Goal: Information Seeking & Learning: Check status

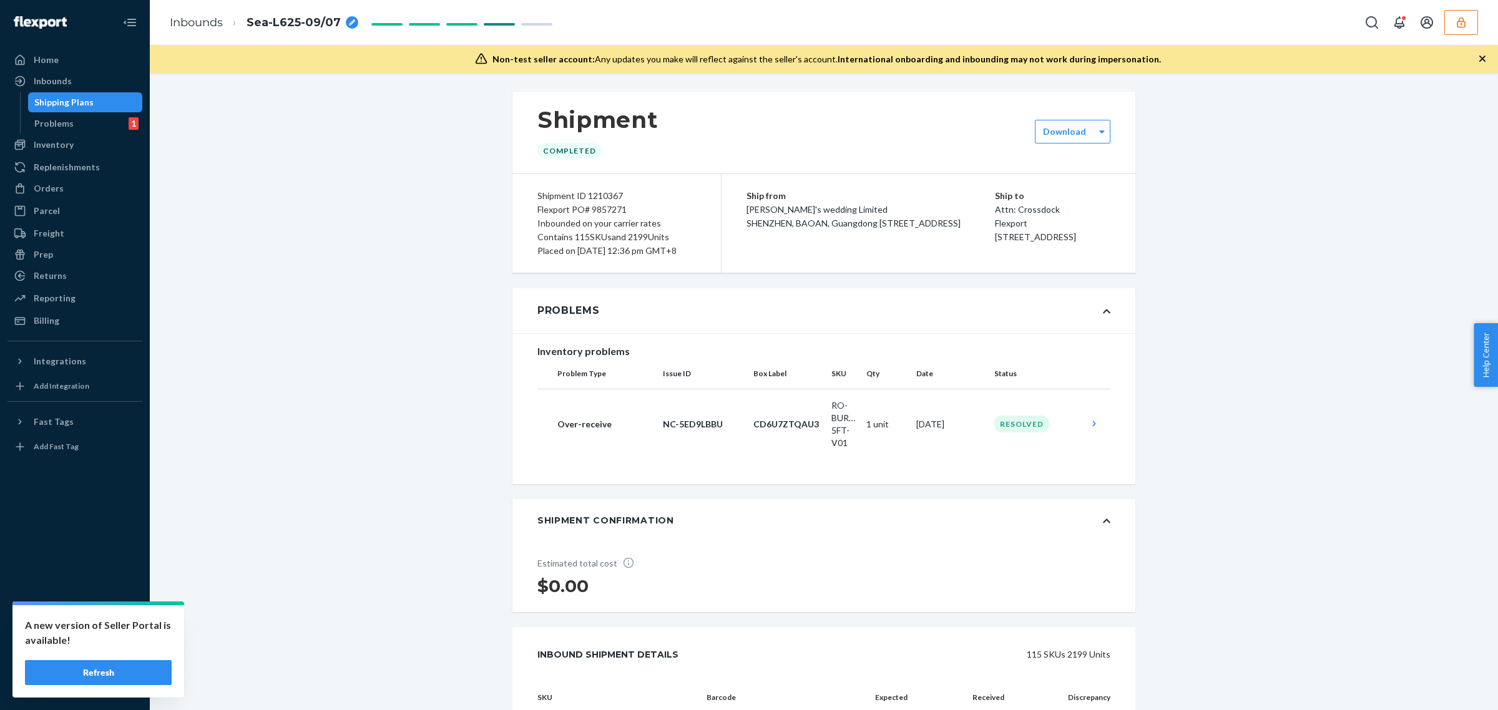
drag, startPoint x: 0, startPoint y: 0, endPoint x: 546, endPoint y: 17, distance: 546.4
click at [119, 678] on button "Refresh" at bounding box center [98, 672] width 147 height 25
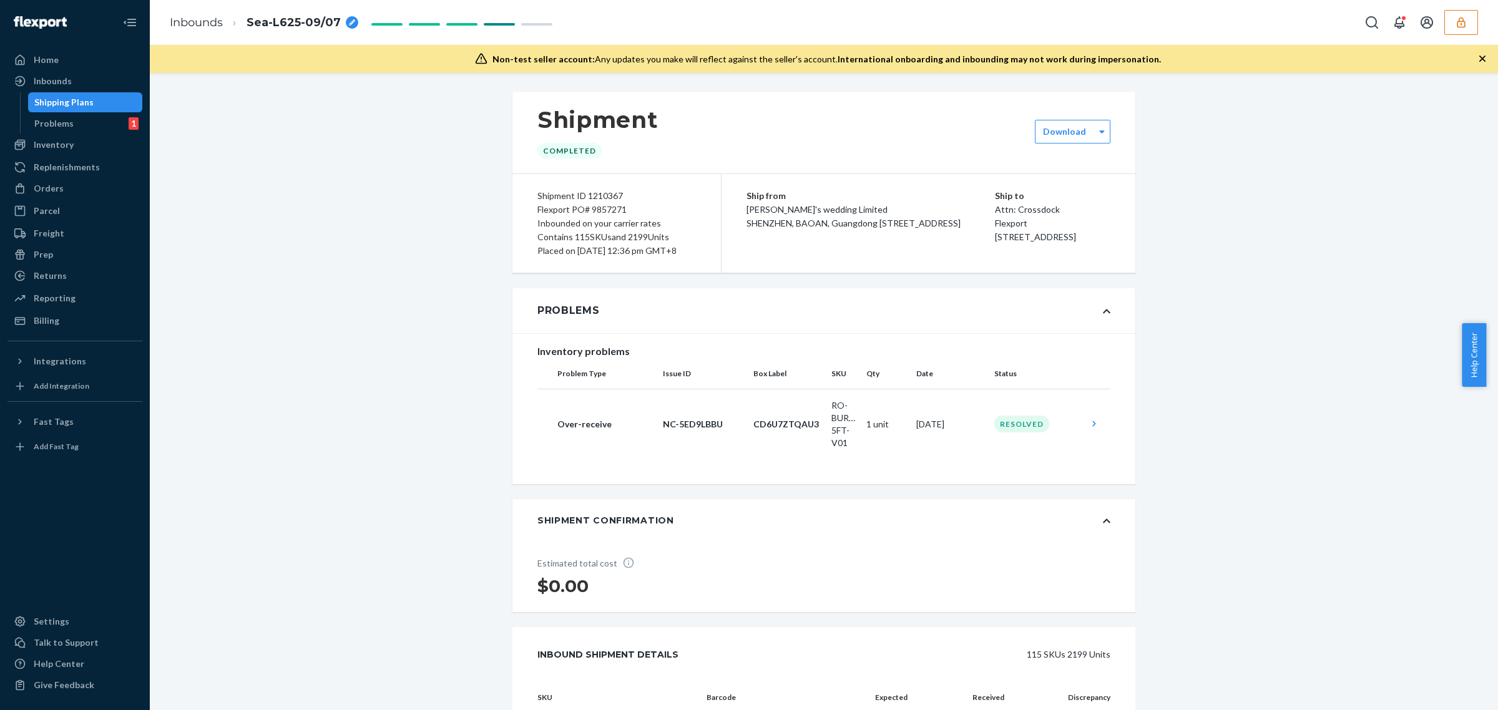
click at [1459, 31] on button "button" at bounding box center [1461, 22] width 34 height 25
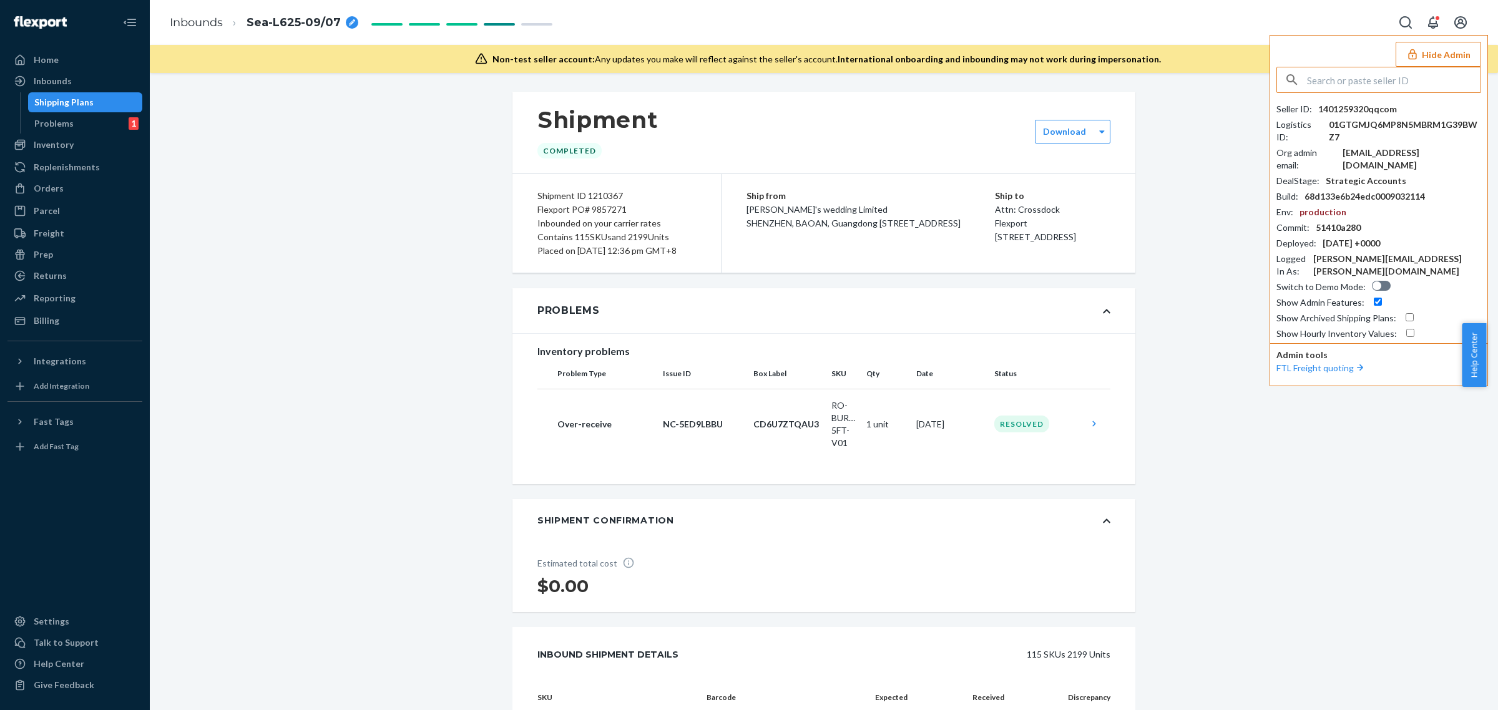
click at [1427, 75] on input "text" at bounding box center [1394, 79] width 174 height 25
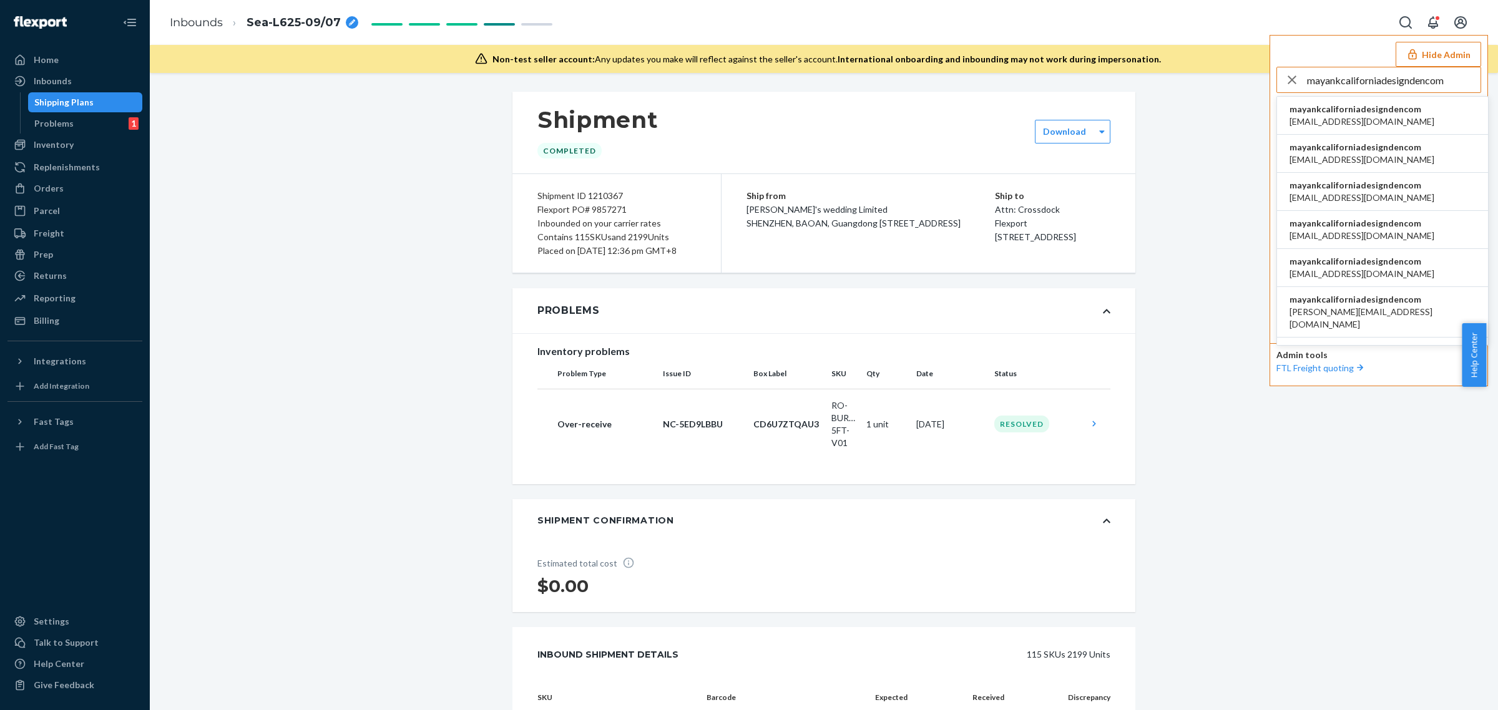
type input "mayankcaliforniadesigndencom"
click at [1317, 119] on span "abhishek@californiadesignden.in" at bounding box center [1361, 121] width 145 height 12
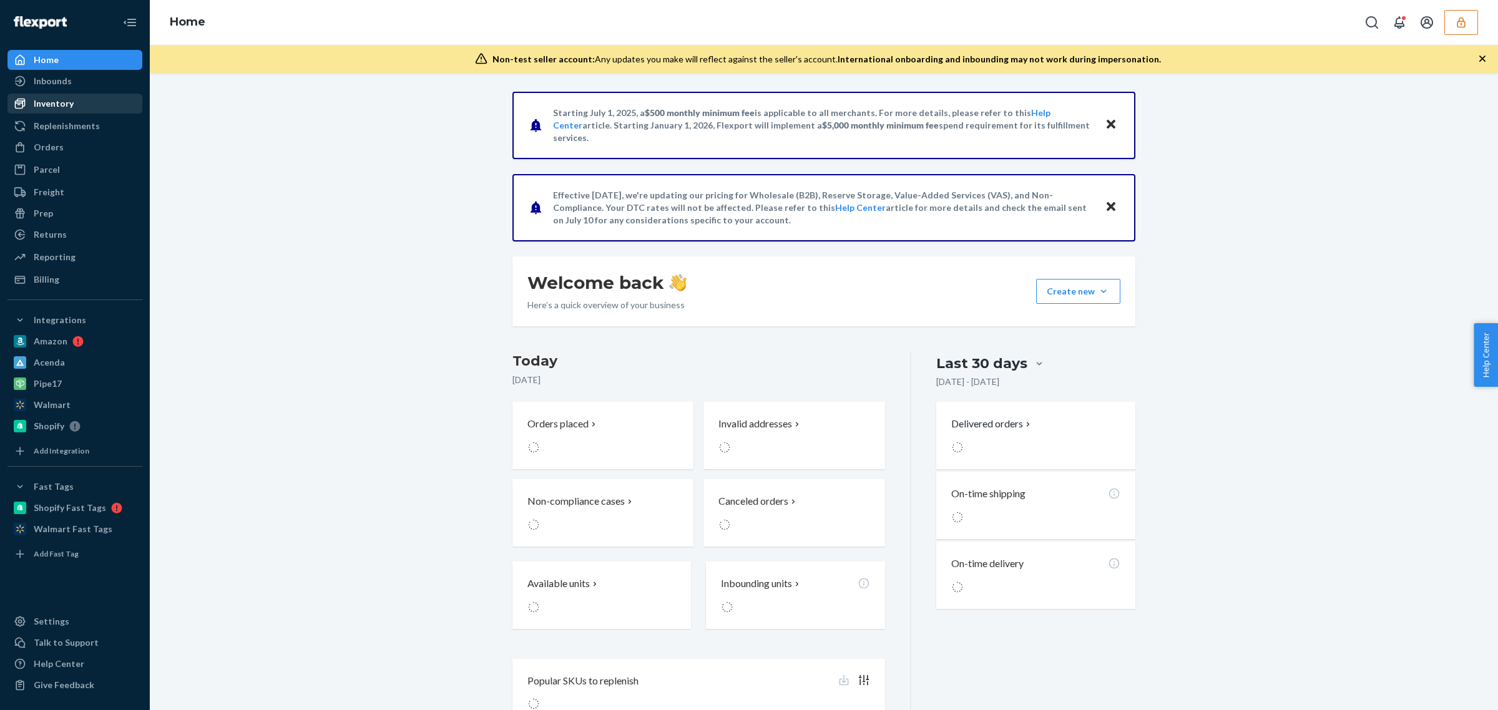
click at [91, 82] on div "Inbounds" at bounding box center [75, 80] width 132 height 17
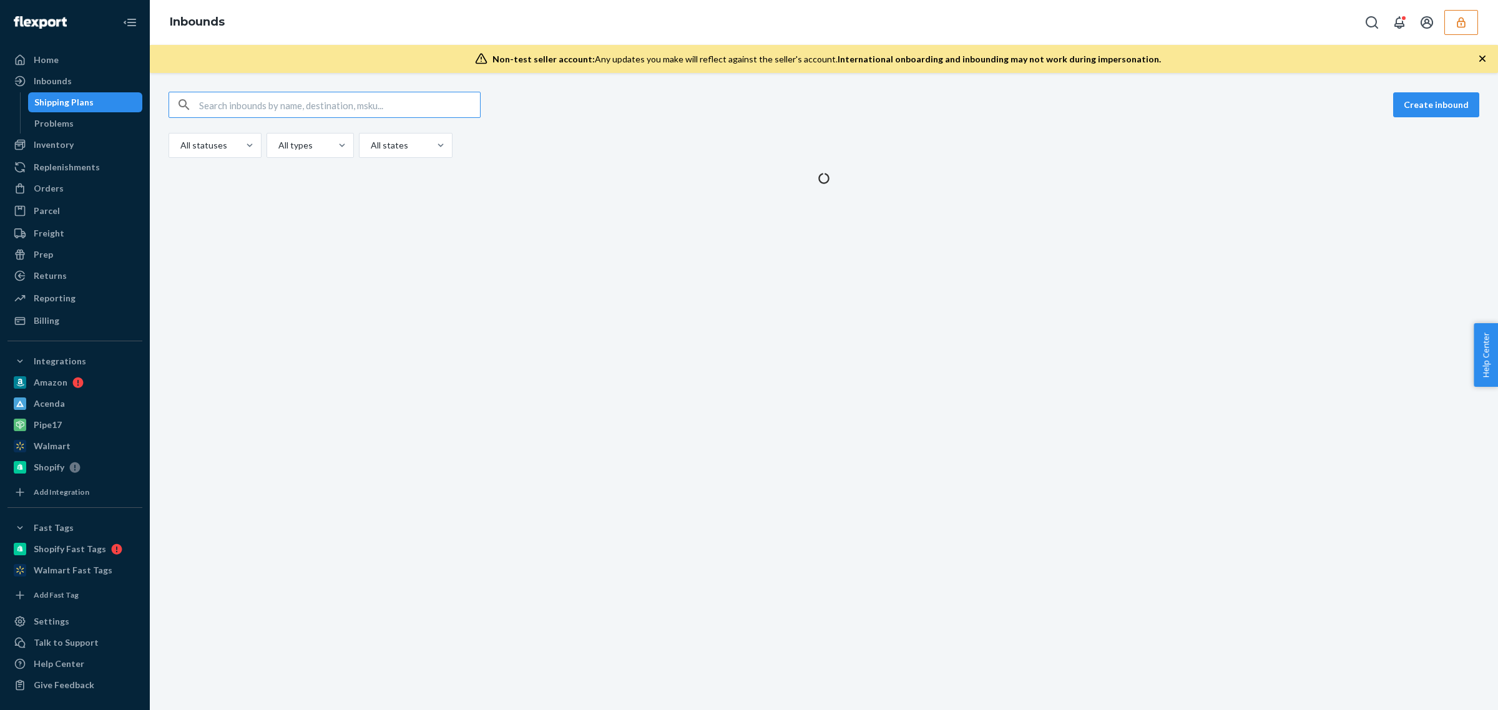
click at [428, 104] on input "text" at bounding box center [339, 104] width 281 height 25
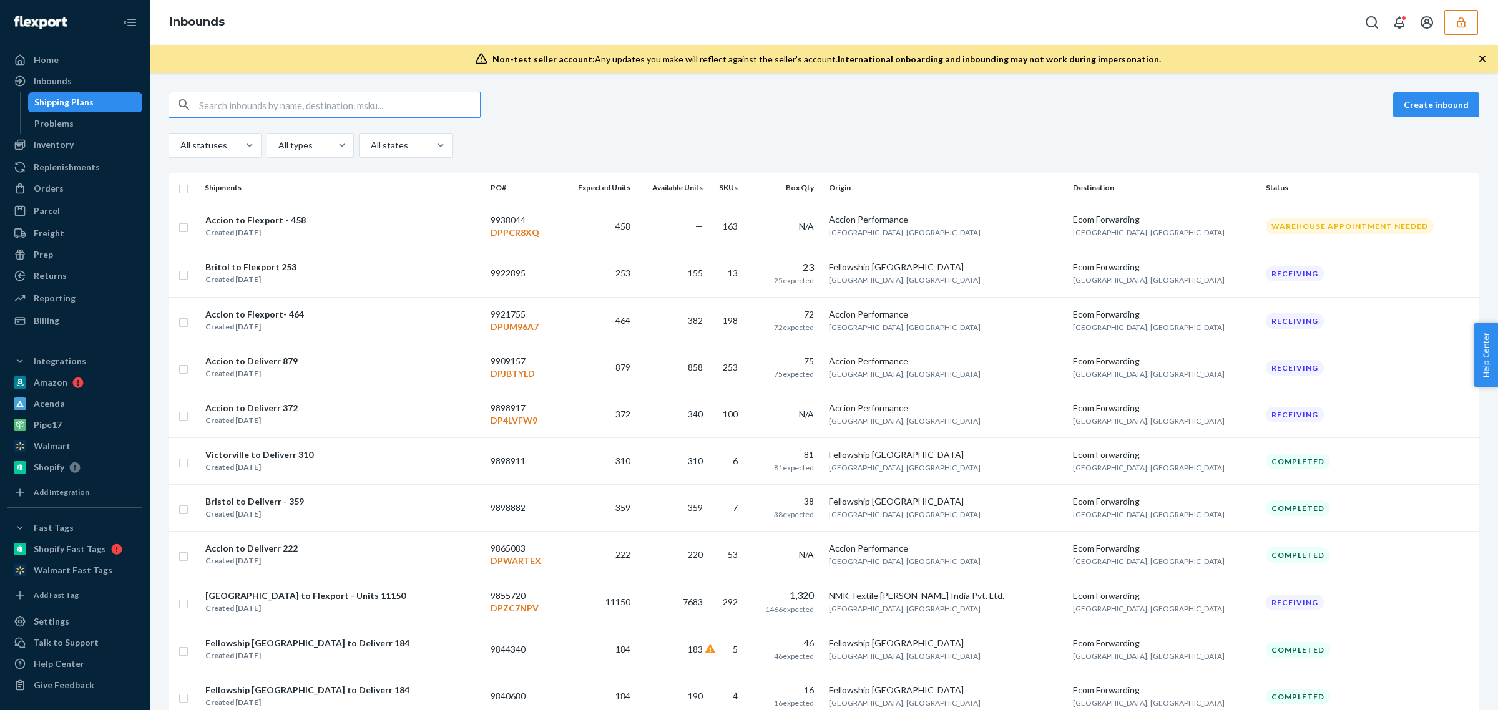
type input "9855720"
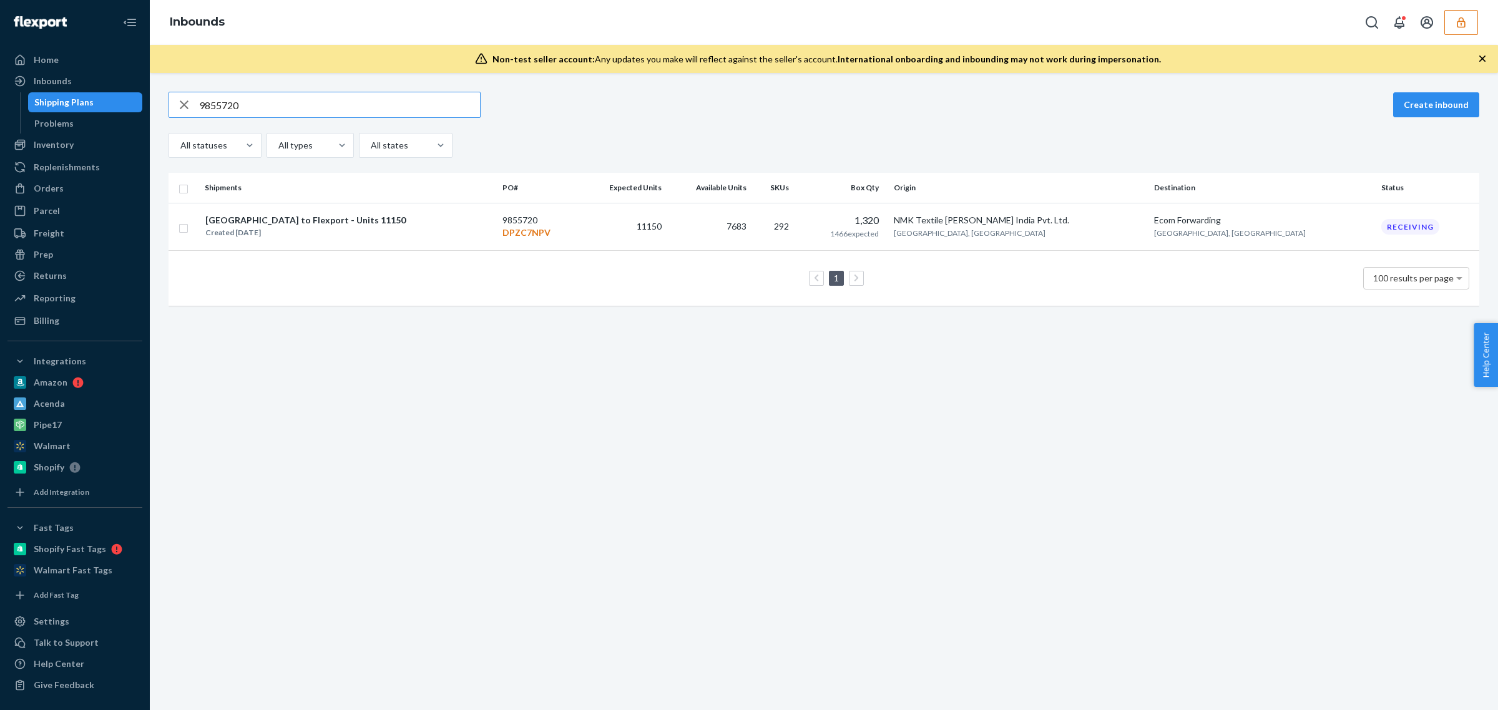
click at [275, 101] on input "9855720" at bounding box center [339, 104] width 281 height 25
click at [751, 245] on td "7683" at bounding box center [709, 227] width 85 height 48
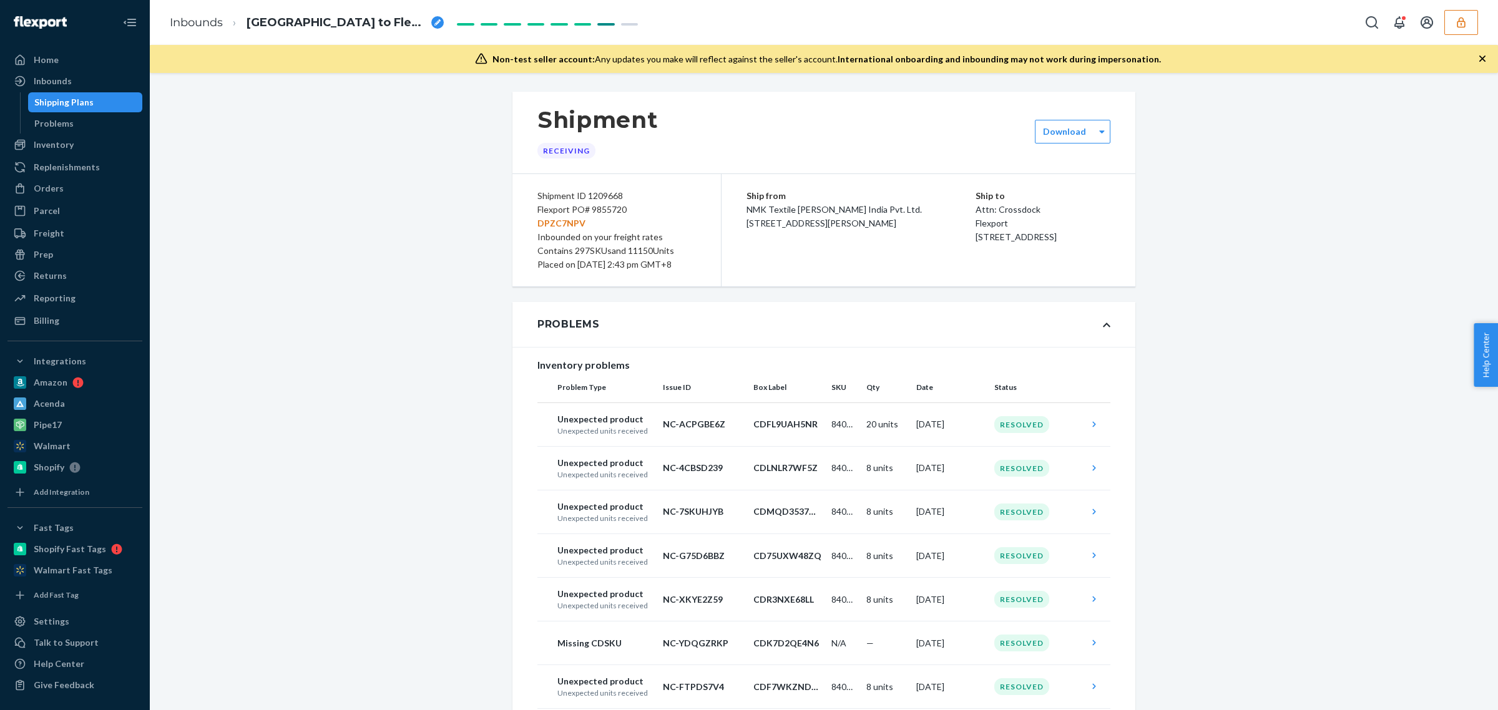
drag, startPoint x: 347, startPoint y: 547, endPoint x: 307, endPoint y: 557, distance: 41.0
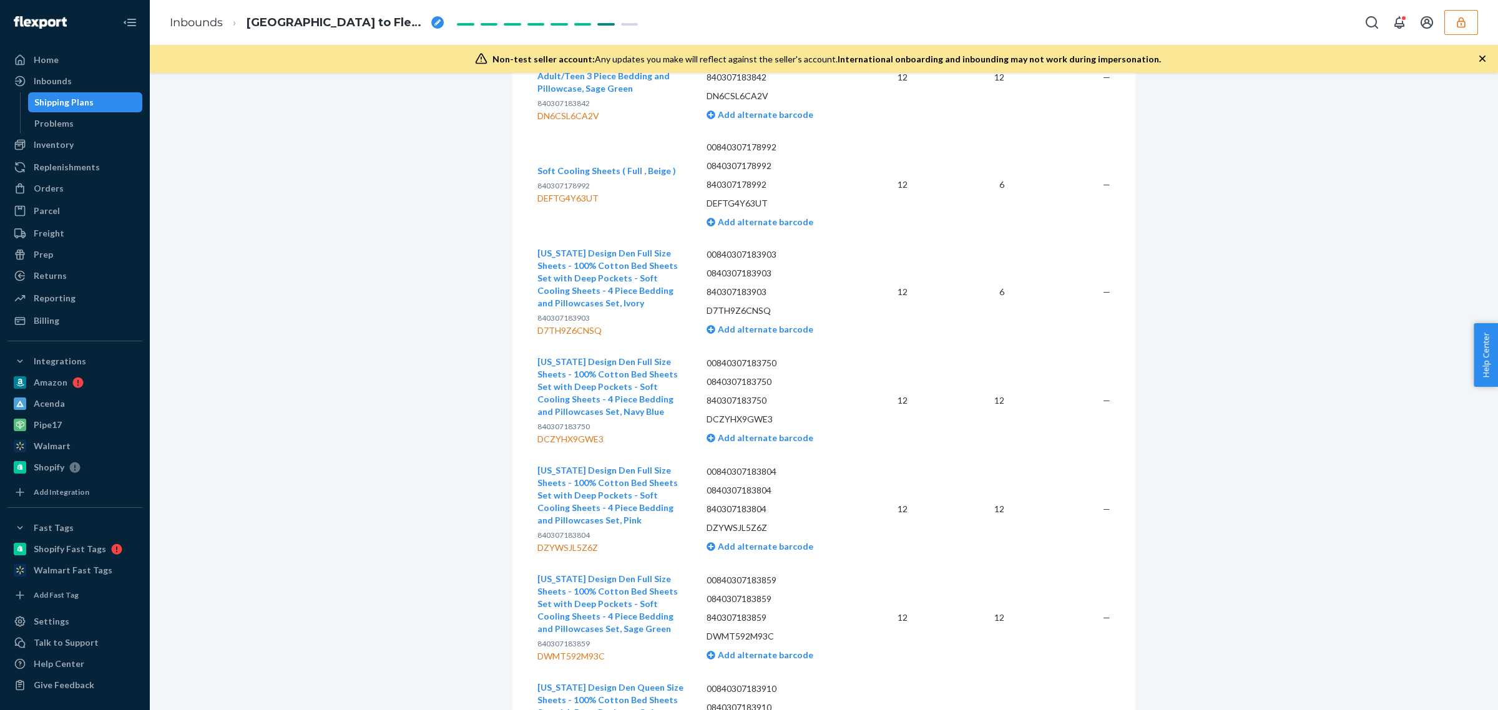
scroll to position [4291, 0]
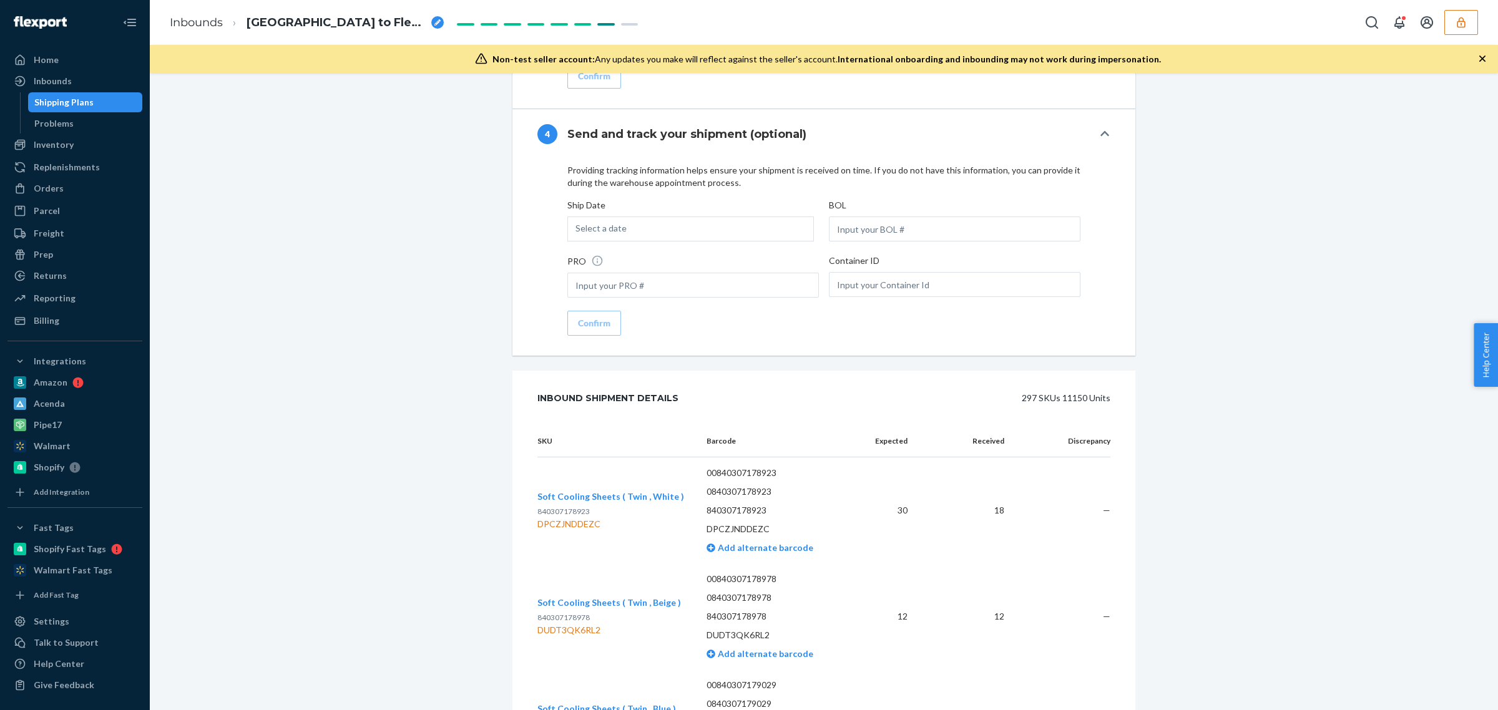
scroll to position [2496, 0]
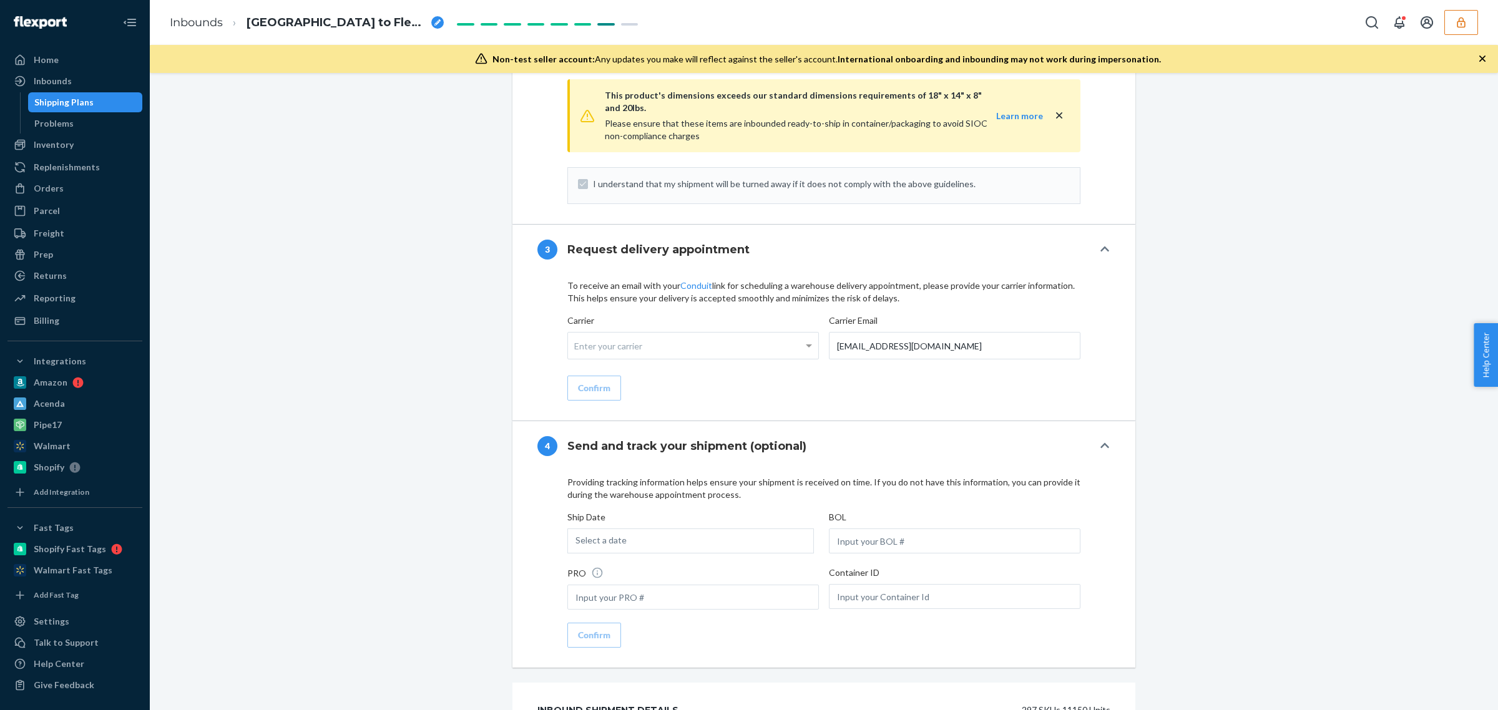
click at [1470, 25] on button "button" at bounding box center [1461, 22] width 34 height 25
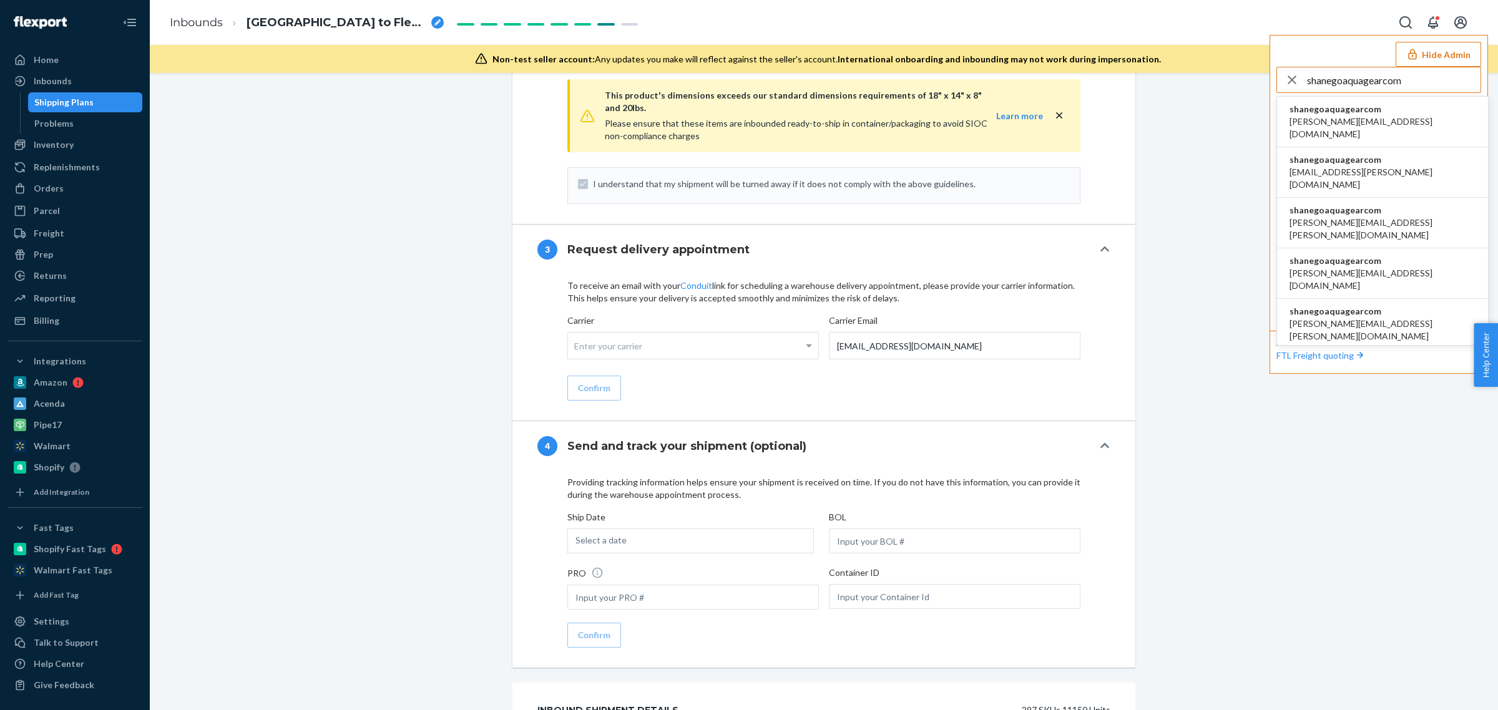
type input "shanegoaquagearcom"
click at [1362, 120] on span "aaliyah.cheeks@getwrrk.com" at bounding box center [1382, 127] width 186 height 25
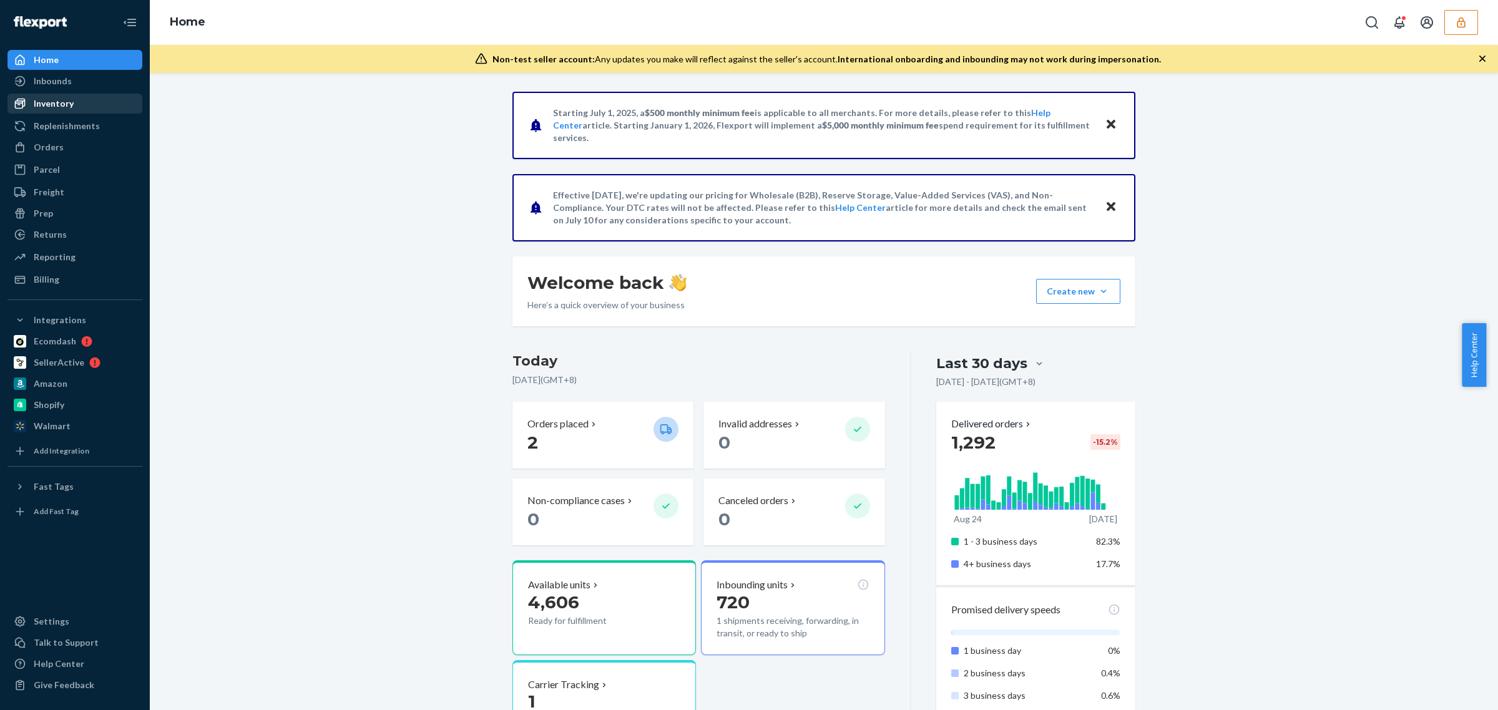
click at [67, 110] on div "Inventory" at bounding box center [75, 103] width 132 height 17
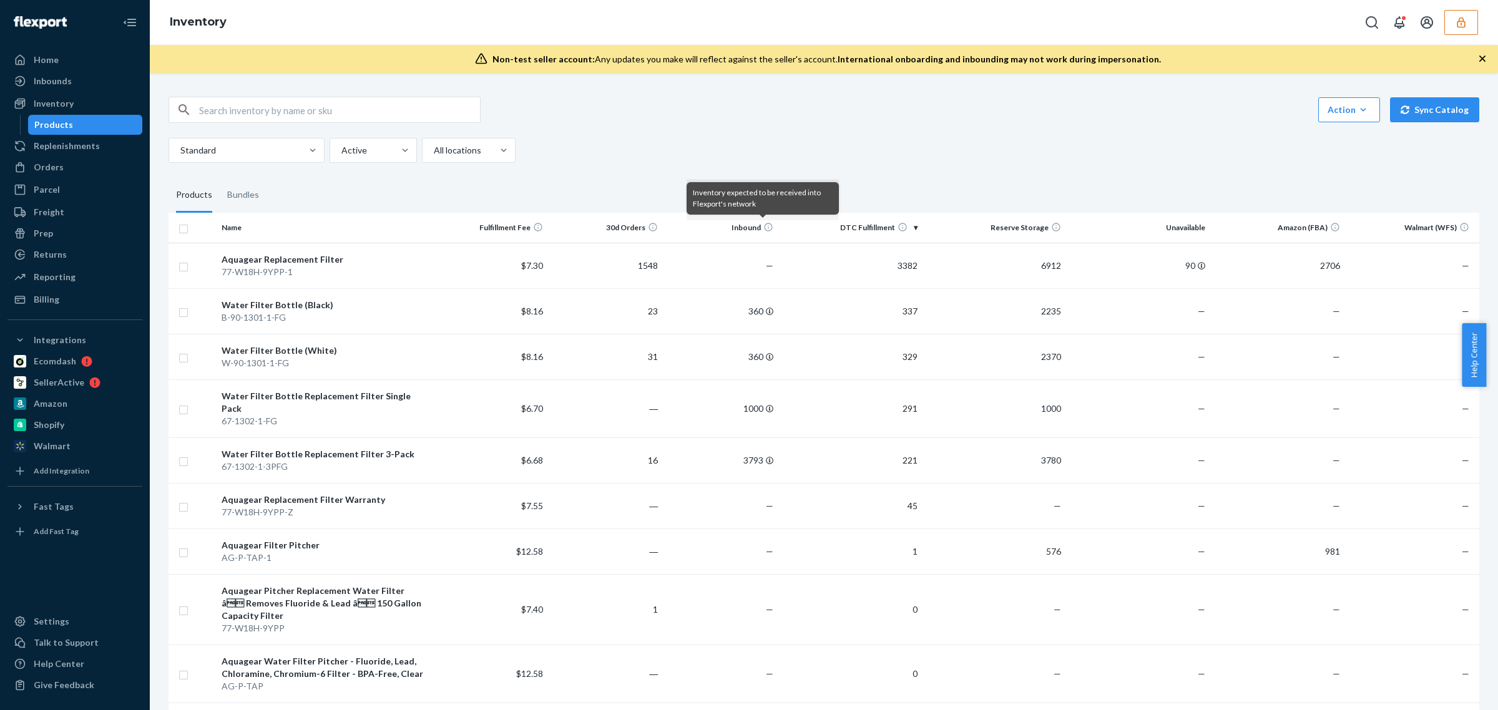
click at [764, 226] on icon at bounding box center [768, 227] width 8 height 8
click at [763, 229] on icon at bounding box center [768, 227] width 10 height 10
click at [765, 231] on icon at bounding box center [768, 227] width 10 height 10
click at [766, 225] on icon at bounding box center [768, 227] width 10 height 10
click at [778, 228] on th "DTC Fulfillment" at bounding box center [850, 228] width 144 height 30
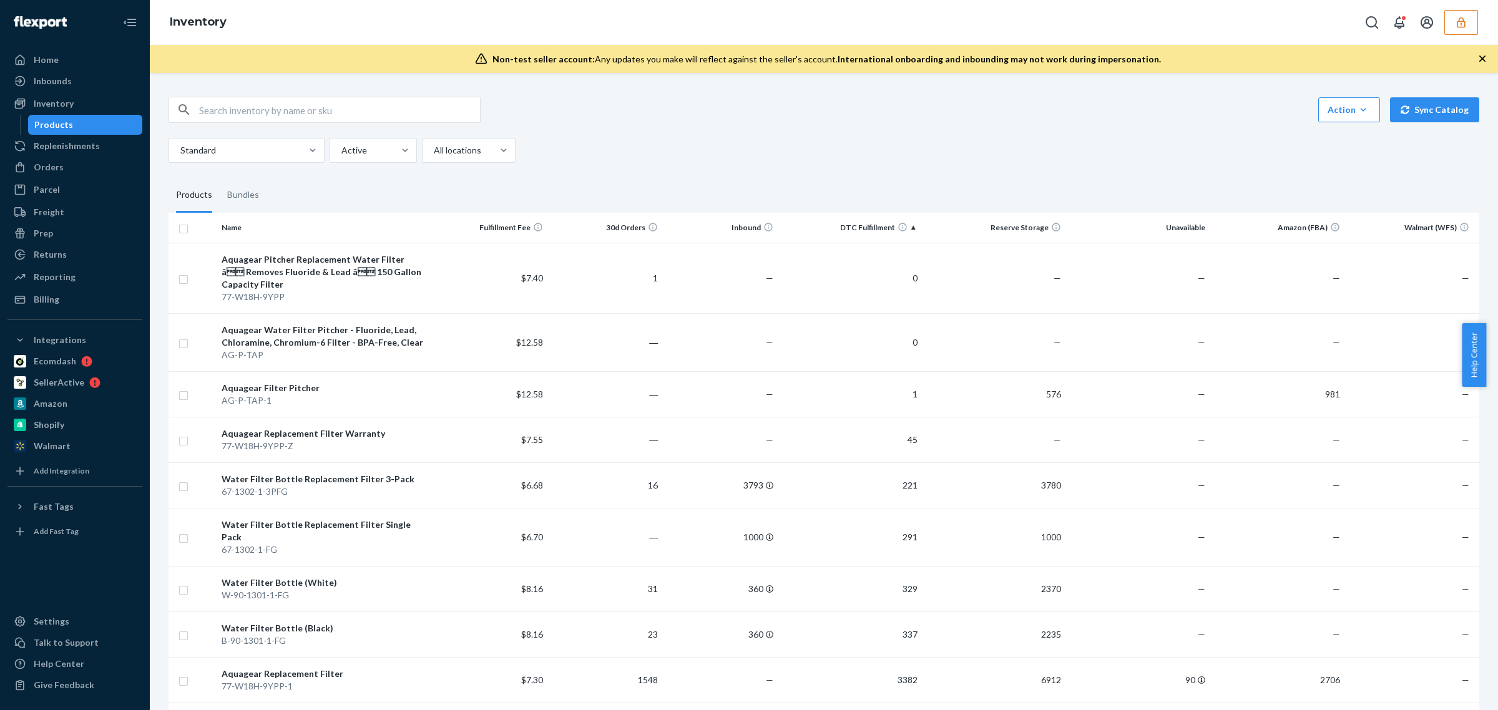
click at [778, 228] on th "DTC Fulfillment" at bounding box center [850, 228] width 144 height 30
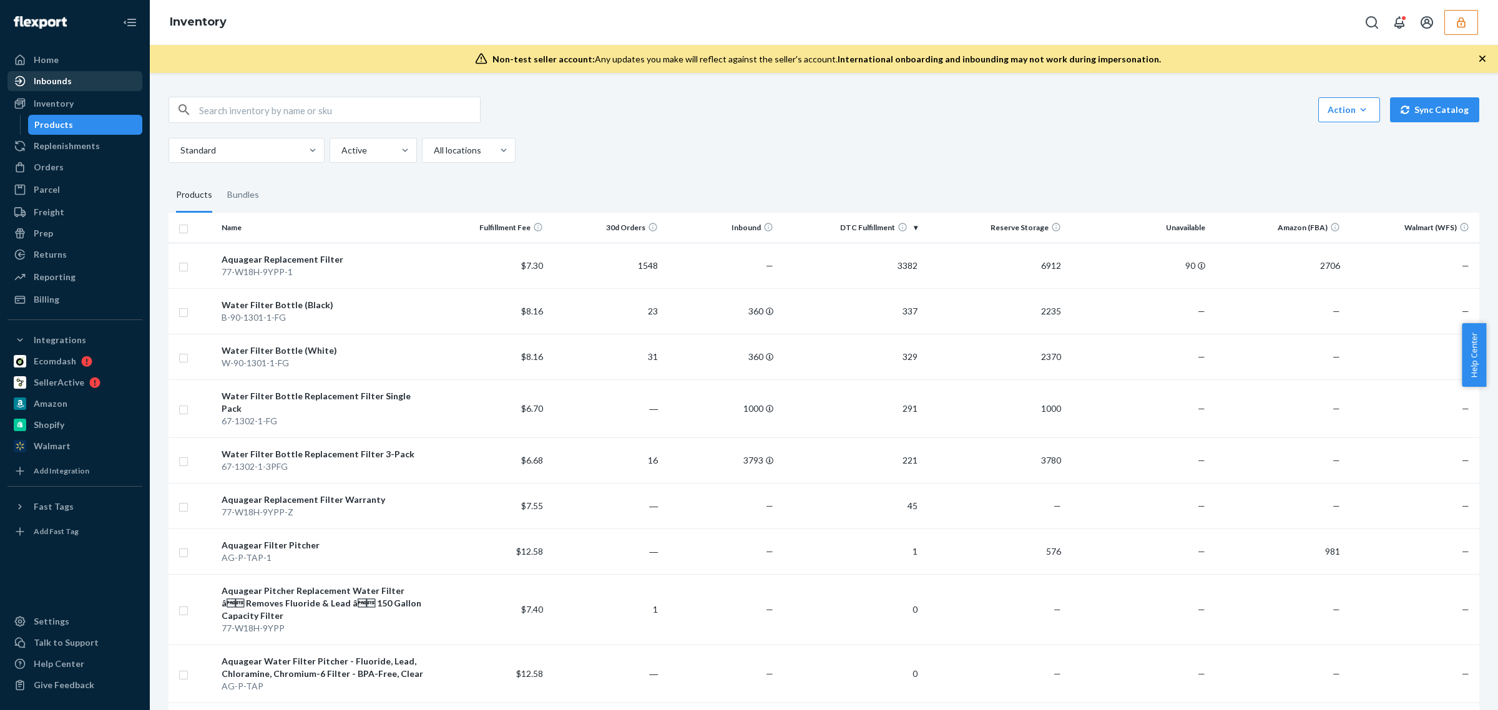
click at [71, 89] on div "Inbounds" at bounding box center [75, 80] width 132 height 17
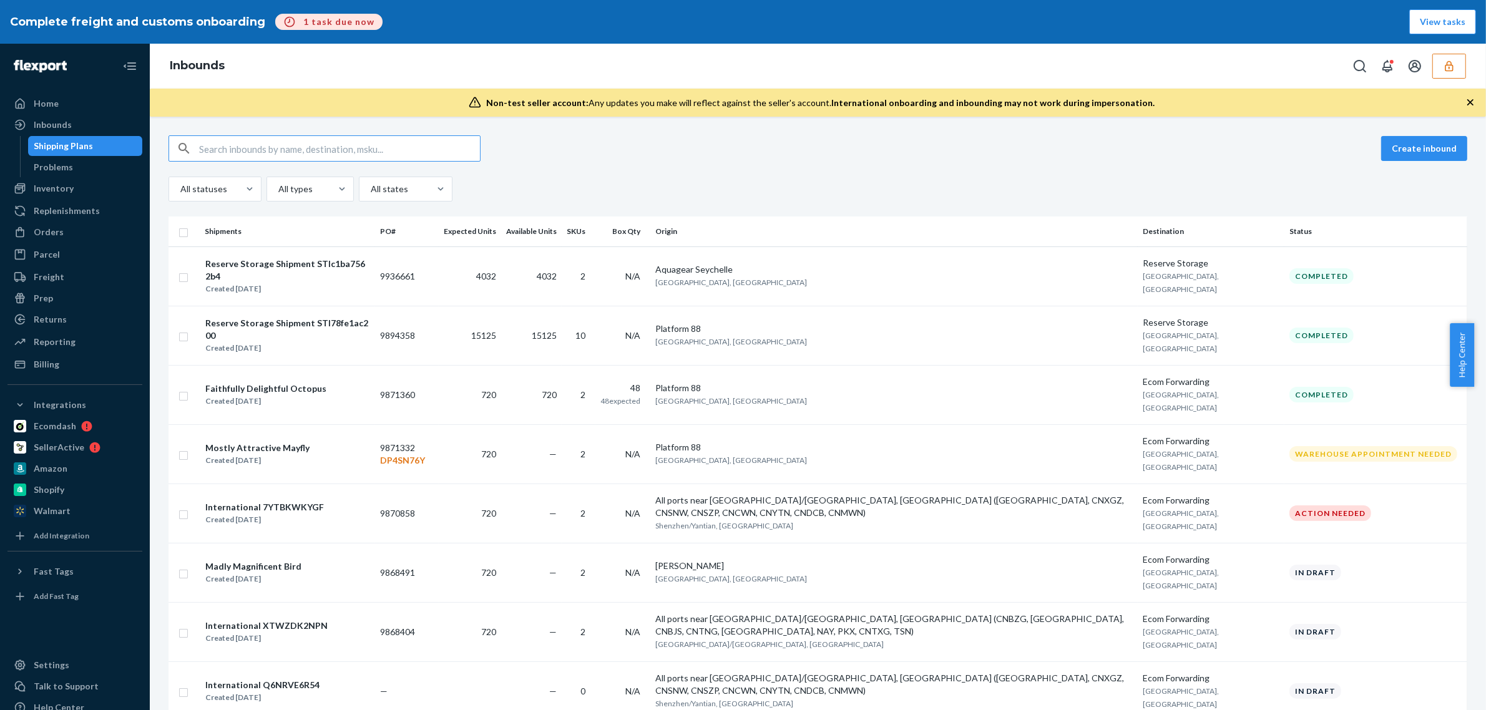
scroll to position [78, 0]
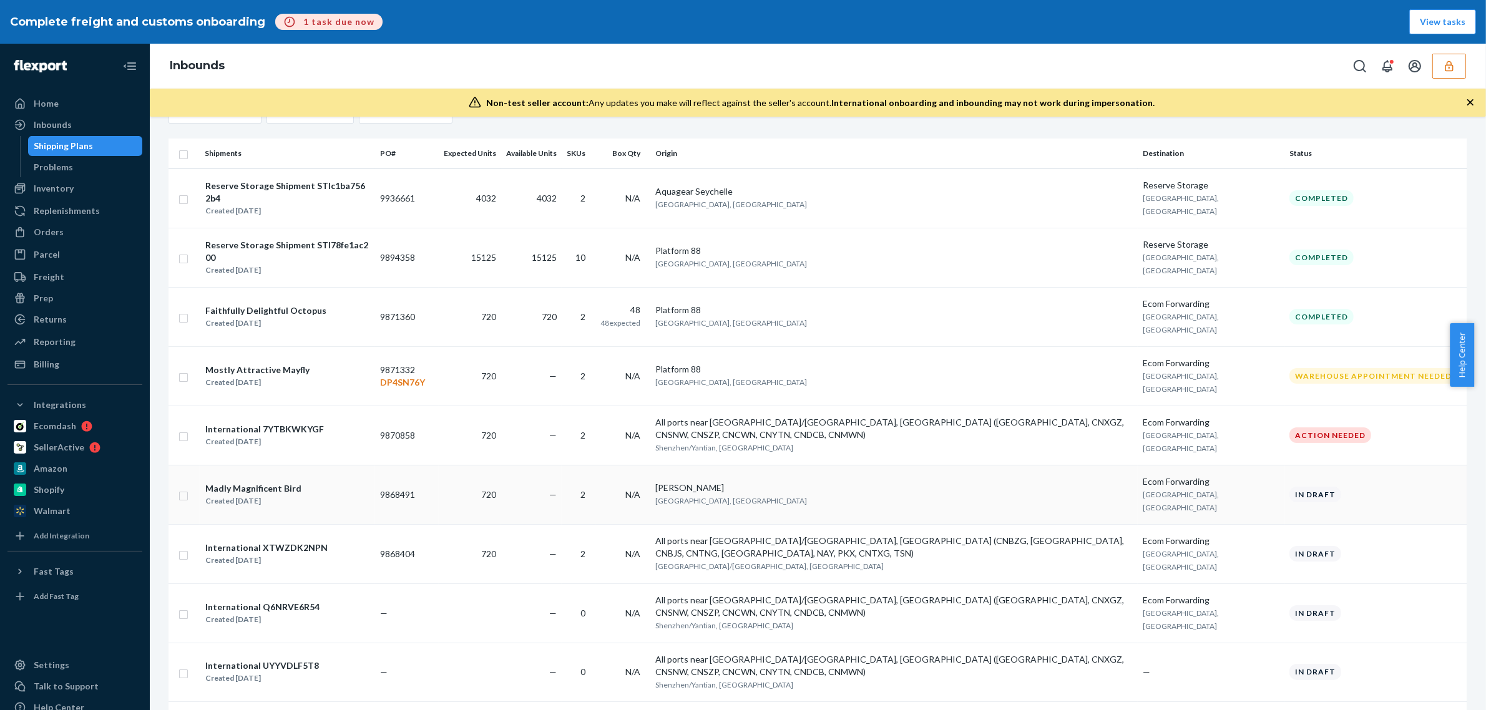
click at [184, 488] on input "checkbox" at bounding box center [183, 494] width 10 height 13
checkbox input "true"
click at [182, 547] on input "checkbox" at bounding box center [183, 553] width 10 height 13
checkbox input "true"
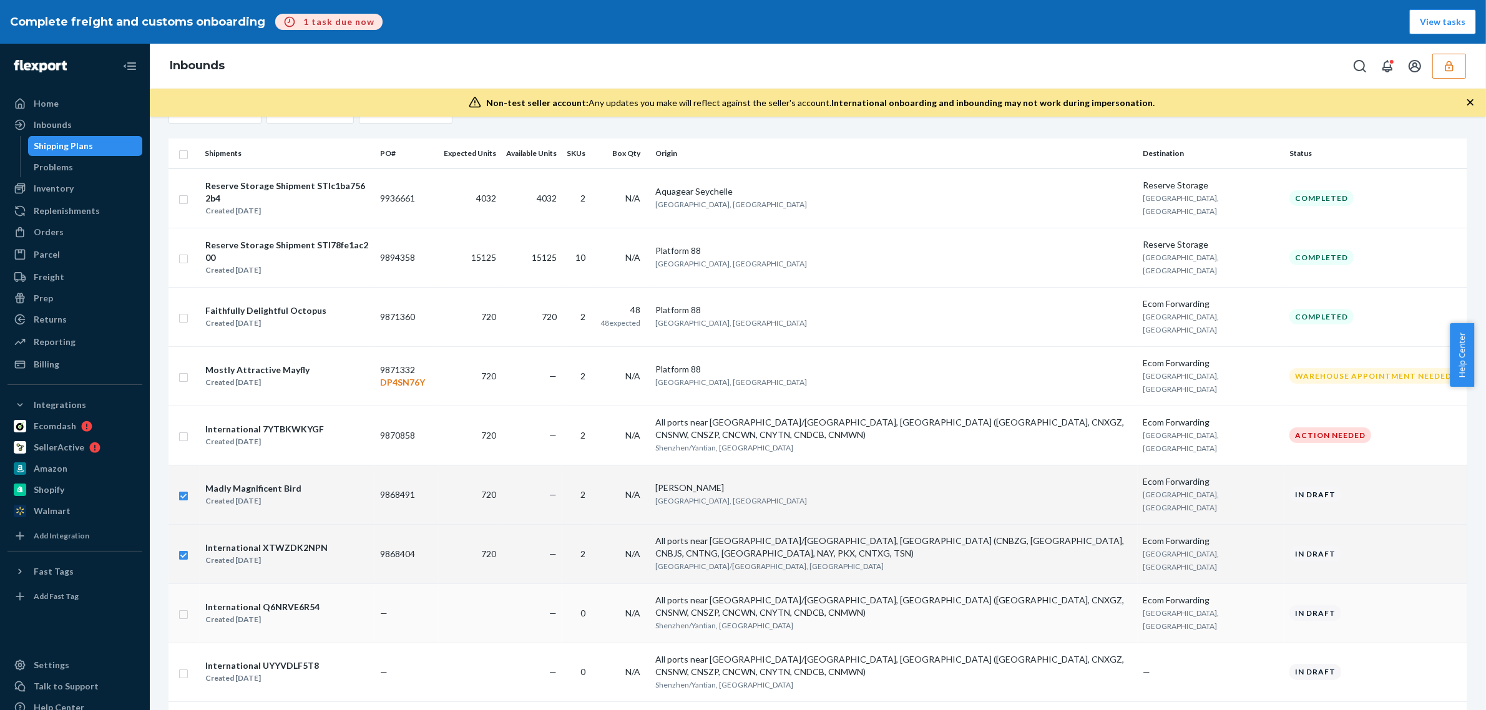
click at [180, 607] on input "checkbox" at bounding box center [183, 613] width 10 height 13
checkbox input "true"
click at [182, 666] on input "checkbox" at bounding box center [183, 672] width 10 height 13
checkbox input "true"
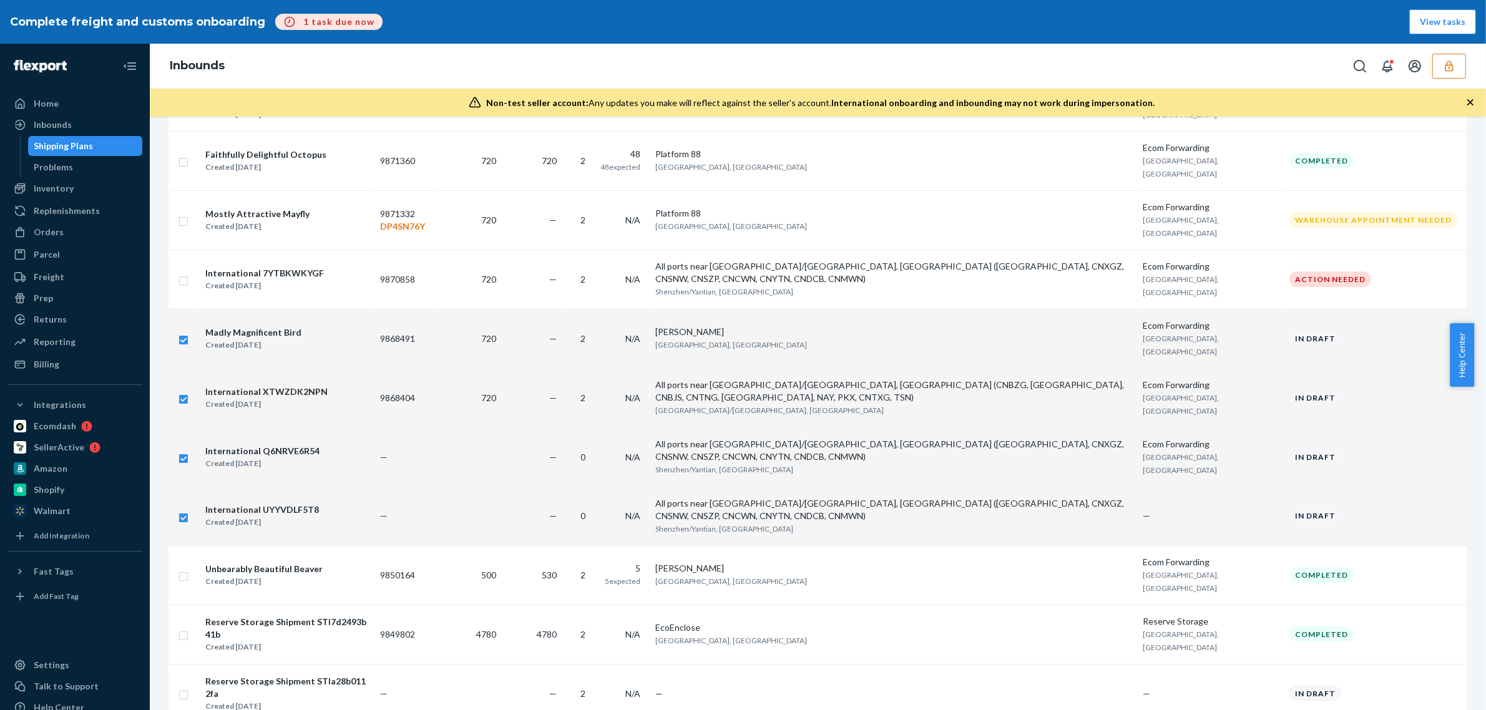
scroll to position [0, 0]
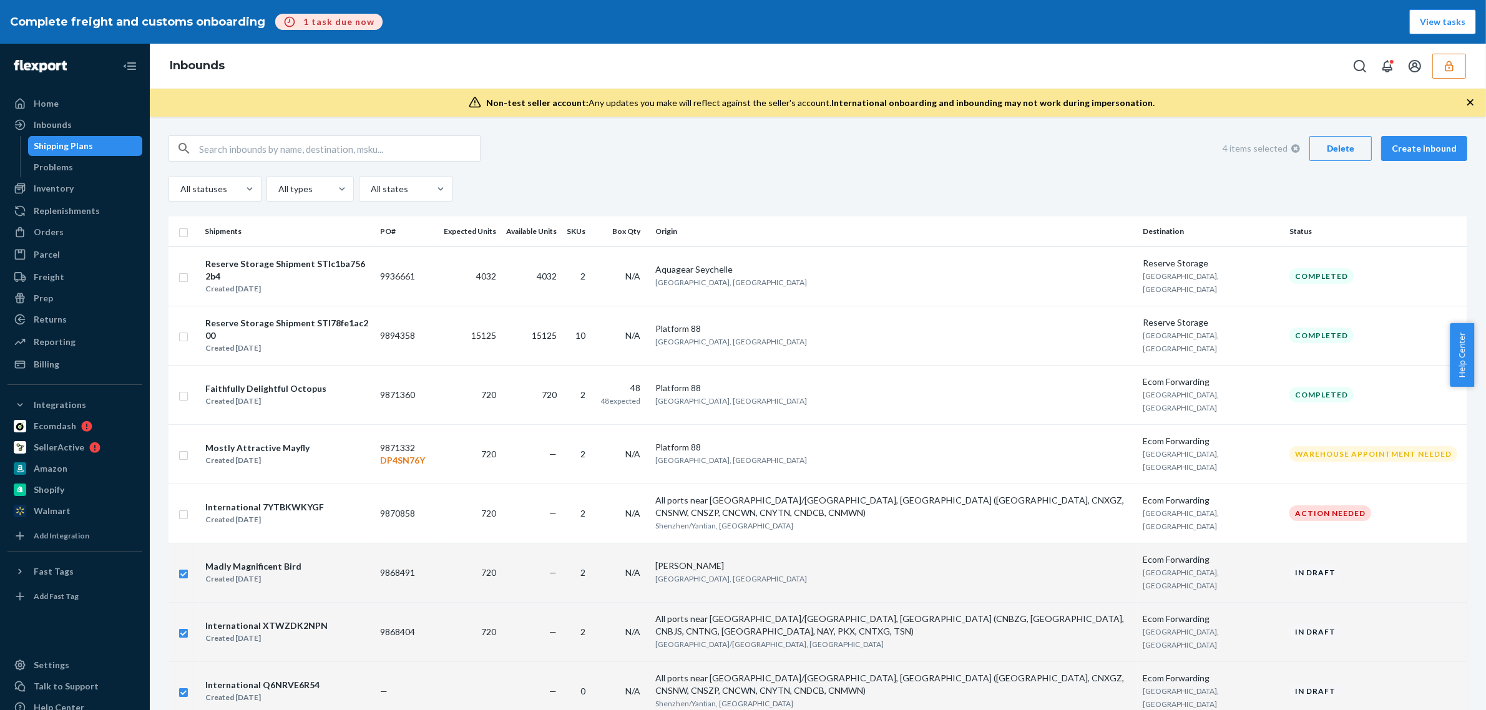
click at [1344, 142] on div "Delete" at bounding box center [1340, 148] width 41 height 12
checkbox input "false"
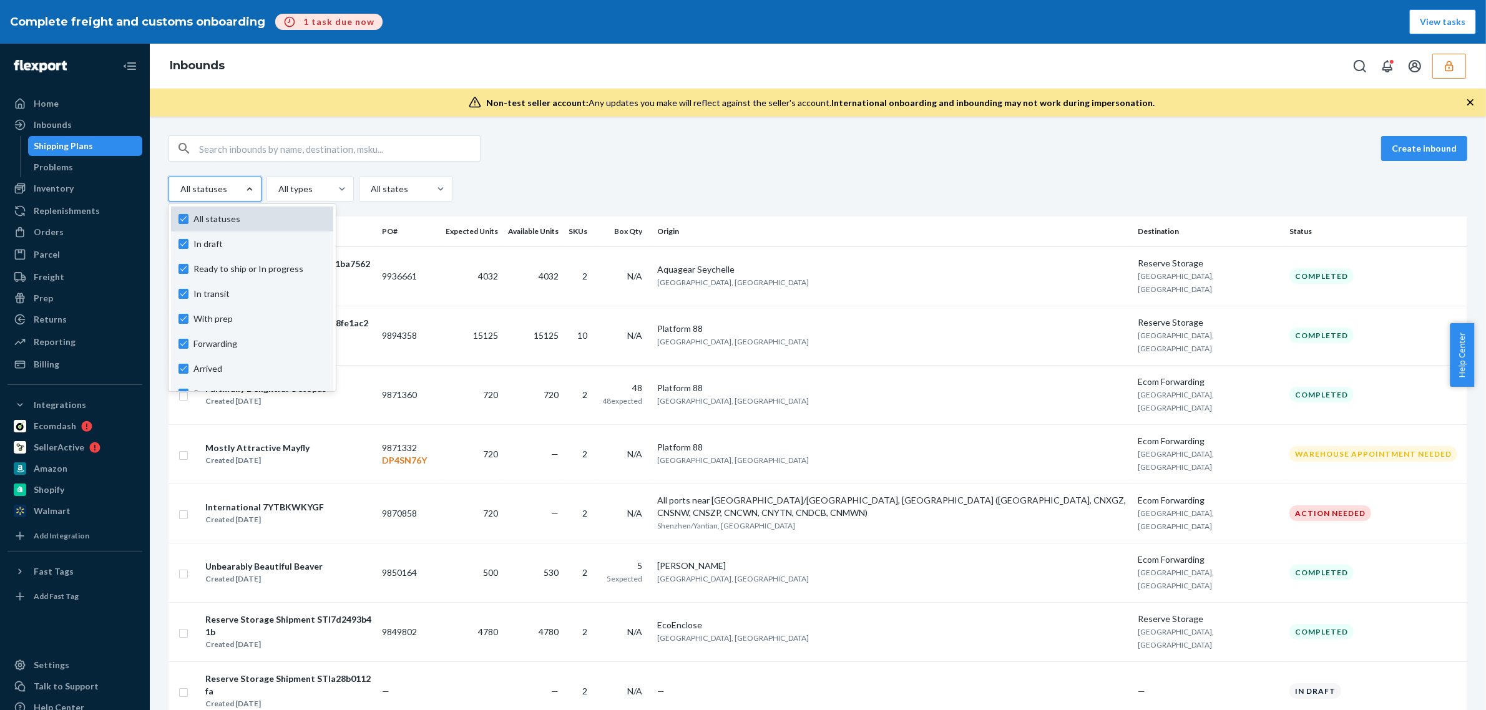
drag, startPoint x: 212, startPoint y: 214, endPoint x: 206, endPoint y: 236, distance: 22.7
click at [211, 214] on span "All statuses" at bounding box center [259, 219] width 132 height 12
checkbox input "false"
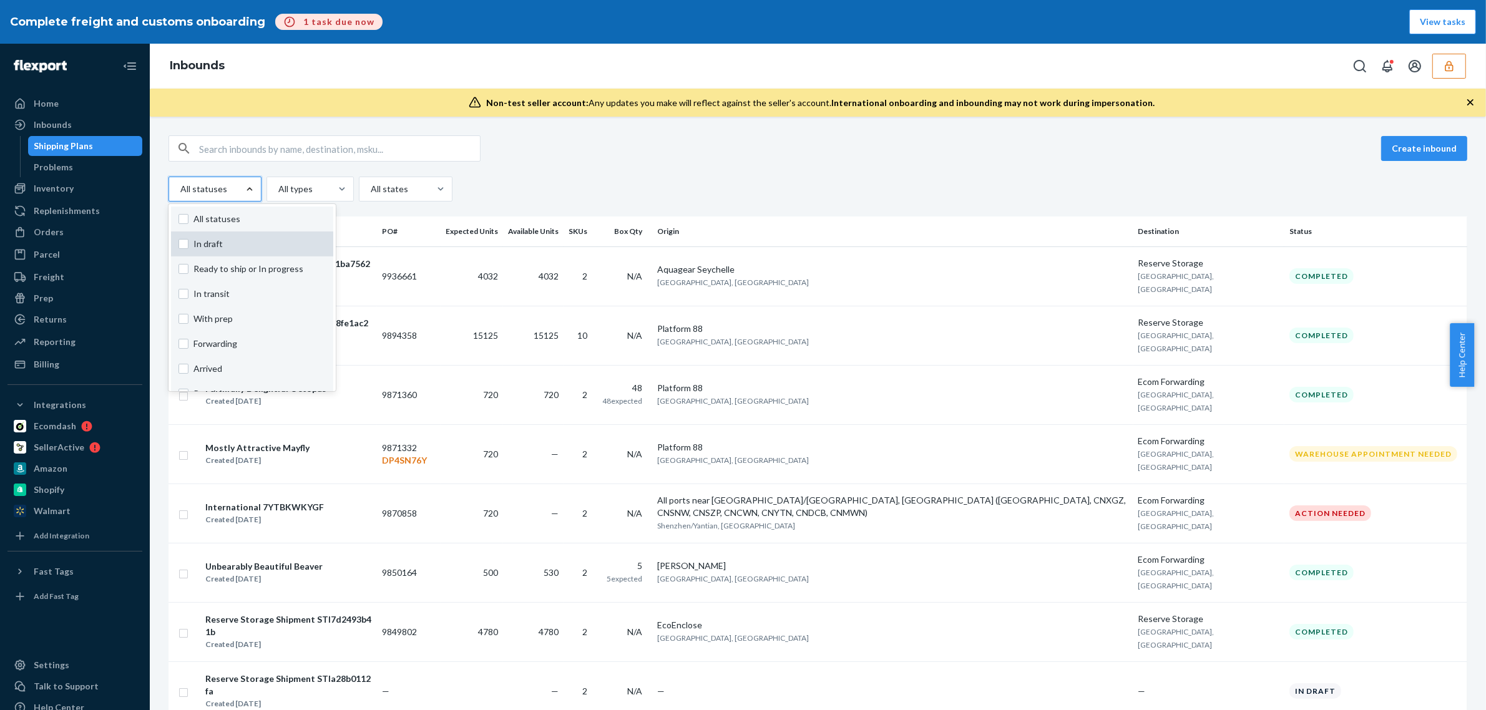
checkbox input "false"
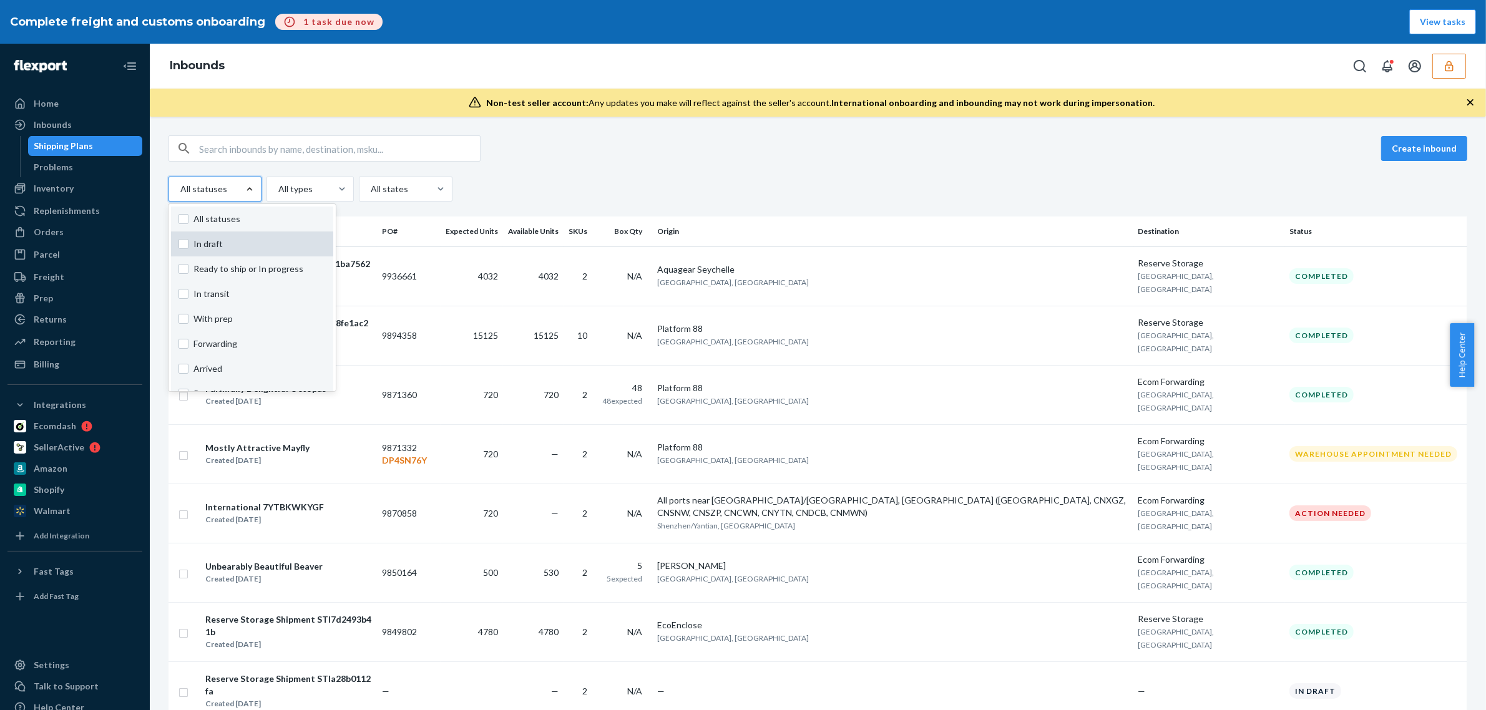
checkbox input "false"
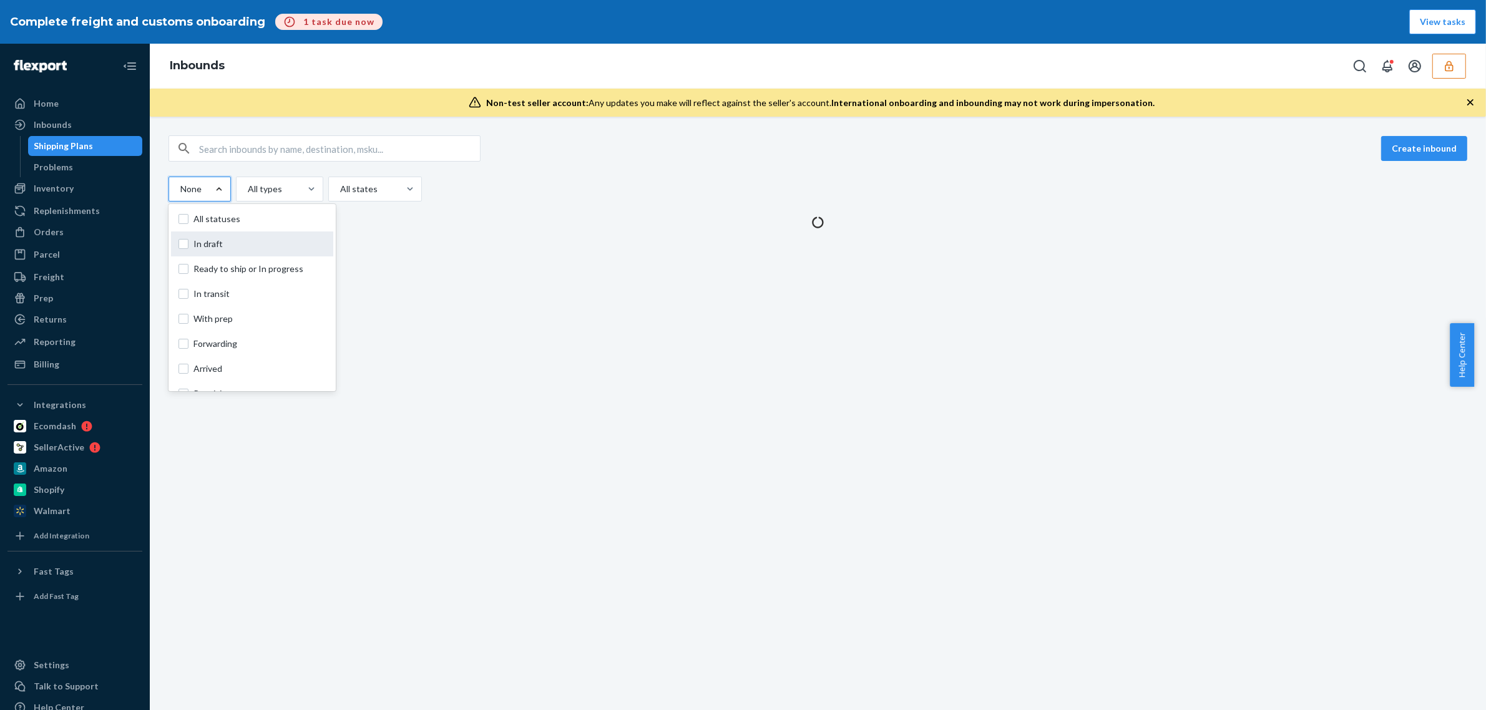
click at [204, 250] on span "In draft" at bounding box center [259, 244] width 132 height 12
checkbox input "true"
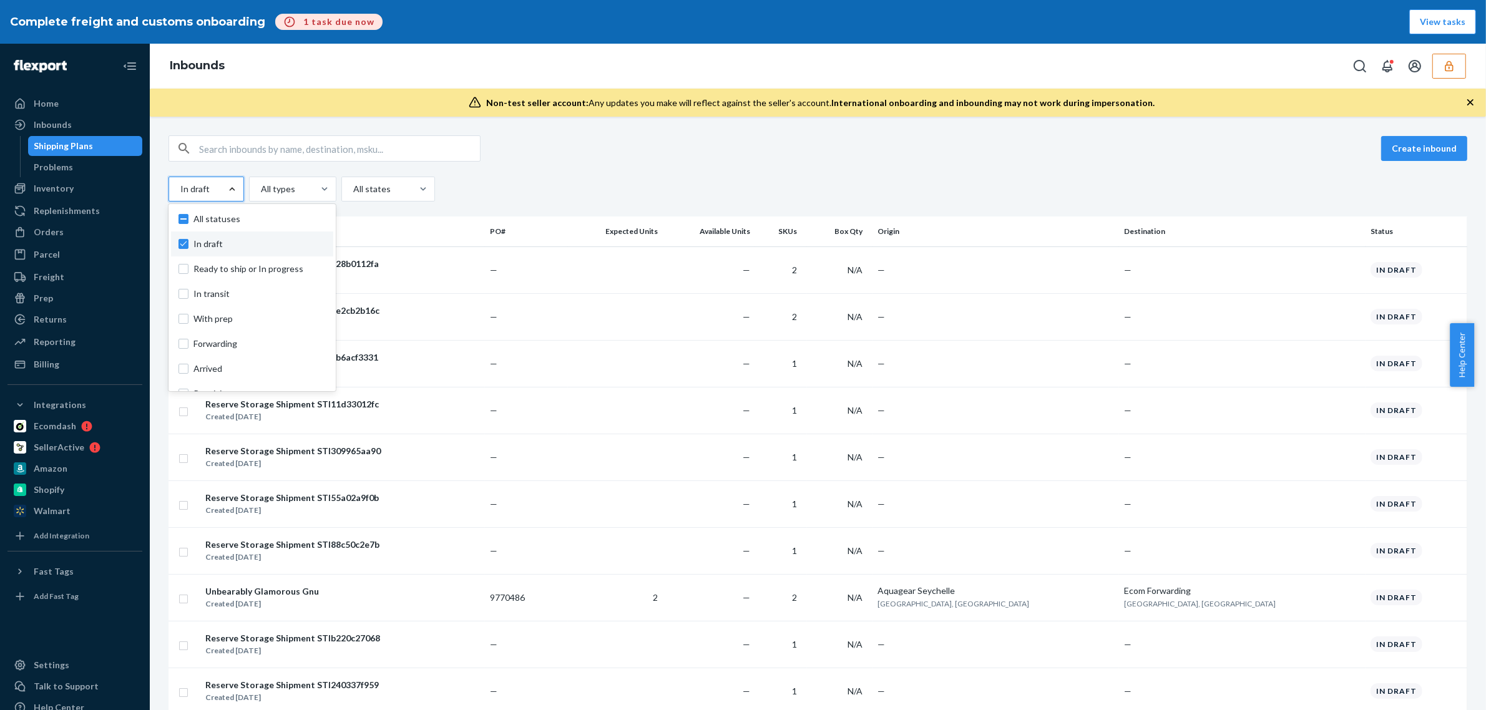
click at [635, 135] on div "Create inbound" at bounding box center [818, 148] width 1299 height 26
click at [181, 235] on input "checkbox" at bounding box center [183, 231] width 10 height 13
checkbox input "true"
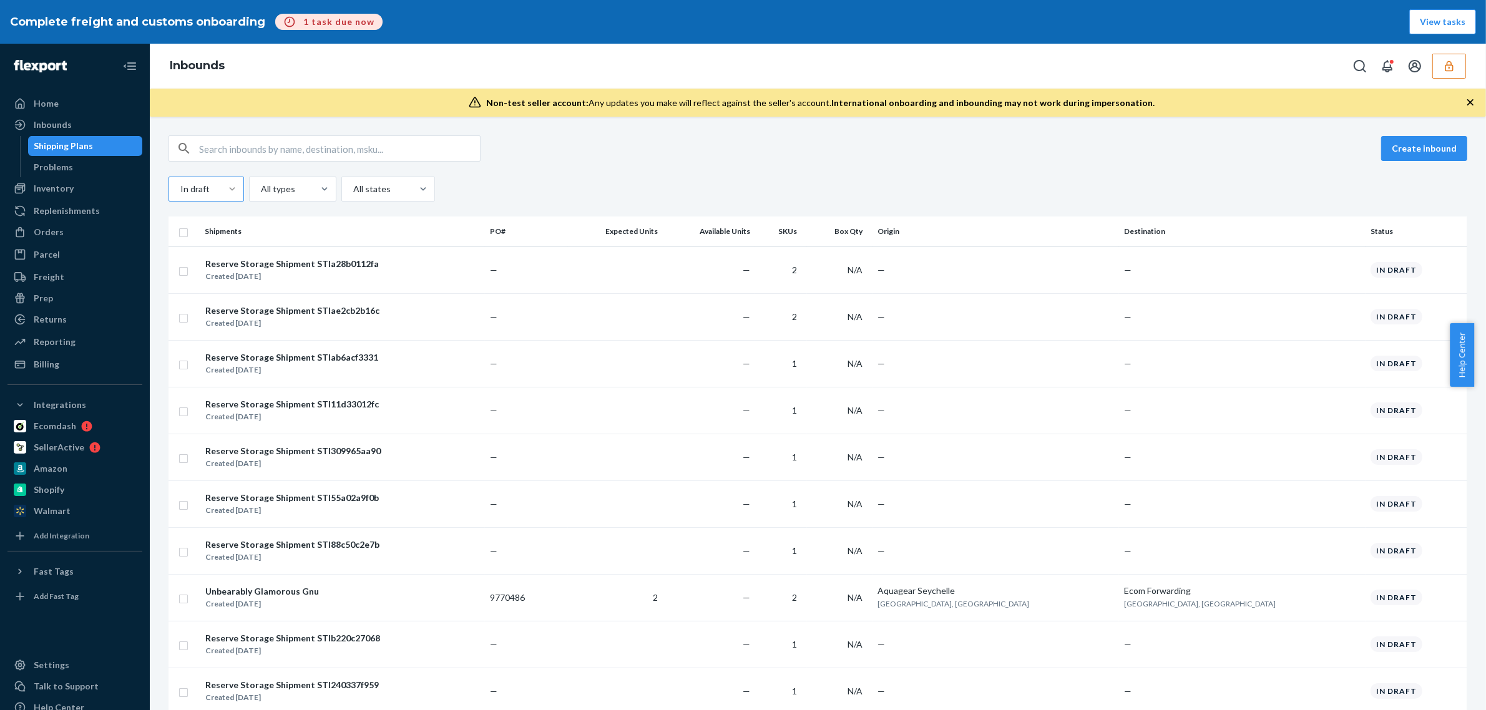
checkbox input "true"
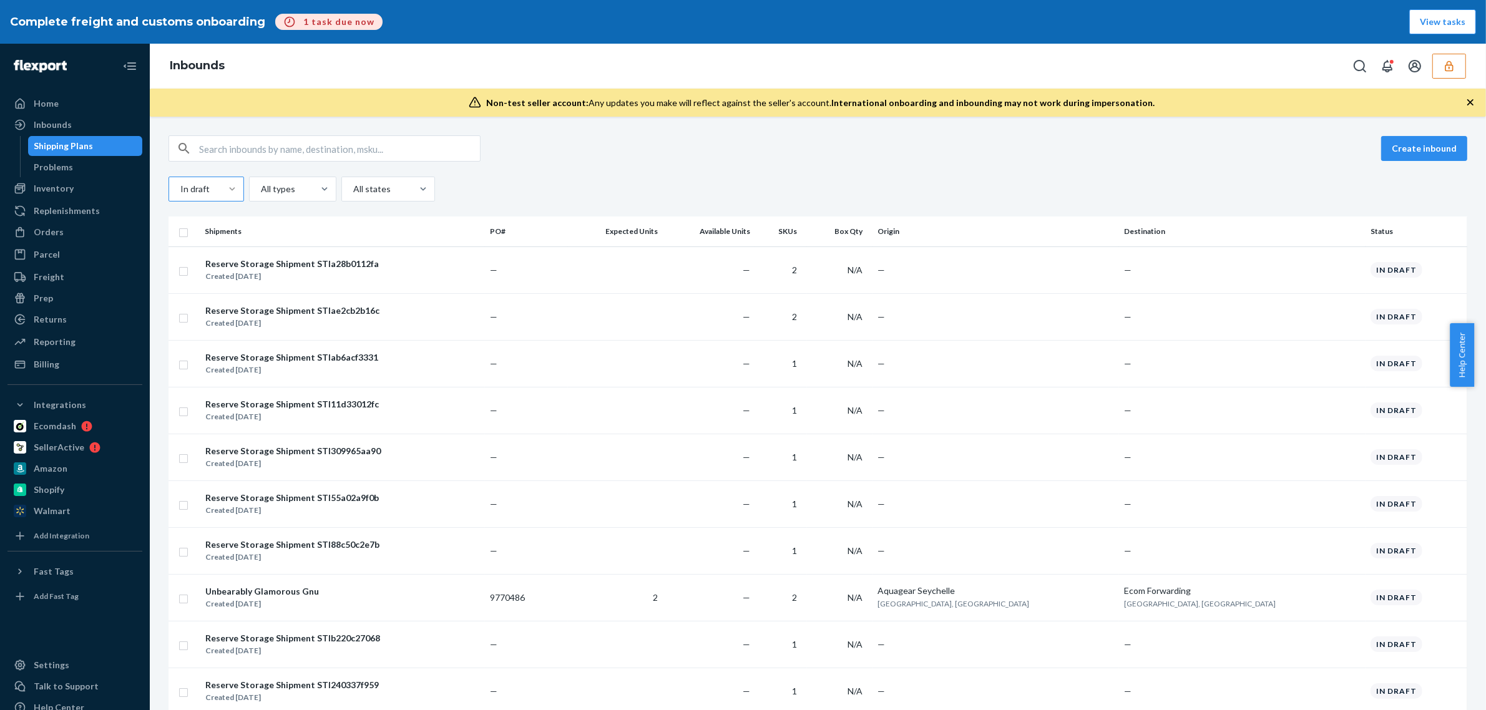
checkbox input "true"
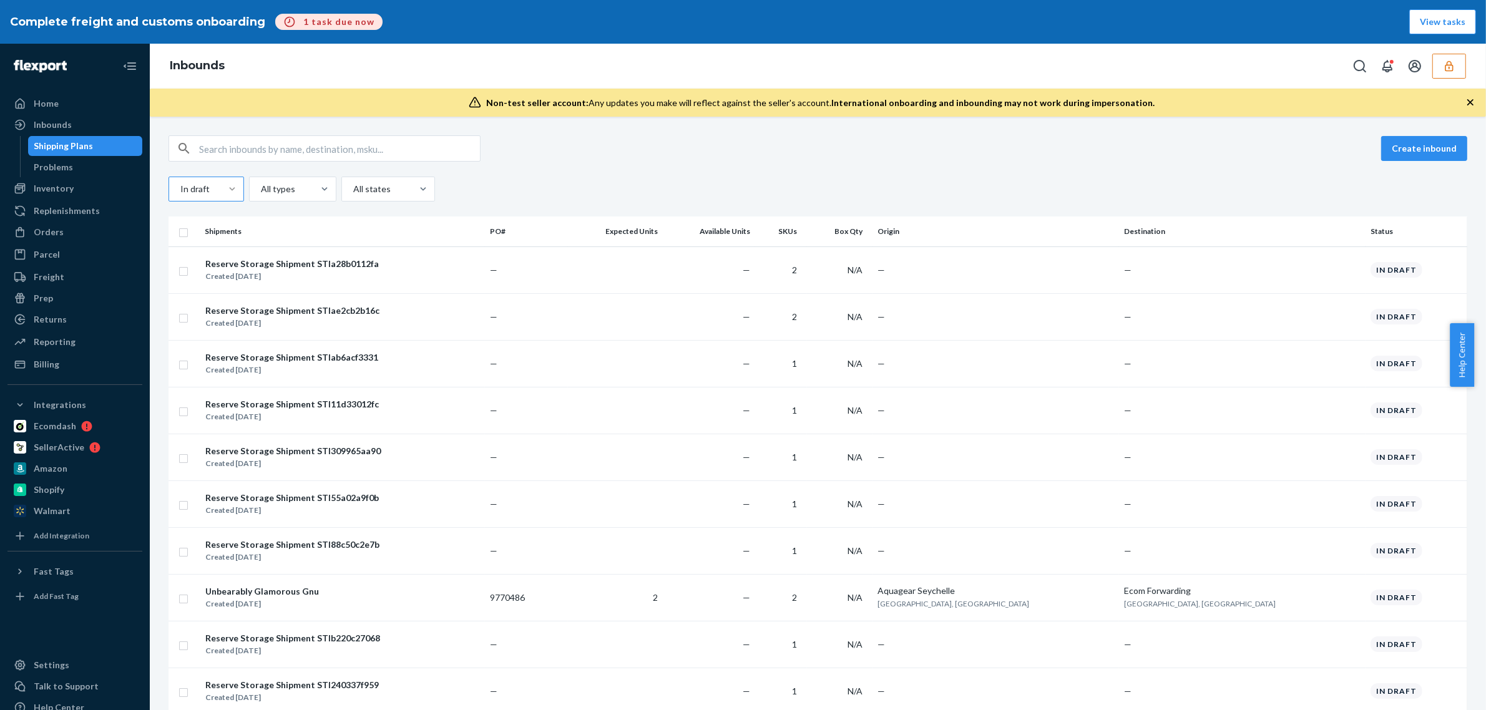
checkbox input "true"
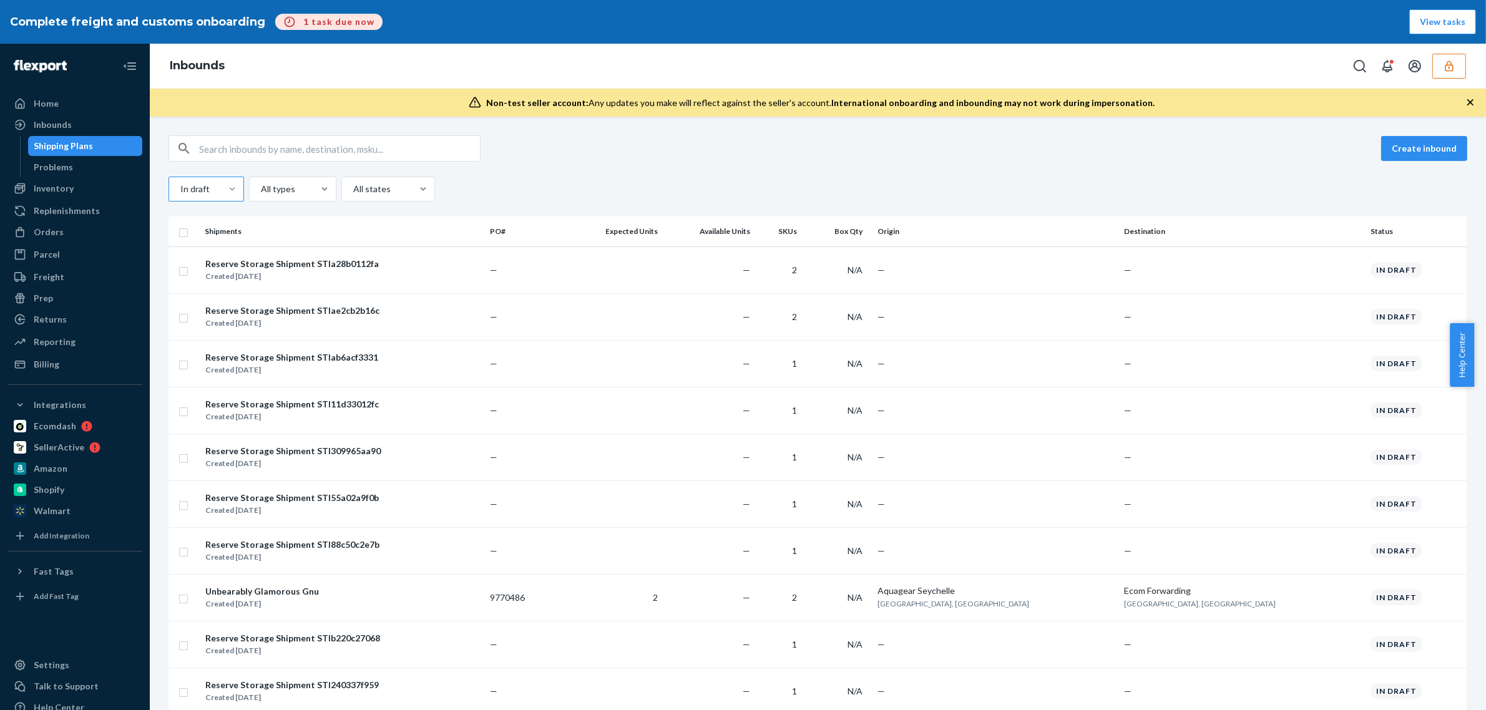
checkbox input "true"
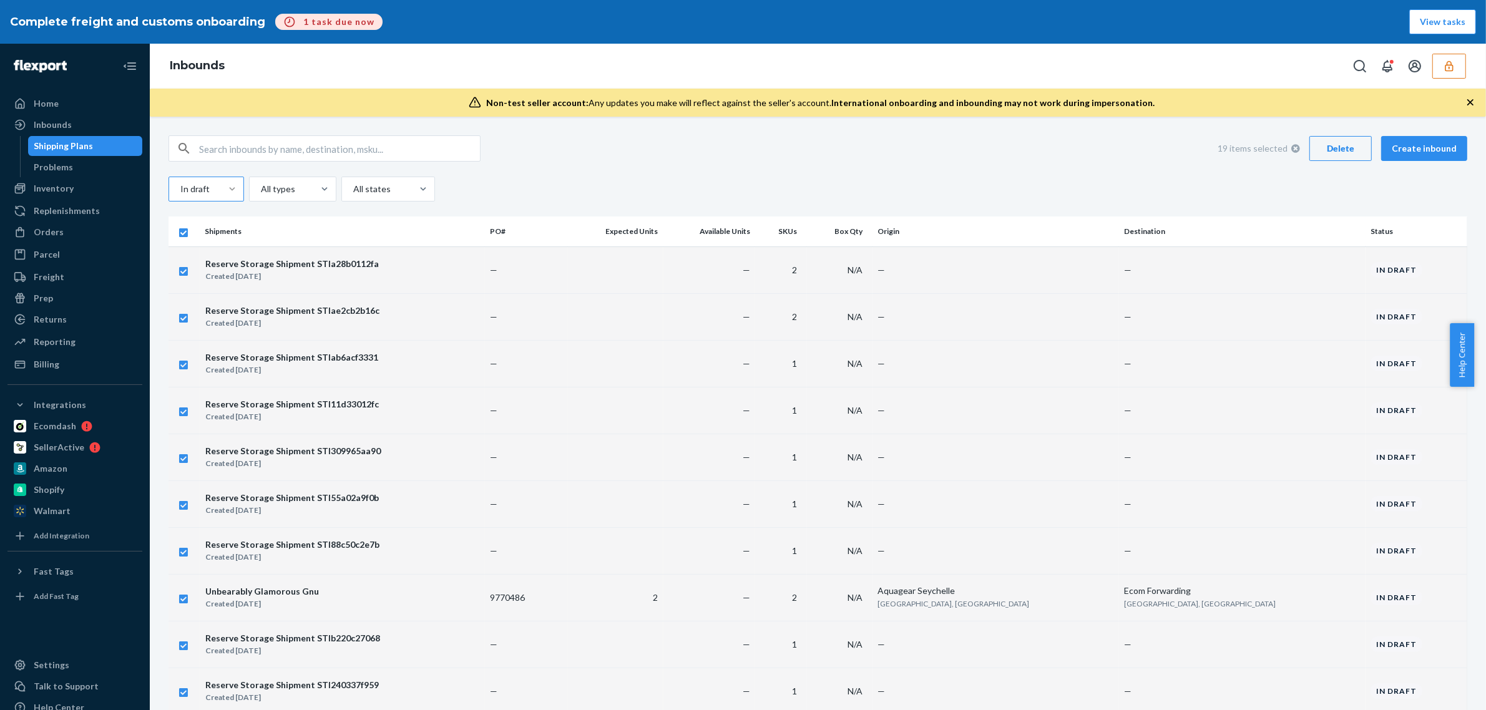
click at [1345, 150] on div "Delete" at bounding box center [1340, 148] width 41 height 12
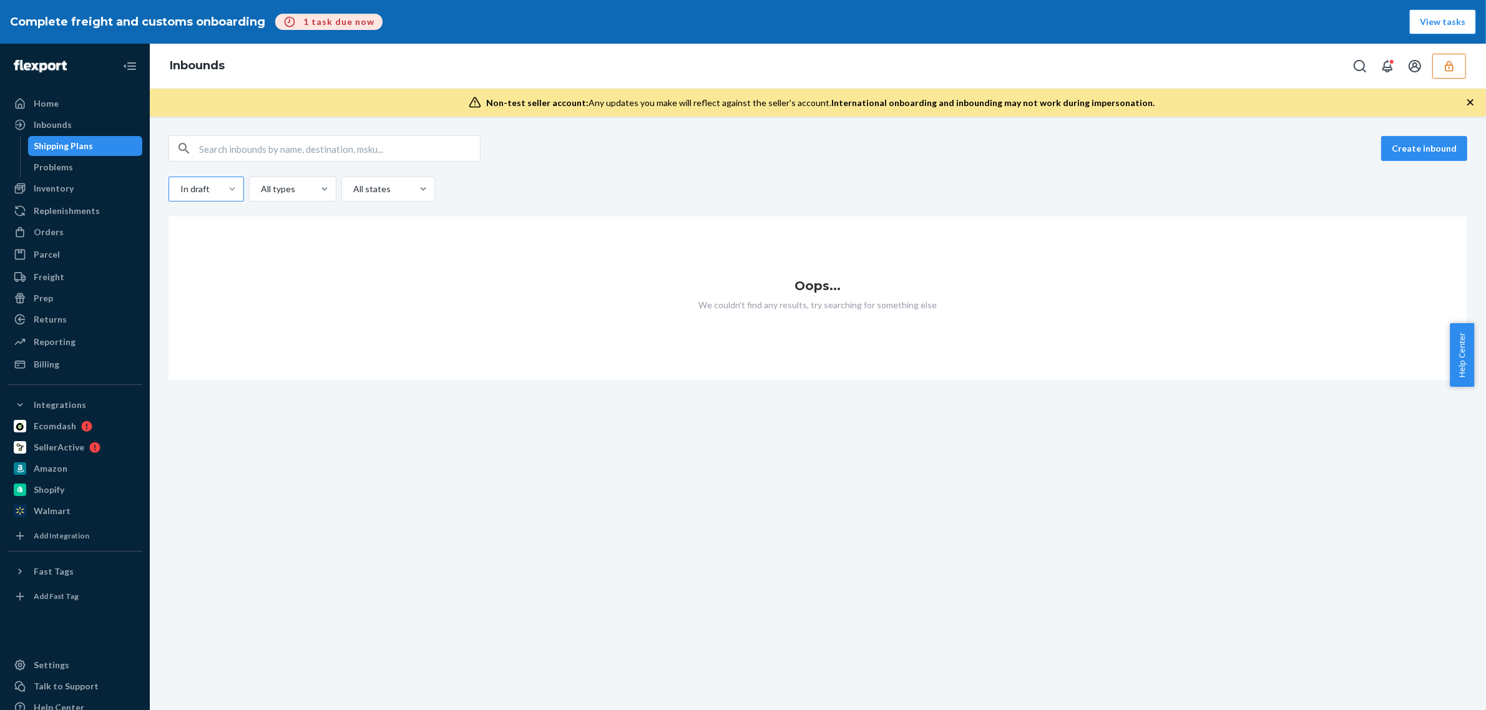
click at [193, 197] on div "In draft" at bounding box center [195, 189] width 52 height 22
click at [180, 195] on input "In draft" at bounding box center [179, 189] width 1 height 12
click at [193, 220] on span "All statuses" at bounding box center [259, 219] width 132 height 12
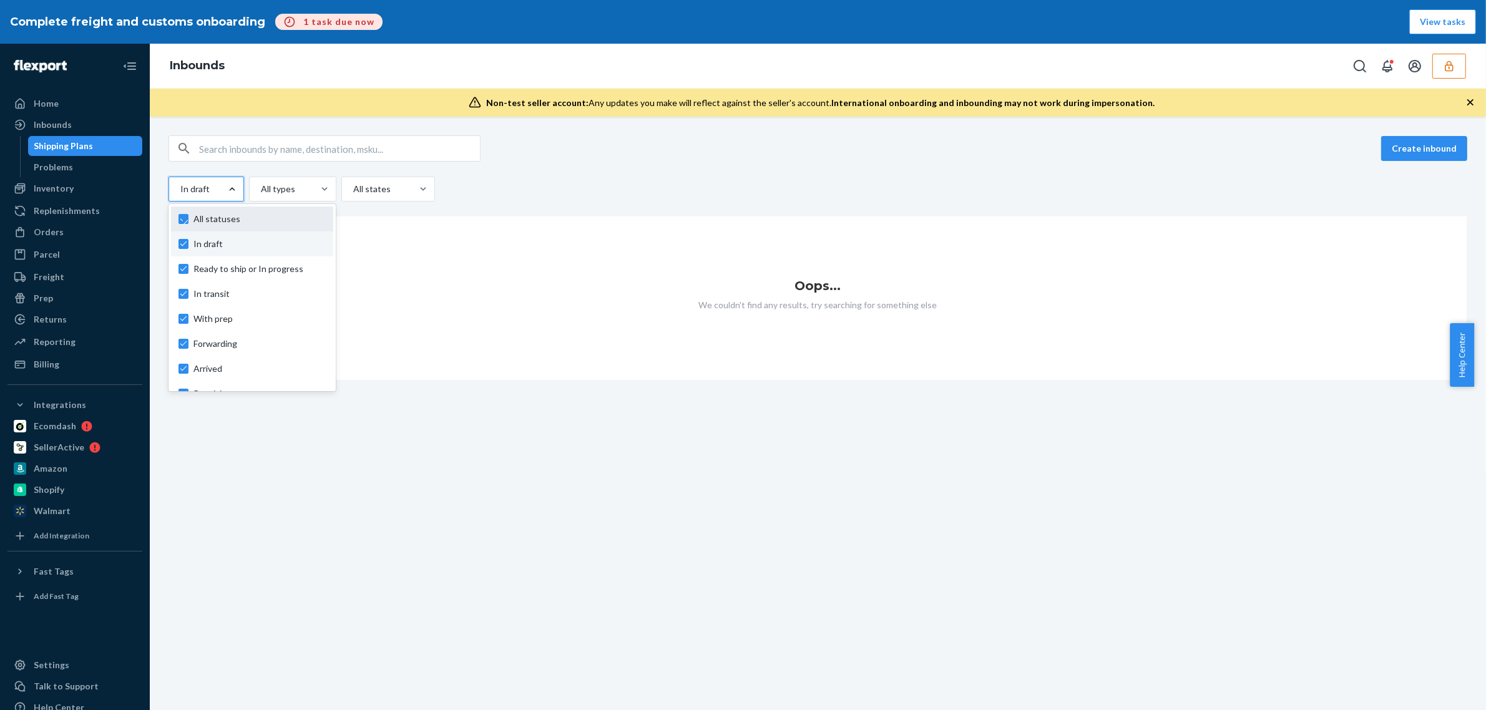
checkbox input "true"
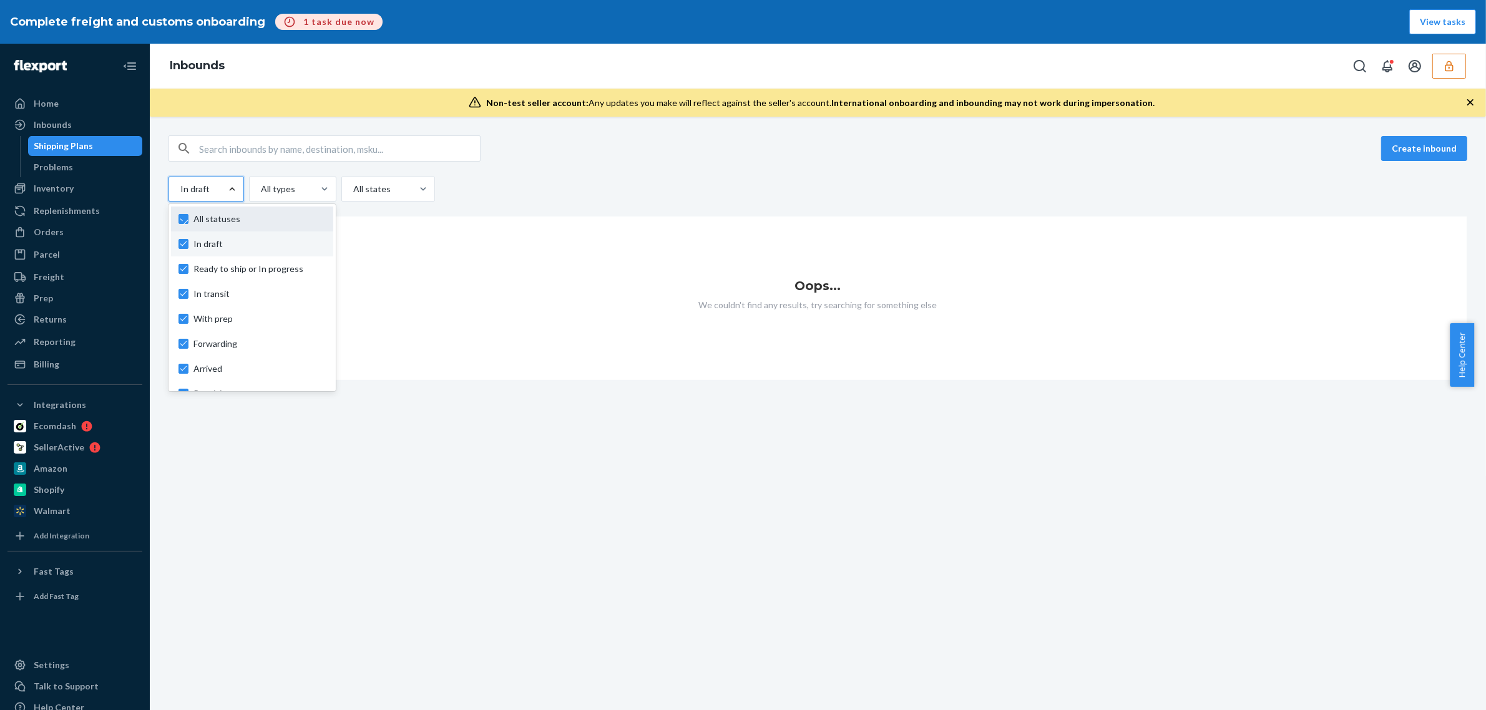
checkbox input "true"
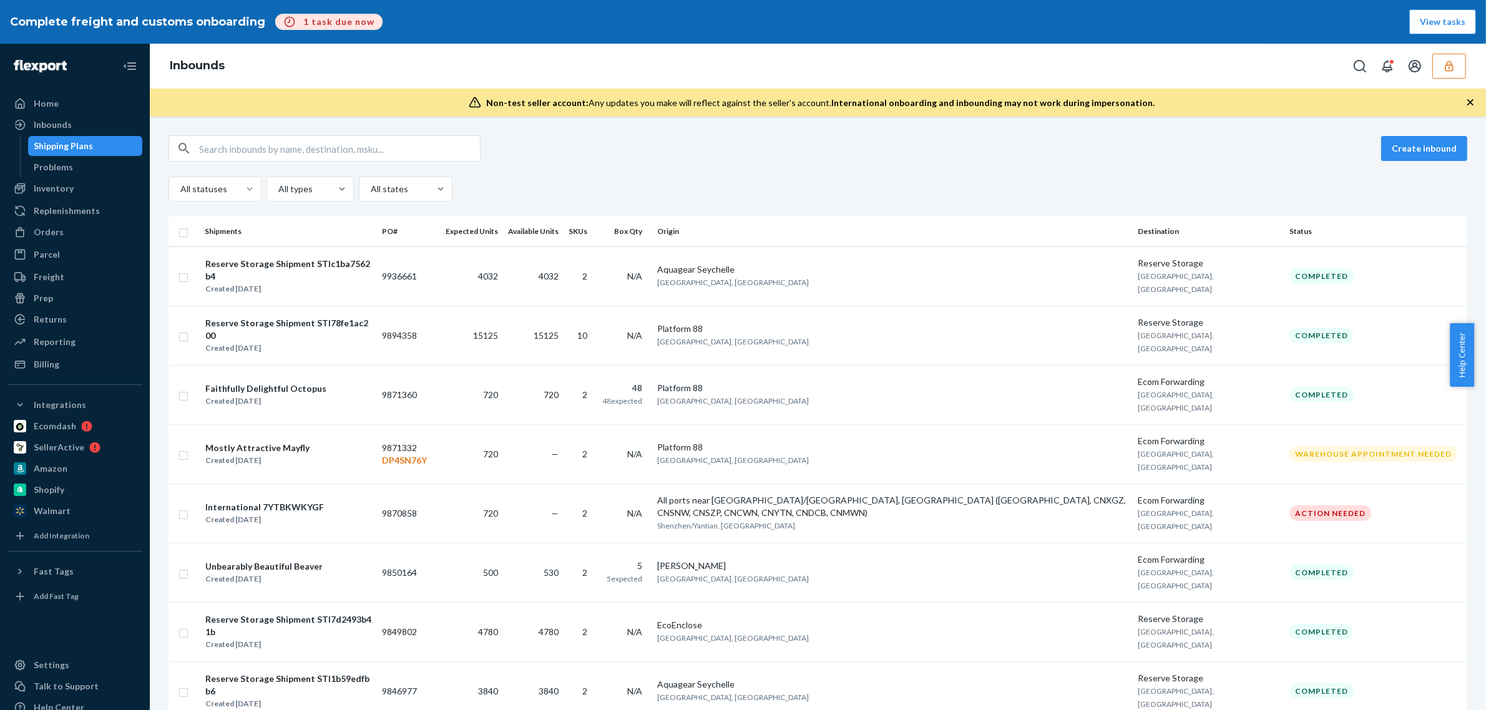
click at [634, 145] on div "Create inbound" at bounding box center [818, 148] width 1299 height 26
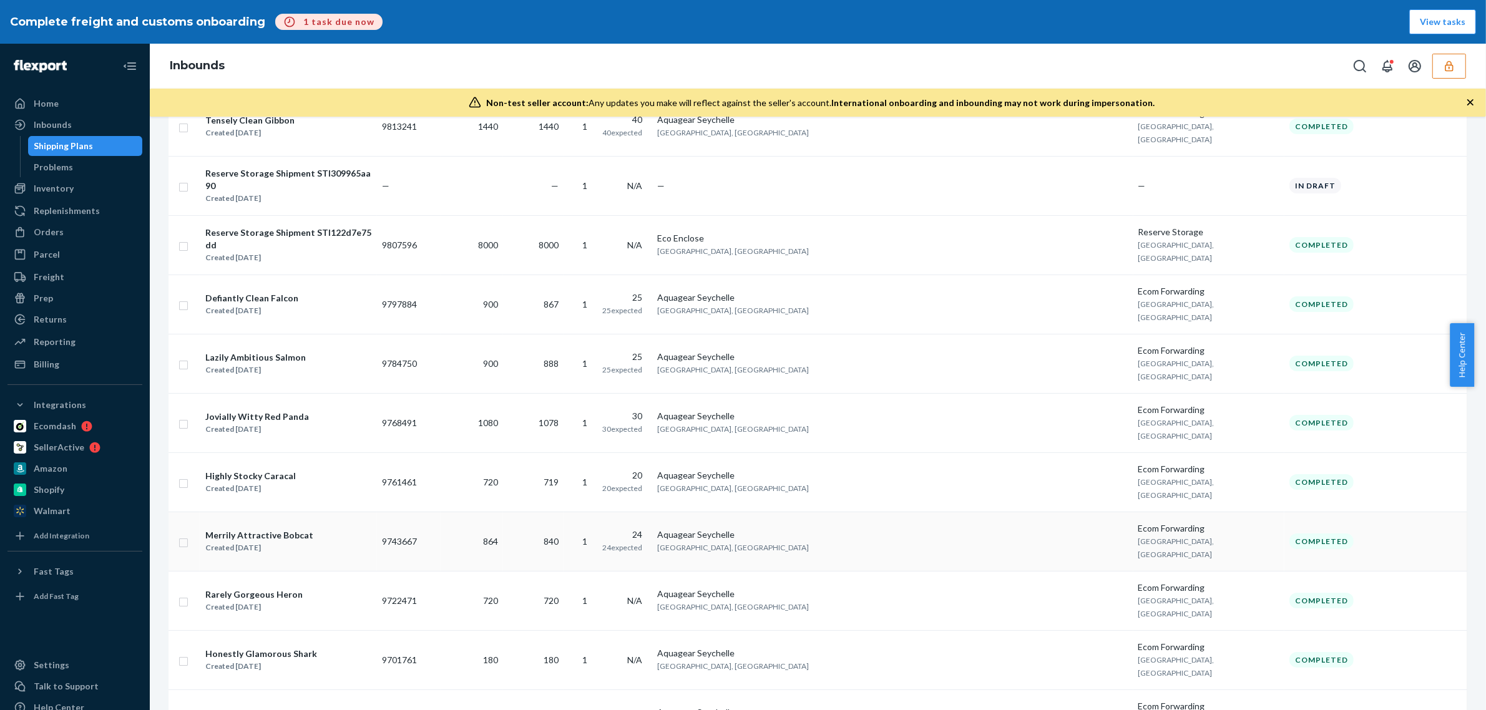
scroll to position [468, 0]
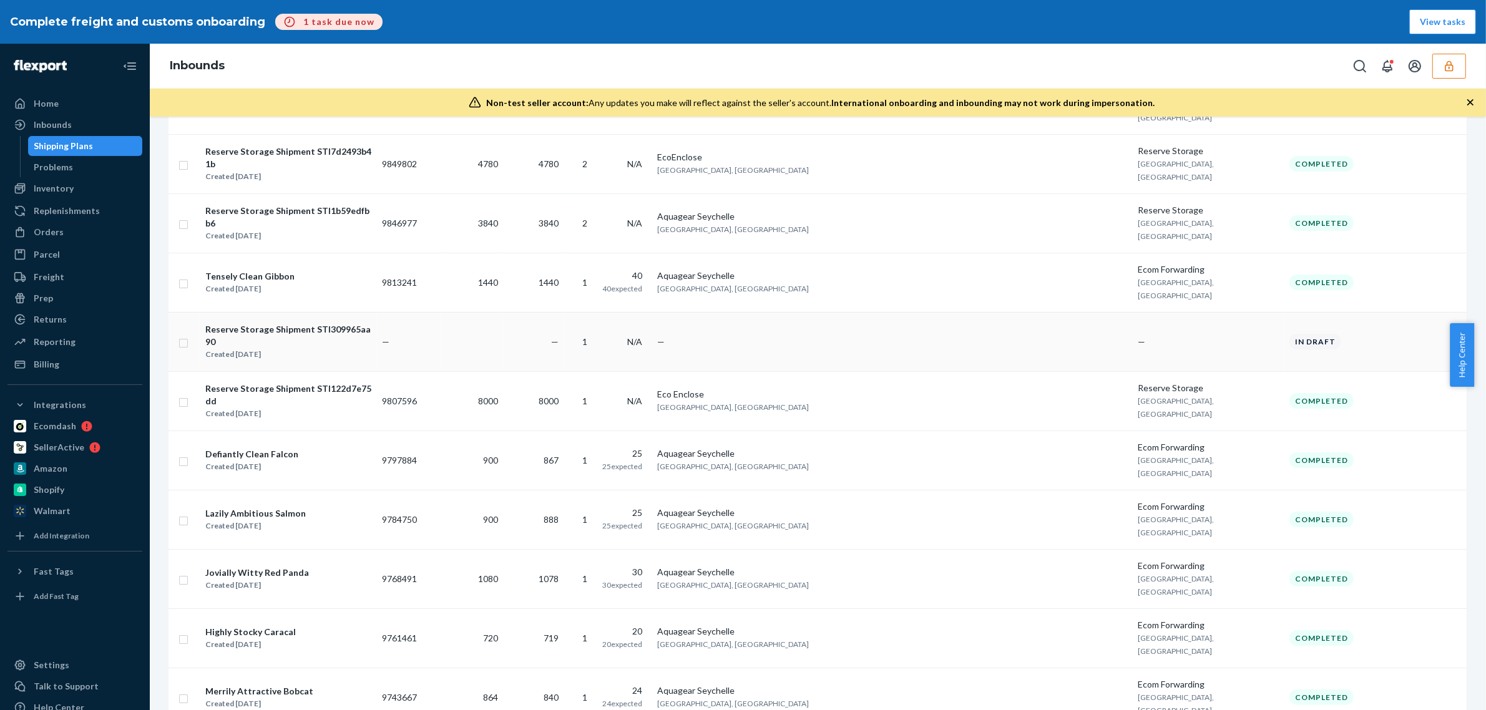
click at [178, 335] on input "checkbox" at bounding box center [183, 341] width 10 height 13
checkbox input "true"
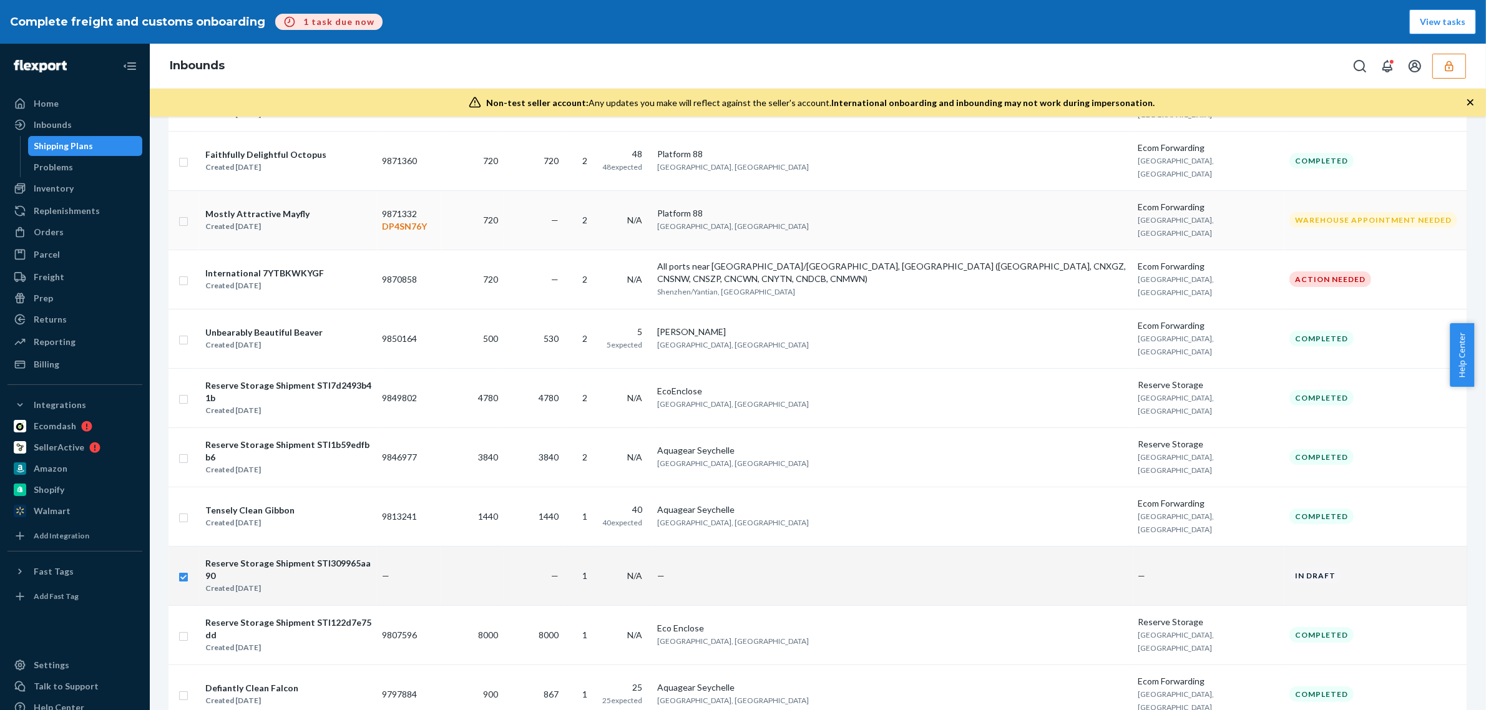
scroll to position [0, 0]
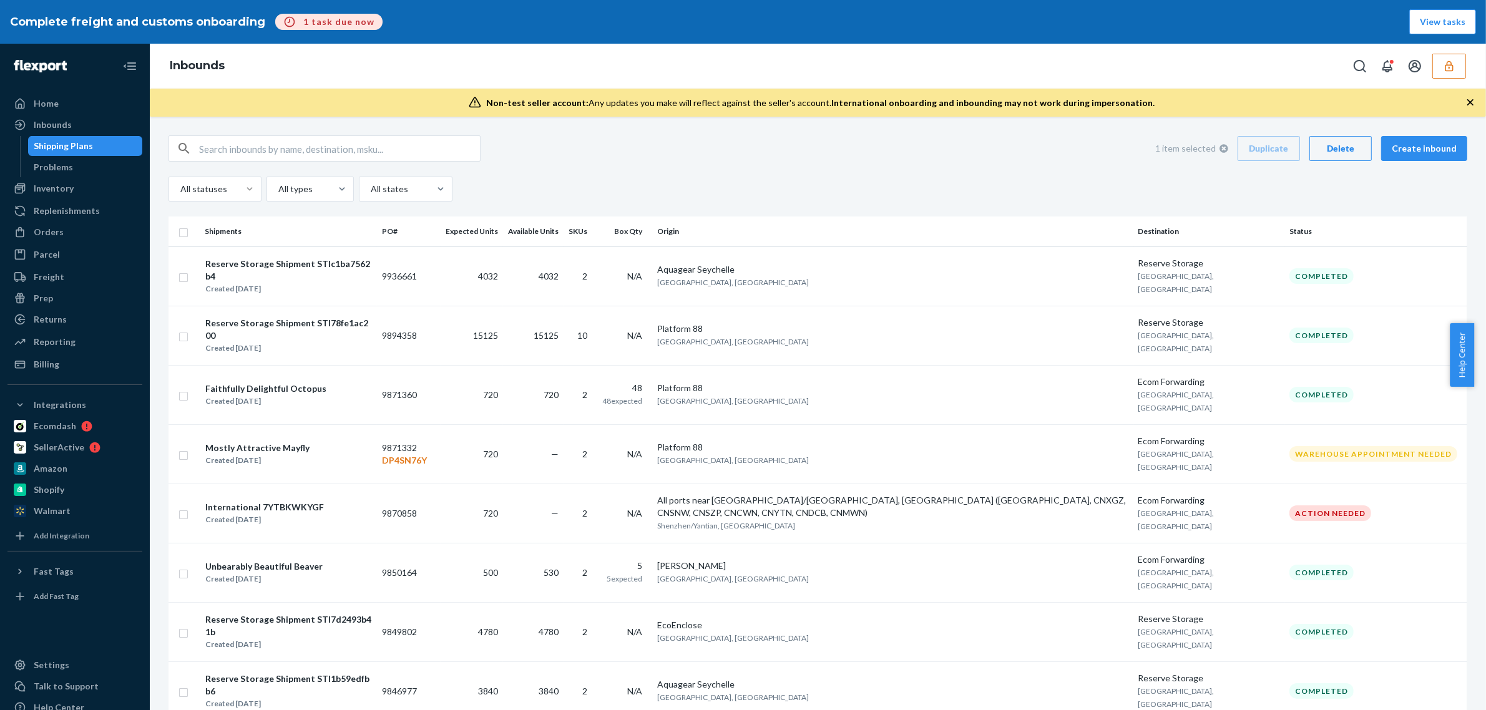
click at [1333, 154] on div "Delete" at bounding box center [1340, 148] width 41 height 12
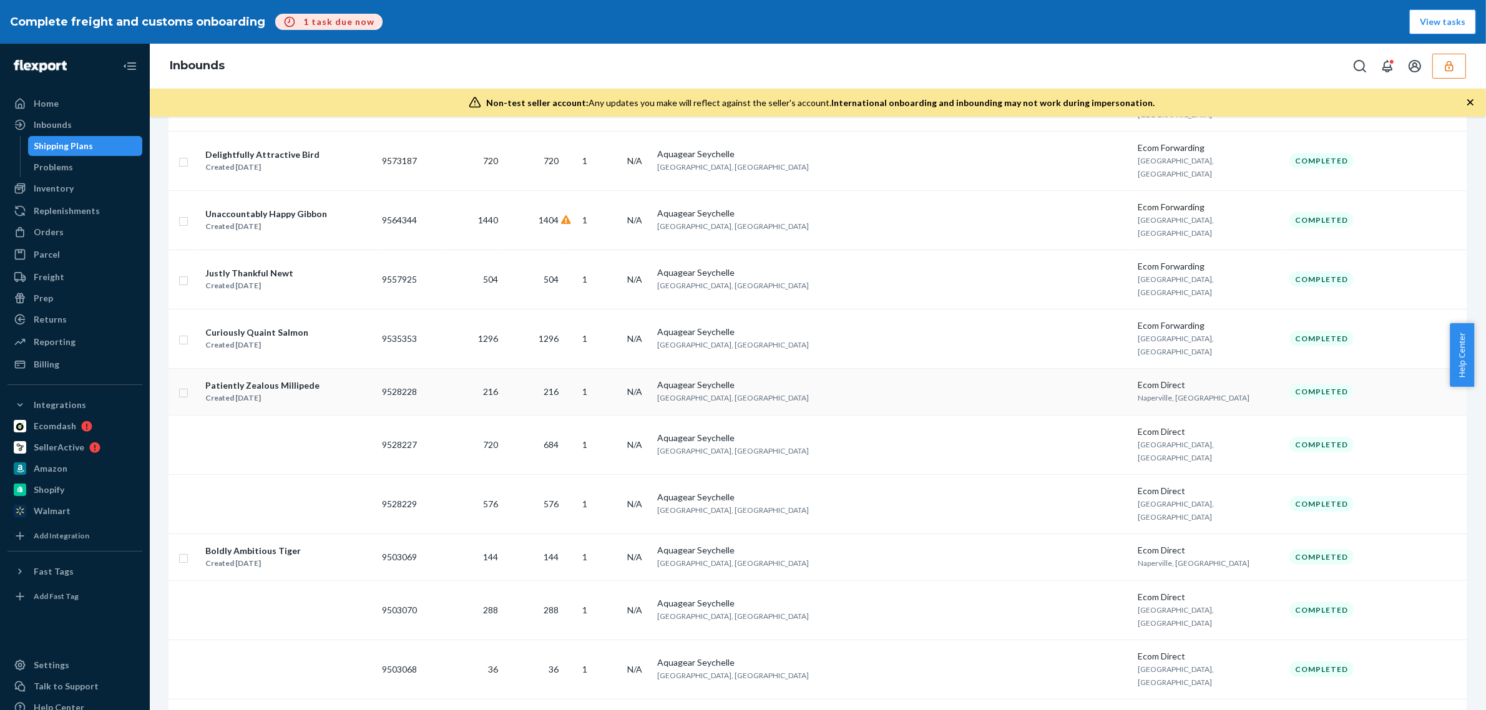
scroll to position [1872, 0]
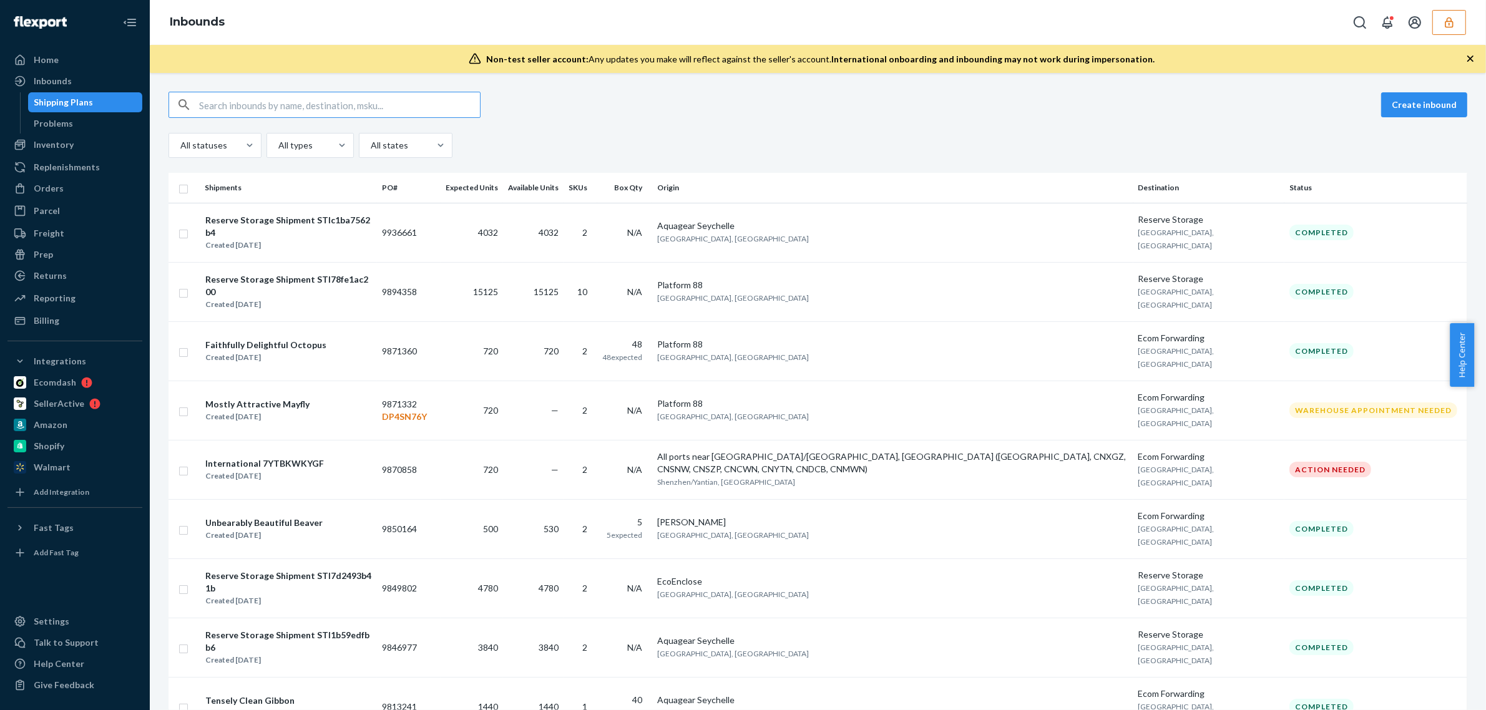
drag, startPoint x: 356, startPoint y: 390, endPoint x: 368, endPoint y: 389, distance: 12.5
click at [356, 390] on td "Mostly Attractive Mayfly Created [DATE]" at bounding box center [288, 410] width 177 height 59
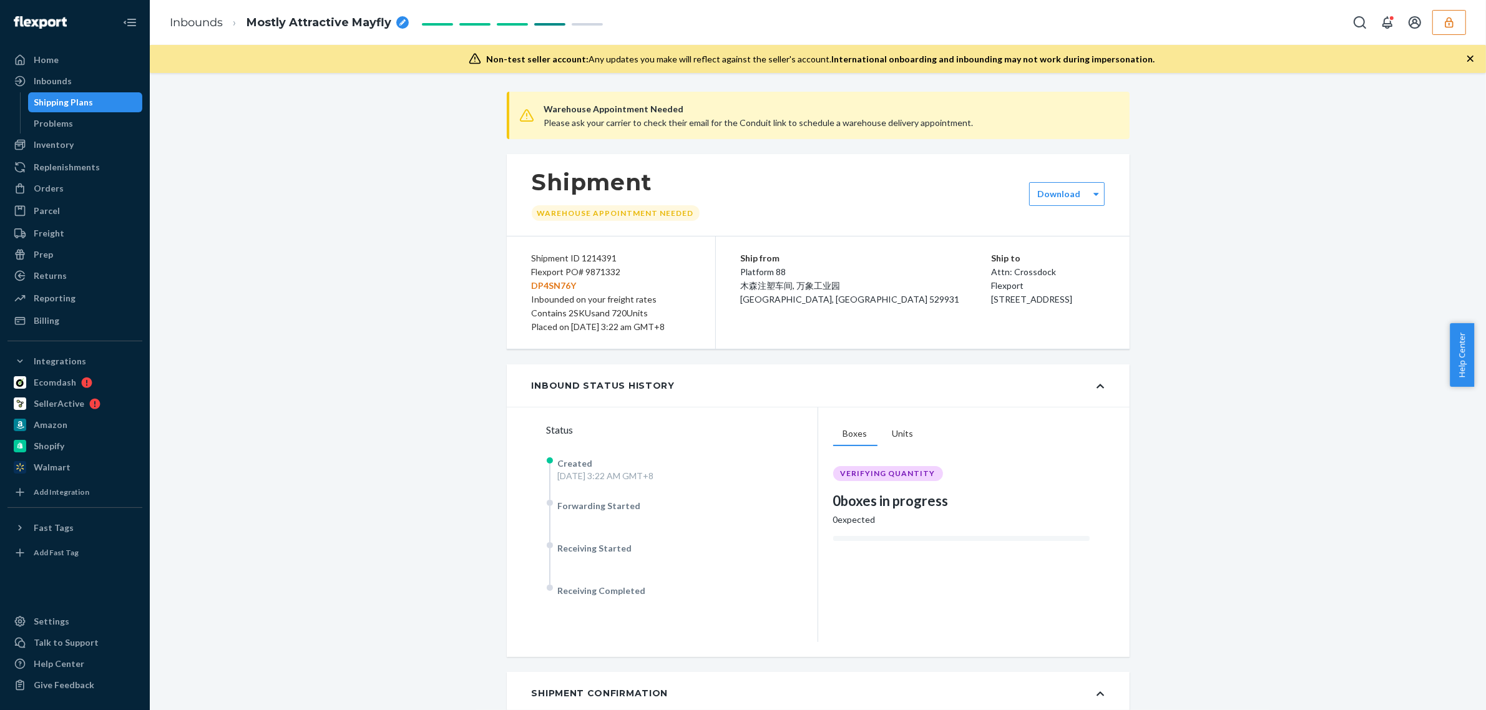
click at [545, 275] on div "Flexport PO# 9871332 DP4SN76Y" at bounding box center [611, 278] width 159 height 27
copy div "Flexport PO# 9871332"
drag, startPoint x: 191, startPoint y: 26, endPoint x: 348, endPoint y: 126, distance: 186.3
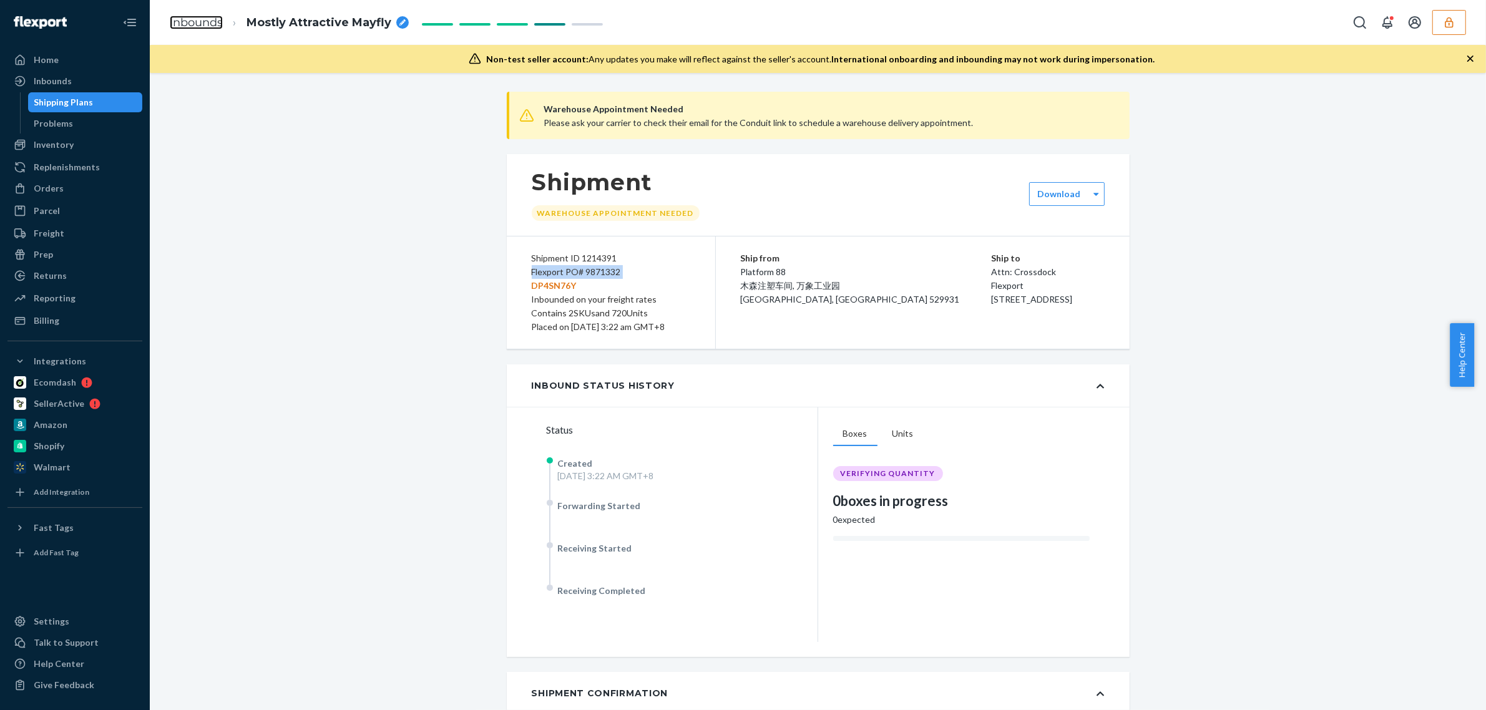
click at [191, 26] on link "Inbounds" at bounding box center [196, 23] width 53 height 14
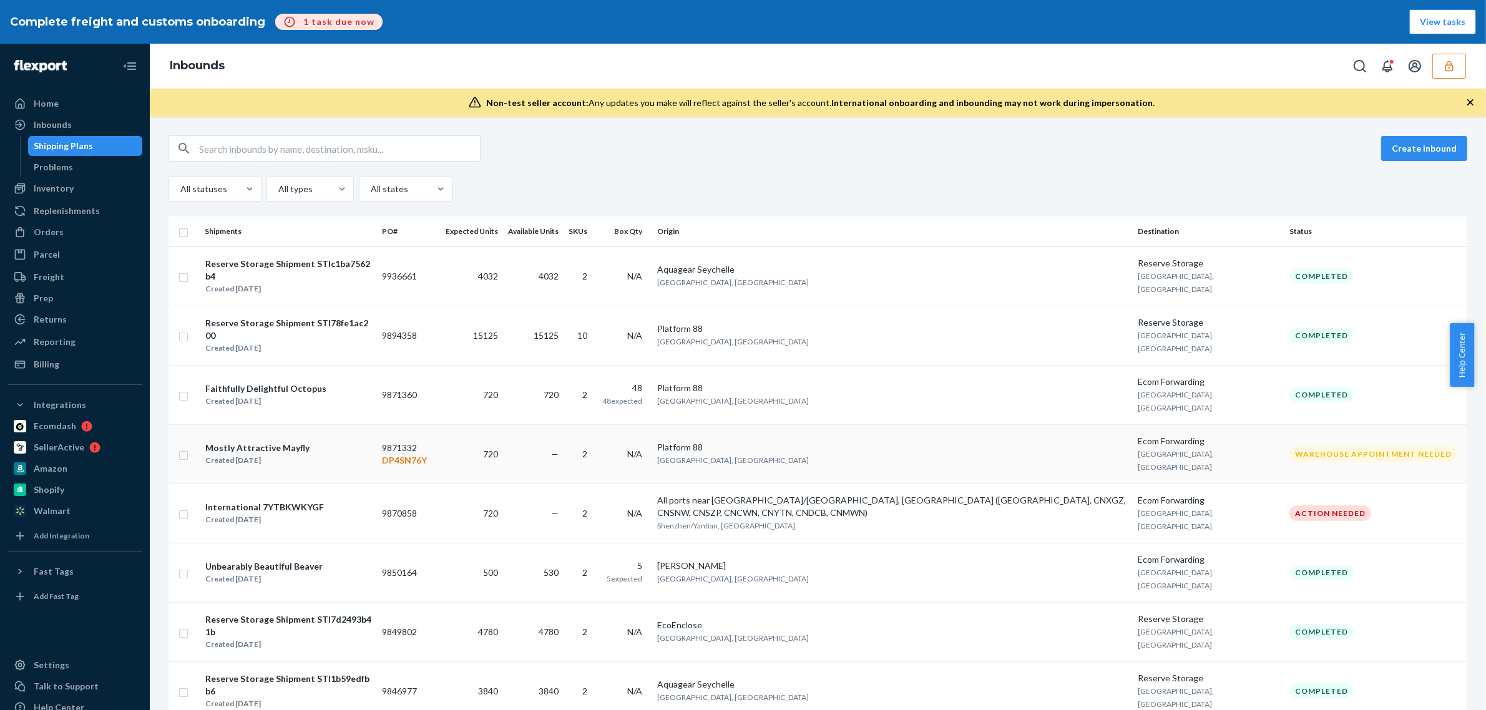
click at [821, 424] on td "Platform 88 阳江市, 广东省" at bounding box center [892, 453] width 481 height 59
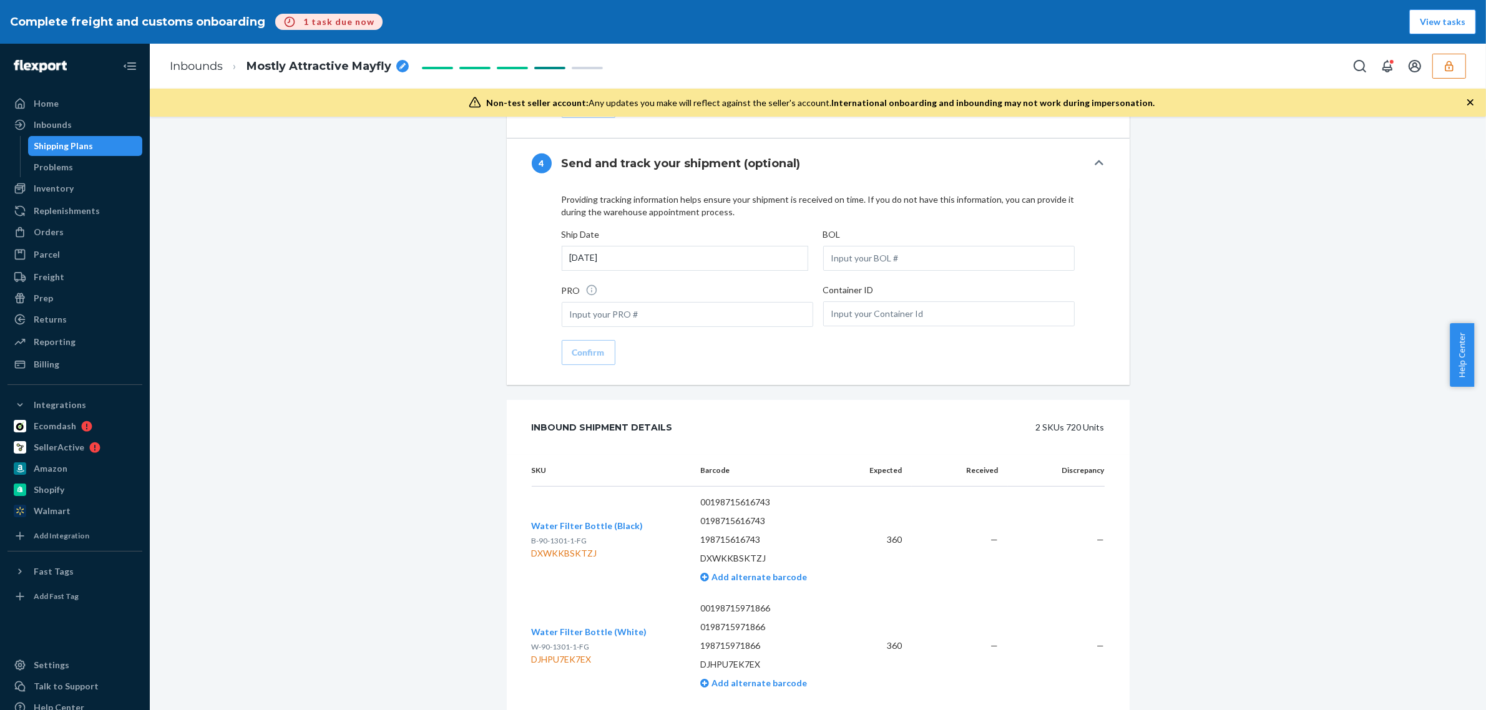
scroll to position [44, 0]
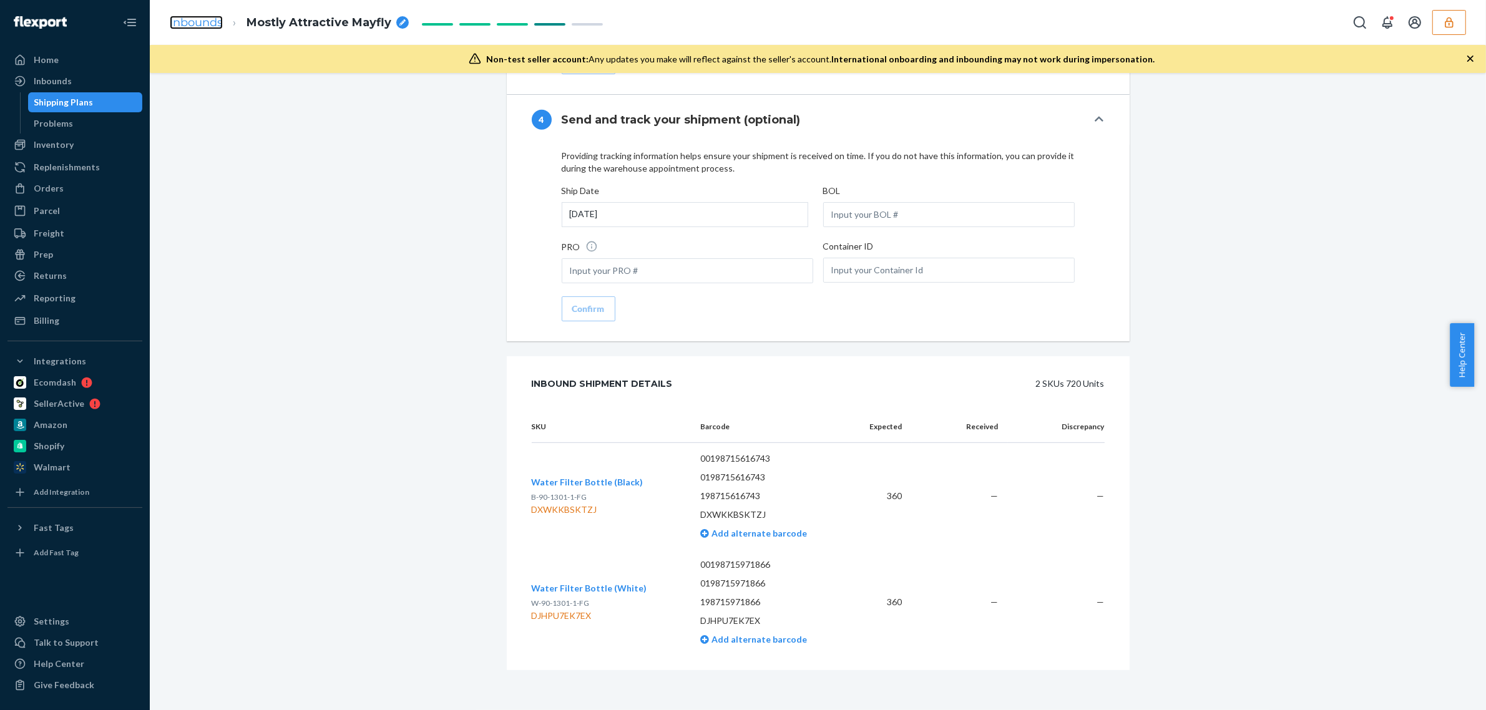
click at [206, 21] on link "Inbounds" at bounding box center [196, 23] width 53 height 14
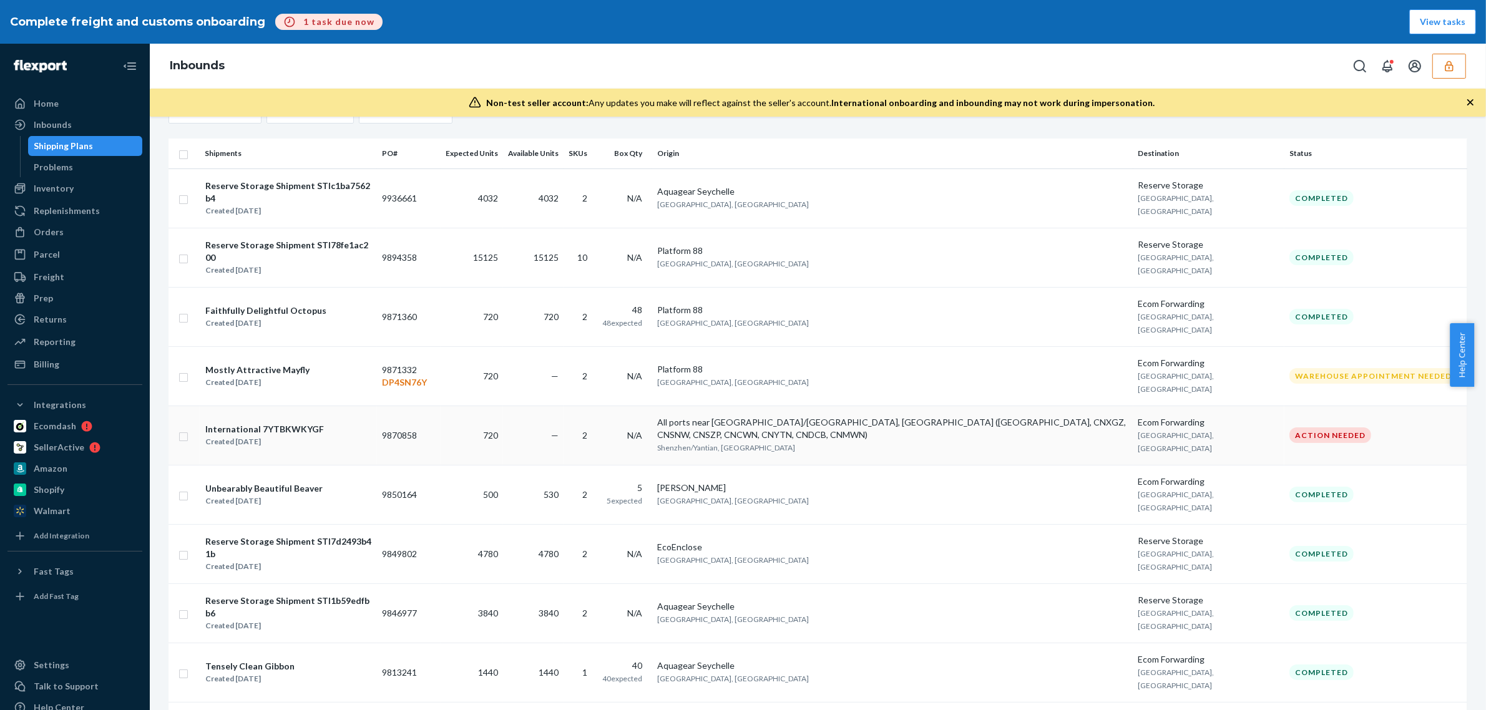
scroll to position [156, 0]
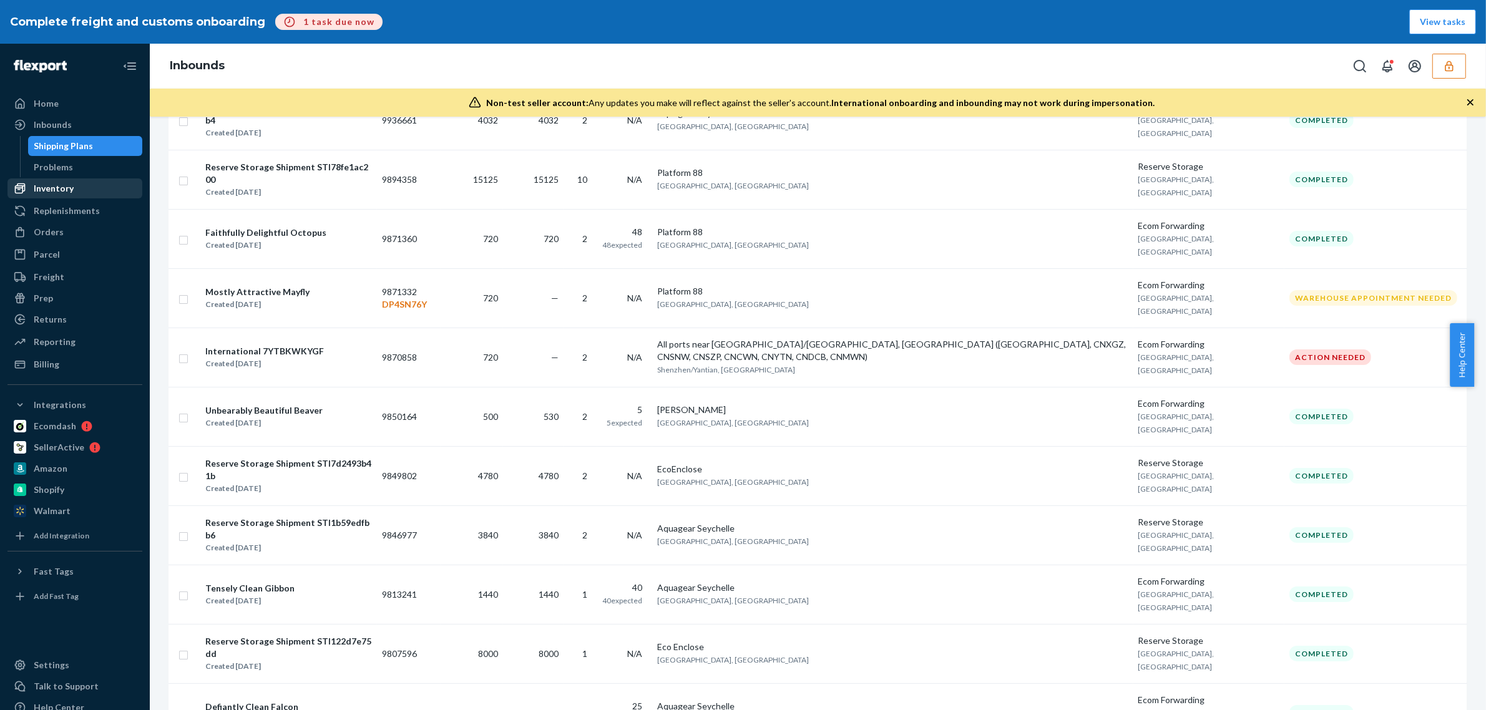
click at [66, 195] on div "Inventory" at bounding box center [75, 188] width 132 height 17
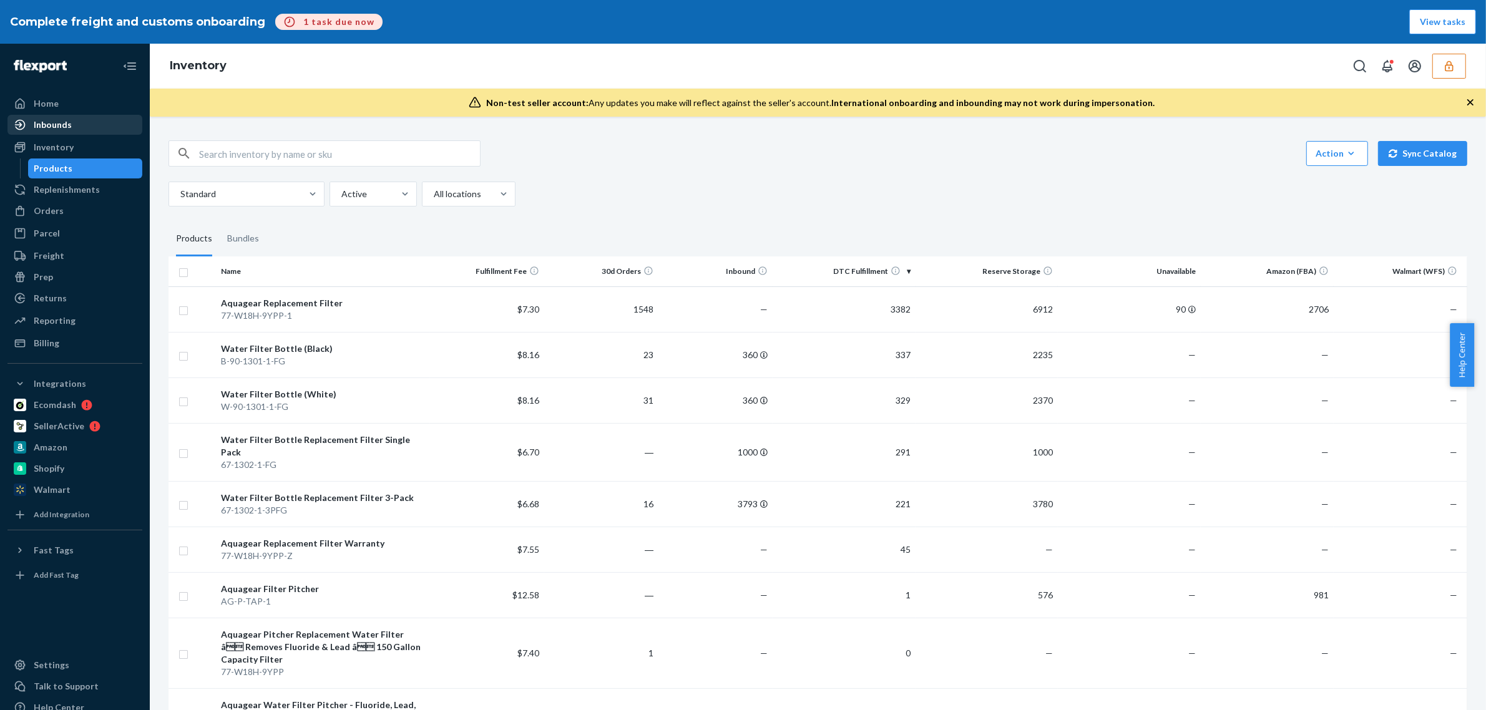
click at [62, 132] on div "Inbounds" at bounding box center [75, 124] width 132 height 17
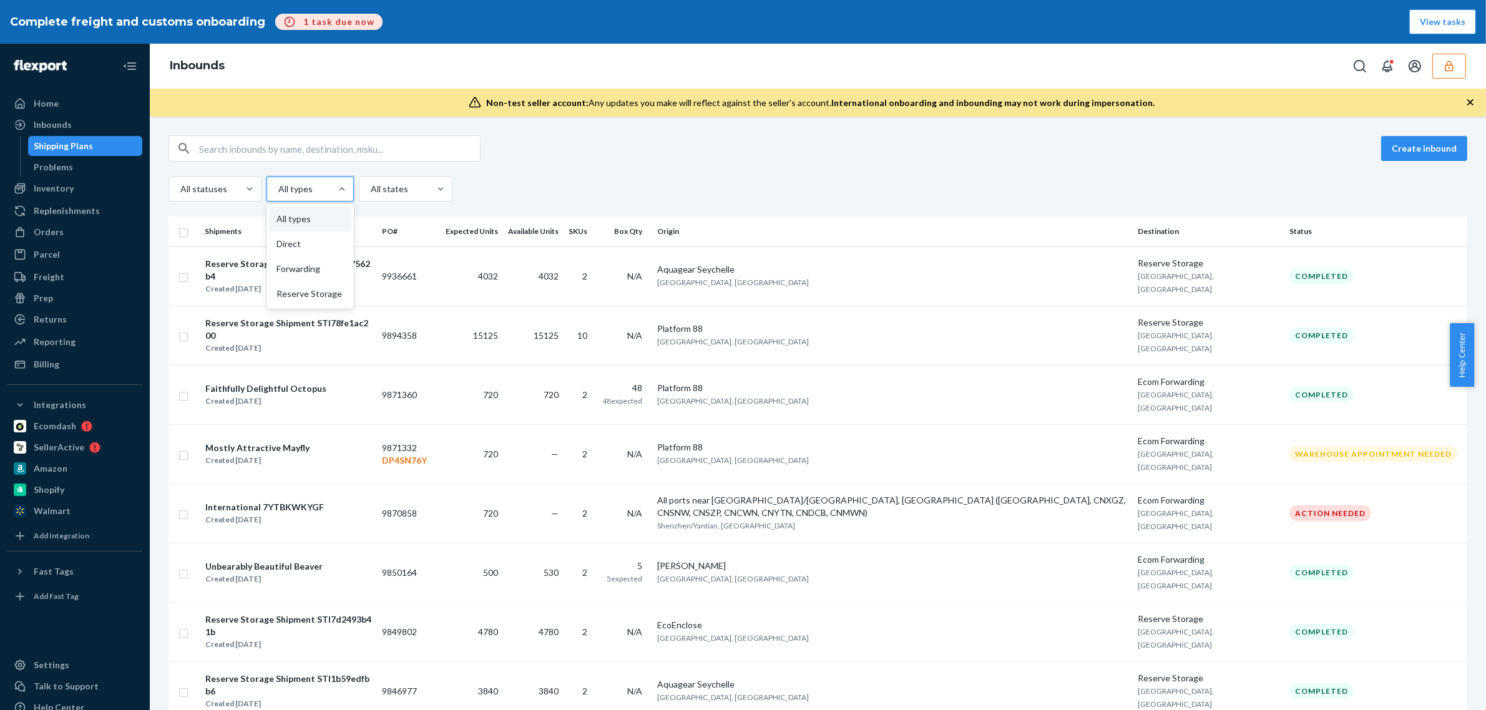
click at [298, 192] on div at bounding box center [309, 189] width 64 height 15
click at [278, 192] on input "option All types focused, 1 of 4. 4 results available. Use Up and Down to choos…" at bounding box center [277, 189] width 1 height 12
click at [305, 293] on div "Reserve Storage" at bounding box center [310, 293] width 82 height 25
click at [278, 195] on input "option Reserve Storage focused, 4 of 4. 4 results available. Use Up and Down to…" at bounding box center [277, 189] width 1 height 12
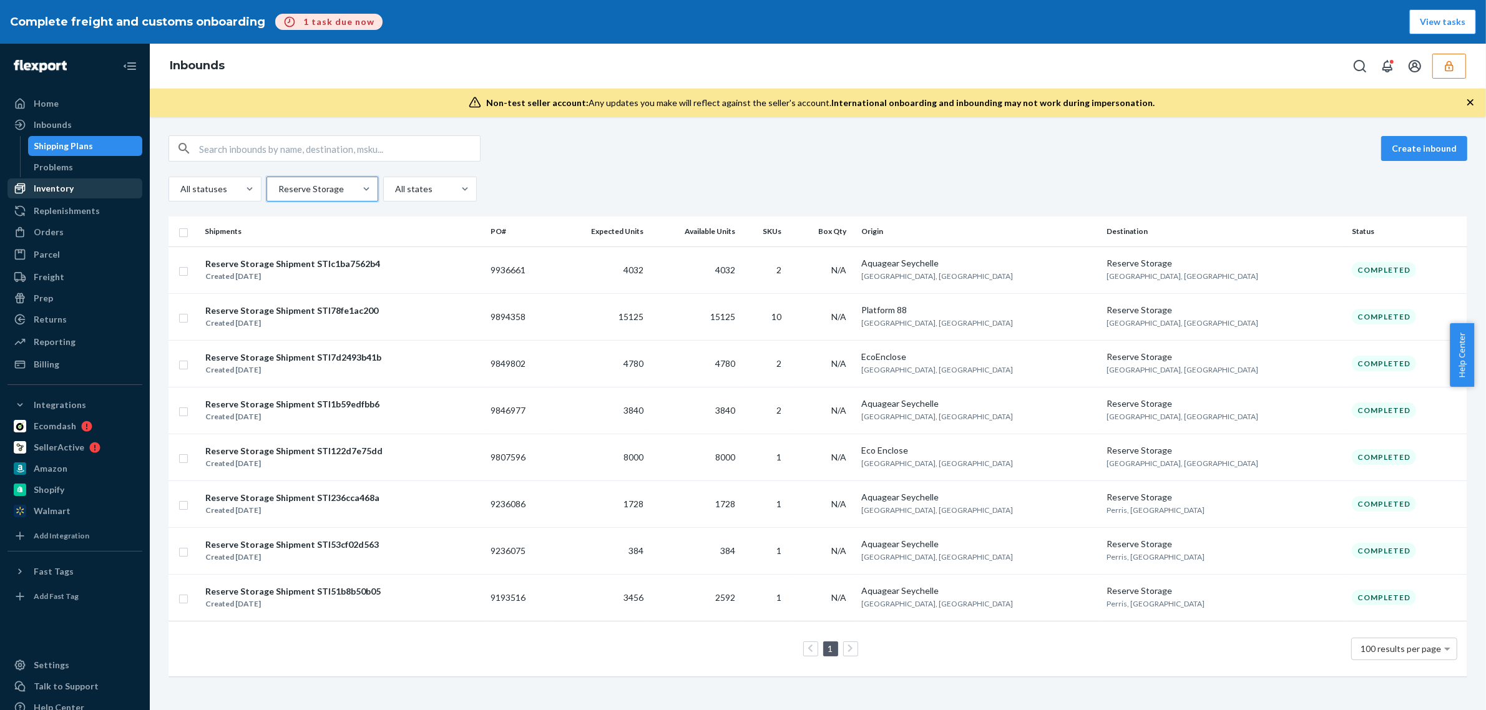
click at [81, 185] on div "Inventory" at bounding box center [75, 188] width 132 height 17
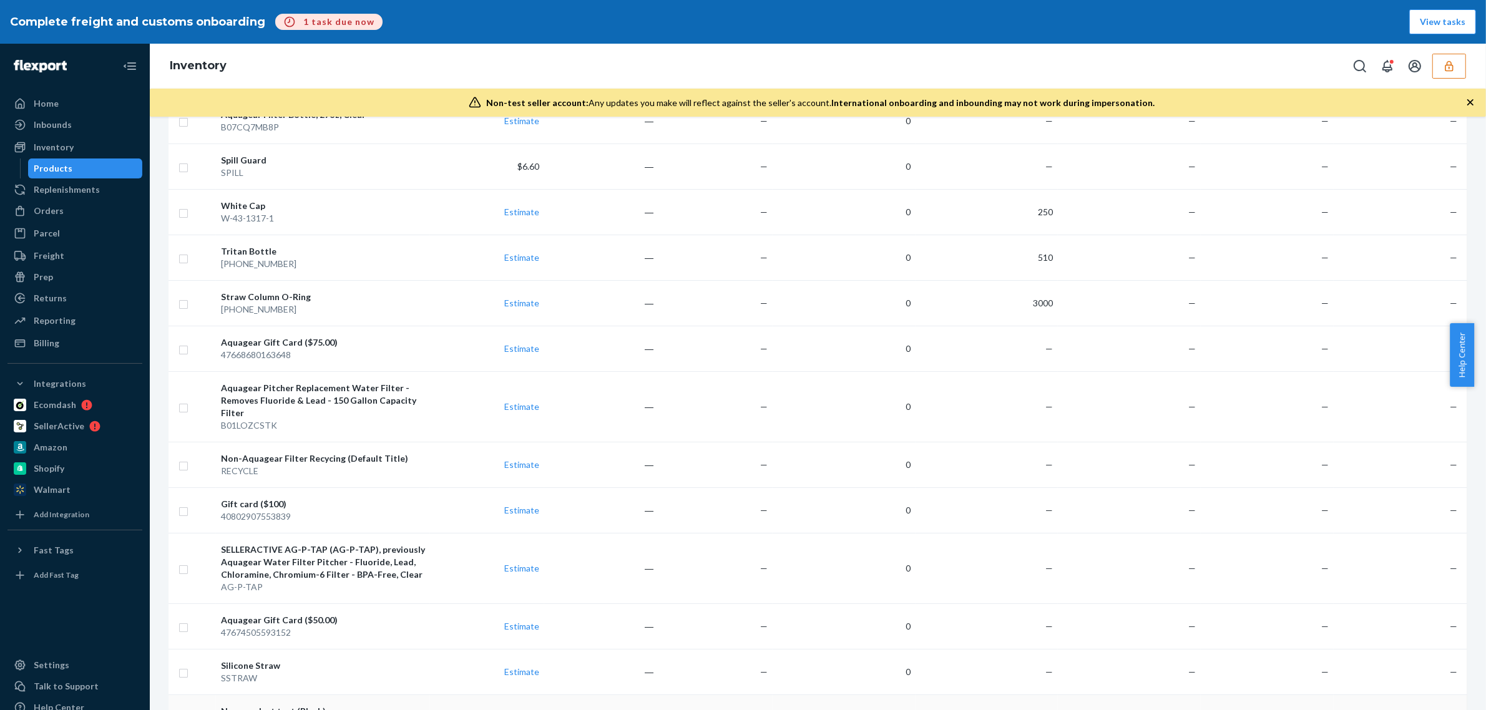
scroll to position [1698, 0]
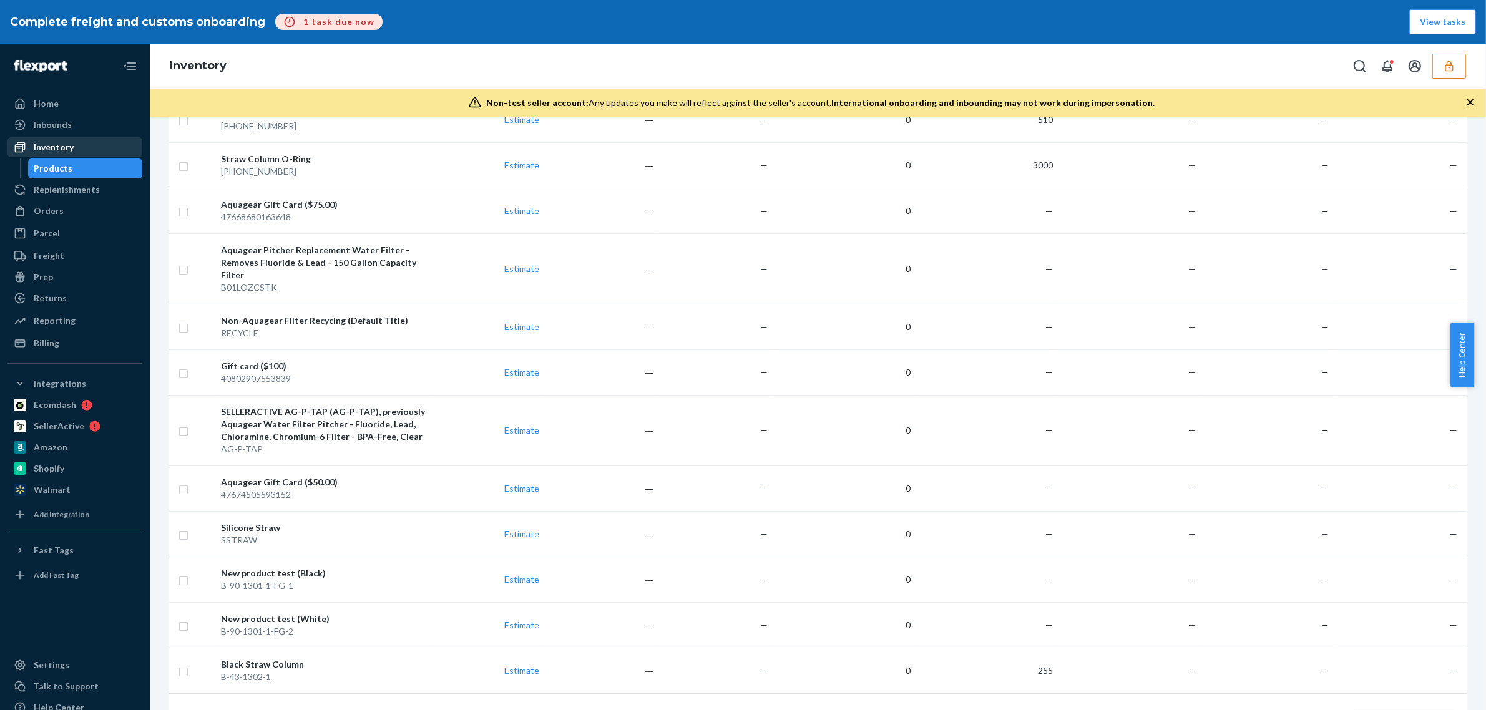
click at [95, 137] on link "Inventory" at bounding box center [74, 147] width 135 height 20
click at [124, 120] on div "Inbounds" at bounding box center [75, 124] width 132 height 17
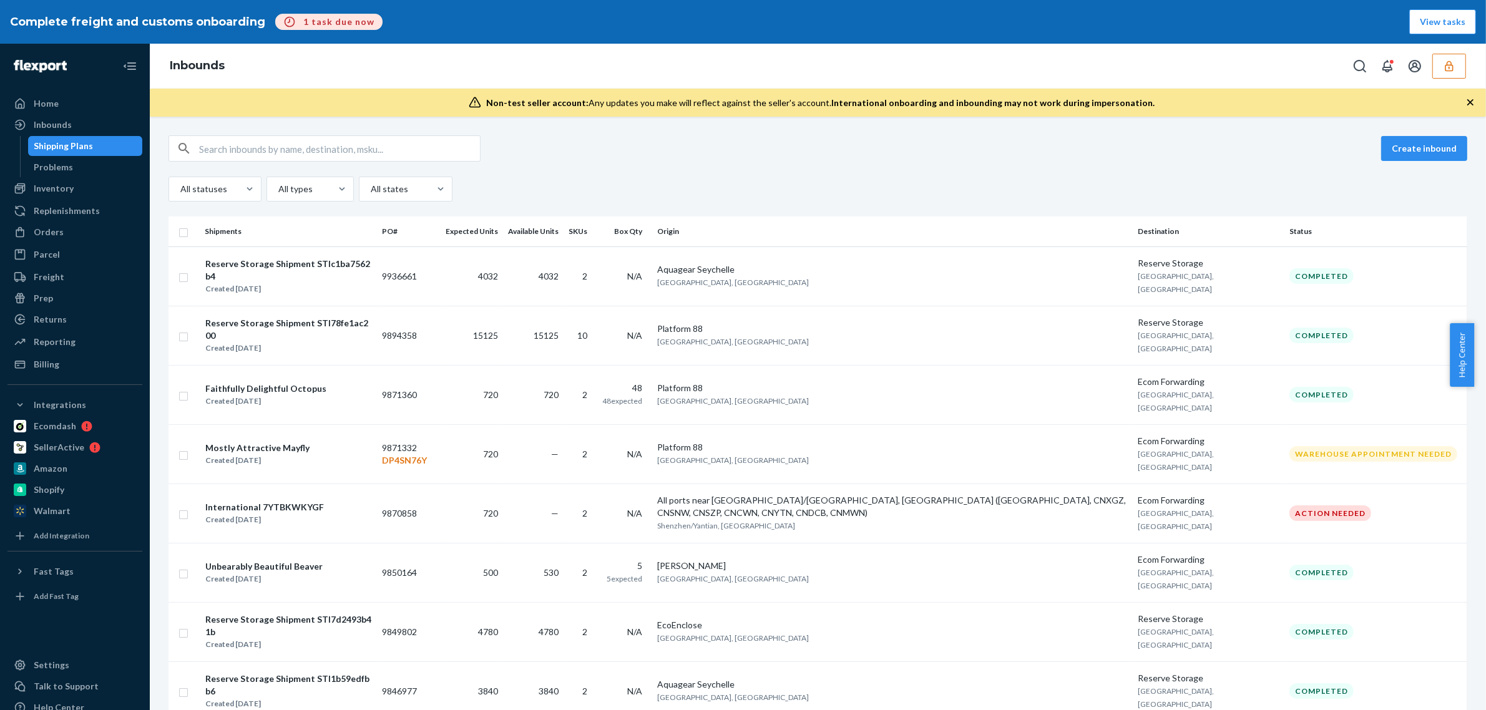
click at [293, 78] on div "Inbounds" at bounding box center [818, 66] width 1336 height 45
click at [597, 424] on td "2" at bounding box center [581, 453] width 34 height 59
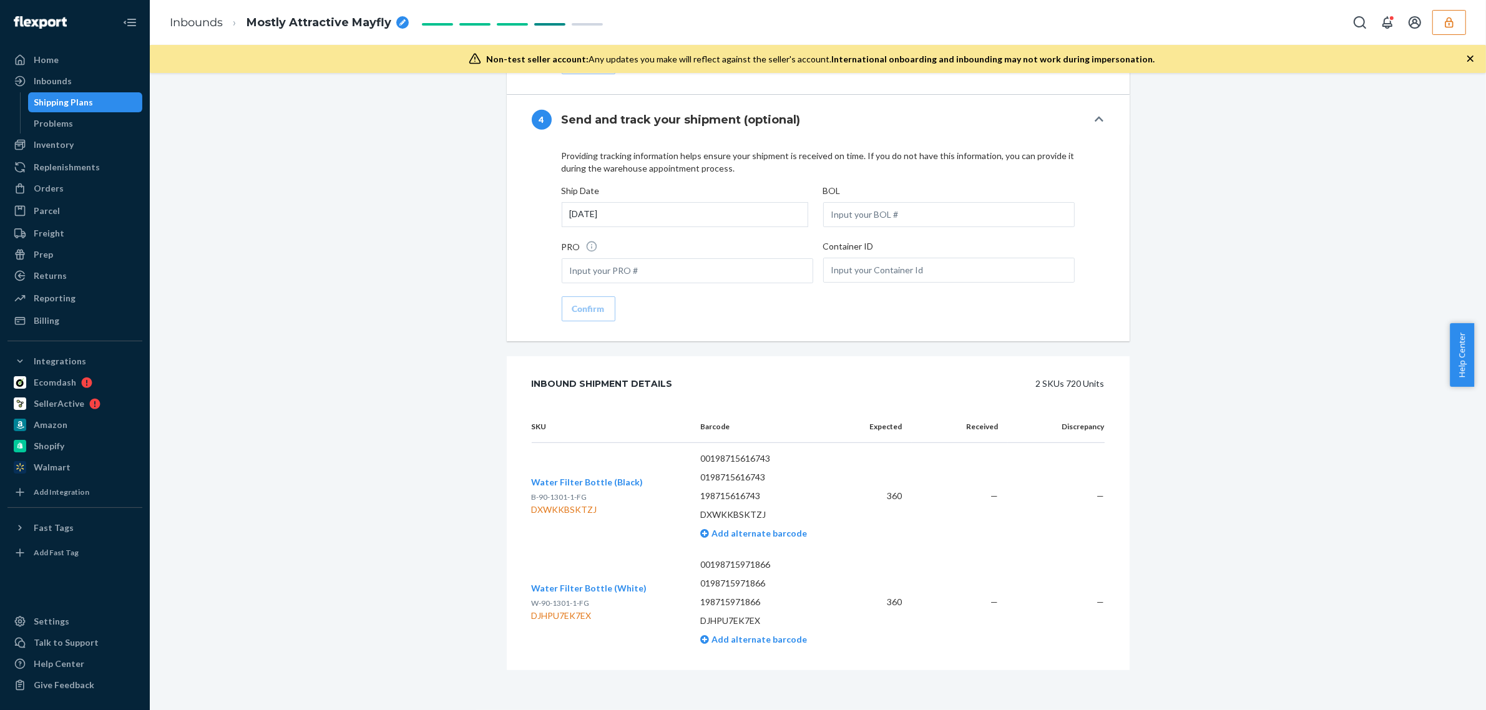
scroll to position [1772, 0]
click at [540, 510] on div "DXWKKBSKTZJ" at bounding box center [588, 510] width 112 height 12
copy div "DXWKKBSKTZJ"
click at [546, 619] on div "DJHPU7EK7EX" at bounding box center [589, 616] width 115 height 12
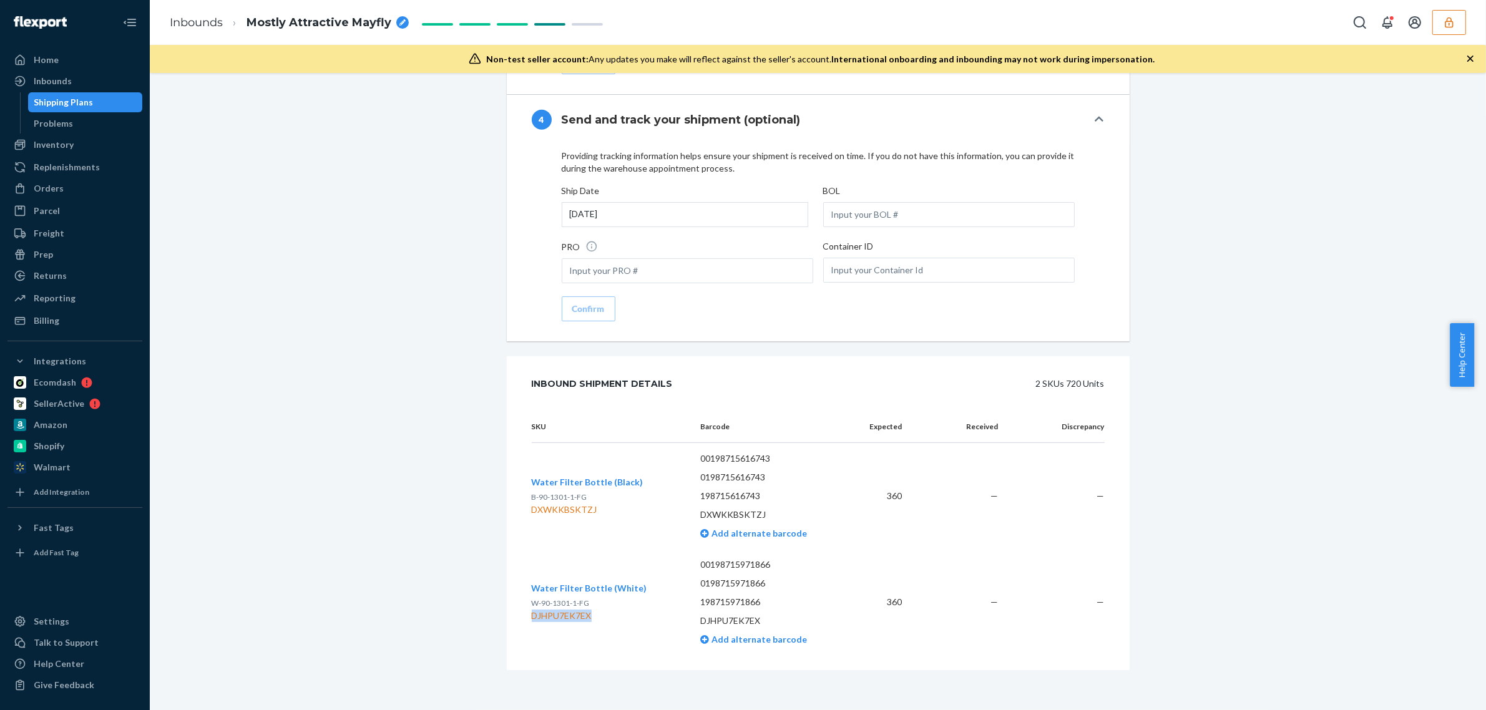
click at [547, 619] on div "DJHPU7EK7EX" at bounding box center [589, 616] width 115 height 12
copy div "DJHPU7EK7EX"
click at [198, 25] on link "Inbounds" at bounding box center [196, 23] width 53 height 14
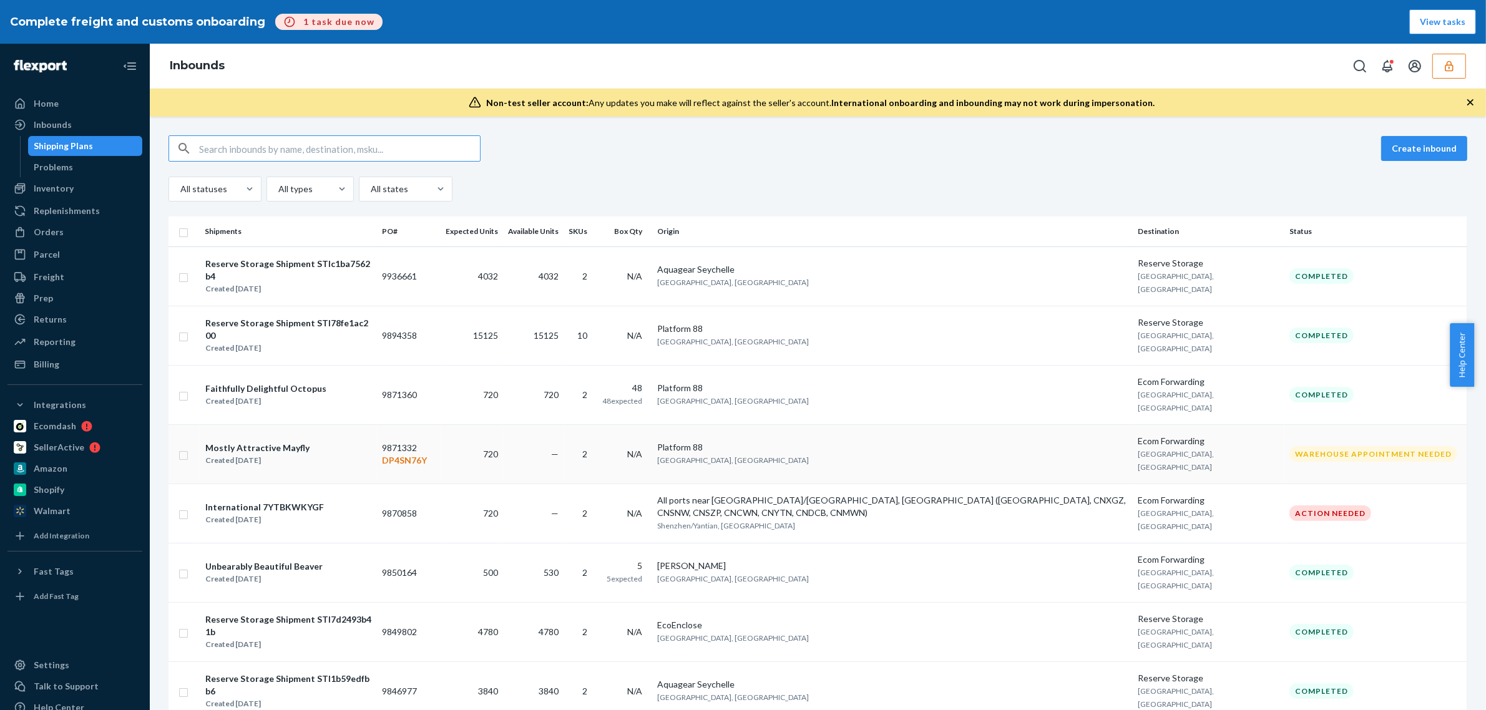
click at [185, 447] on input "checkbox" at bounding box center [183, 453] width 10 height 13
checkbox input "true"
click at [183, 507] on input "checkbox" at bounding box center [183, 513] width 10 height 13
checkbox input "true"
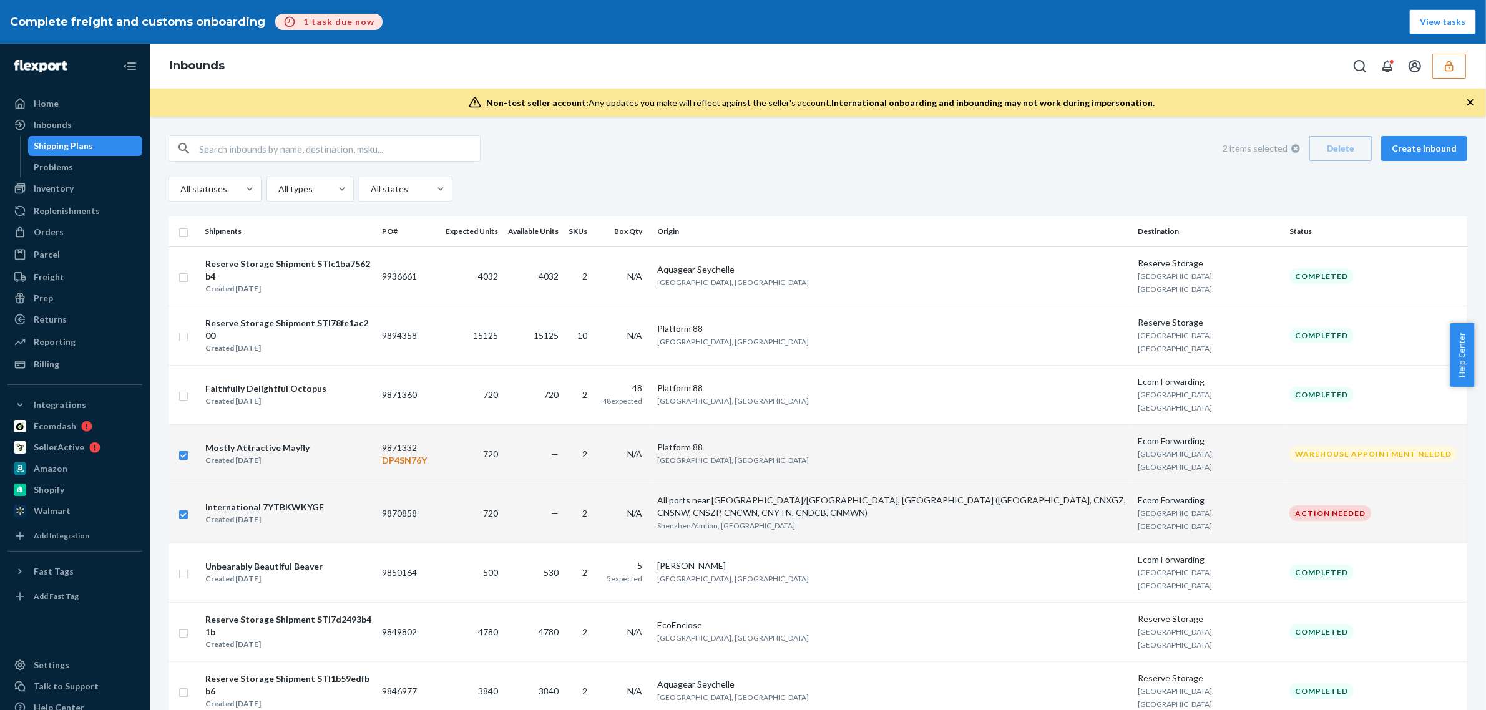
click at [888, 424] on td "Platform 88 阳江市, 广东省" at bounding box center [892, 453] width 481 height 59
checkbox input "false"
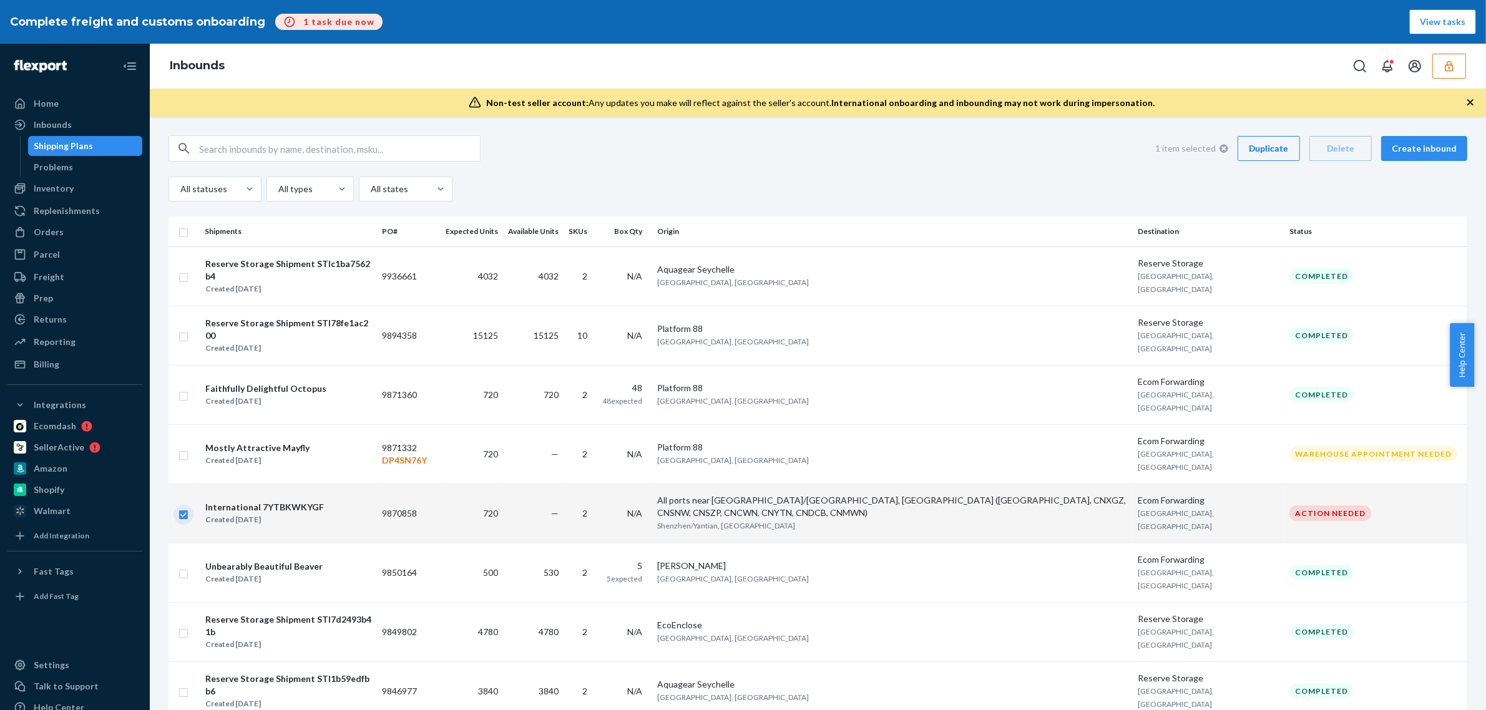
click at [187, 507] on input "checkbox" at bounding box center [183, 513] width 10 height 13
checkbox input "false"
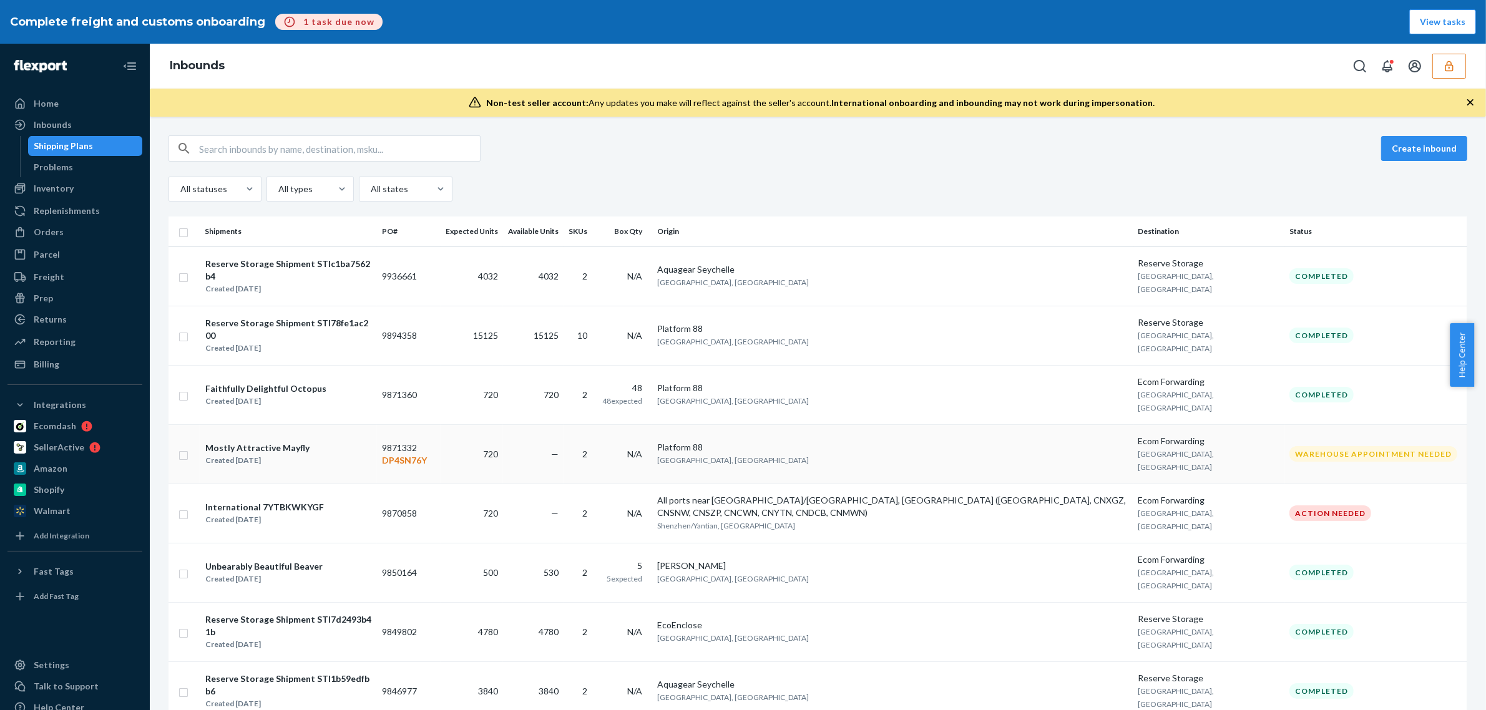
click at [369, 441] on div "Mostly Attractive Mayfly Created Jul 26, 2025" at bounding box center [288, 454] width 167 height 26
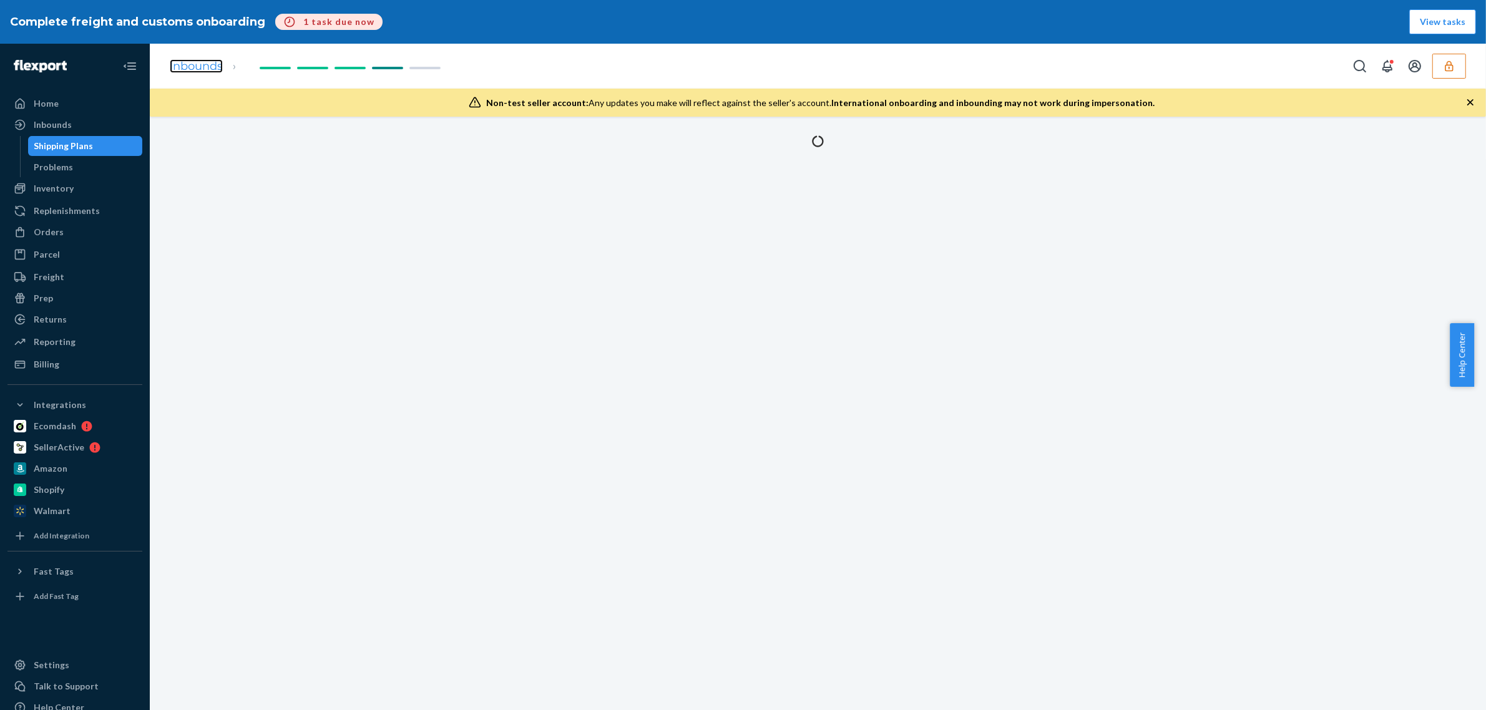
click at [183, 72] on link "Inbounds" at bounding box center [196, 66] width 53 height 14
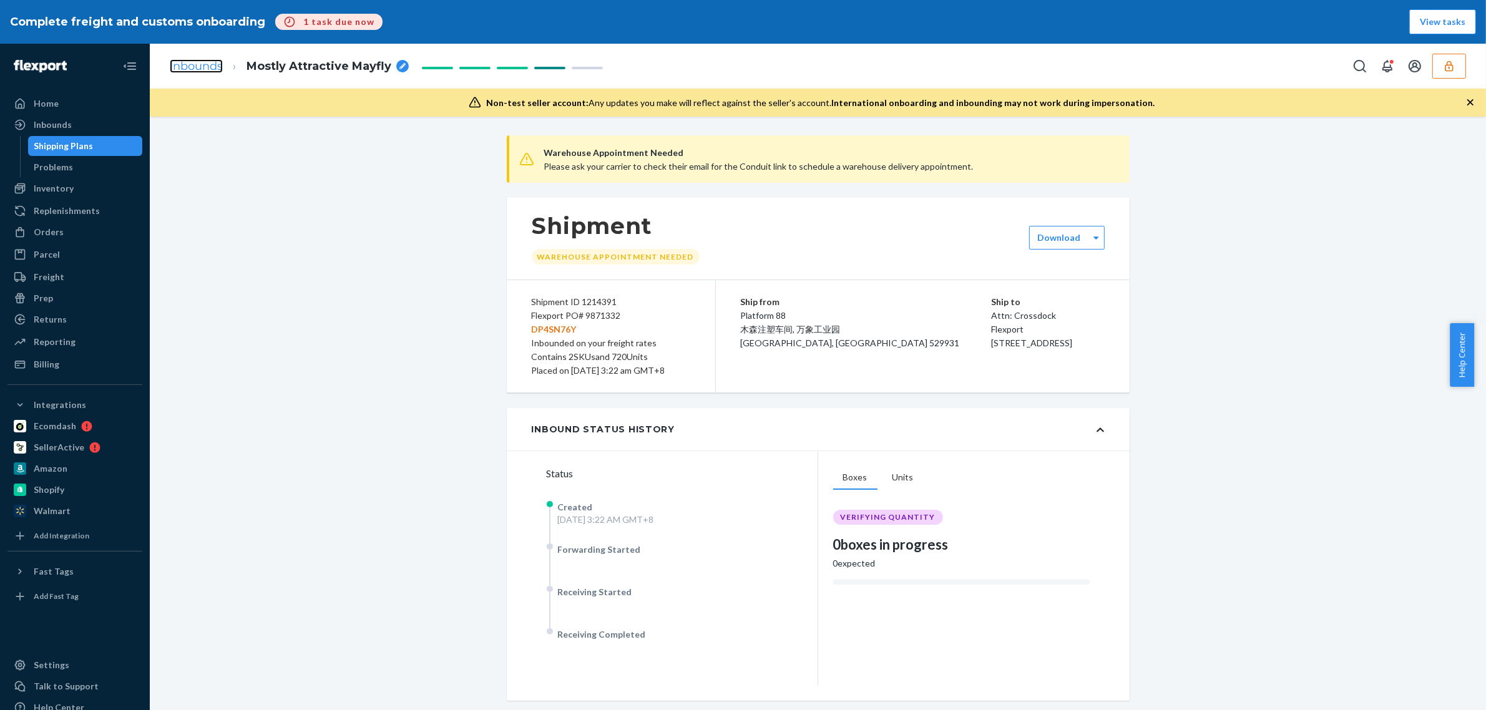
click at [189, 72] on link "Inbounds" at bounding box center [196, 66] width 53 height 14
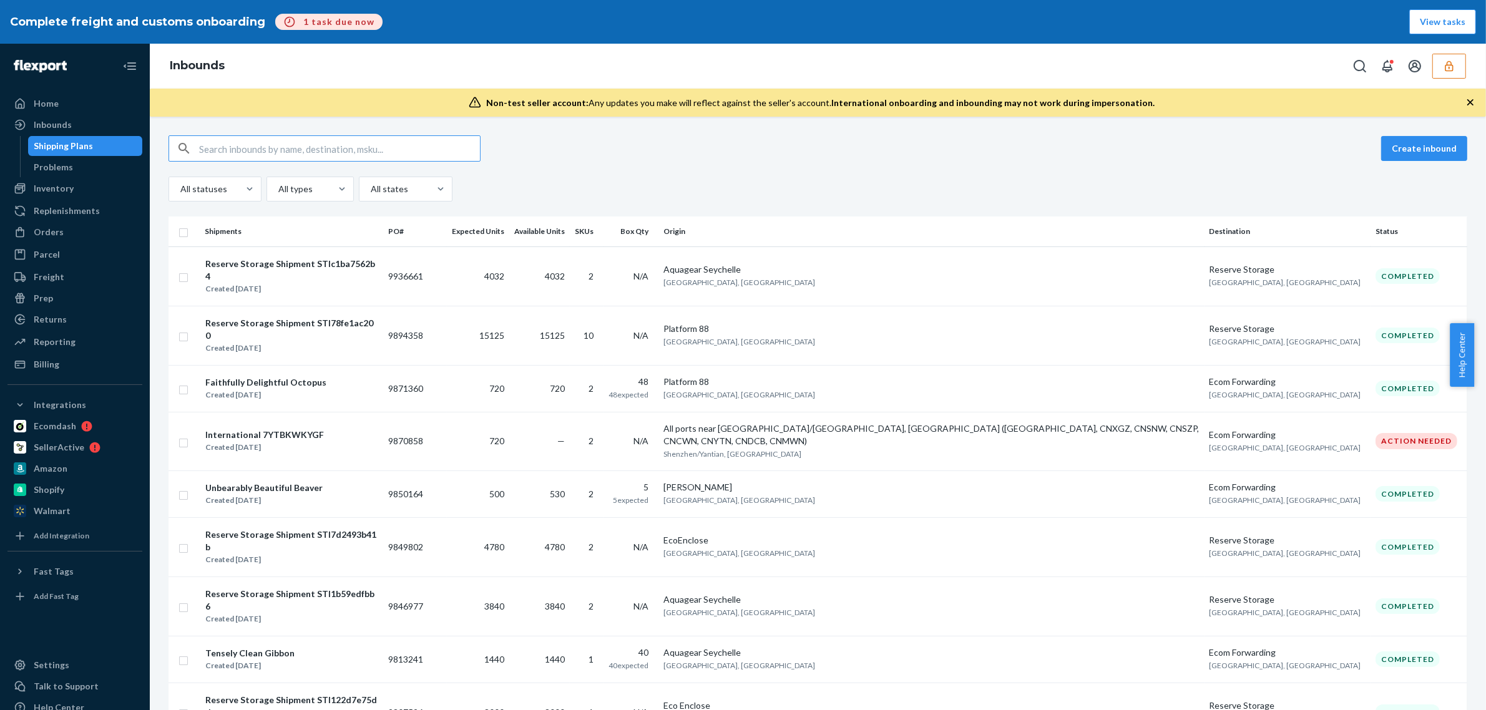
click at [929, 413] on td "All ports near Shenzhen/Yantian, China (SZX, CNXGZ, CNSNW, CNSZP, CNCWN, CNYTN,…" at bounding box center [930, 441] width 545 height 59
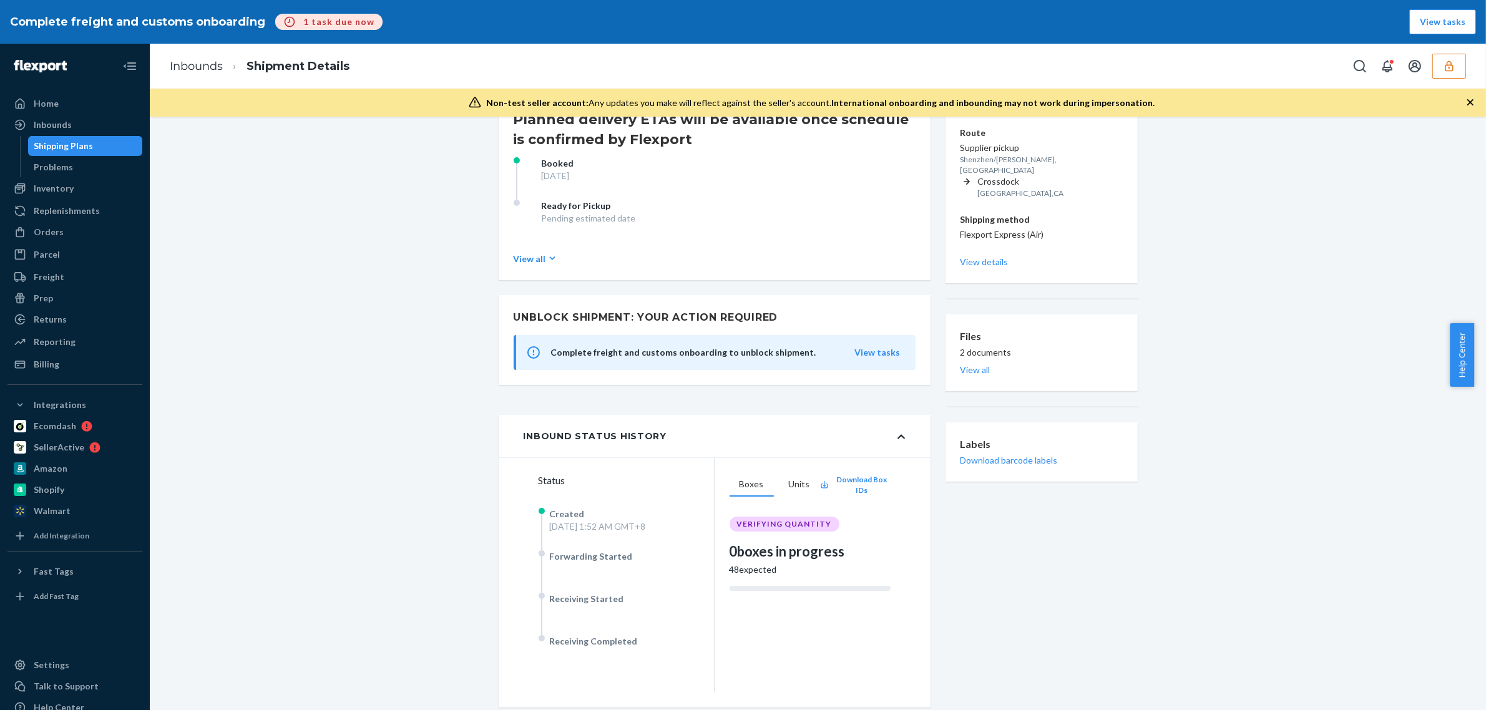
scroll to position [78, 0]
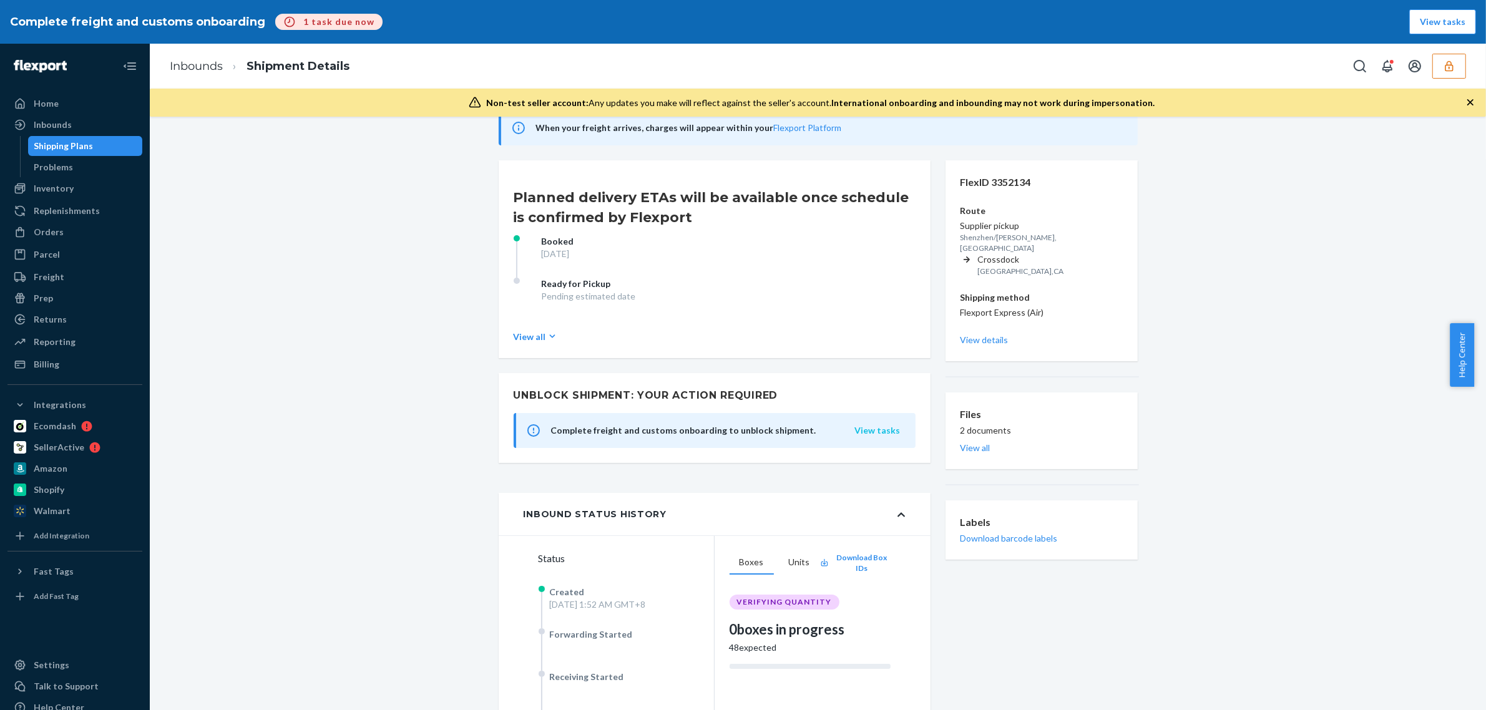
click at [882, 429] on p "View tasks" at bounding box center [878, 430] width 46 height 12
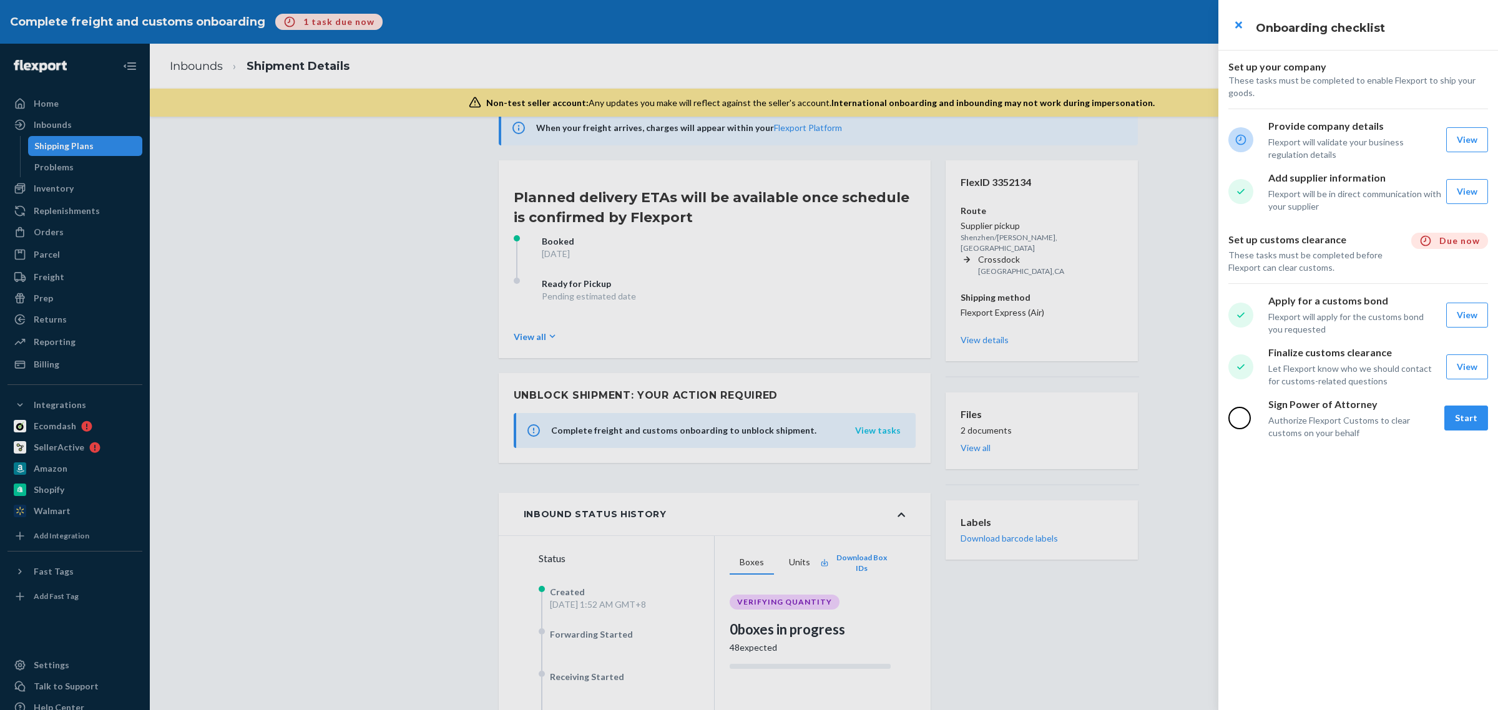
click at [883, 429] on div at bounding box center [749, 355] width 1498 height 710
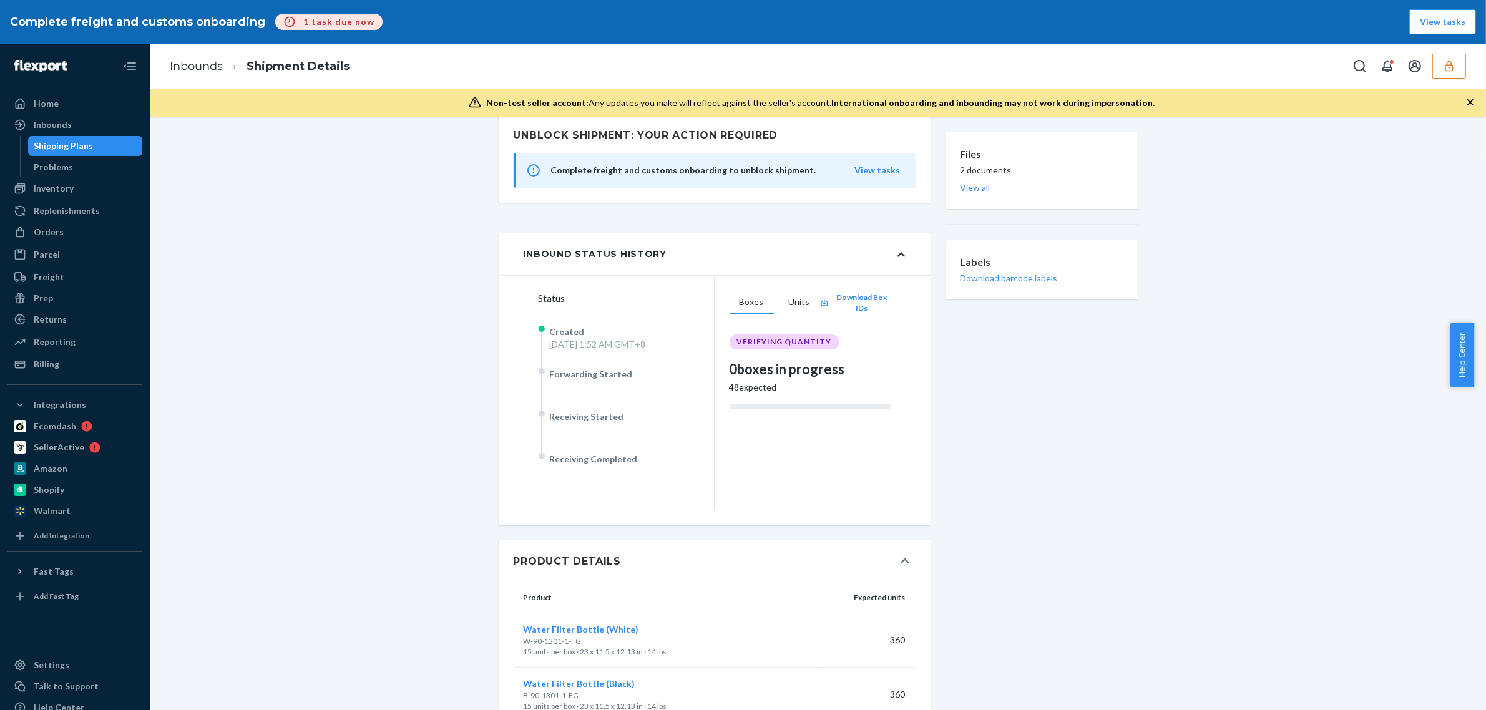
scroll to position [104, 0]
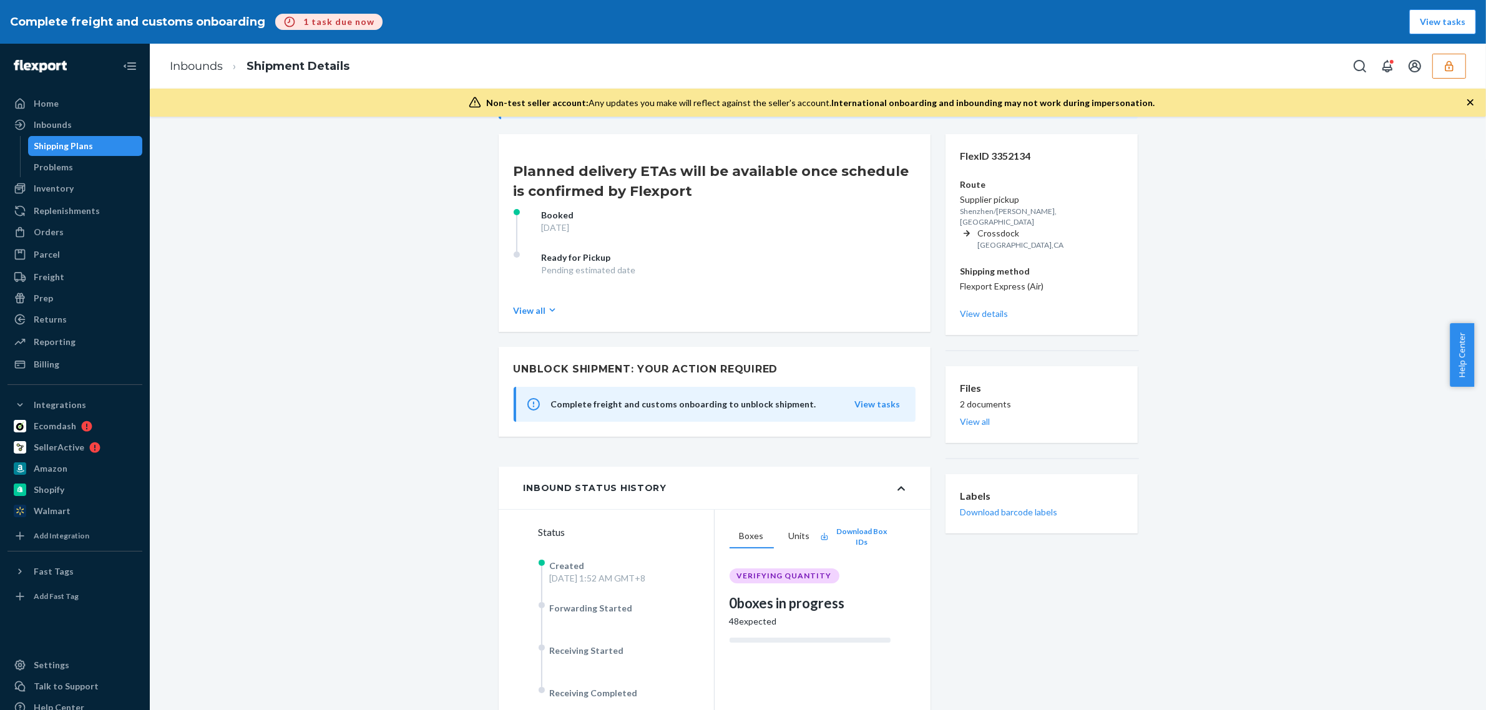
click at [1447, 63] on icon "button" at bounding box center [1449, 66] width 8 height 11
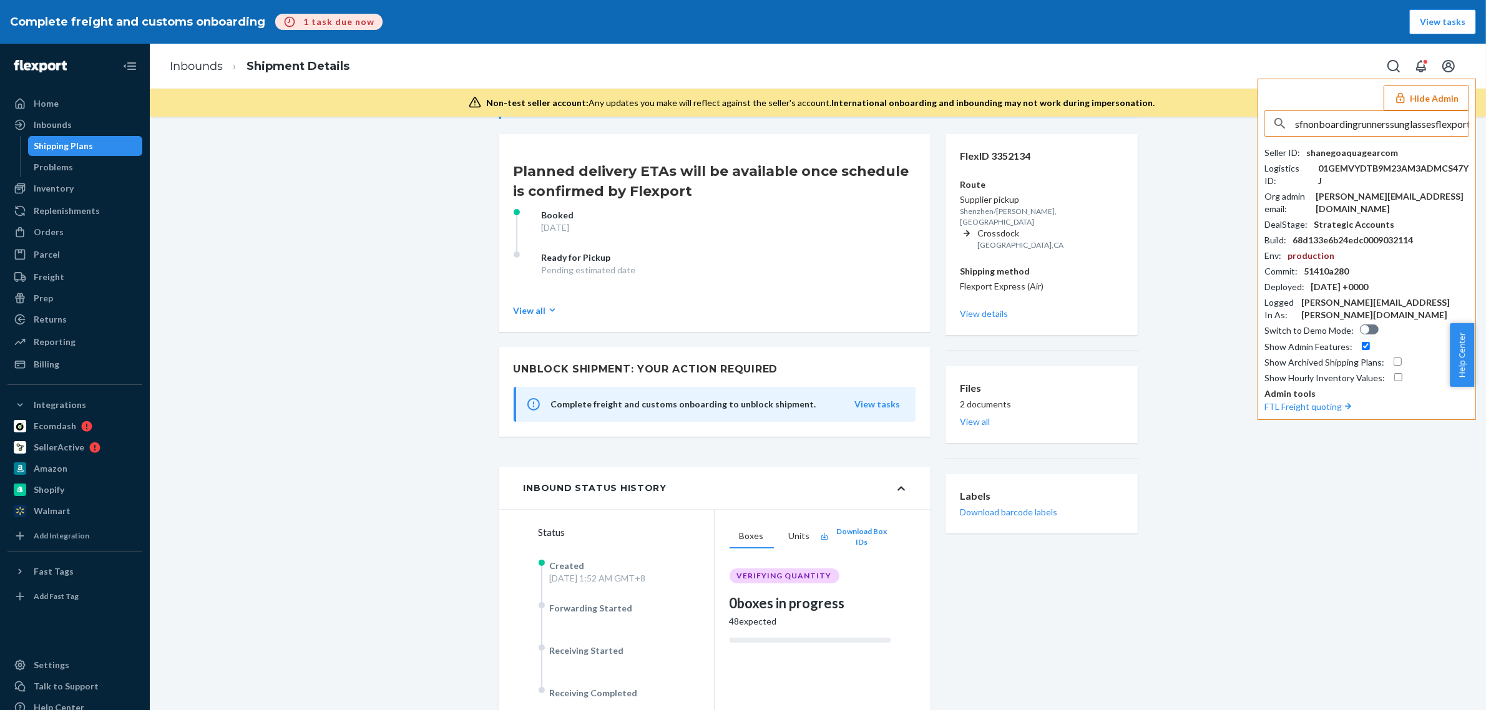
scroll to position [0, 24]
type input "sfnonboardingrunnerssunglassesflexportcom"
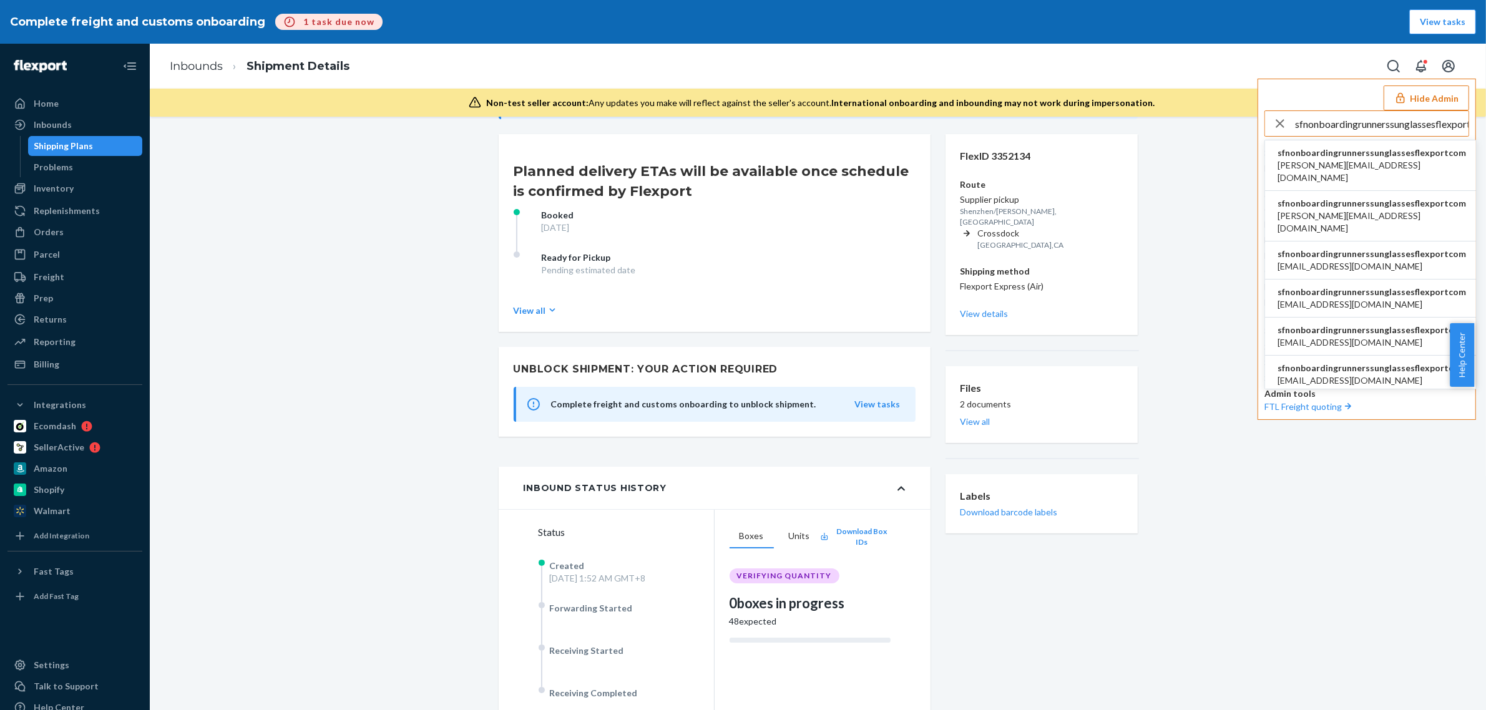
click at [1331, 164] on span "gabrielle@iwdagency.com" at bounding box center [1372, 171] width 188 height 25
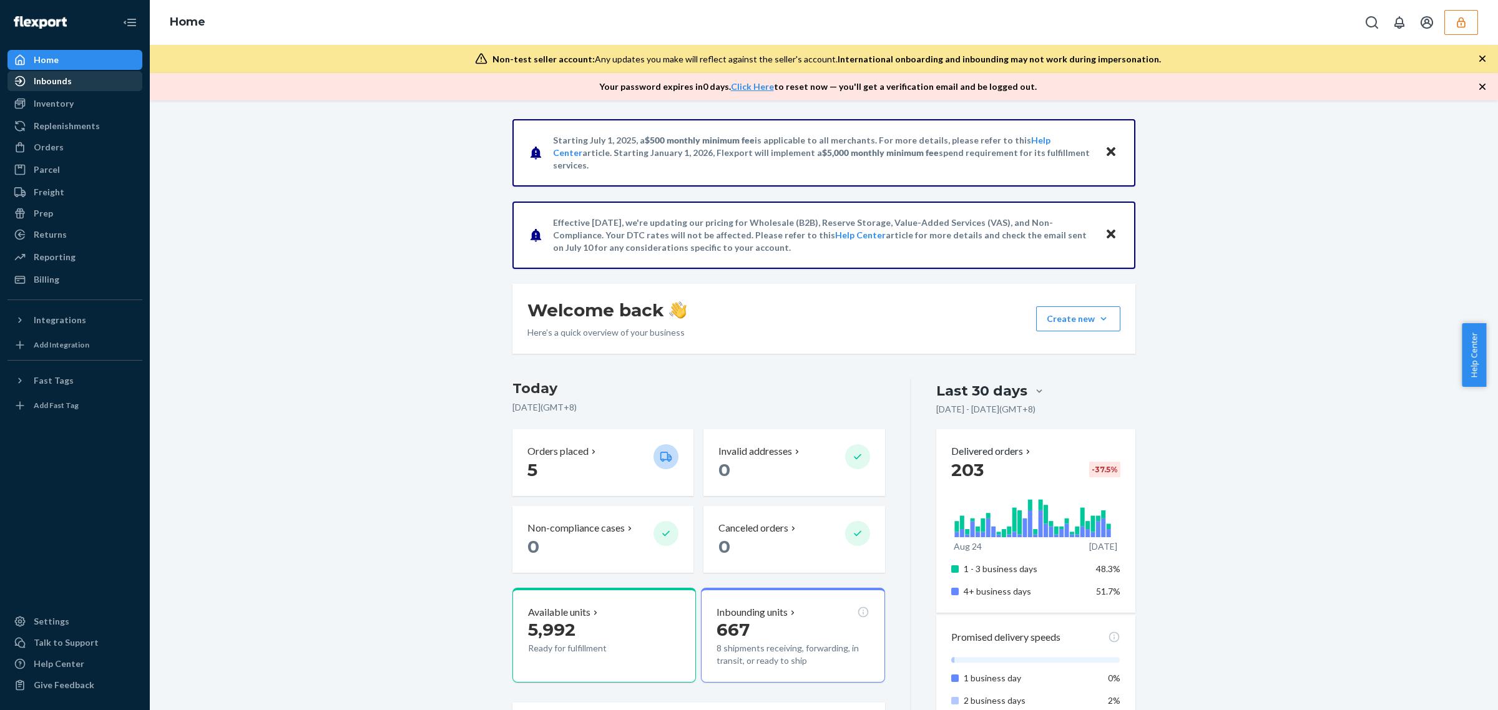
click at [78, 79] on div "Inbounds" at bounding box center [75, 80] width 132 height 17
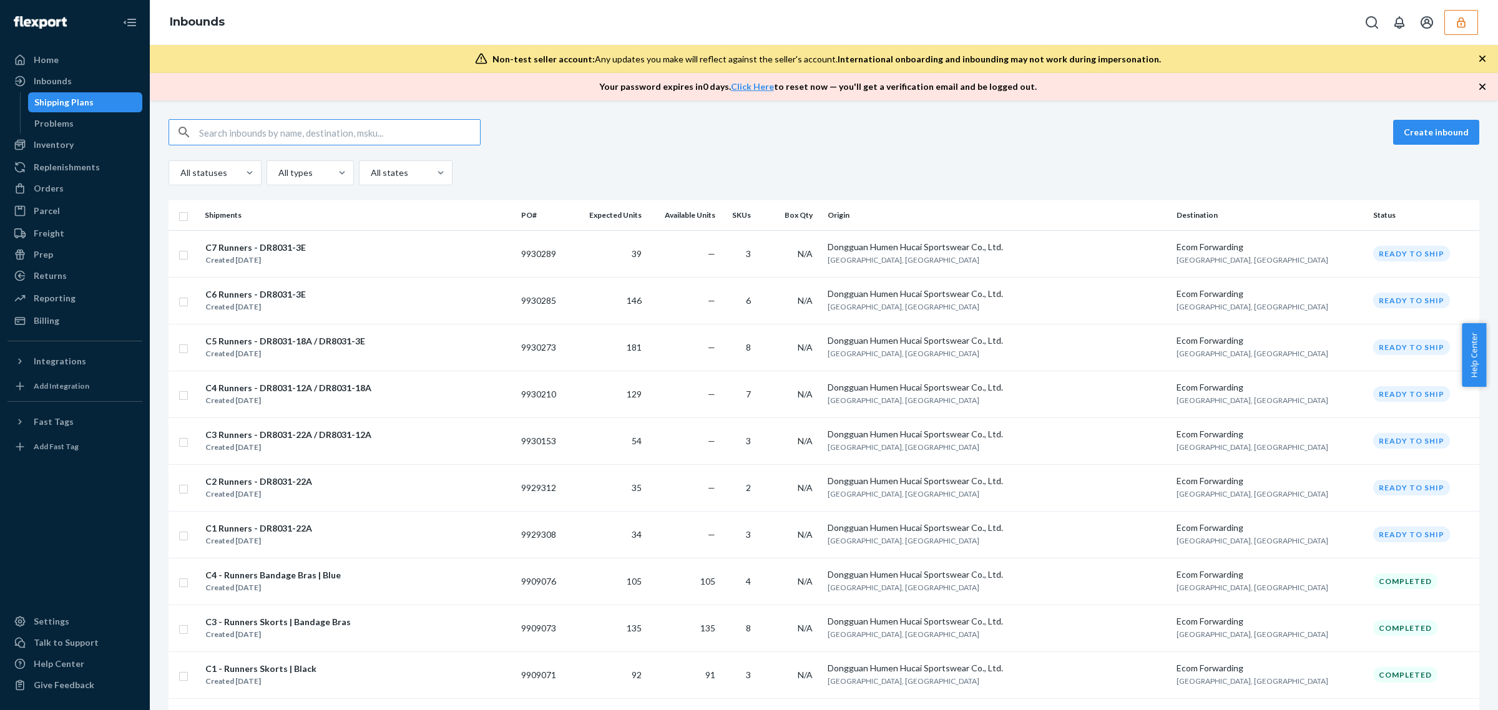
type input "9827203,"
click at [318, 135] on input "text" at bounding box center [339, 132] width 281 height 25
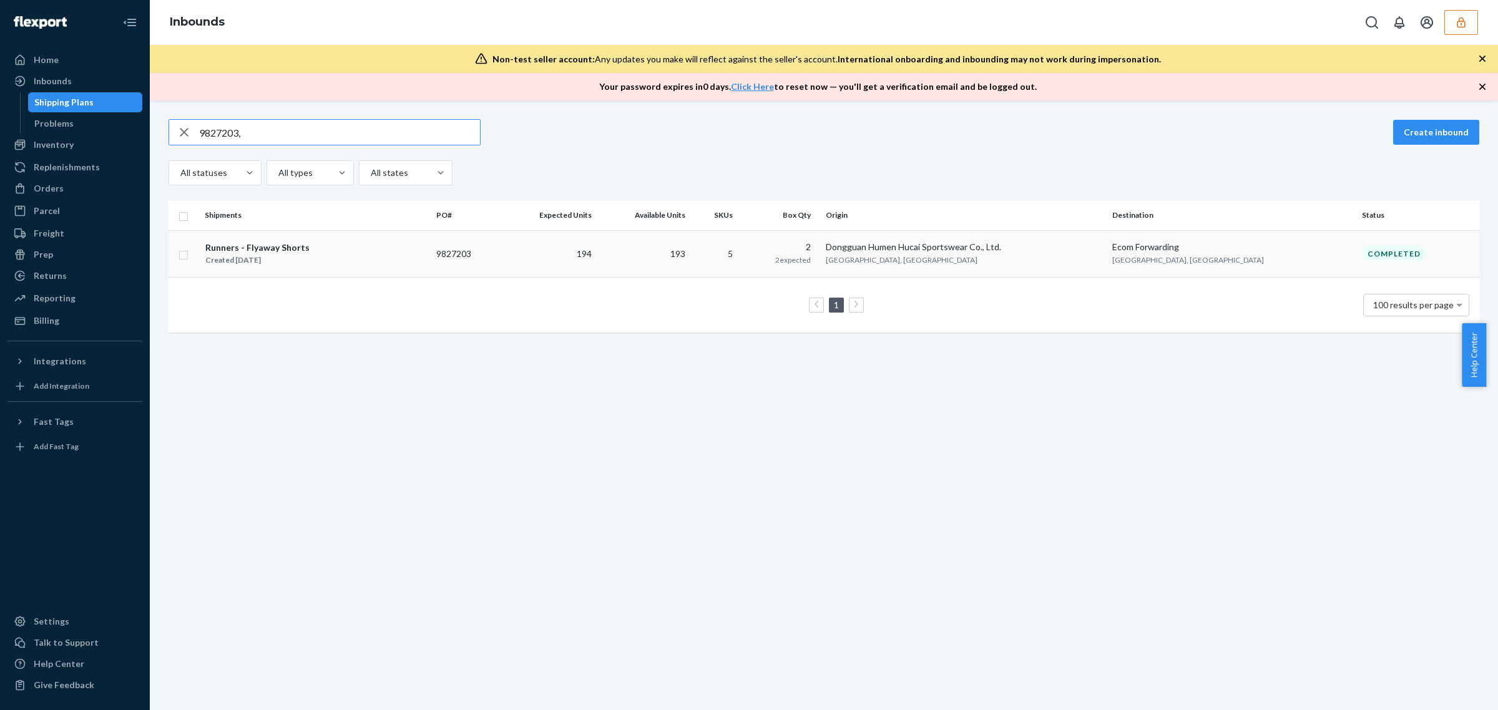
type input "9827203,"
click at [409, 267] on td "Runners - Flyaway Shorts Created Jun 26, 2025" at bounding box center [316, 253] width 232 height 47
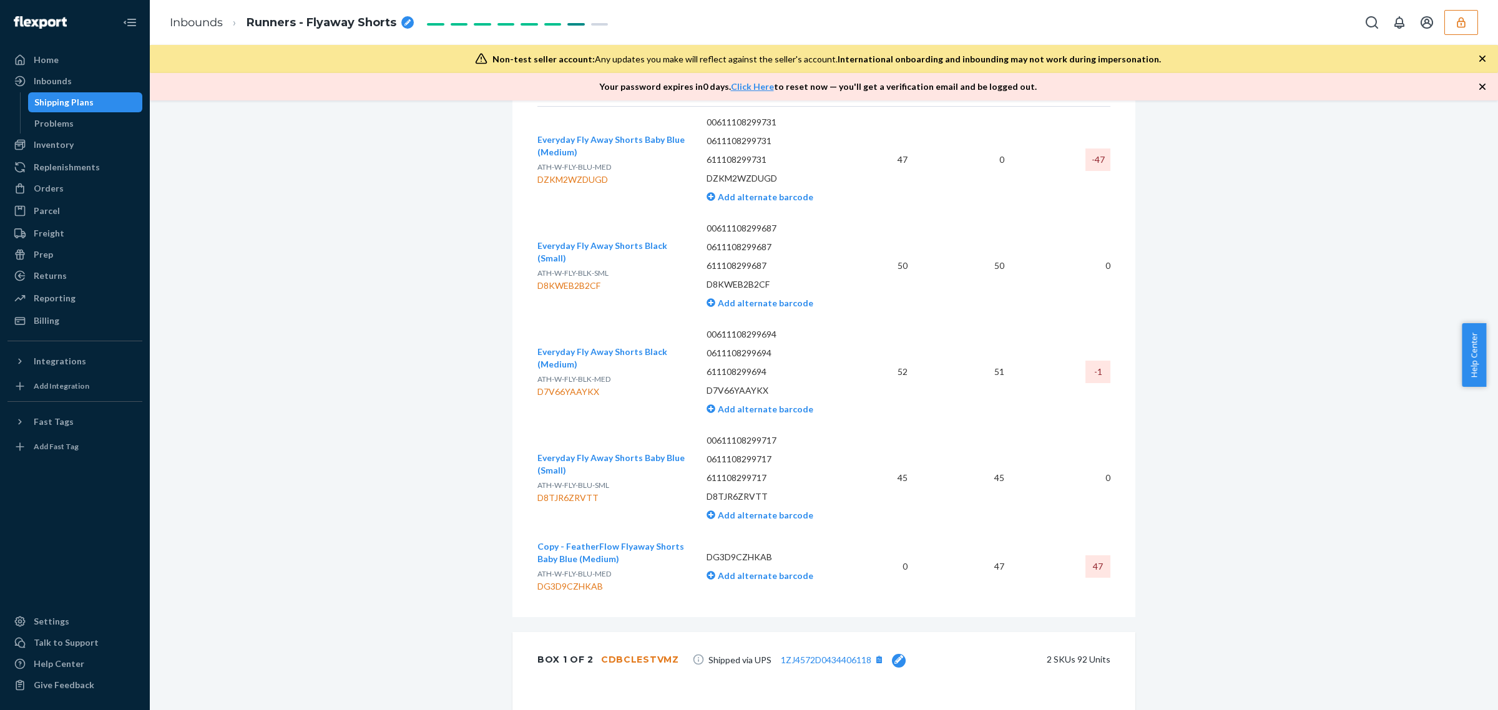
click at [326, 197] on div "Shipment Completed Download Shipment ID 1200707 Flexport PO# 9827203 Inbounded …" at bounding box center [823, 385] width 1329 height 1826
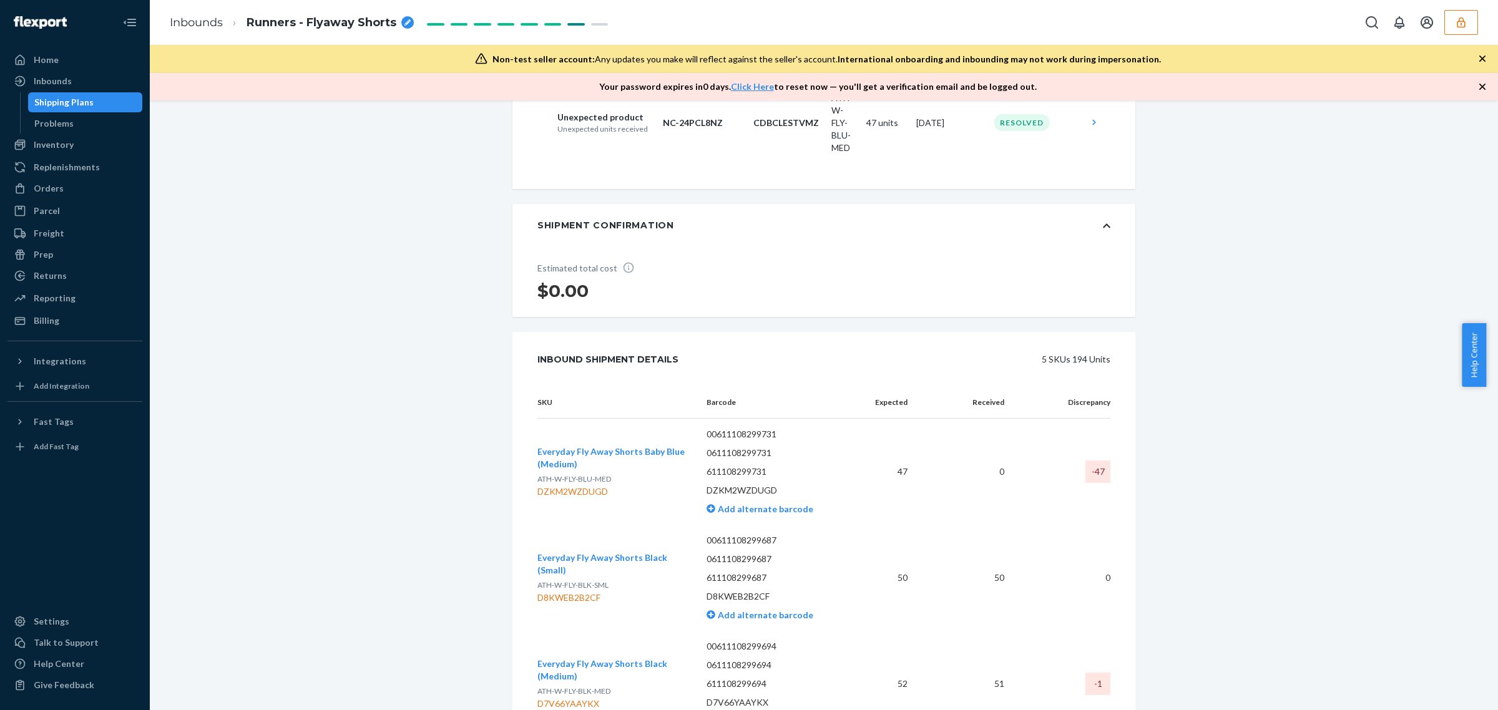
scroll to position [0, 0]
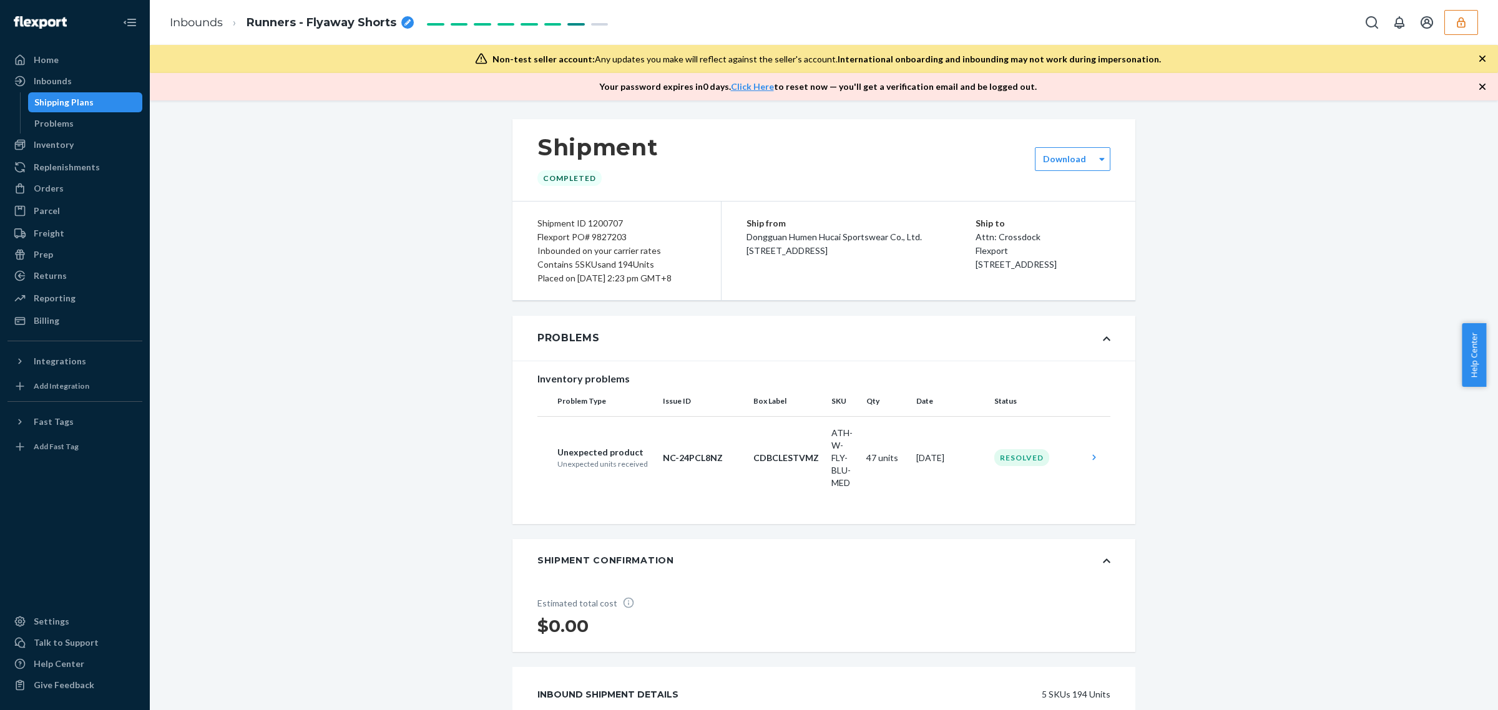
click at [1455, 32] on button "button" at bounding box center [1461, 22] width 34 height 25
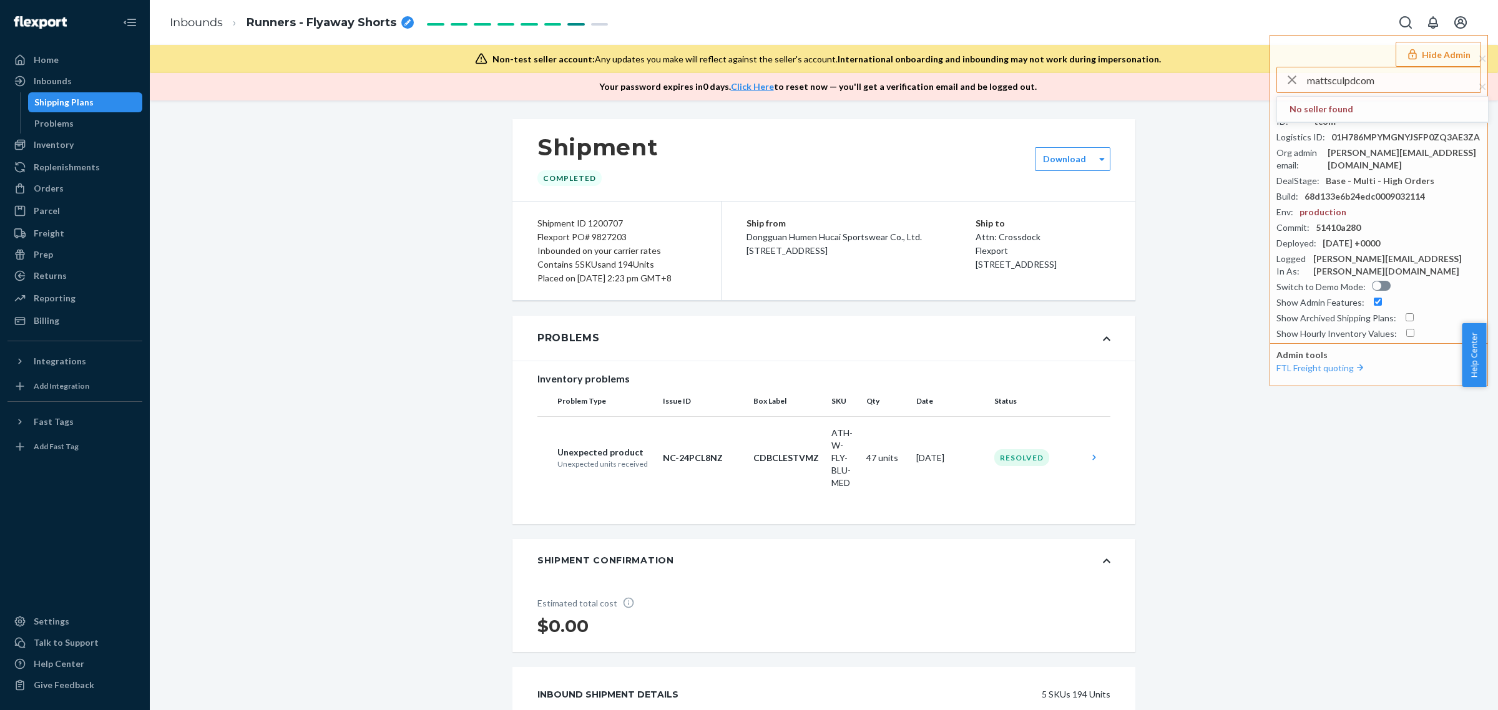
type input "mattsculpdcom"
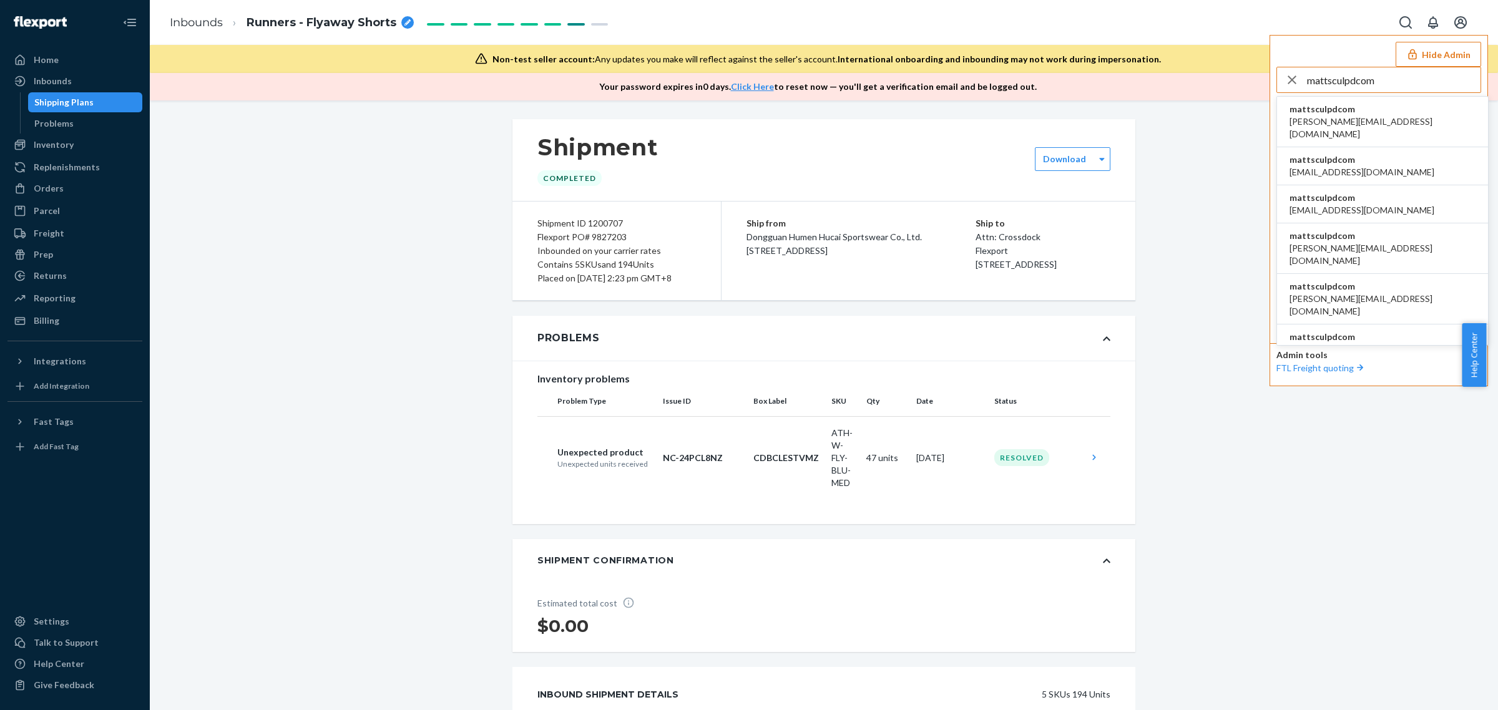
click at [1322, 112] on span "mattsculpdcom" at bounding box center [1382, 109] width 186 height 12
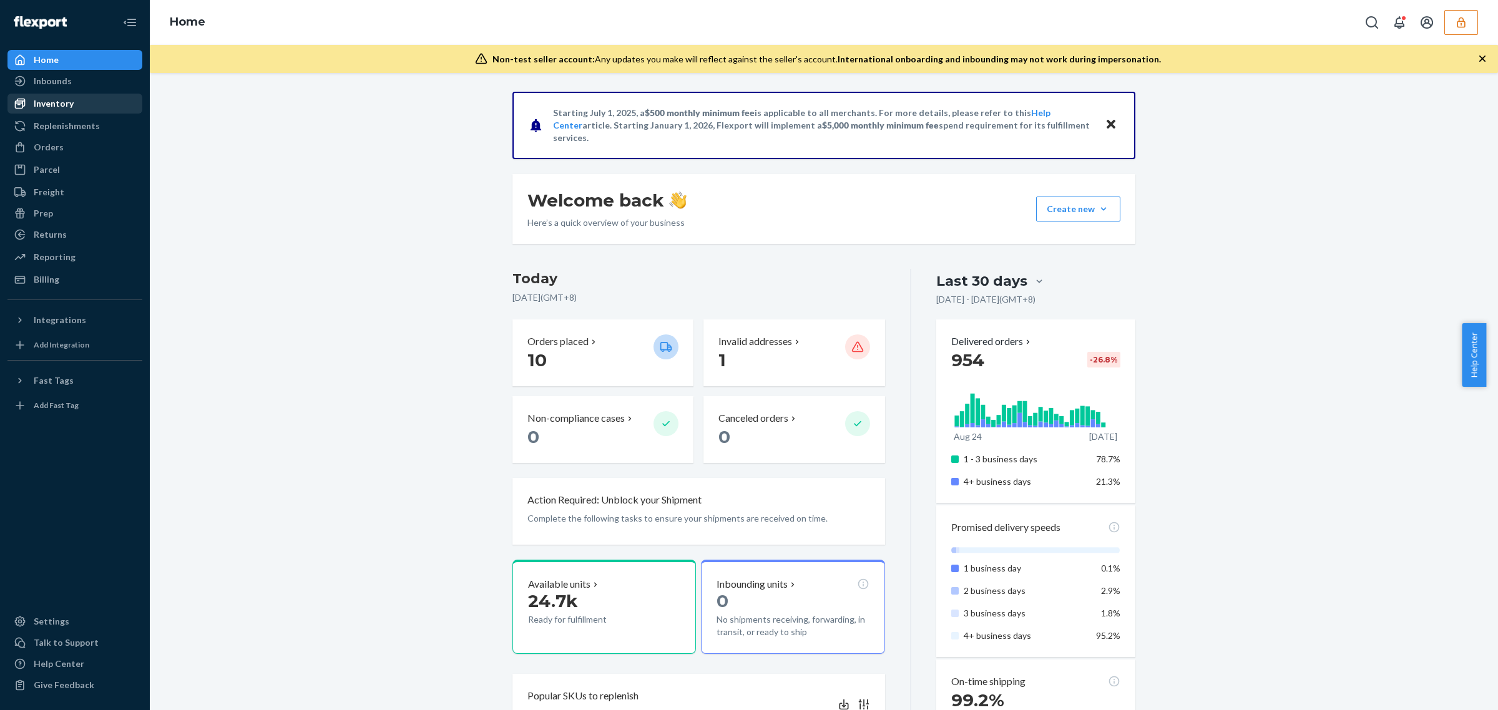
click at [59, 105] on div "Inventory" at bounding box center [54, 103] width 40 height 12
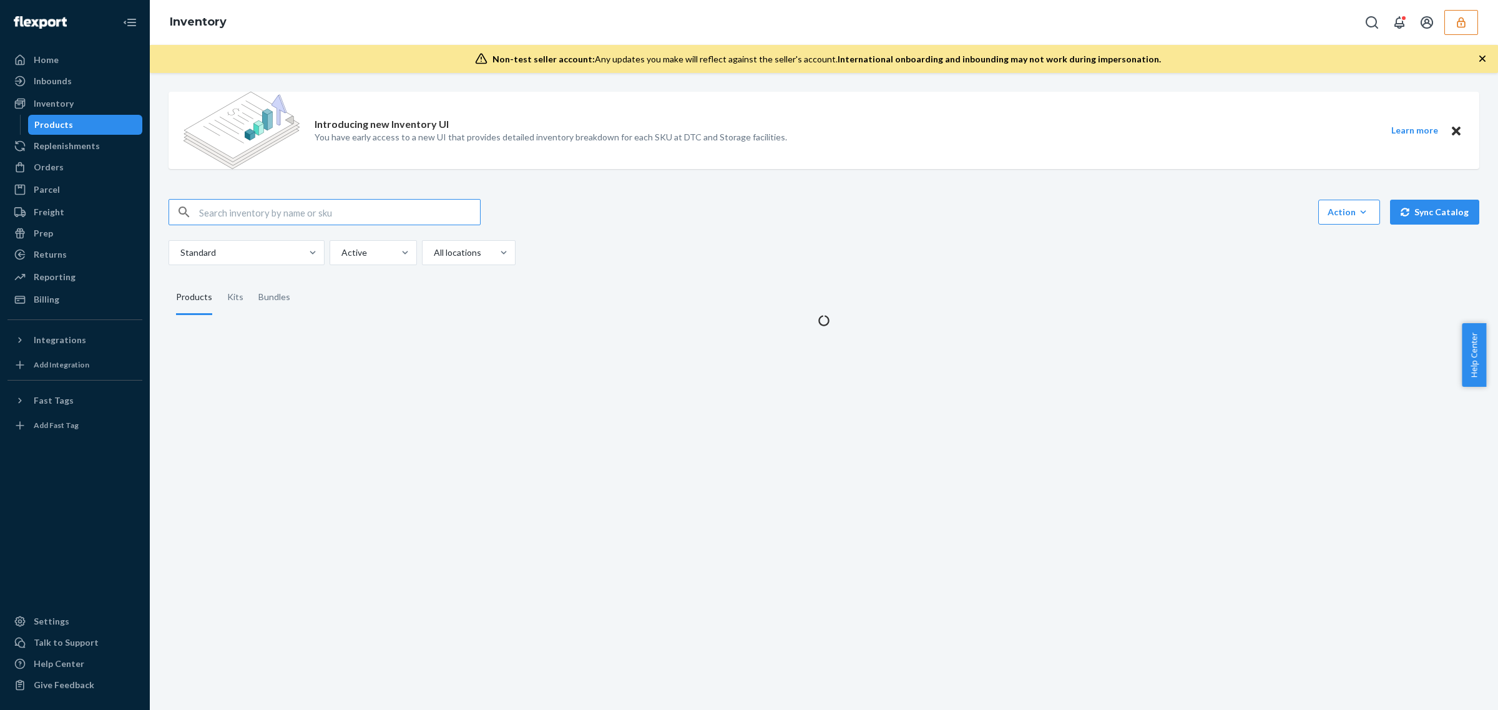
click at [271, 211] on input "text" at bounding box center [339, 212] width 281 height 25
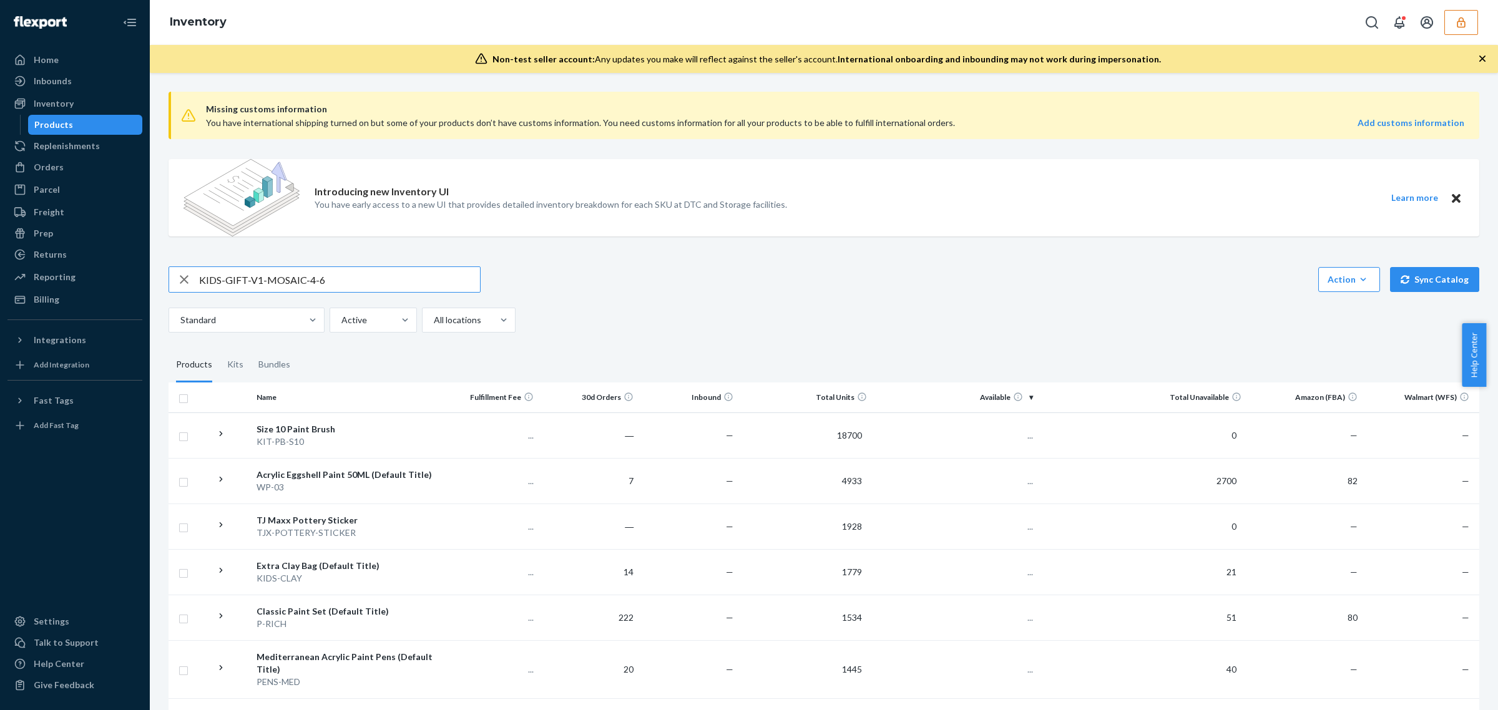
type input "KIDS-GIFT-V1-MOSAIC-4-6"
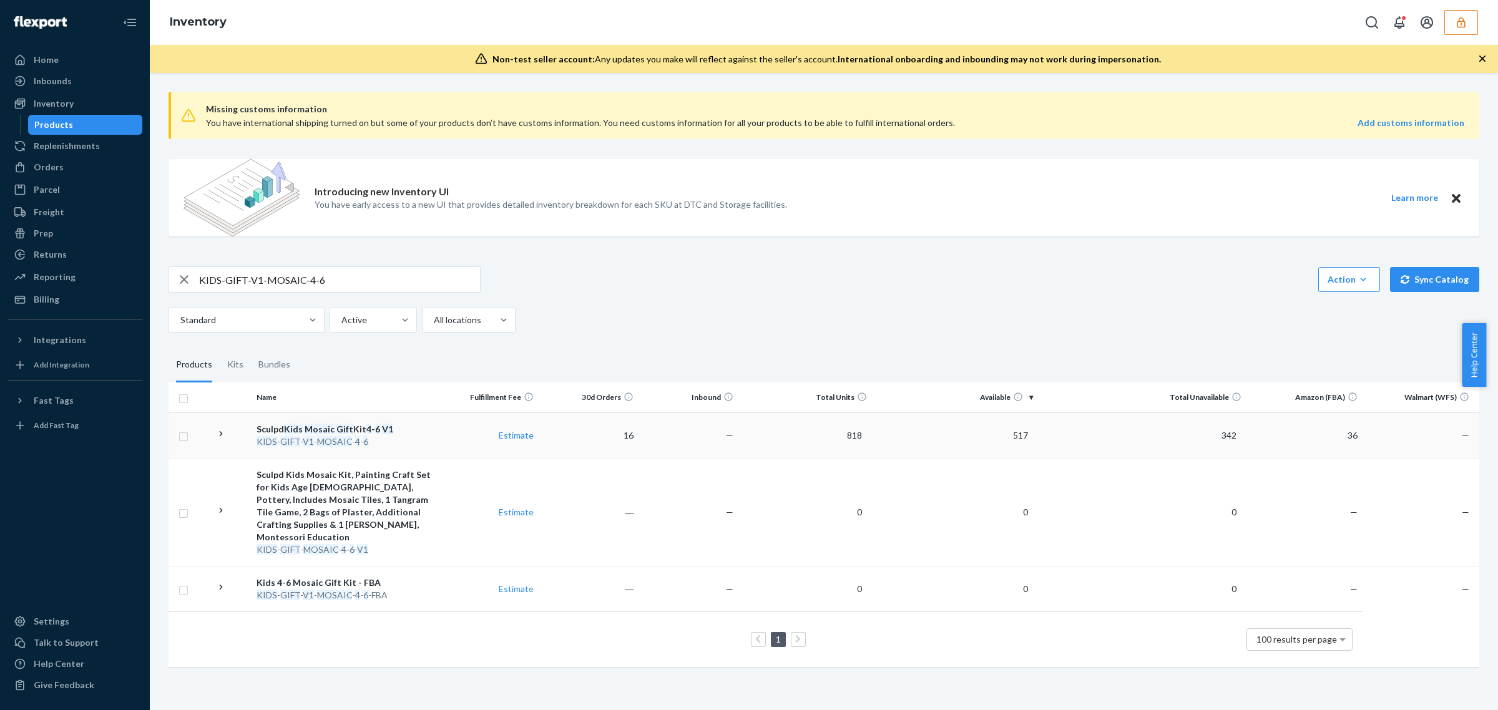
click at [425, 439] on div "KIDS - GIFT - V1 - MOSAIC - 4 - 6" at bounding box center [345, 442] width 177 height 12
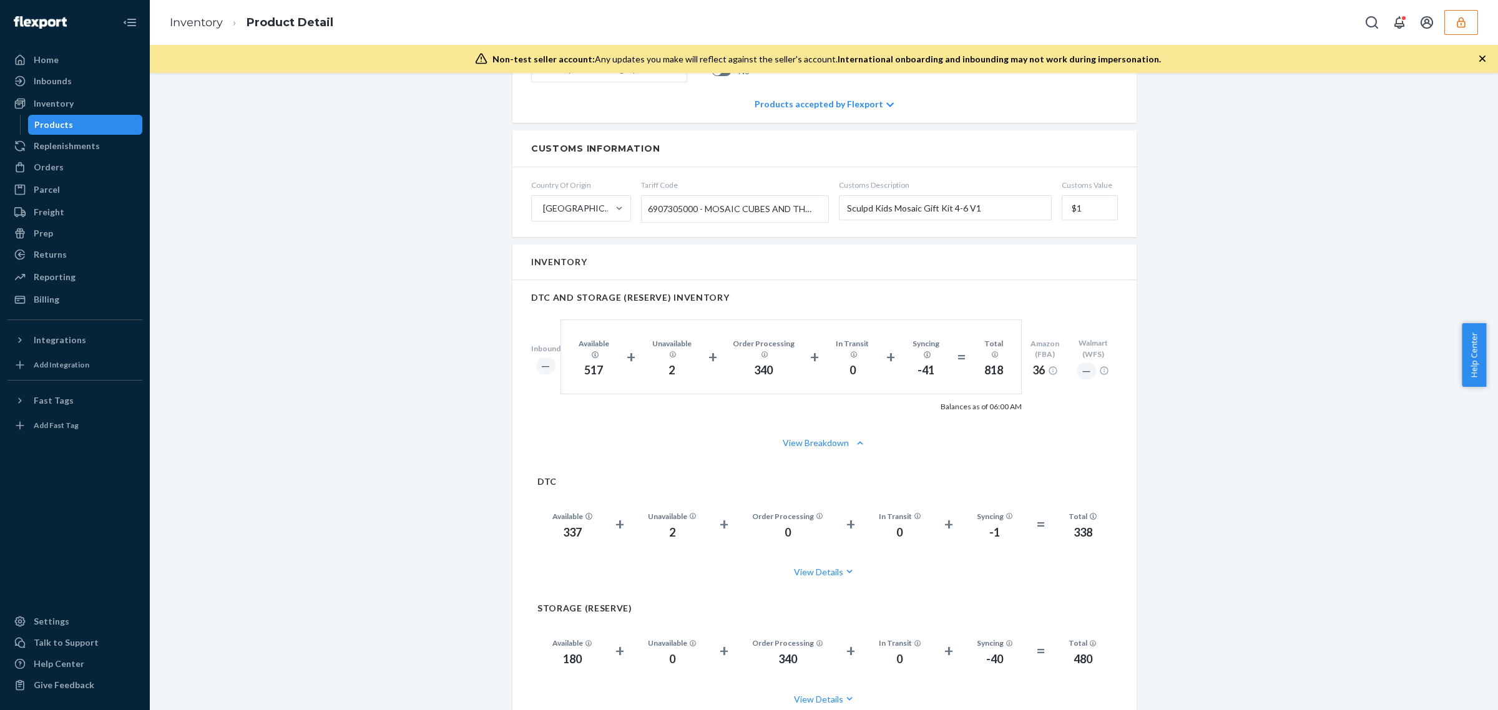
scroll to position [858, 0]
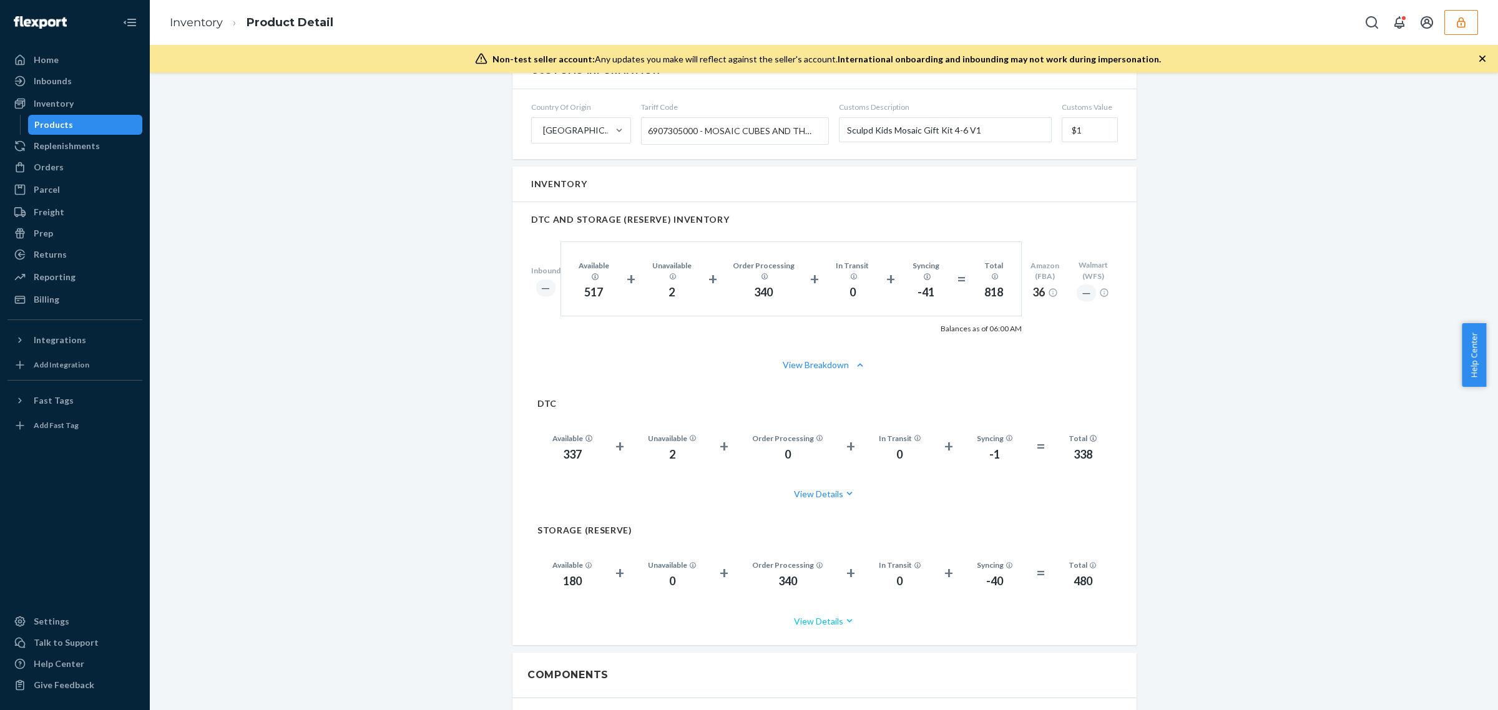
click at [843, 616] on icon "button" at bounding box center [849, 621] width 12 height 12
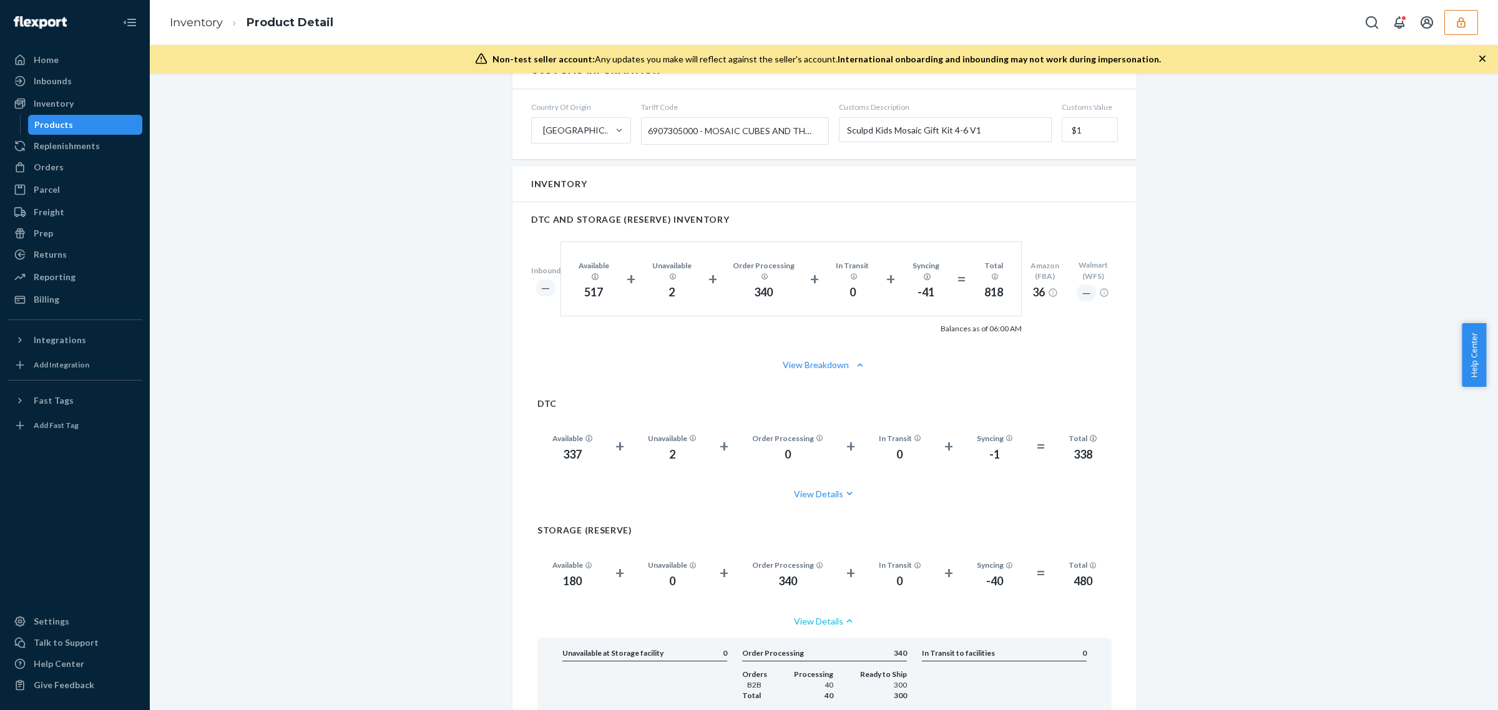
scroll to position [1014, 0]
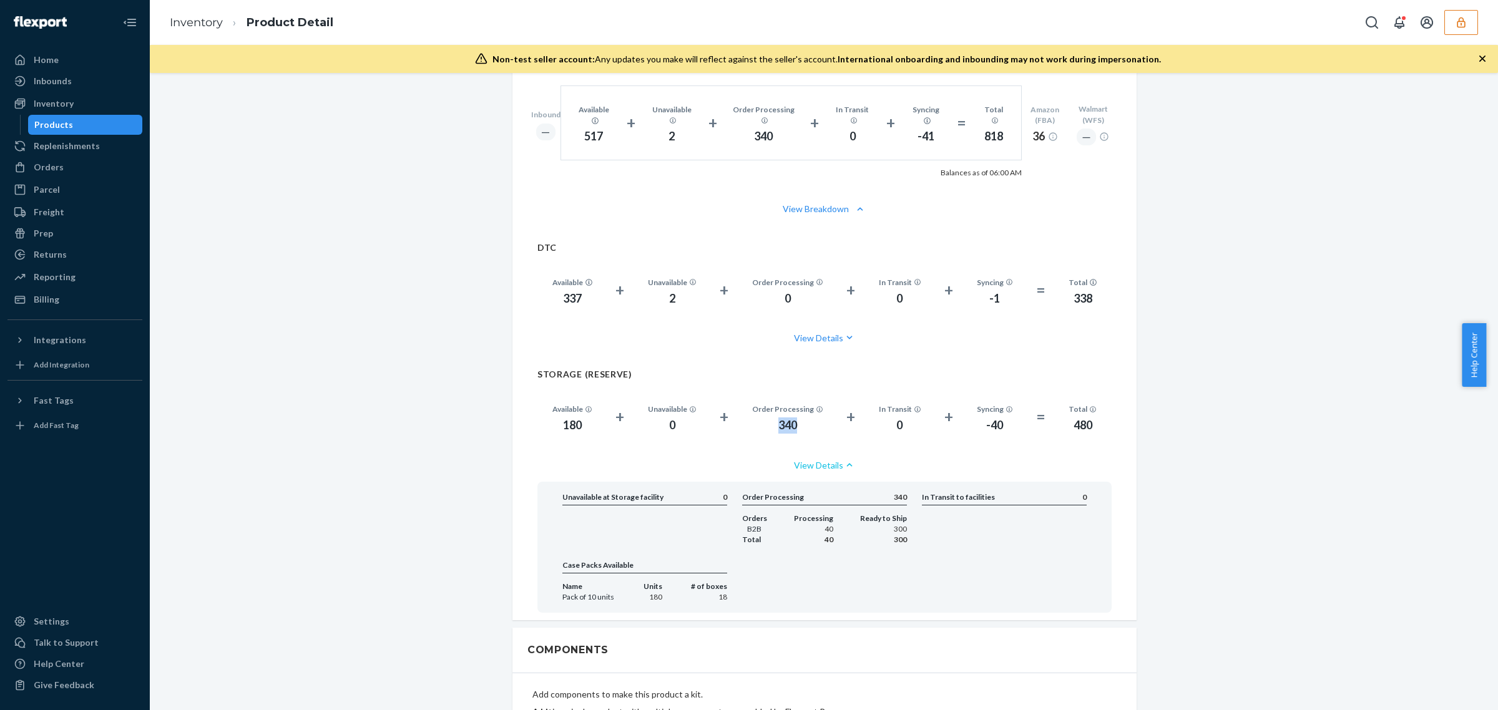
drag, startPoint x: 794, startPoint y: 417, endPoint x: 821, endPoint y: 418, distance: 26.2
click at [819, 418] on div "Order Processing 340" at bounding box center [787, 417] width 101 height 33
drag, startPoint x: 1065, startPoint y: 413, endPoint x: 1112, endPoint y: 418, distance: 46.5
click at [1105, 416] on div "Total 480" at bounding box center [1082, 417] width 58 height 33
click at [778, 418] on div "340" at bounding box center [787, 426] width 71 height 16
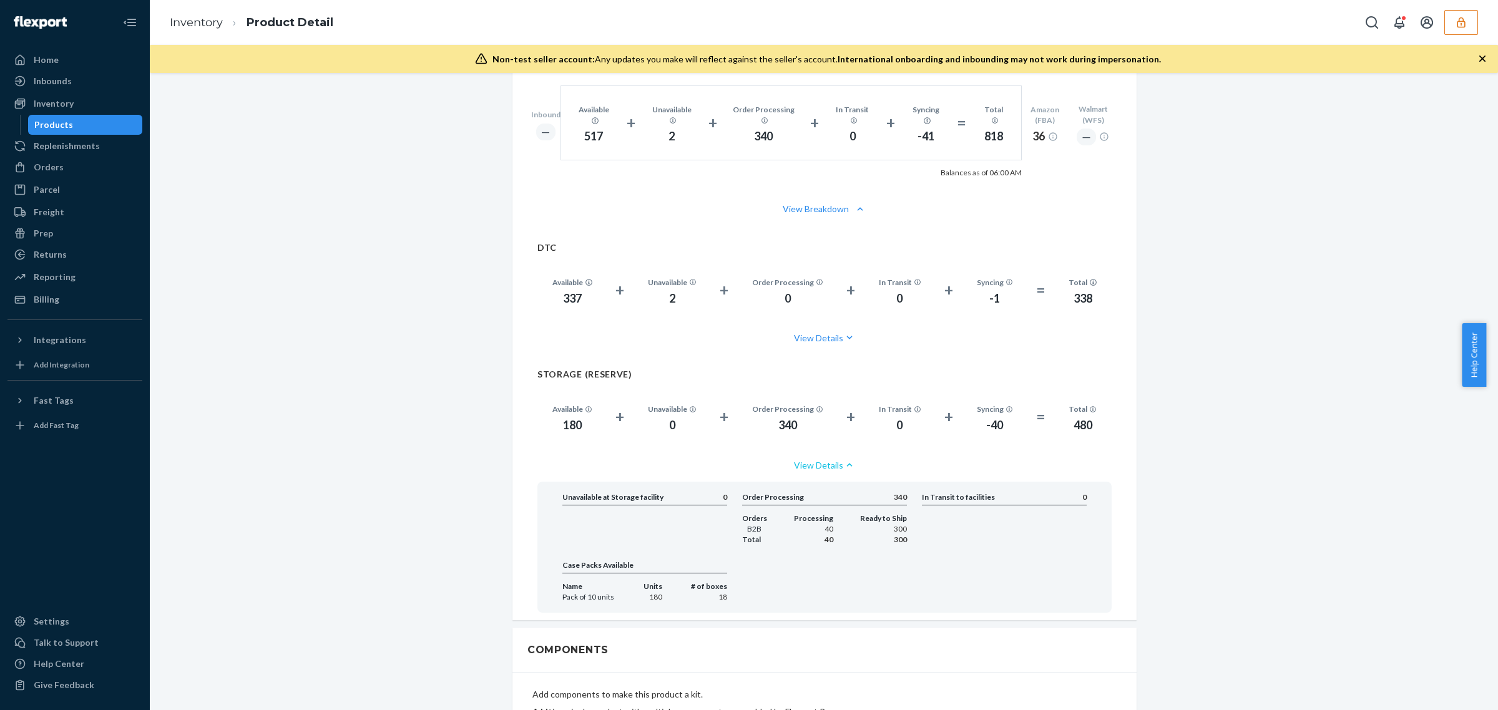
click at [778, 418] on div "340" at bounding box center [787, 426] width 71 height 16
copy div "340"
click at [1453, 26] on button "button" at bounding box center [1461, 22] width 34 height 25
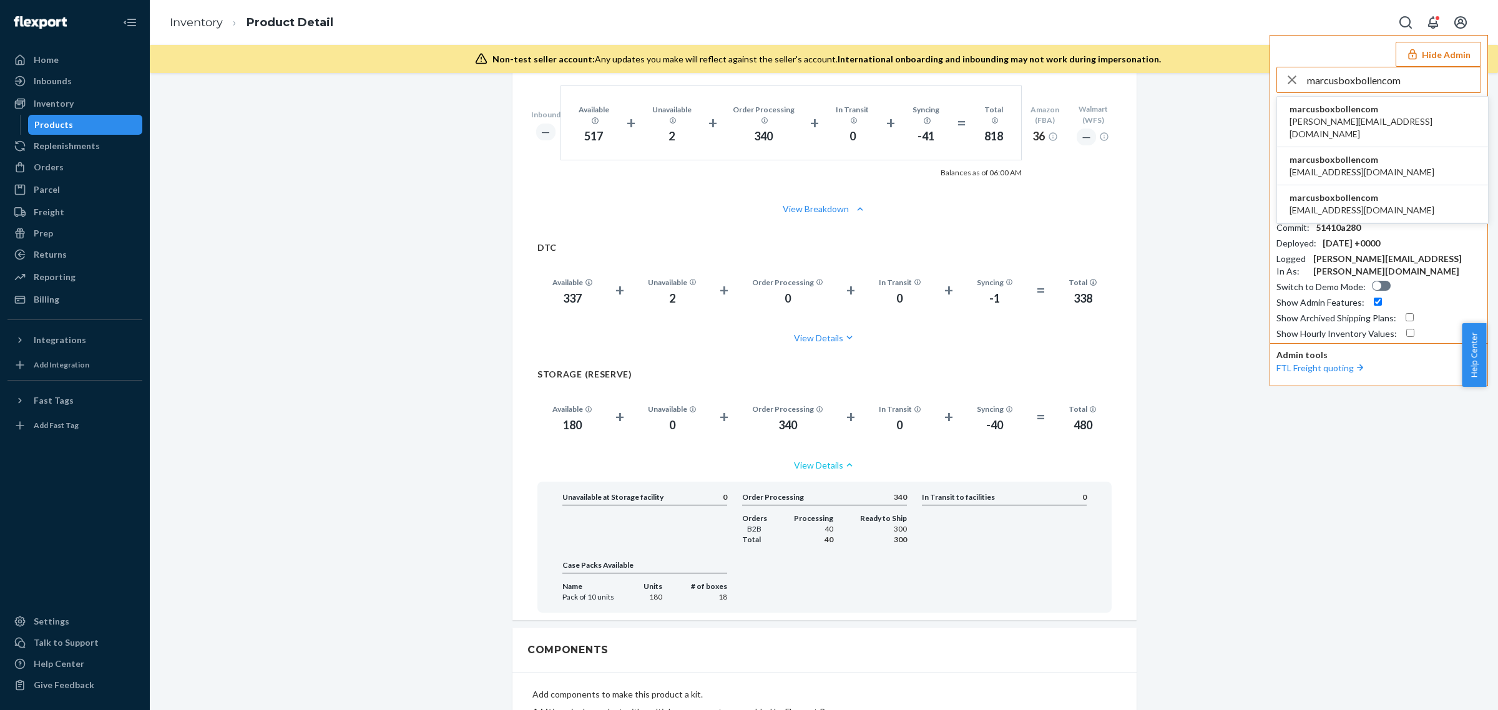
type input "marcusboxbollencom"
drag, startPoint x: 1356, startPoint y: 115, endPoint x: 984, endPoint y: 114, distance: 372.0
click at [1355, 114] on div "marcusboxbollencom andrew.wall@wayflyer.com" at bounding box center [1382, 121] width 186 height 37
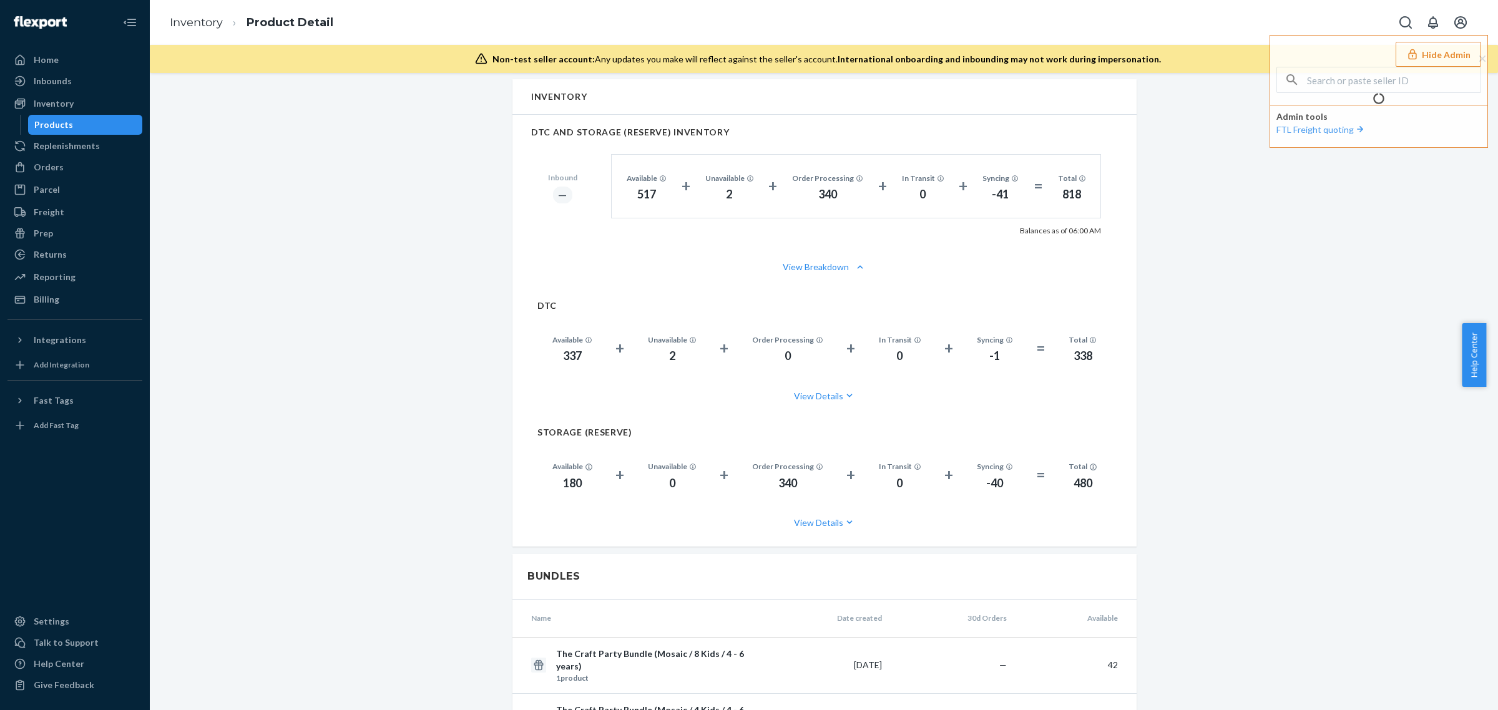
scroll to position [753, 0]
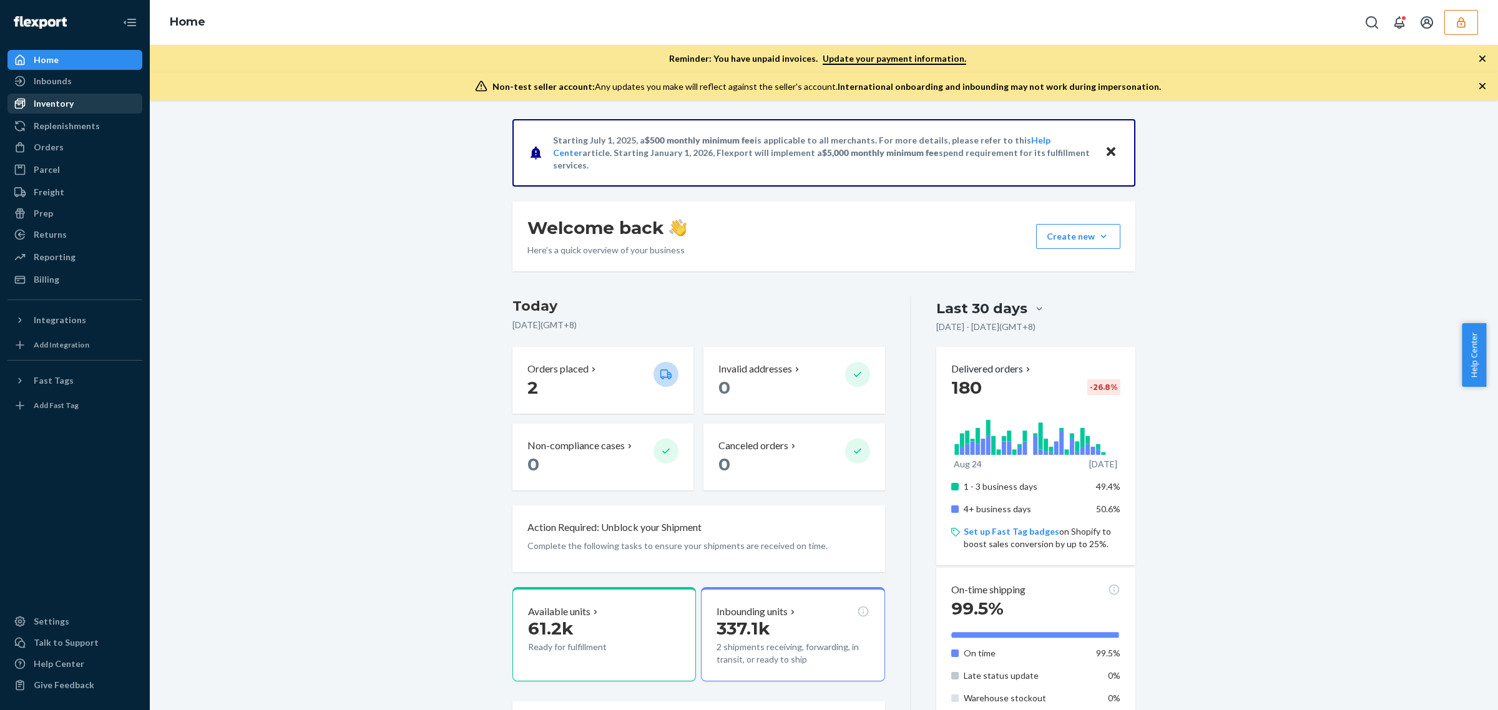
drag, startPoint x: 94, startPoint y: 86, endPoint x: 131, endPoint y: 97, distance: 38.3
click at [94, 86] on div "Inbounds" at bounding box center [75, 80] width 132 height 17
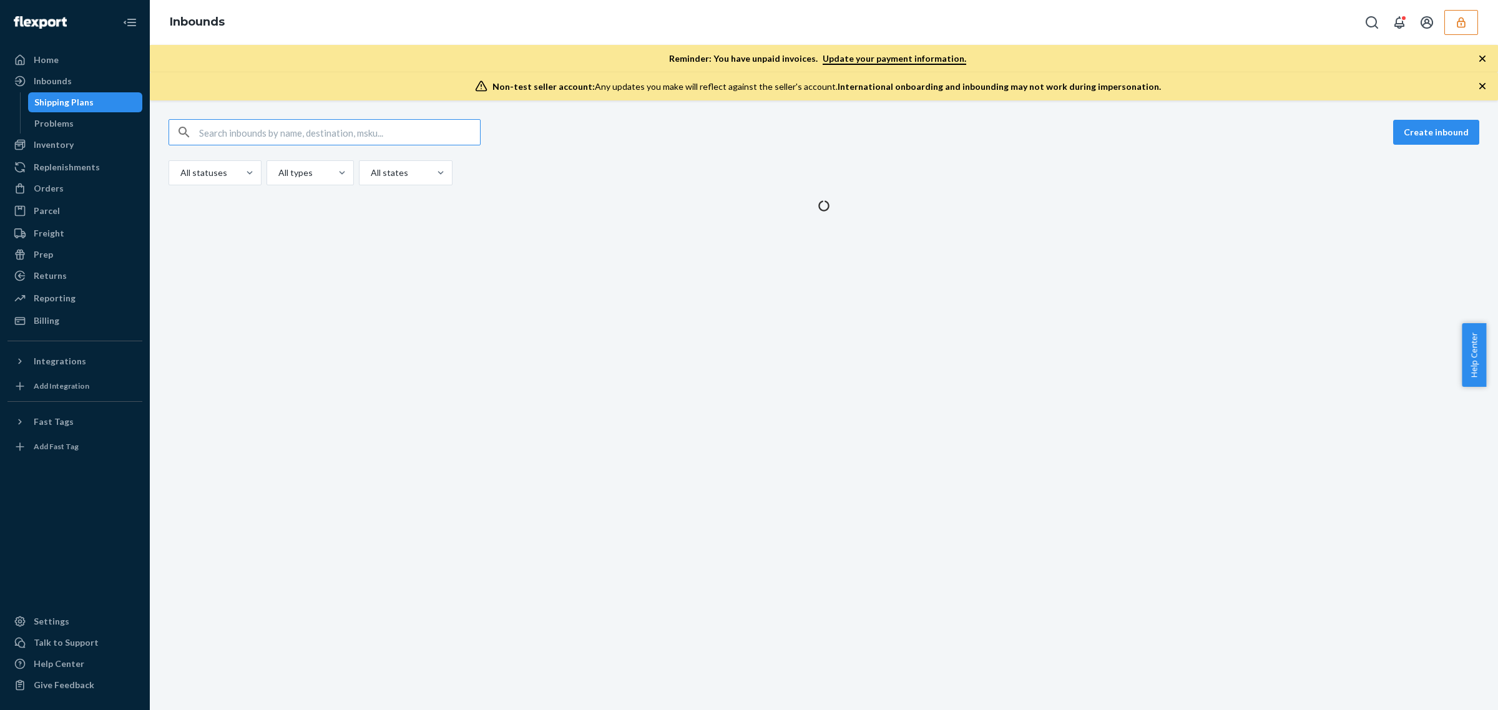
click at [260, 131] on input "text" at bounding box center [339, 132] width 281 height 25
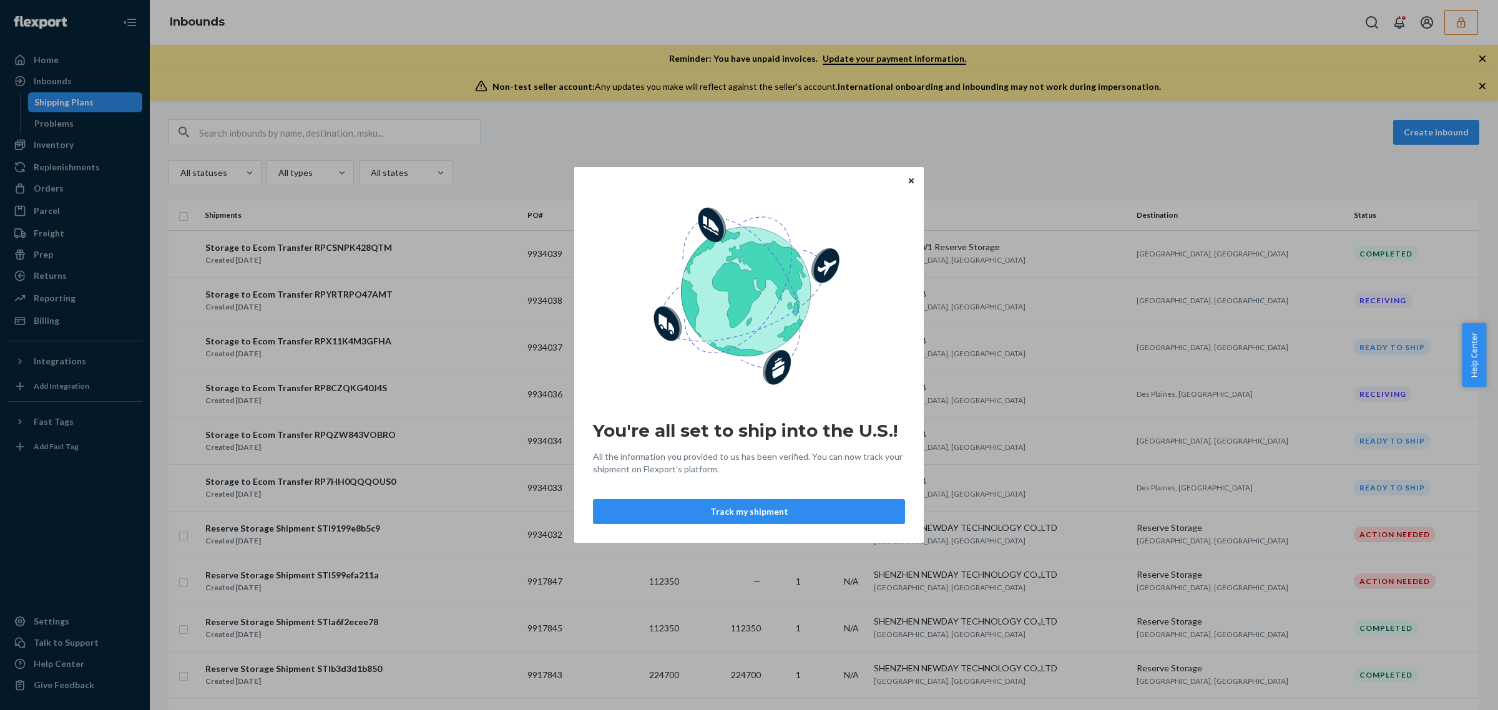
click at [913, 183] on icon "Close" at bounding box center [911, 180] width 5 height 7
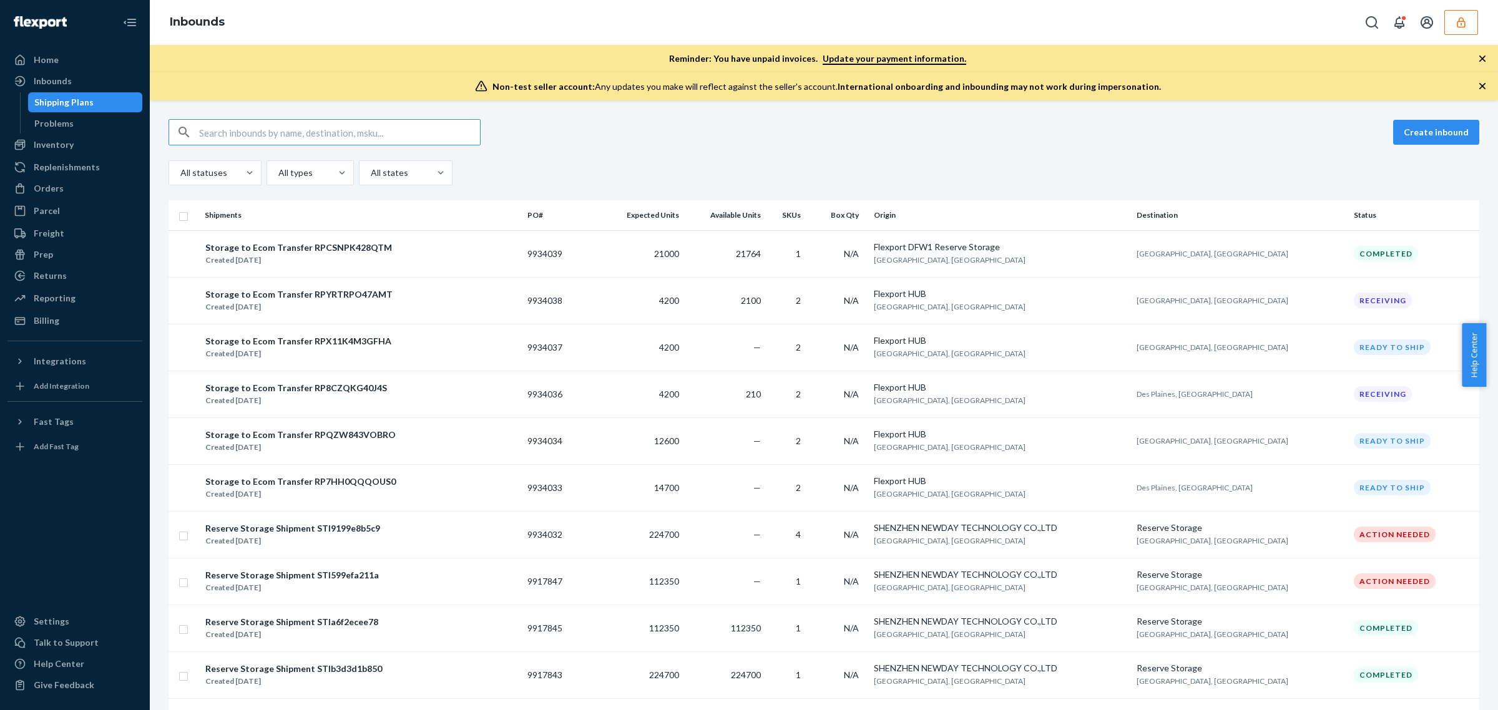
click at [295, 129] on input "text" at bounding box center [339, 132] width 281 height 25
click at [295, 131] on input "text" at bounding box center [339, 132] width 281 height 25
click at [295, 140] on input "text" at bounding box center [339, 132] width 281 height 25
paste input "9934039"
type input "9934039"
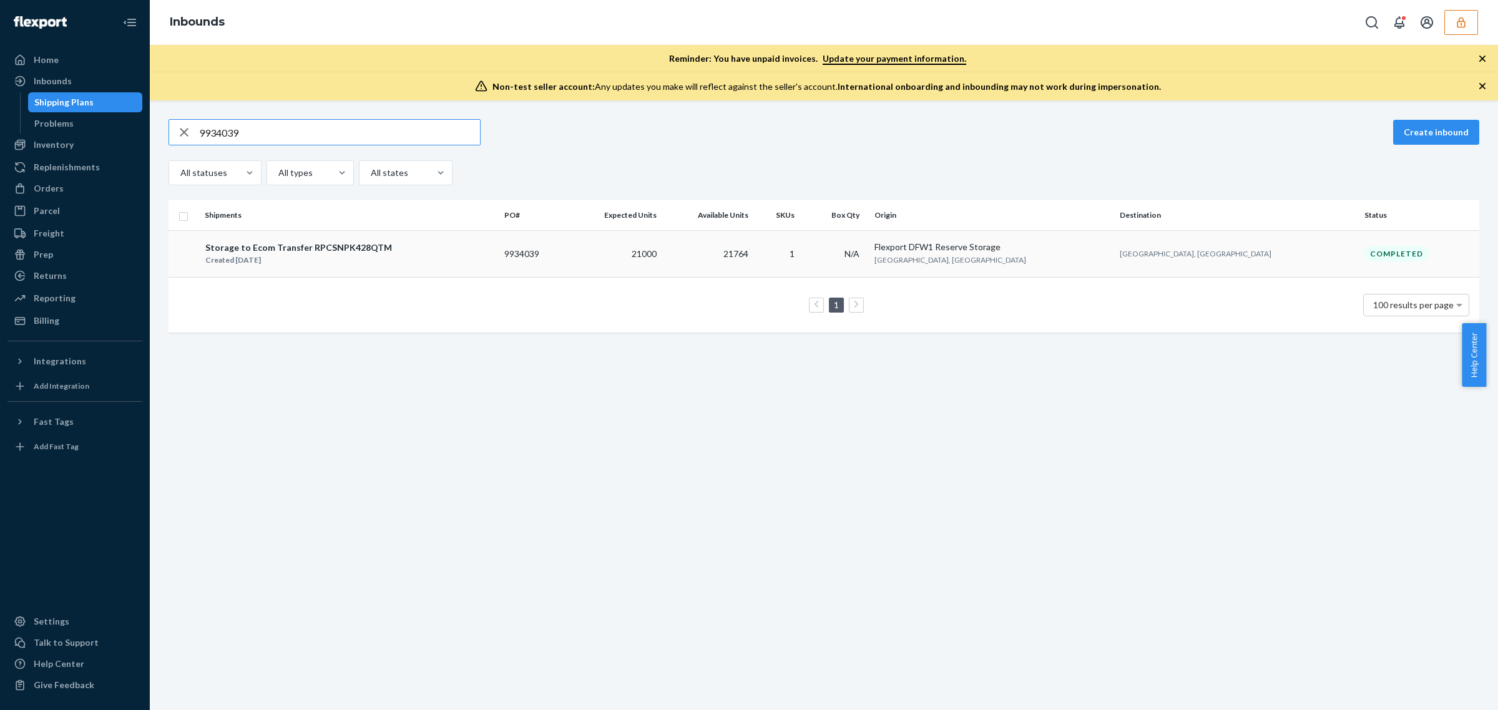
click at [753, 245] on td "21764" at bounding box center [708, 253] width 92 height 47
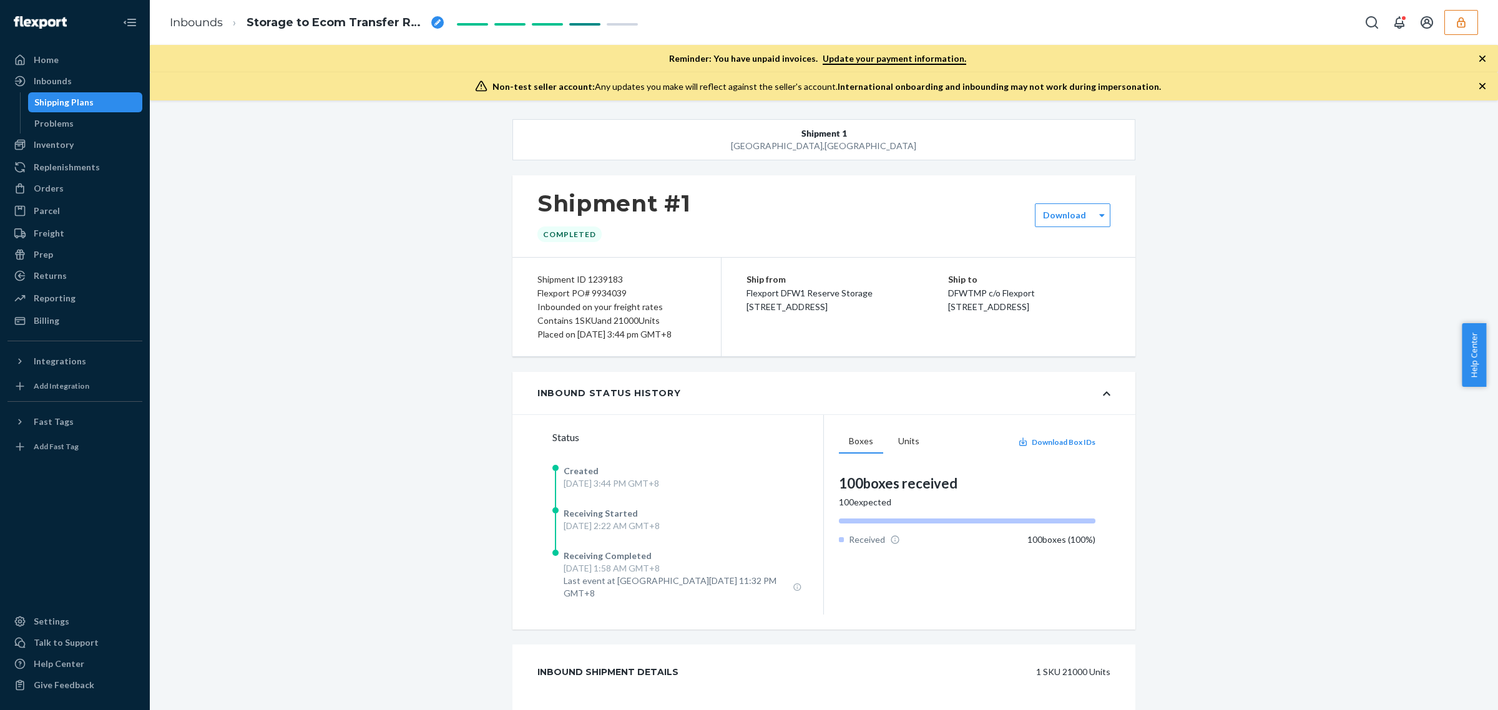
click at [329, 421] on div "Shipment [GEOGRAPHIC_DATA] Shipment #1 Completed Download Shipment ID 1239183 F…" at bounding box center [823, 505] width 1329 height 773
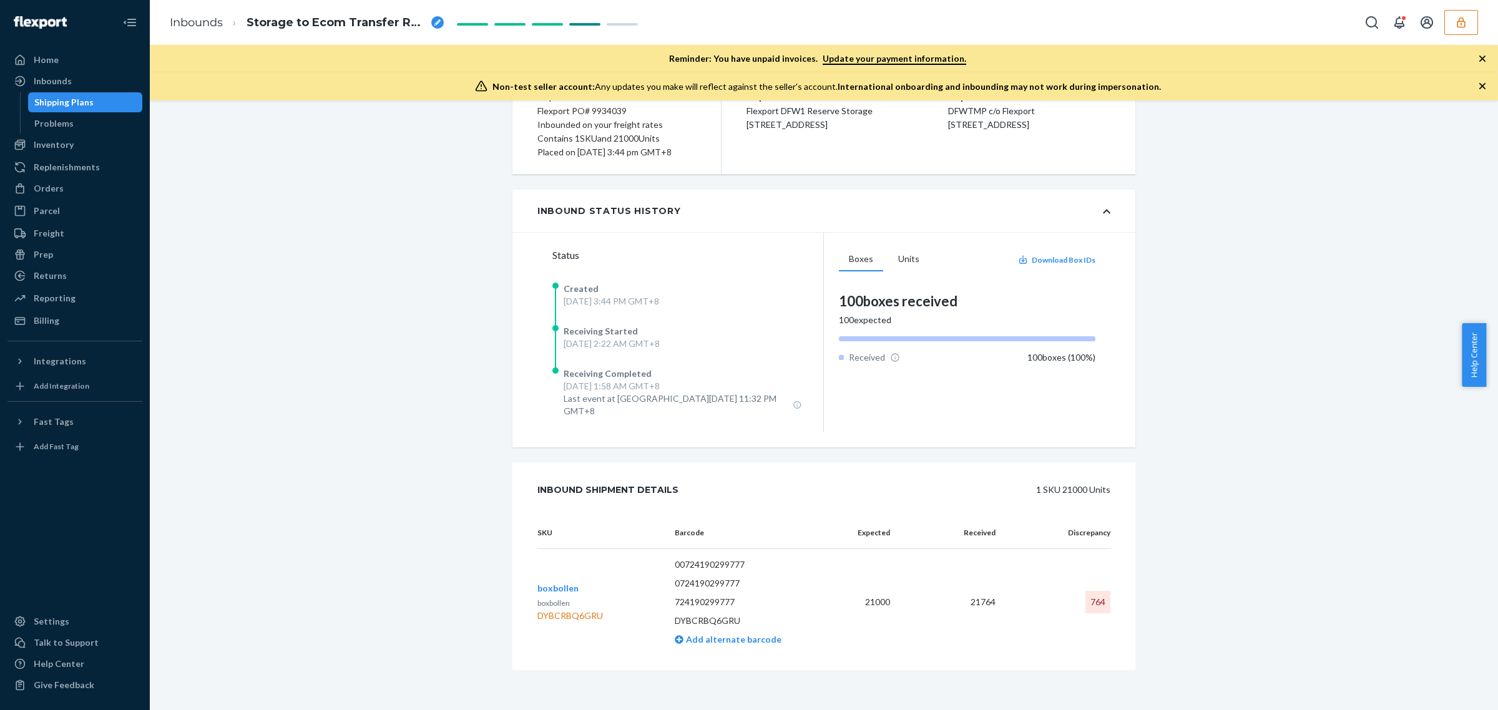
click at [1215, 521] on div "Shipment [GEOGRAPHIC_DATA] Shipment #1 Completed Download Shipment ID 1239183 F…" at bounding box center [823, 323] width 1329 height 773
drag, startPoint x: 624, startPoint y: 554, endPoint x: 1112, endPoint y: 612, distance: 491.6
click at [1112, 612] on div "SKU Barcode Expected Received Discrepancy boxbollen boxbollen DYBCRBQ6GRU 00724…" at bounding box center [823, 593] width 623 height 153
click at [1461, 21] on icon "button" at bounding box center [1461, 22] width 8 height 11
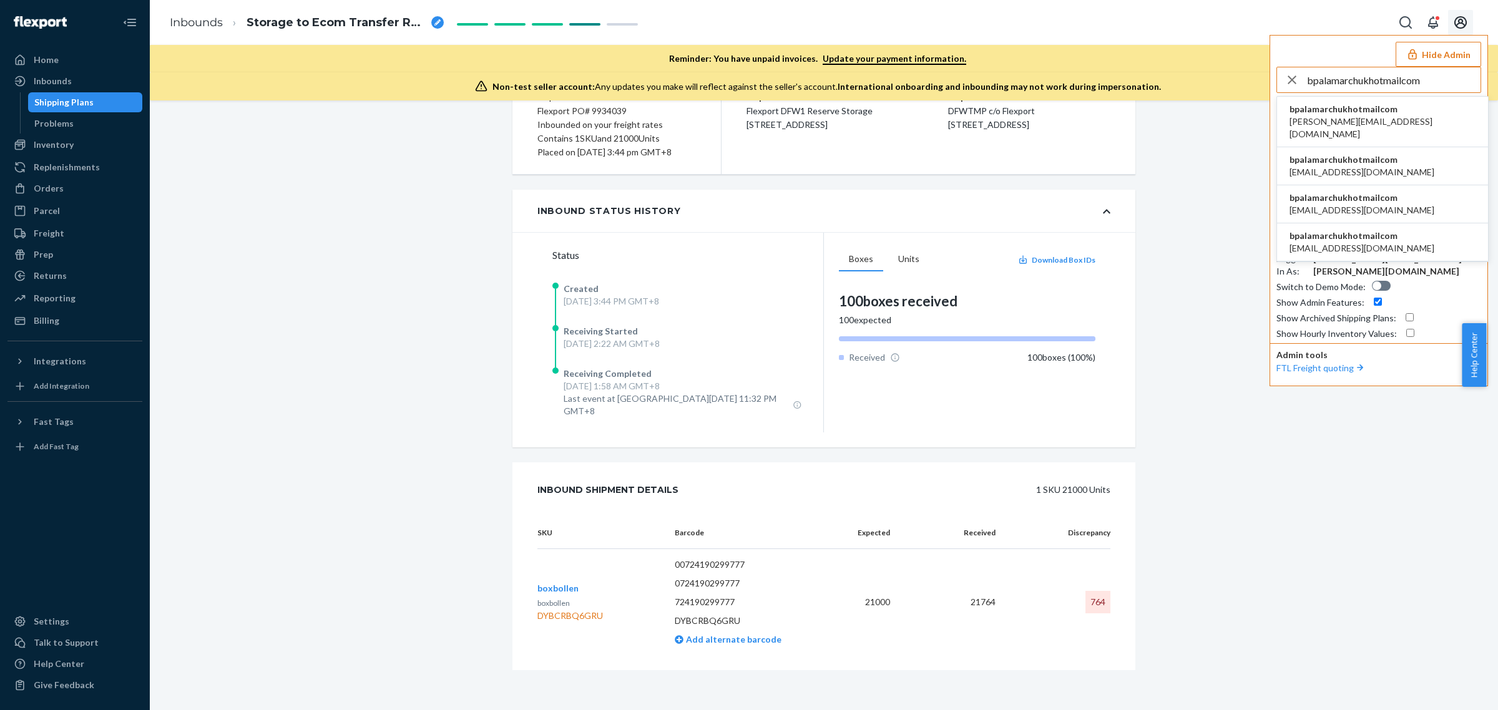
type input "bpalamarchukhotmailcom"
click at [1358, 114] on span "bpalamarchukhotmailcom" at bounding box center [1382, 109] width 186 height 12
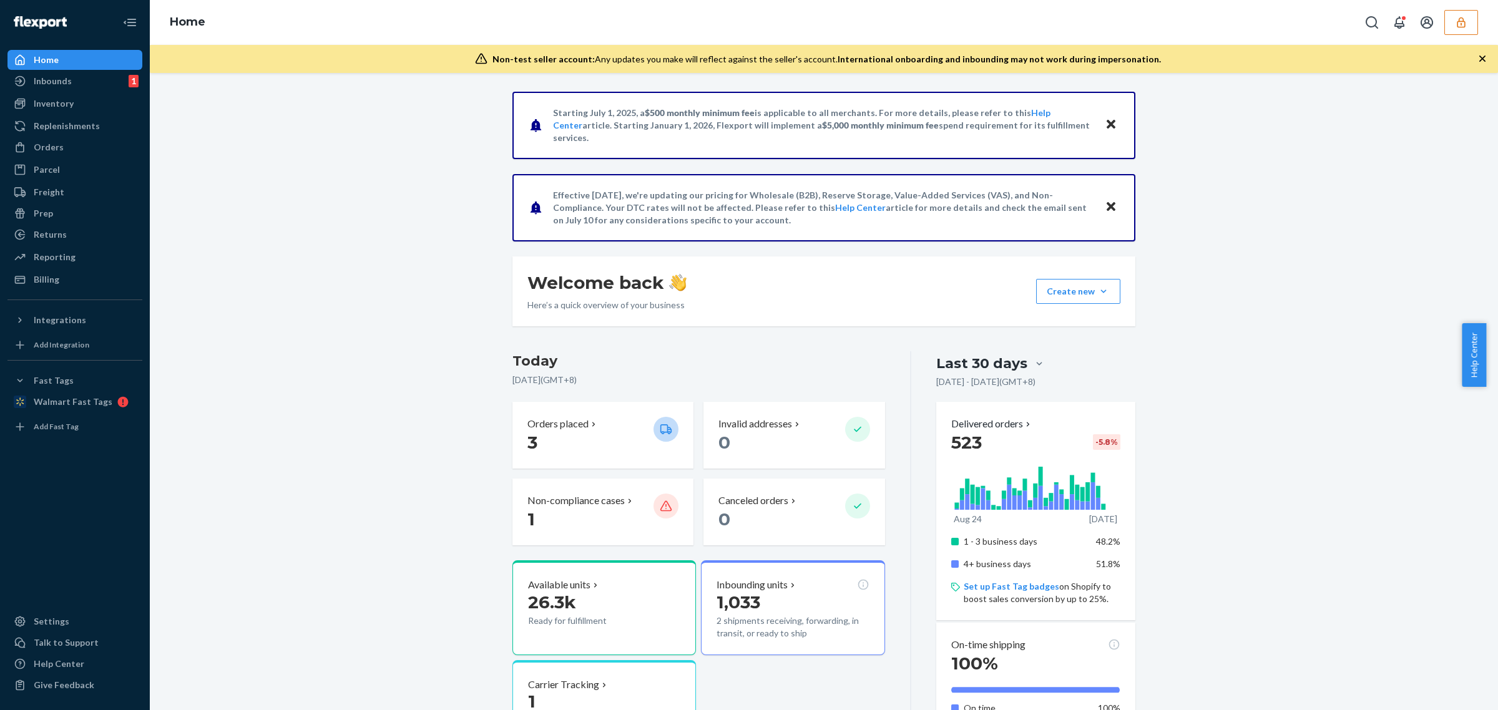
drag, startPoint x: 98, startPoint y: 88, endPoint x: 158, endPoint y: 126, distance: 71.0
click at [98, 88] on div "Inbounds 1" at bounding box center [75, 80] width 132 height 17
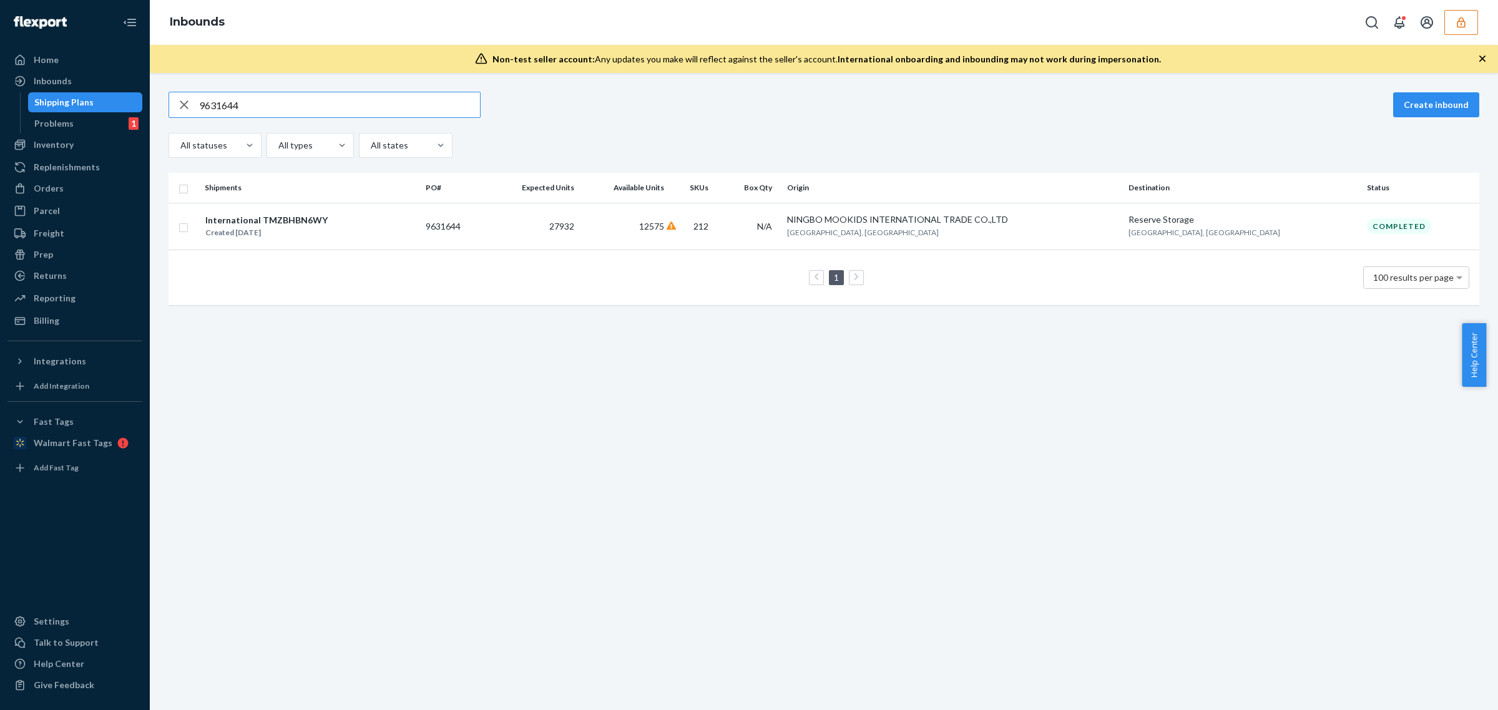
type input "9631644"
click at [668, 211] on td "12575" at bounding box center [623, 226] width 89 height 47
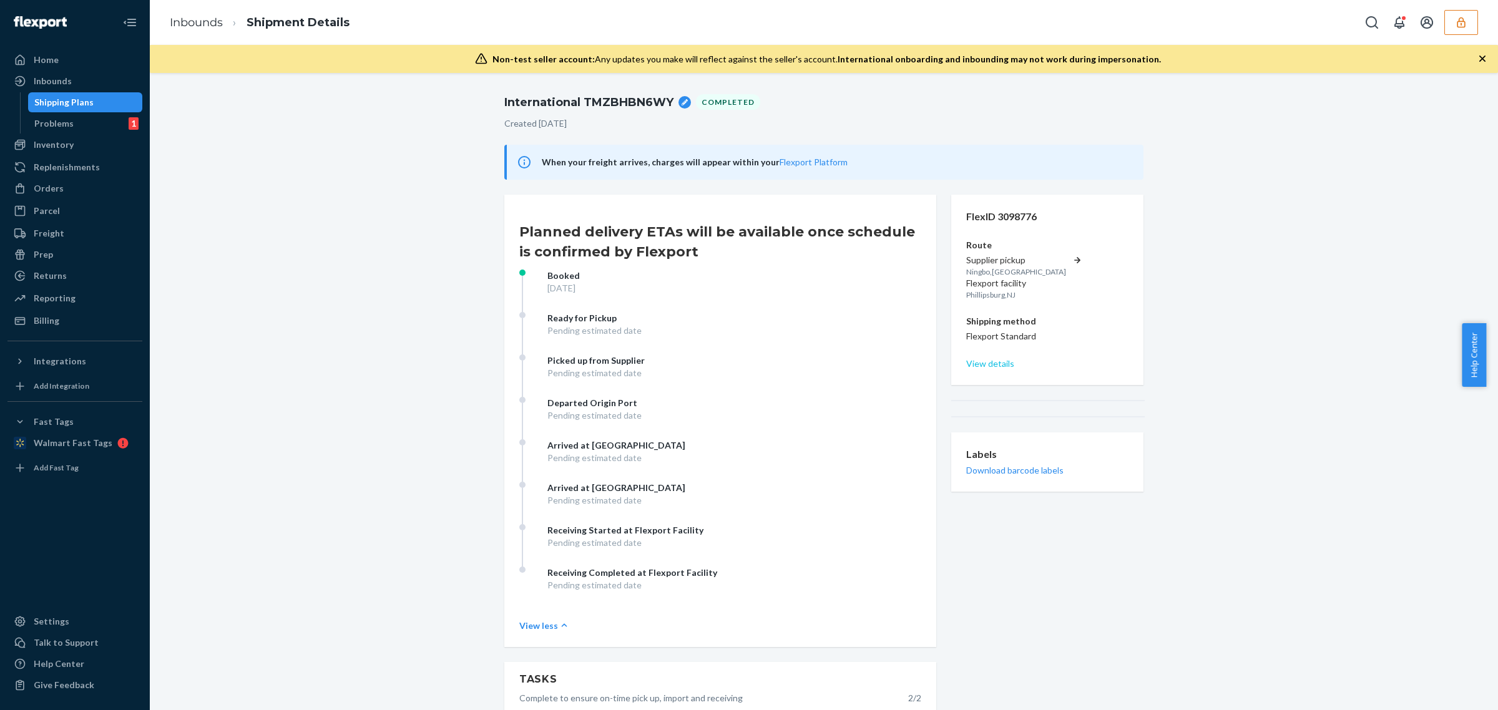
click at [978, 333] on div "FlexID 3098776 Route Supplier pickup Ningbo , China Flexport facility Phillipsb…" at bounding box center [1047, 290] width 192 height 190
click at [978, 358] on link "View details" at bounding box center [1047, 364] width 162 height 12
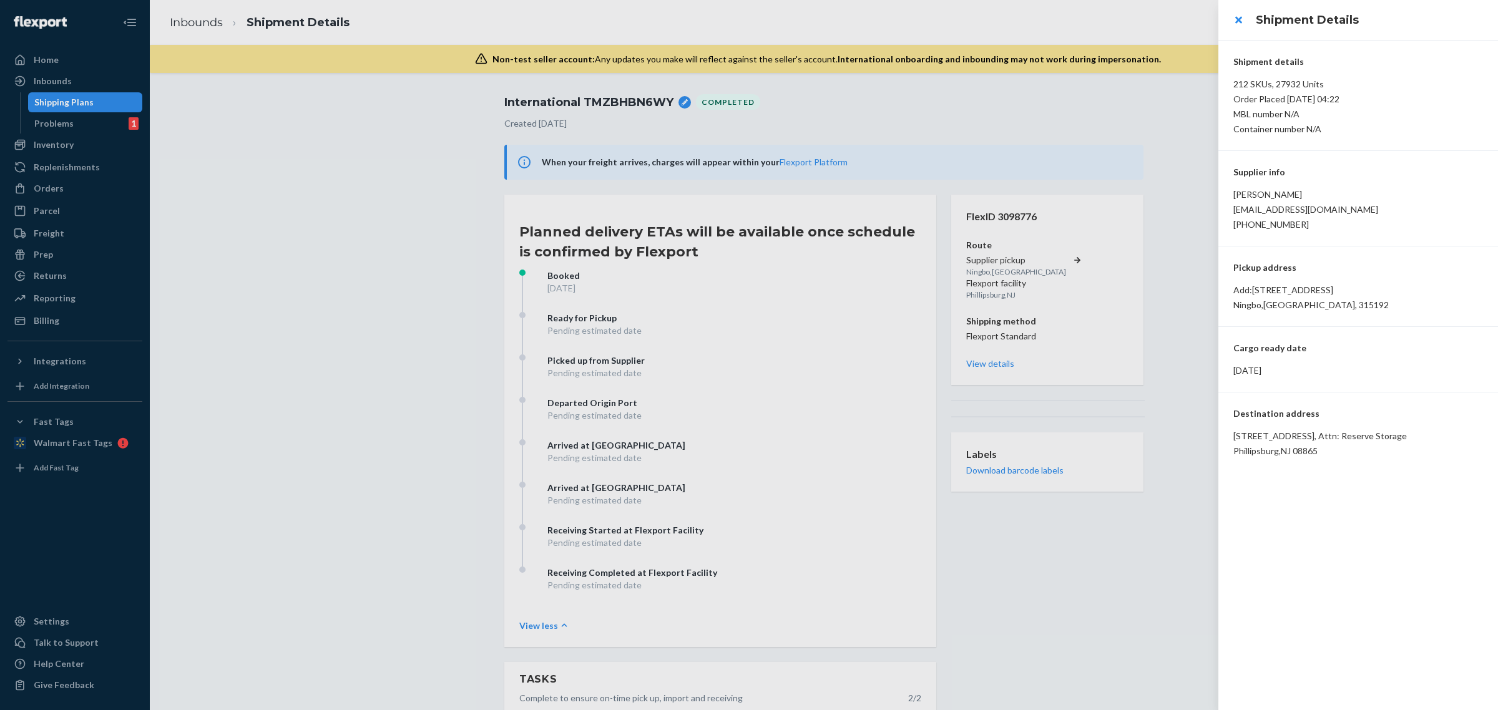
click at [975, 346] on div at bounding box center [749, 355] width 1498 height 710
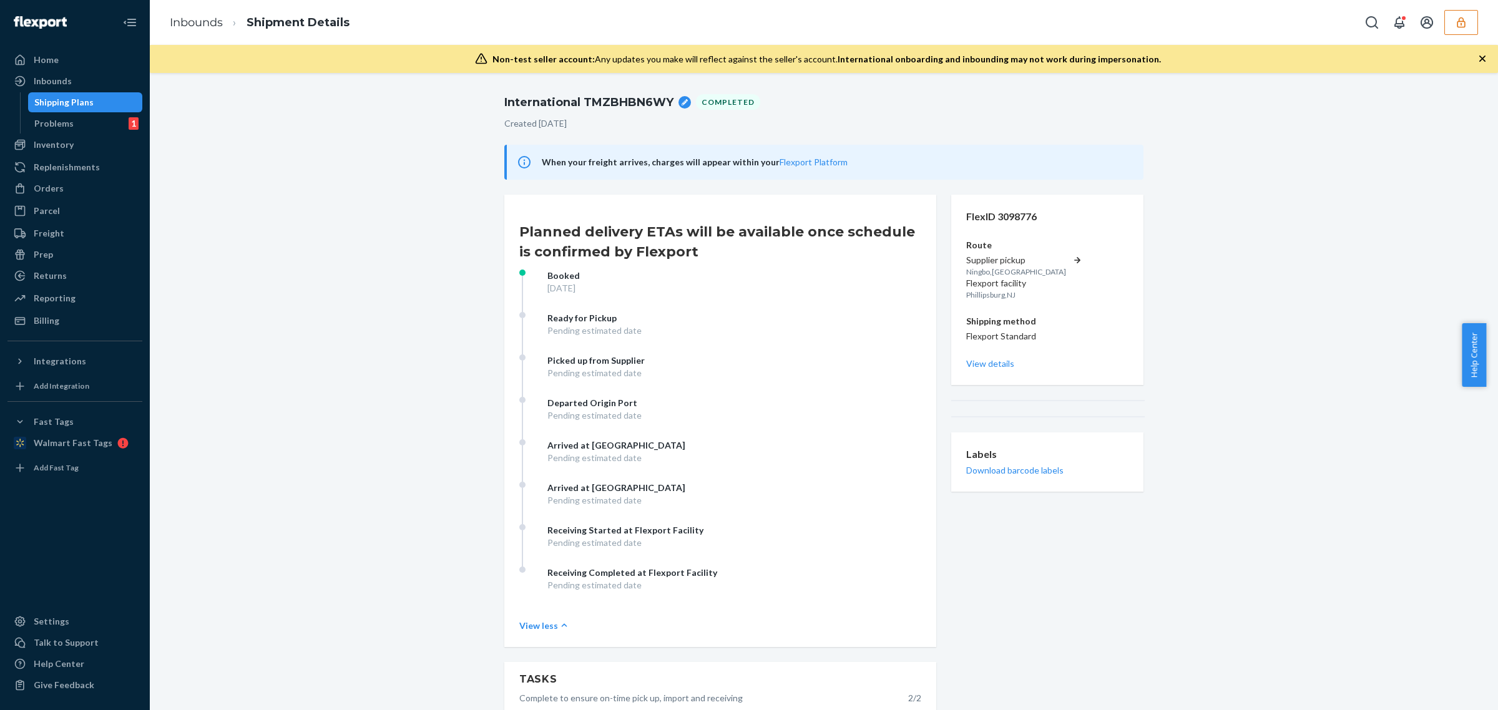
click at [634, 100] on span "International TMZBHBN6WY" at bounding box center [588, 102] width 169 height 20
click at [1467, 25] on button "button" at bounding box center [1461, 22] width 34 height 25
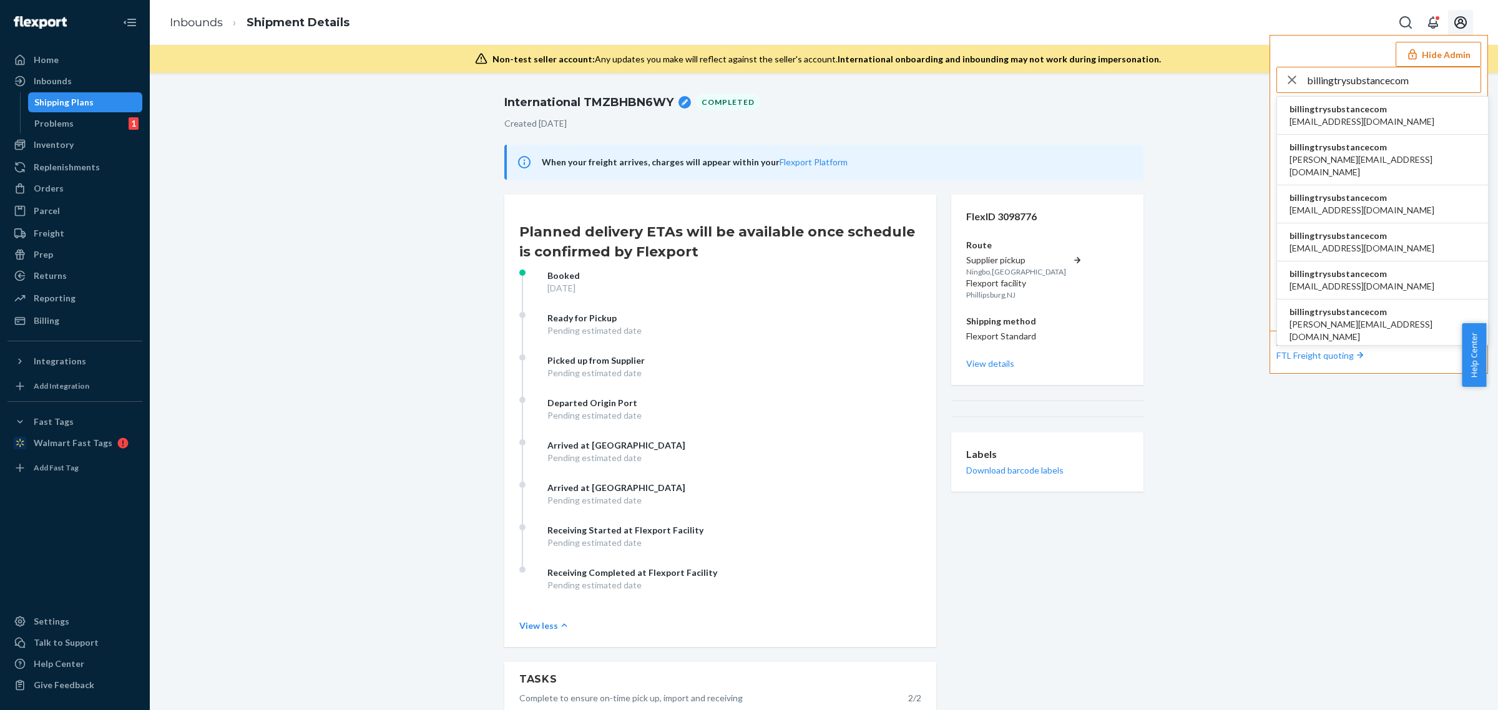
type input "billingtrysubstancecom"
click at [1314, 107] on span "billingtrysubstancecom" at bounding box center [1361, 109] width 145 height 12
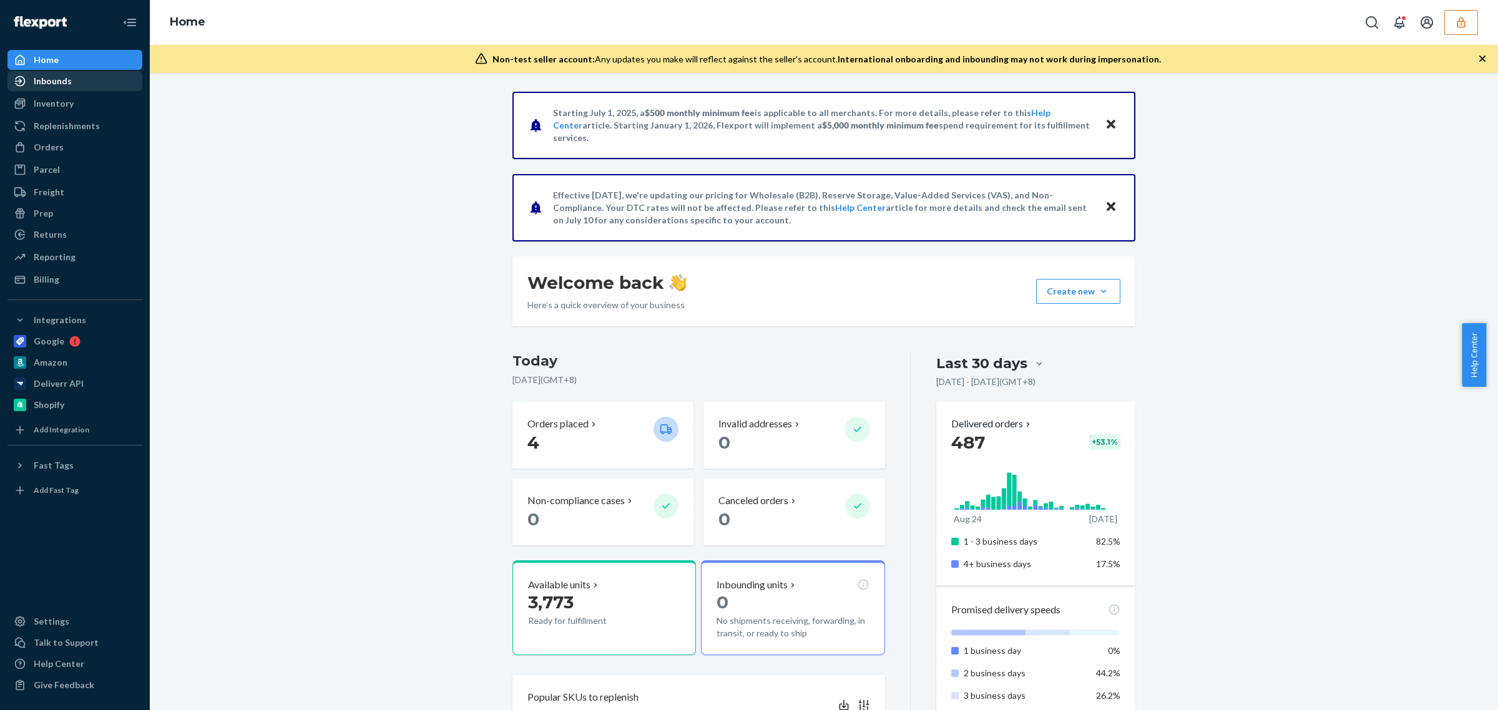
click at [56, 85] on div "Inbounds" at bounding box center [53, 81] width 38 height 12
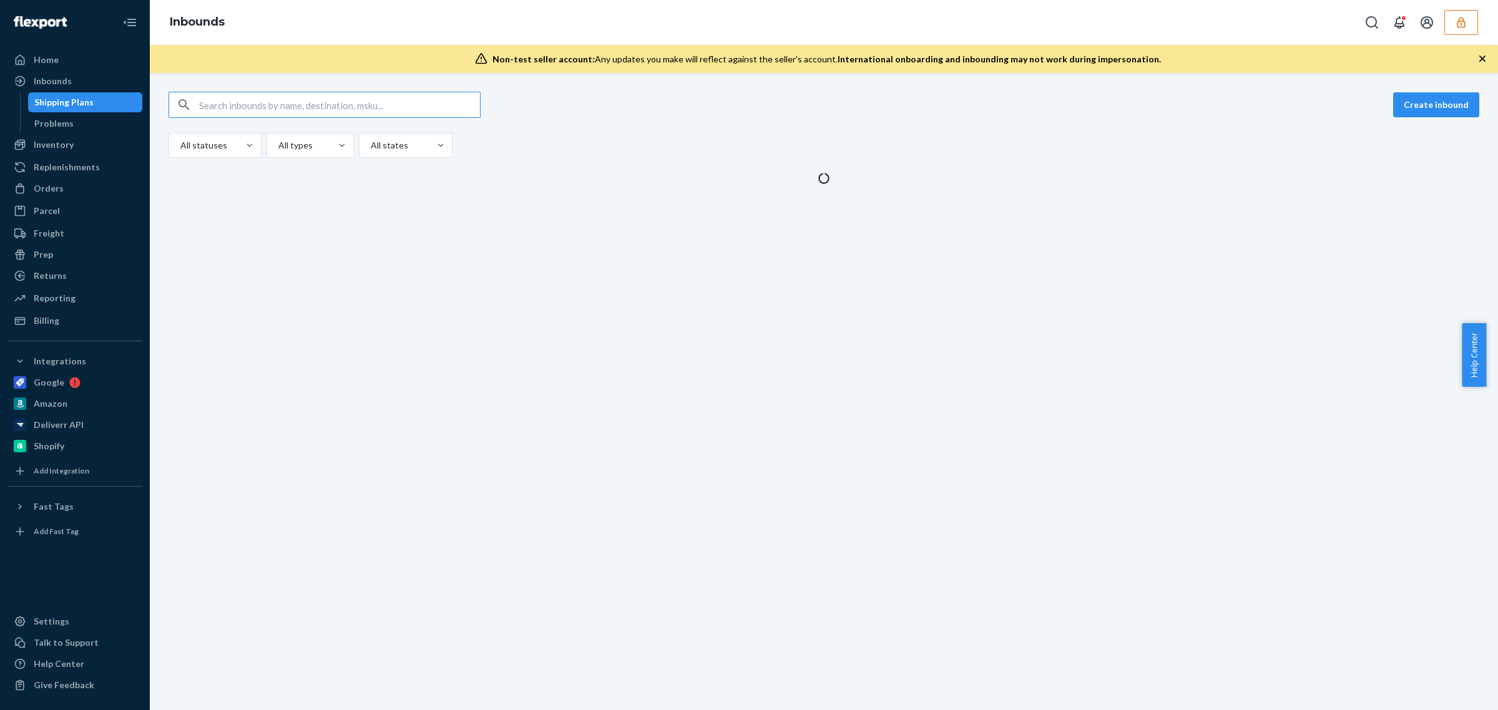
click at [282, 112] on input "text" at bounding box center [339, 104] width 281 height 25
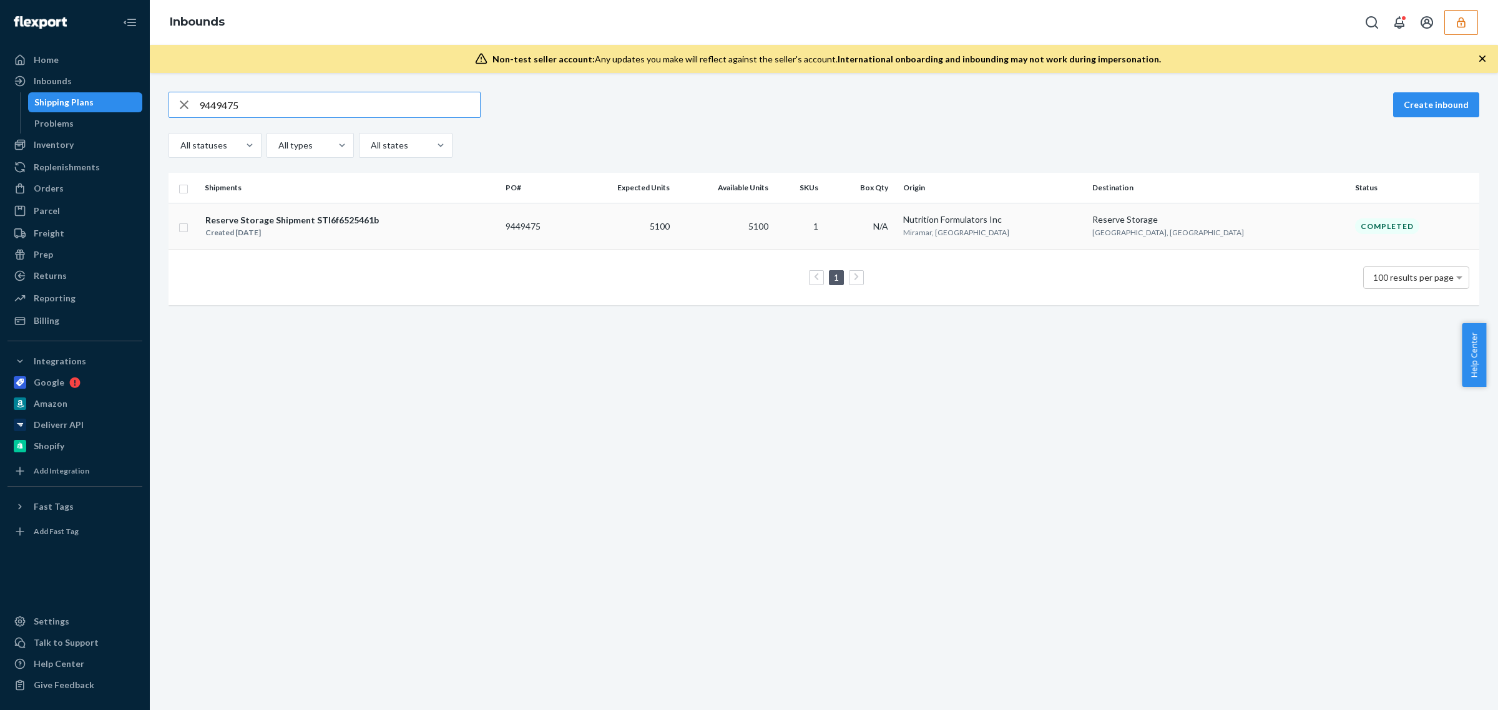
type input "9449475"
click at [768, 222] on span "5100" at bounding box center [758, 226] width 20 height 11
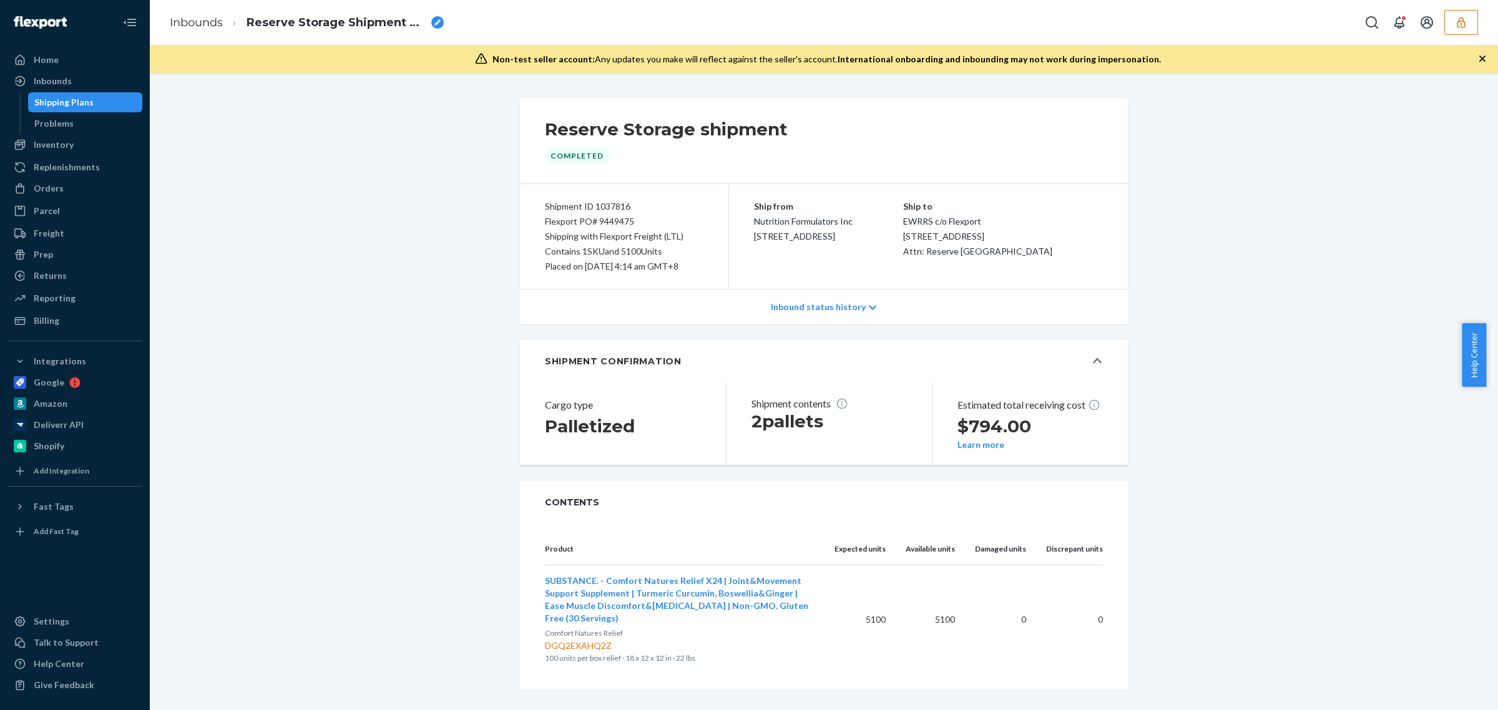
scroll to position [34, 0]
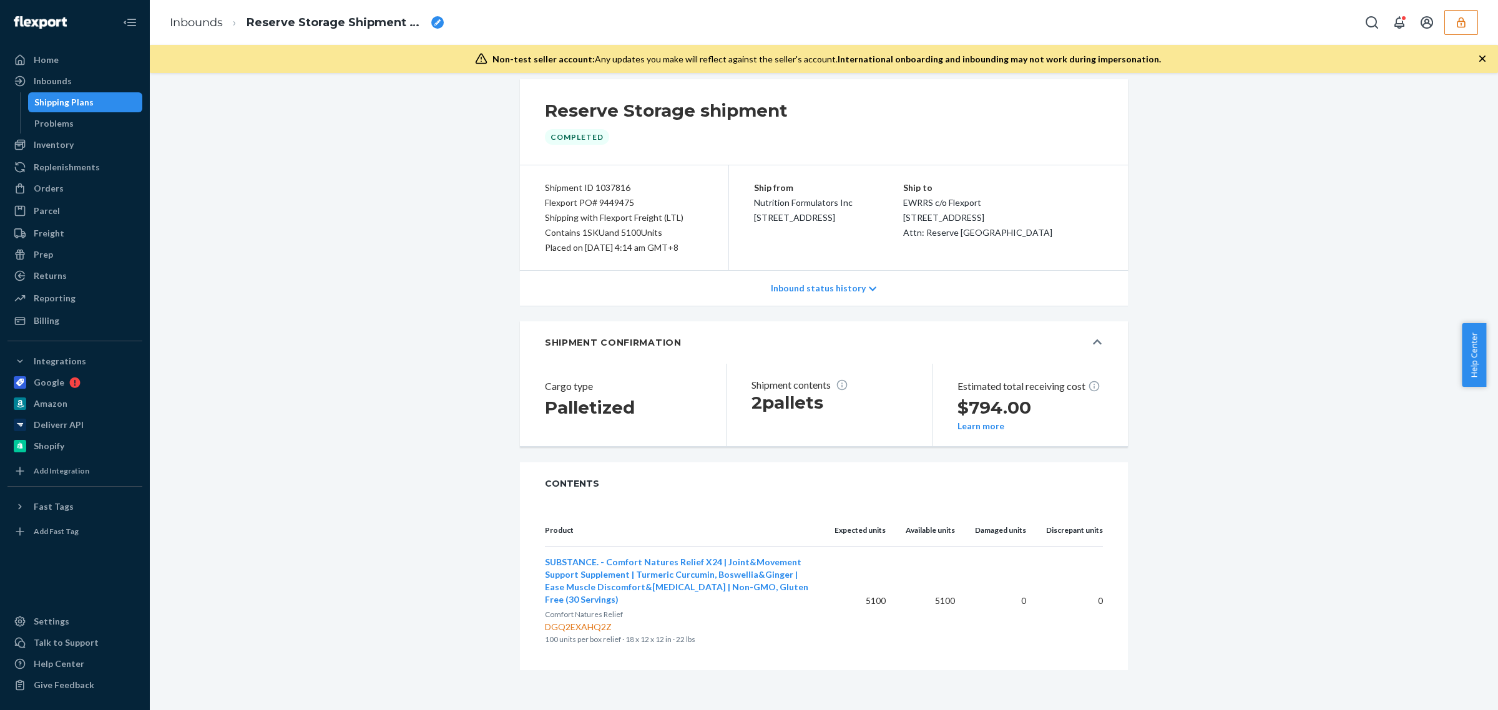
click at [570, 622] on div "DGQ2EXAHQ2Z" at bounding box center [680, 627] width 270 height 12
click at [569, 620] on p "Comfort Natures Relief" at bounding box center [680, 615] width 270 height 12
click at [587, 631] on div "DGQ2EXAHQ2Z" at bounding box center [680, 627] width 270 height 12
copy div "DGQ2EXAHQ2Z"
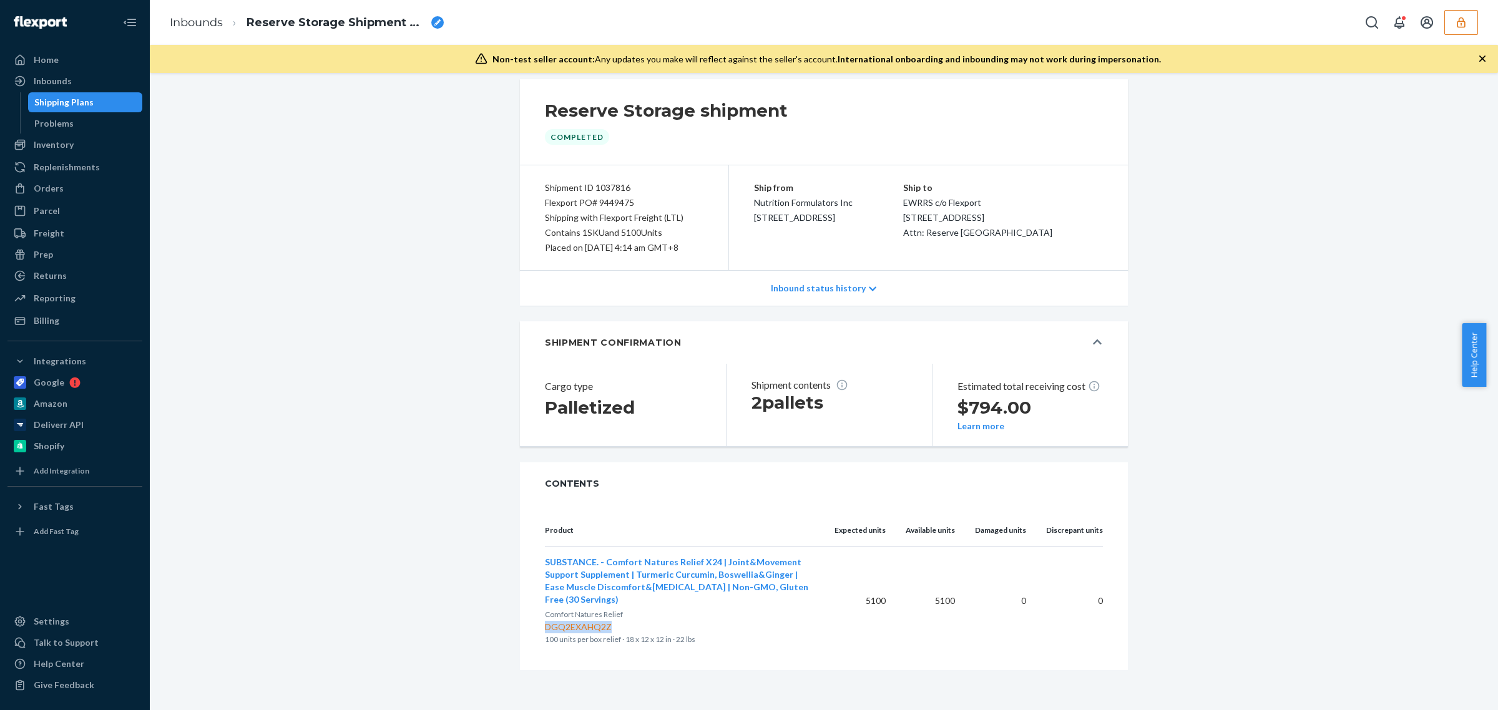
click at [668, 582] on span "SUBSTANCE. - Comfort Natures Relief X24 | Joint&Movement Support Supplement | T…" at bounding box center [676, 581] width 263 height 48
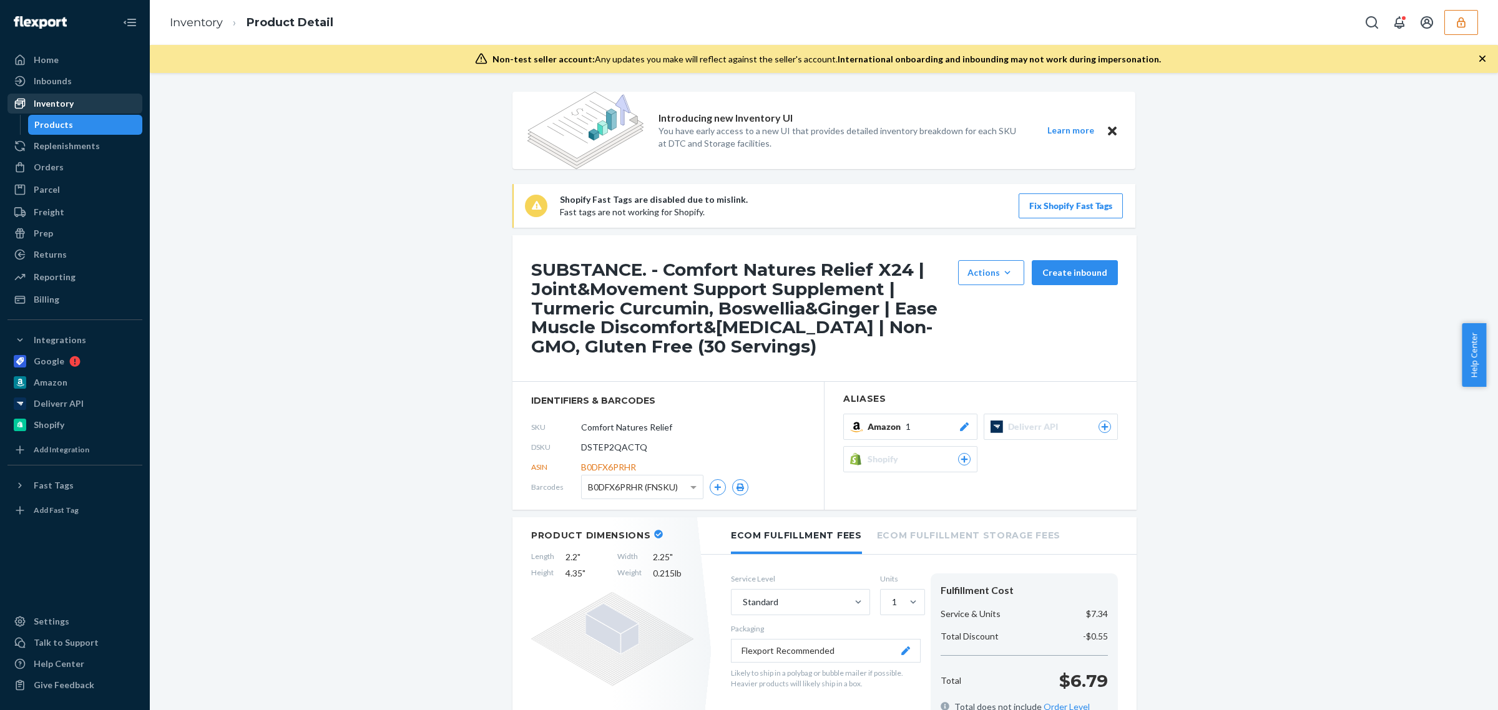
click at [64, 99] on div "Inventory" at bounding box center [54, 103] width 40 height 12
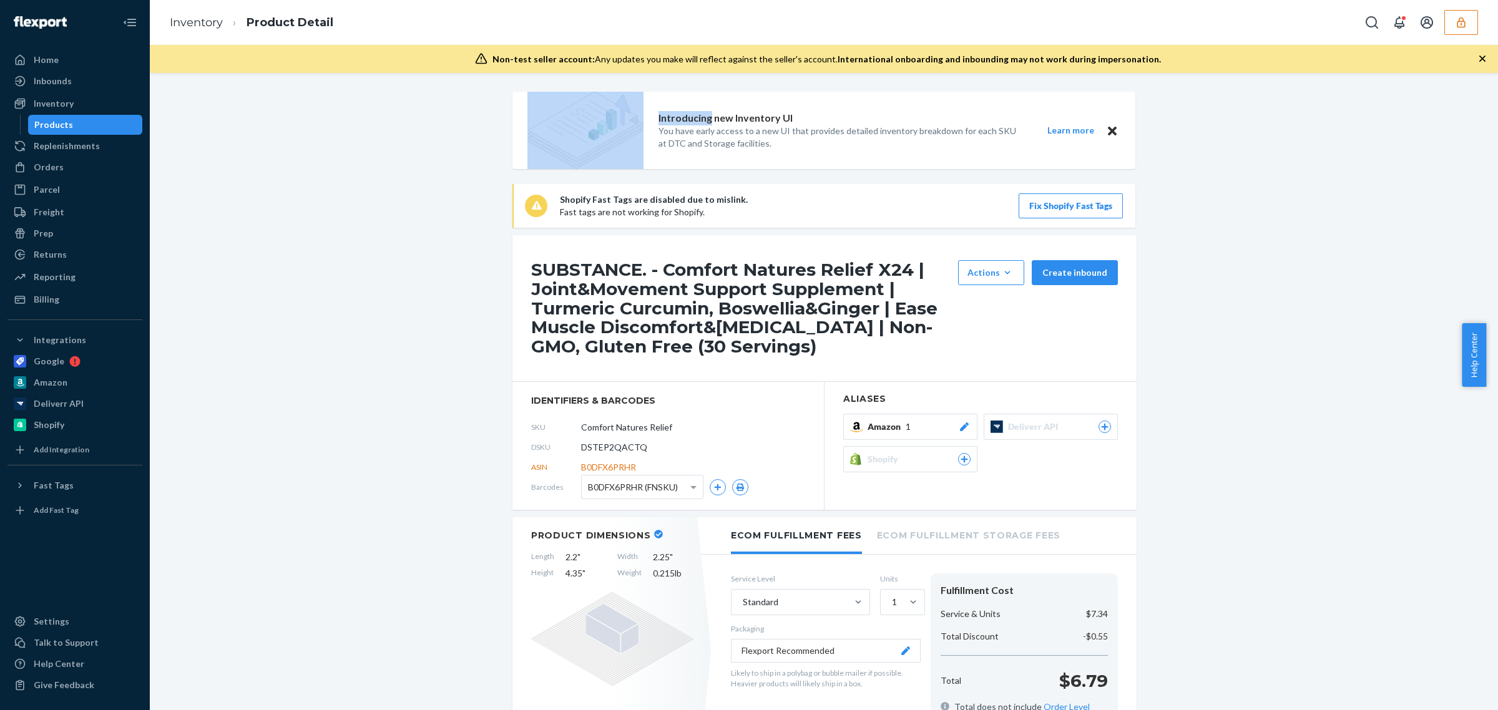
drag, startPoint x: 66, startPoint y: 82, endPoint x: 59, endPoint y: 92, distance: 12.1
click at [66, 82] on div "Inbounds" at bounding box center [53, 81] width 38 height 12
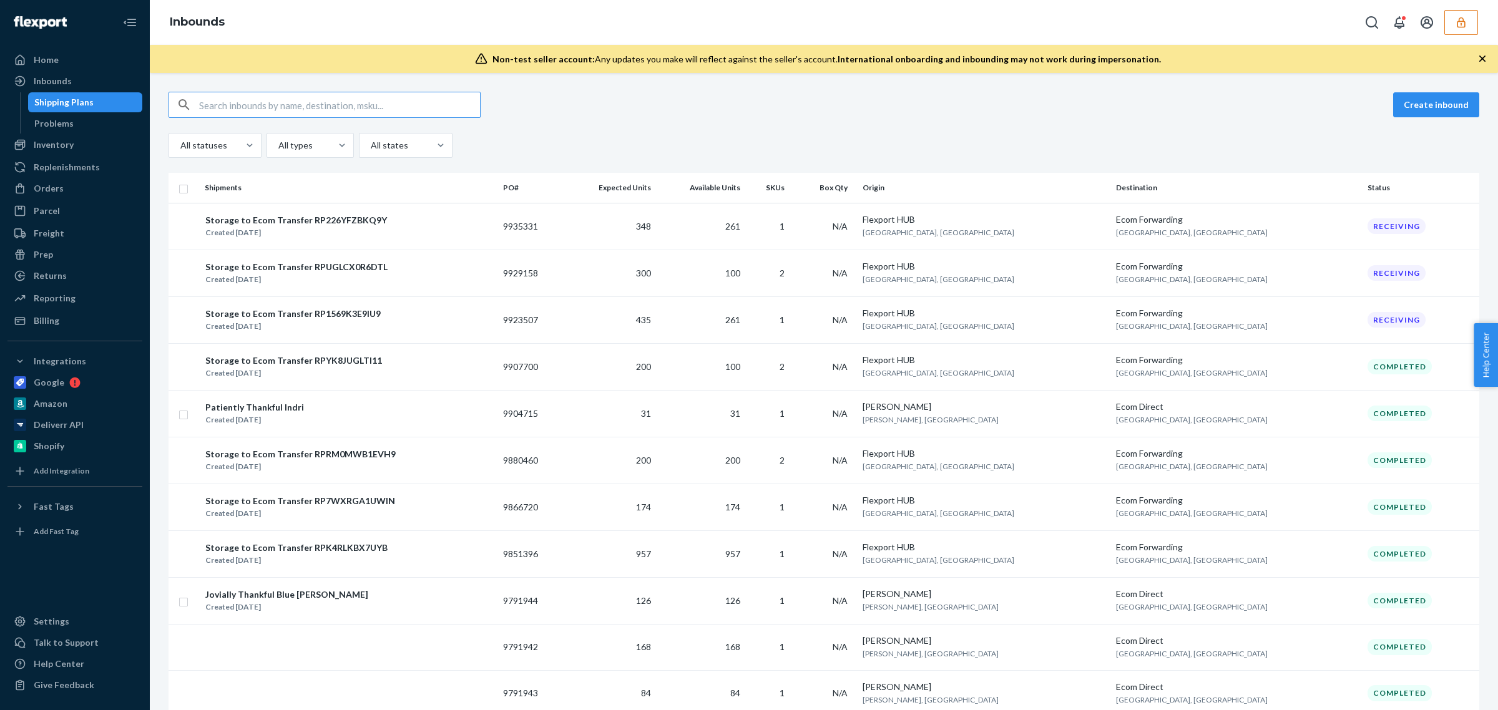
click at [231, 105] on input "text" at bounding box center [339, 104] width 281 height 25
type input "1046045"
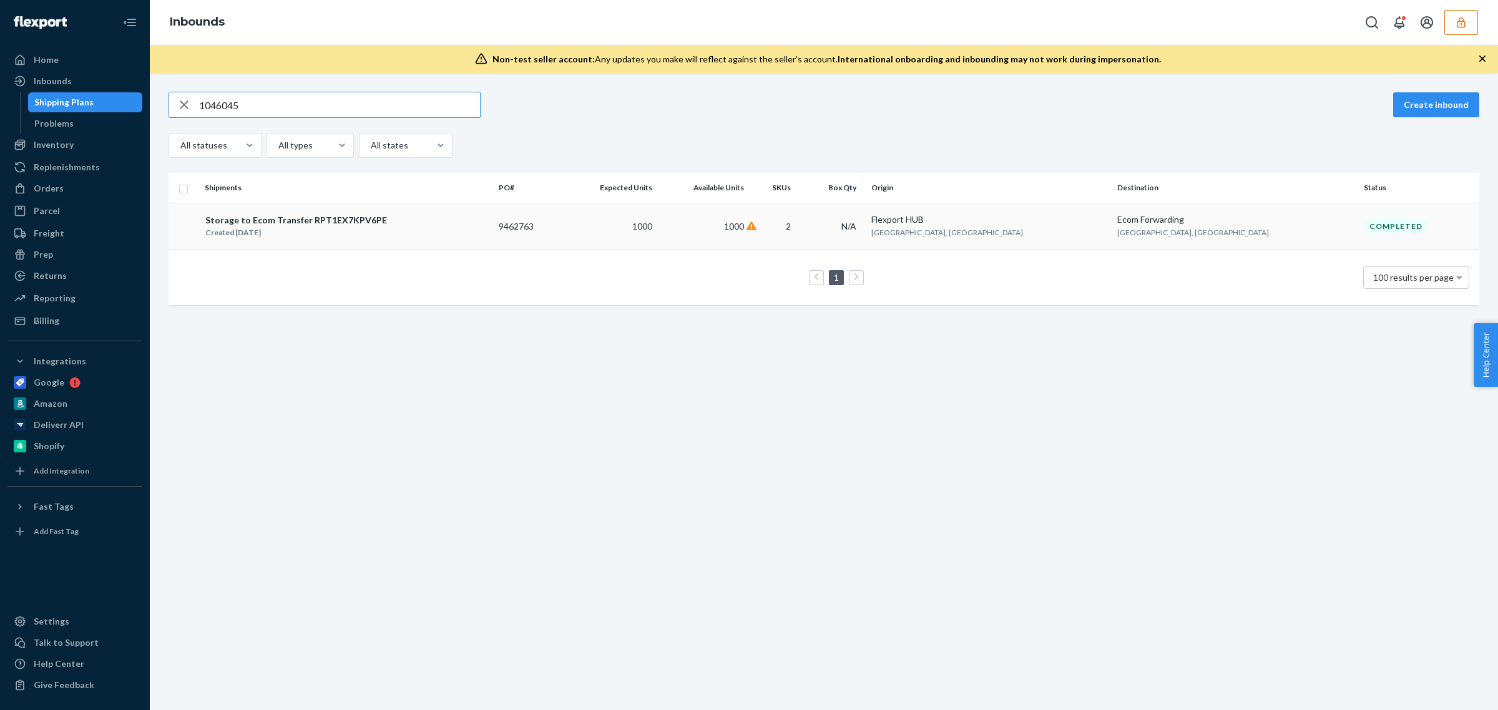
click at [562, 225] on td "9462763" at bounding box center [528, 226] width 69 height 47
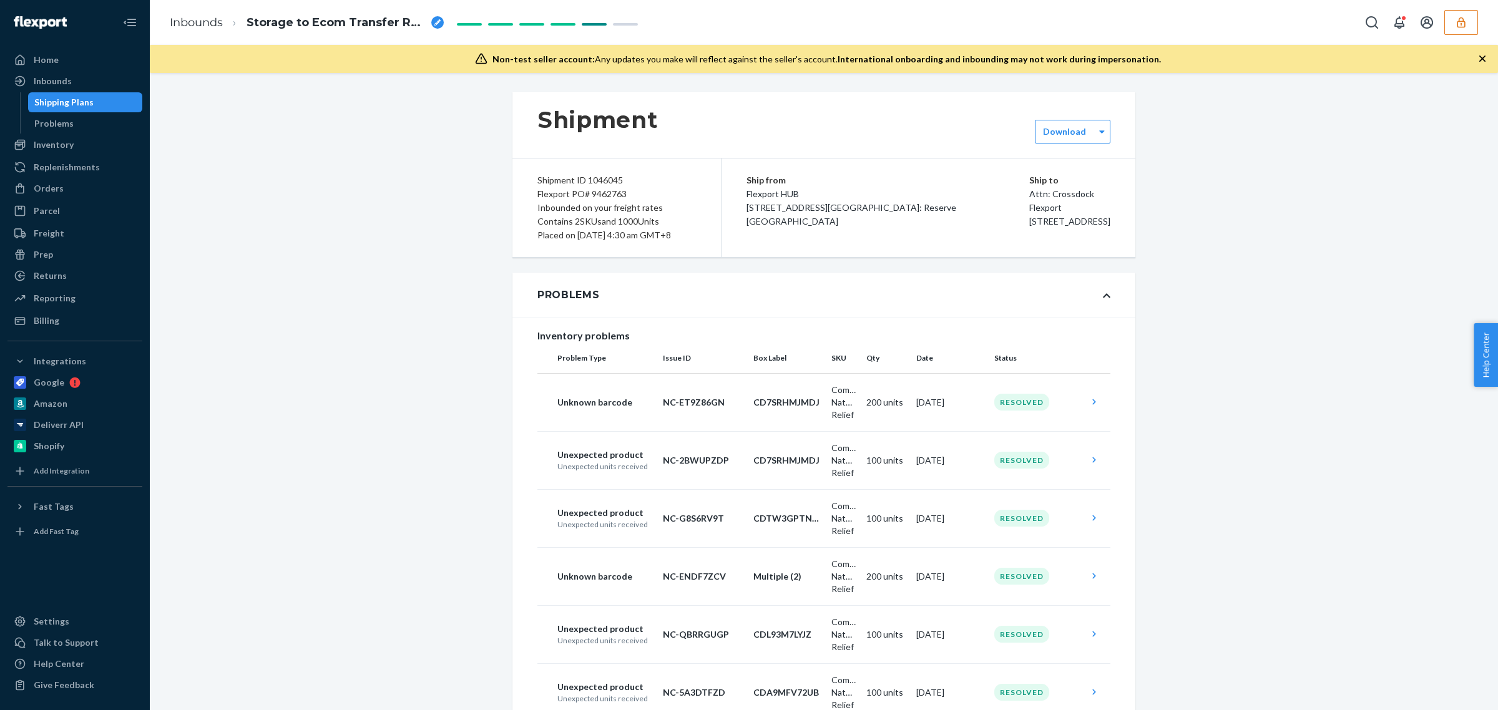
click at [419, 396] on div "Shipment Download Shipment ID 1046045 Flexport PO# 9462763 Inbounded on your fr…" at bounding box center [823, 617] width 1329 height 1051
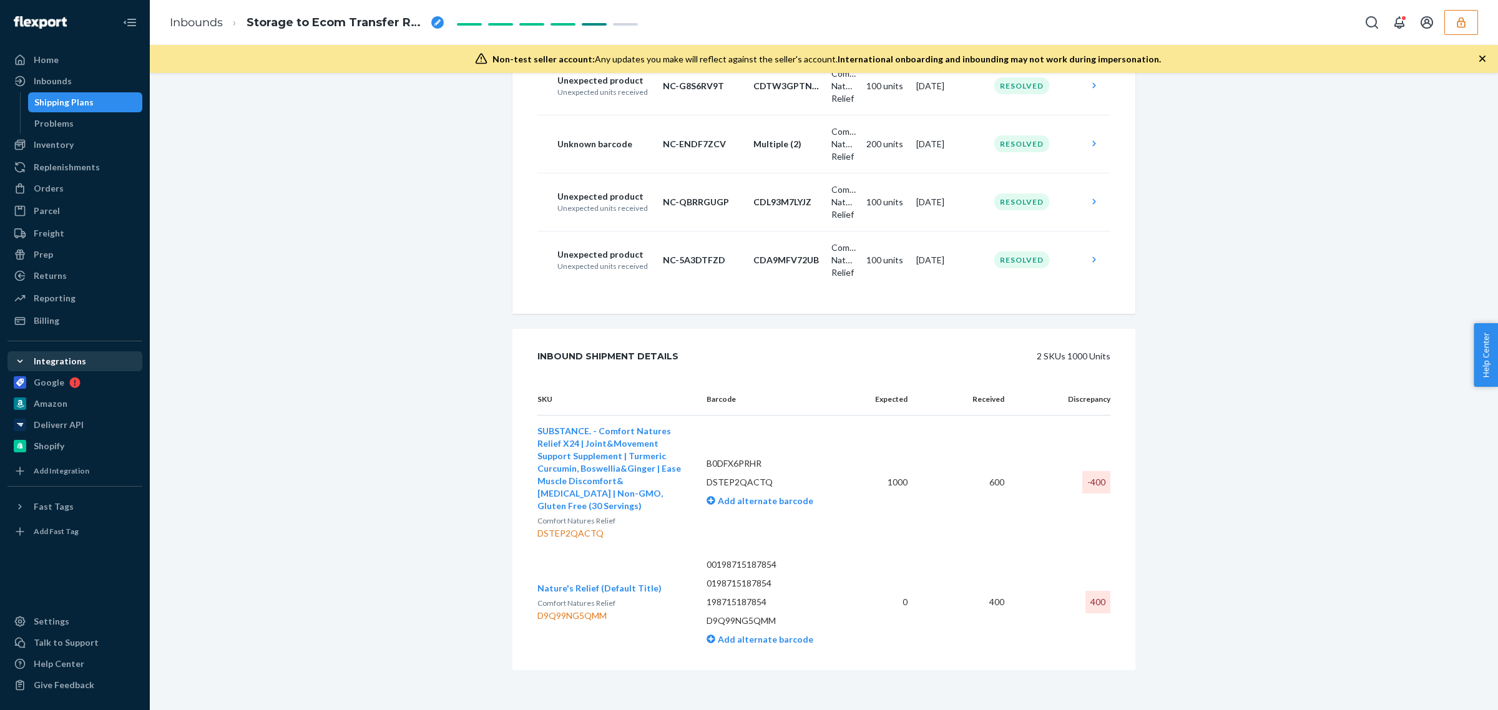
scroll to position [450, 0]
click at [228, 323] on div "Shipment Completed Download Shipment ID 1046045 Flexport PO# 9462763 Inbounded …" at bounding box center [823, 177] width 1329 height 1067
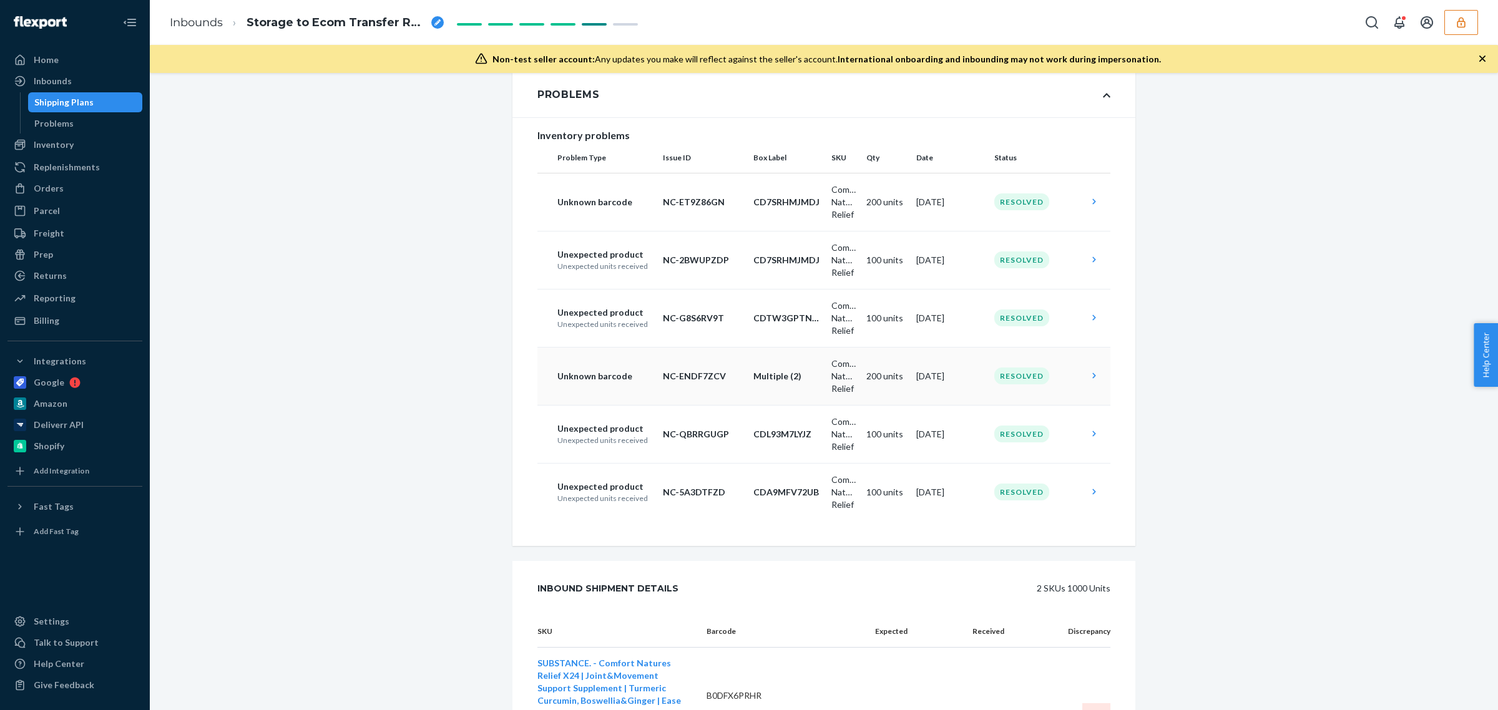
click at [803, 404] on td "Multiple (2)" at bounding box center [787, 376] width 78 height 58
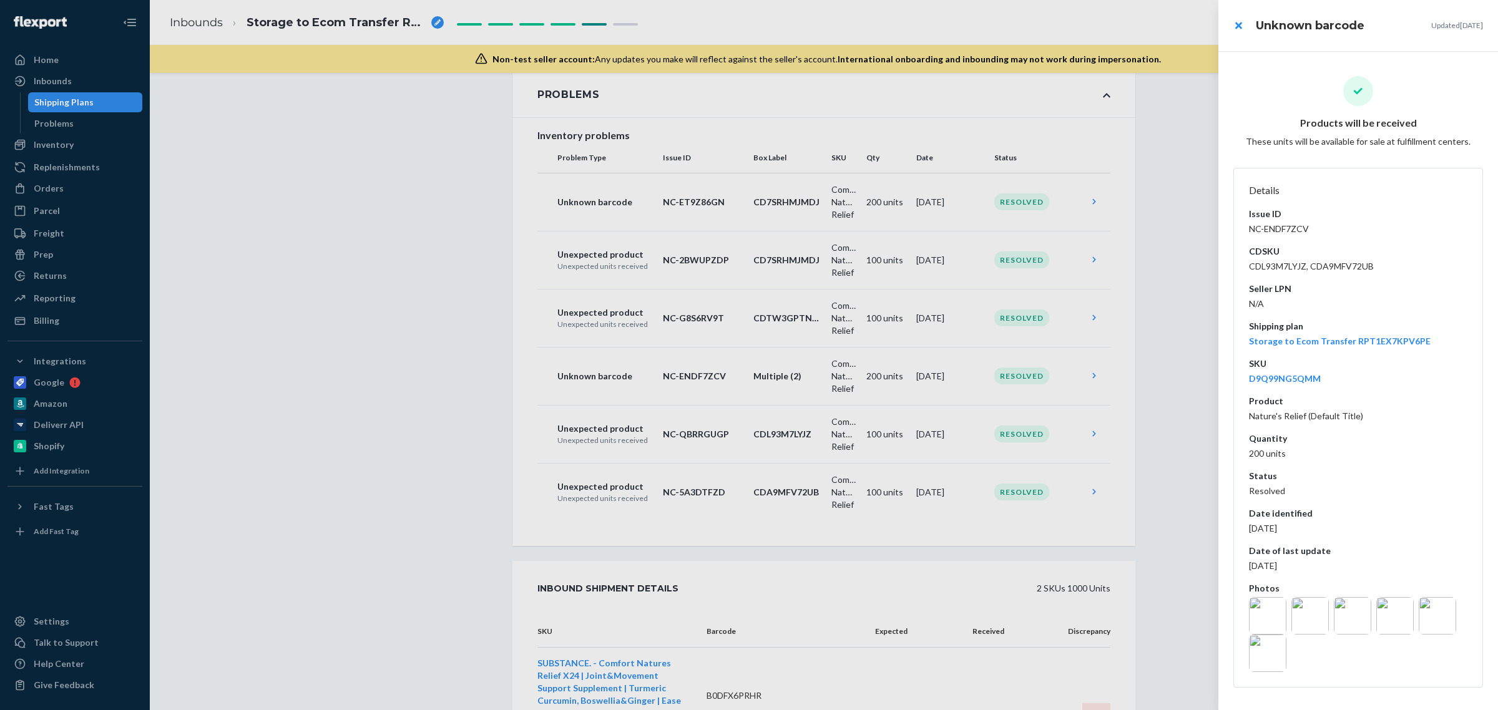
click at [1273, 622] on img at bounding box center [1267, 615] width 37 height 37
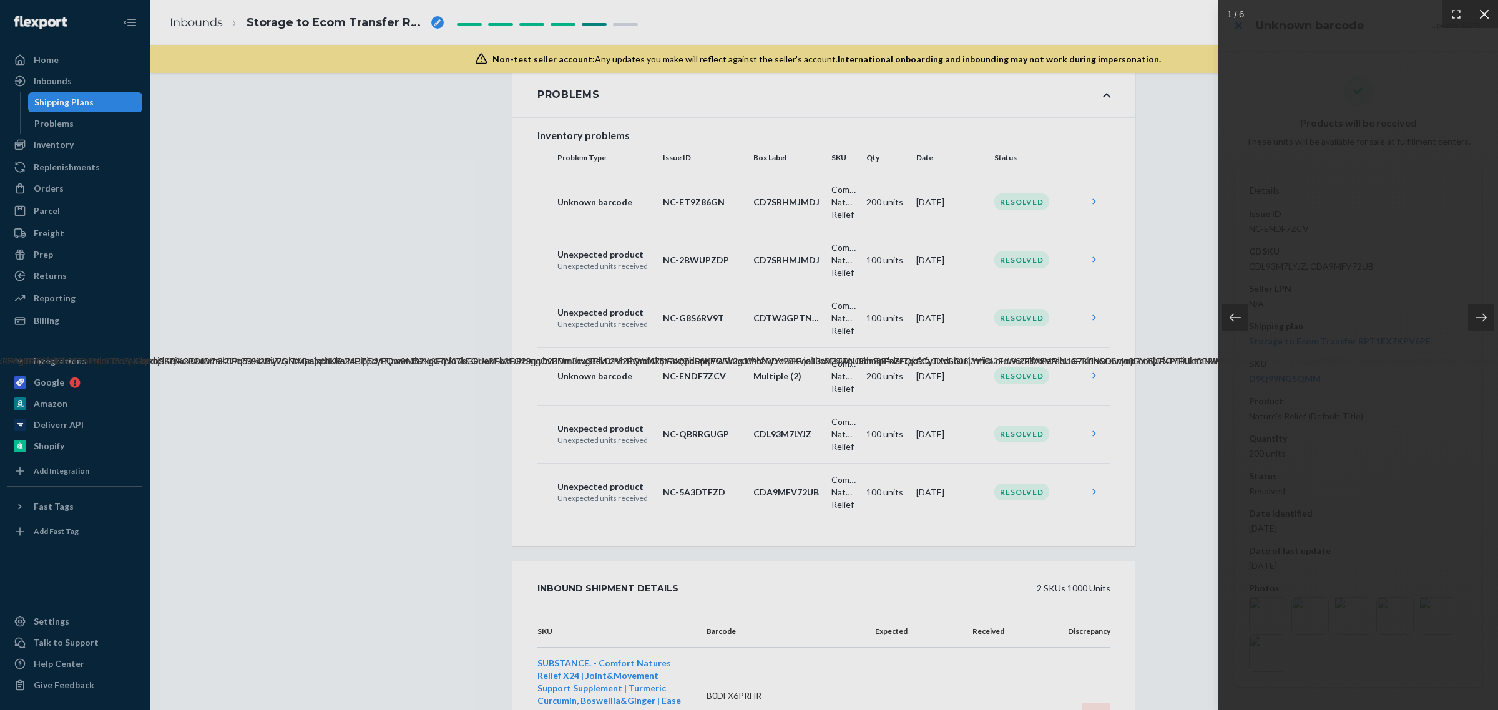
click at [1480, 16] on icon at bounding box center [1484, 14] width 12 height 12
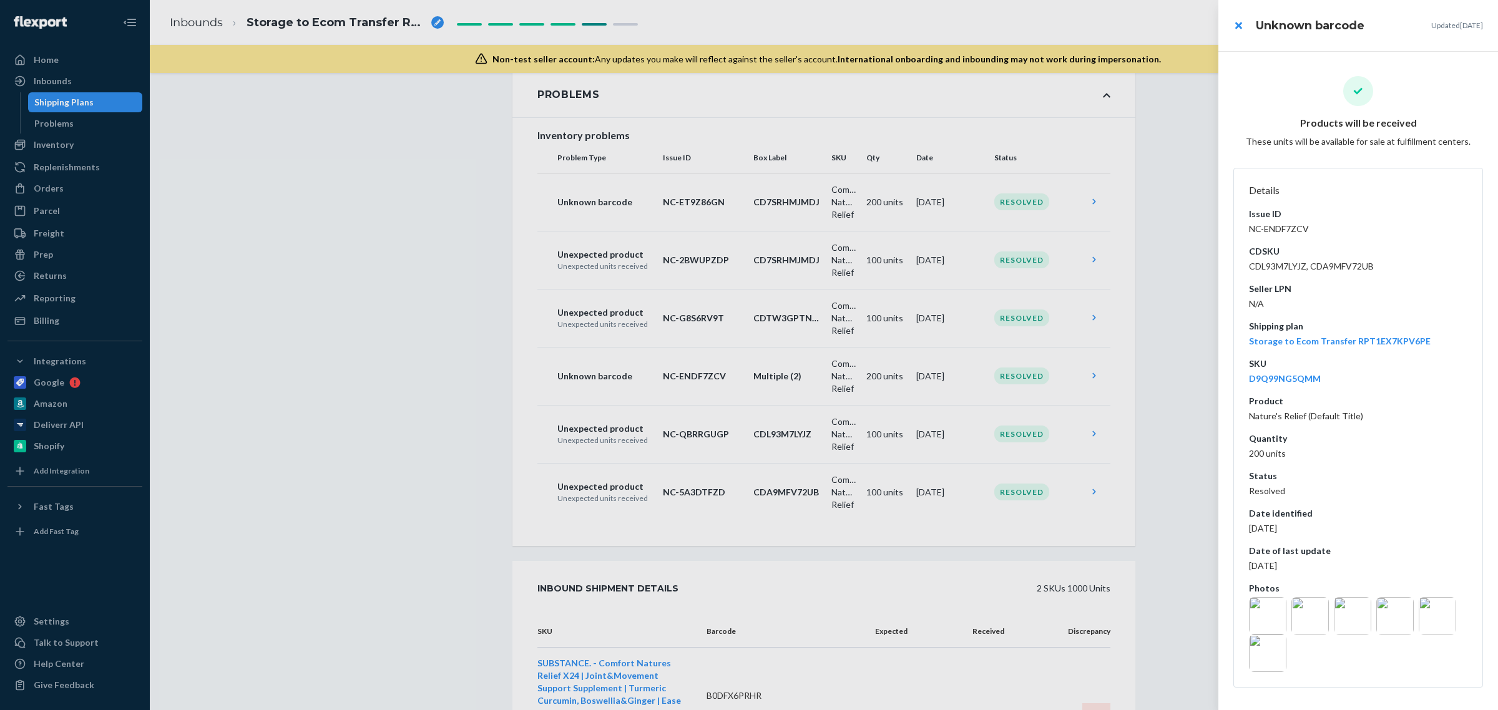
click at [216, 315] on div at bounding box center [749, 355] width 1498 height 710
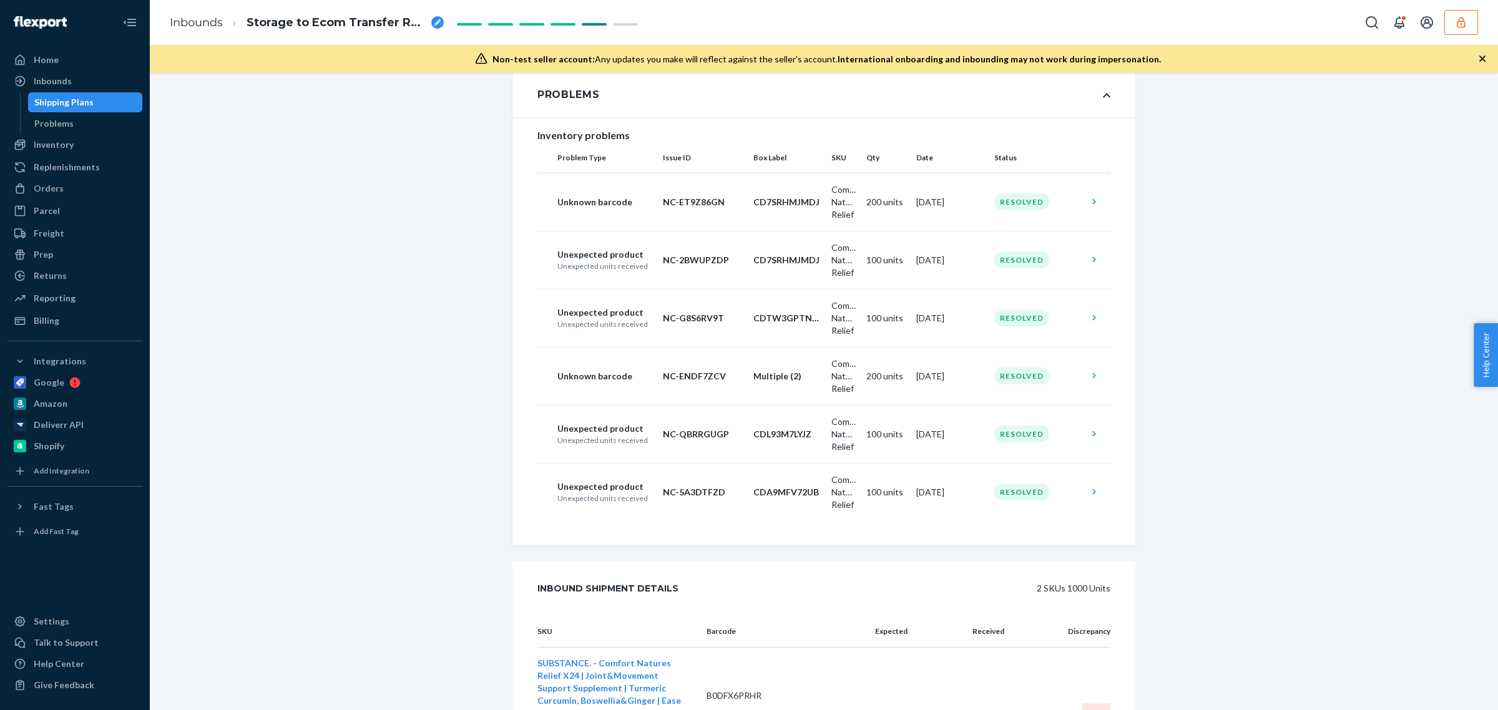
scroll to position [0, 0]
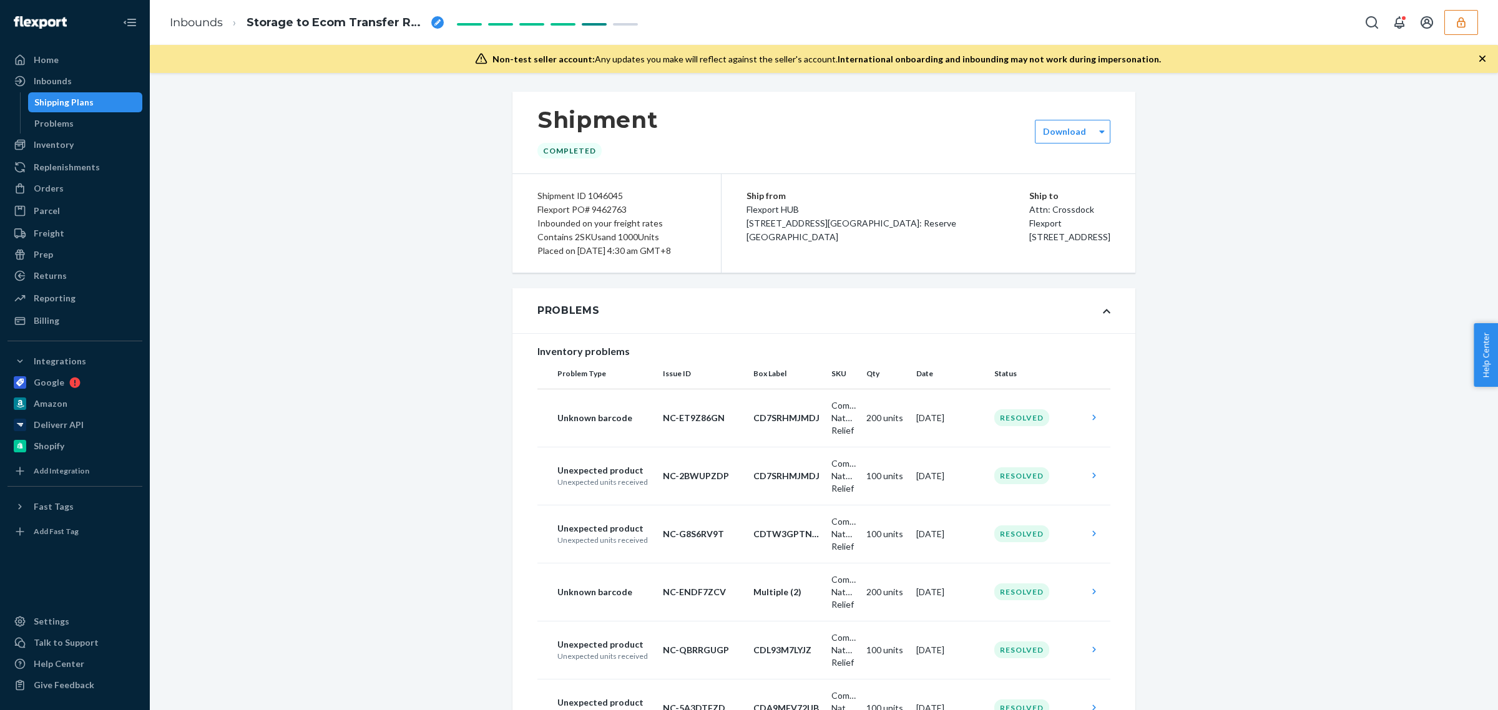
click at [588, 209] on div "Flexport PO# 9462763" at bounding box center [616, 210] width 159 height 14
copy div "Flexport PO# 9462763"
click at [429, 531] on div "Shipment Completed Download Shipment ID 1046045 Flexport PO# 9462763 Inbounded …" at bounding box center [823, 625] width 1329 height 1067
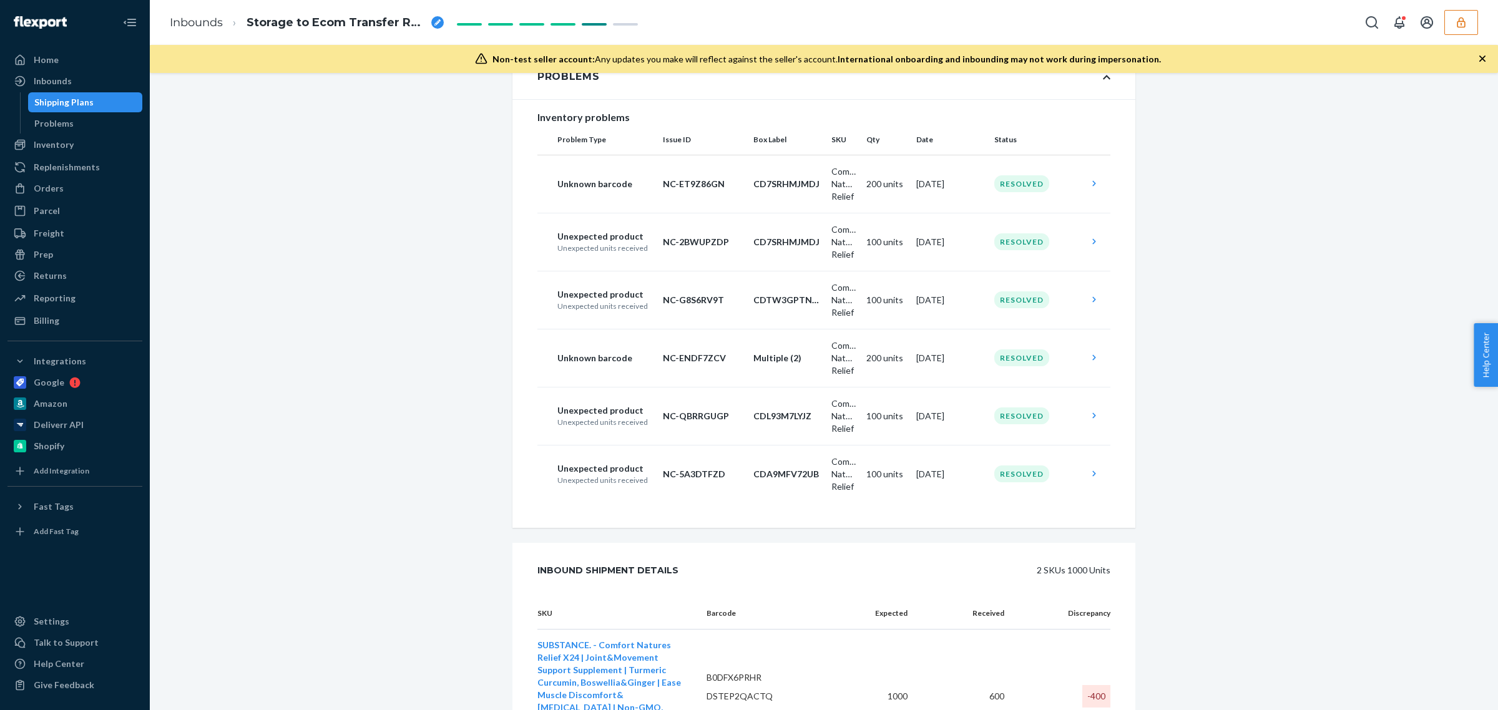
scroll to position [450, 0]
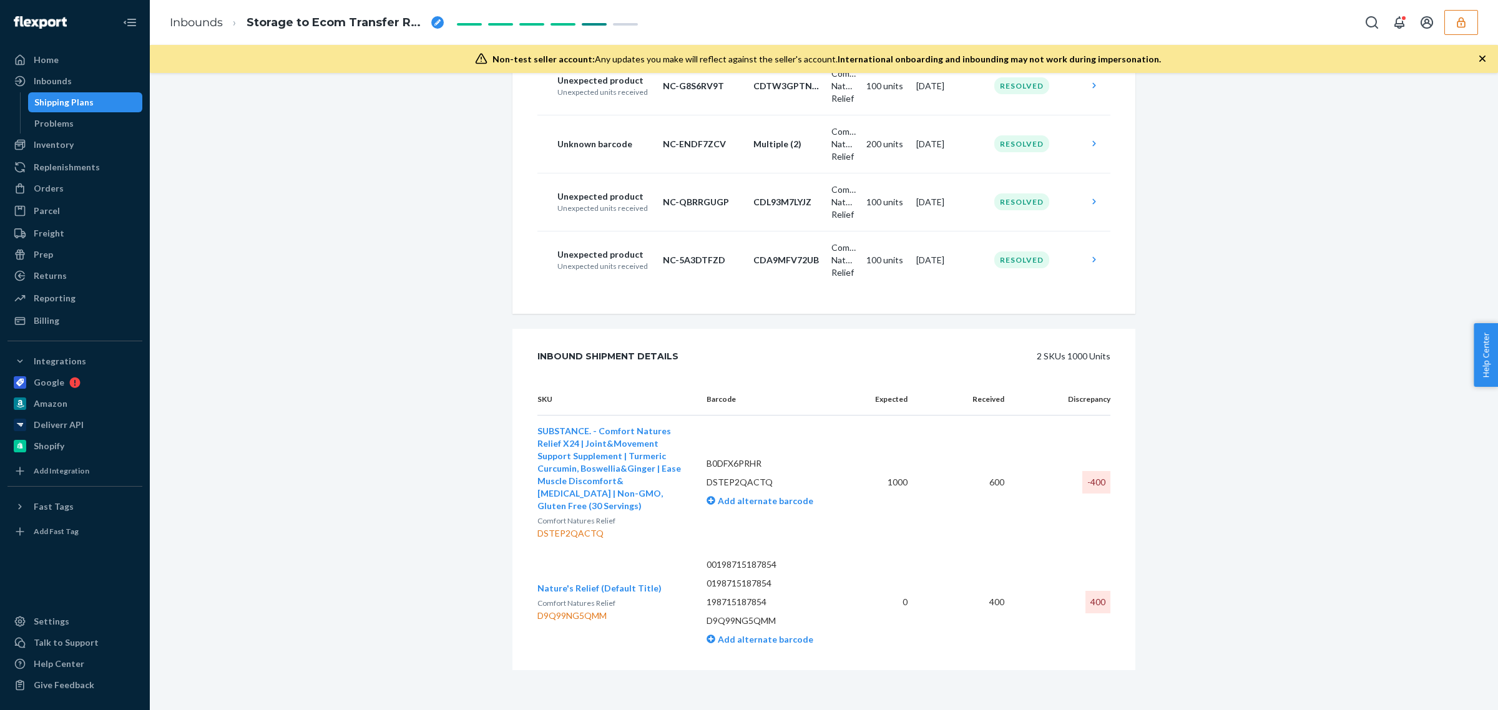
drag, startPoint x: 524, startPoint y: 411, endPoint x: 1112, endPoint y: 625, distance: 625.9
click at [1112, 625] on div "SKU Barcode Expected Received Discrepancy SUBSTANCE. - Comfort Natures Relief X…" at bounding box center [823, 527] width 623 height 286
click at [398, 376] on div "Shipment Completed Download Shipment ID 1046045 Flexport PO# 9462763 Inbounded …" at bounding box center [823, 177] width 1329 height 1067
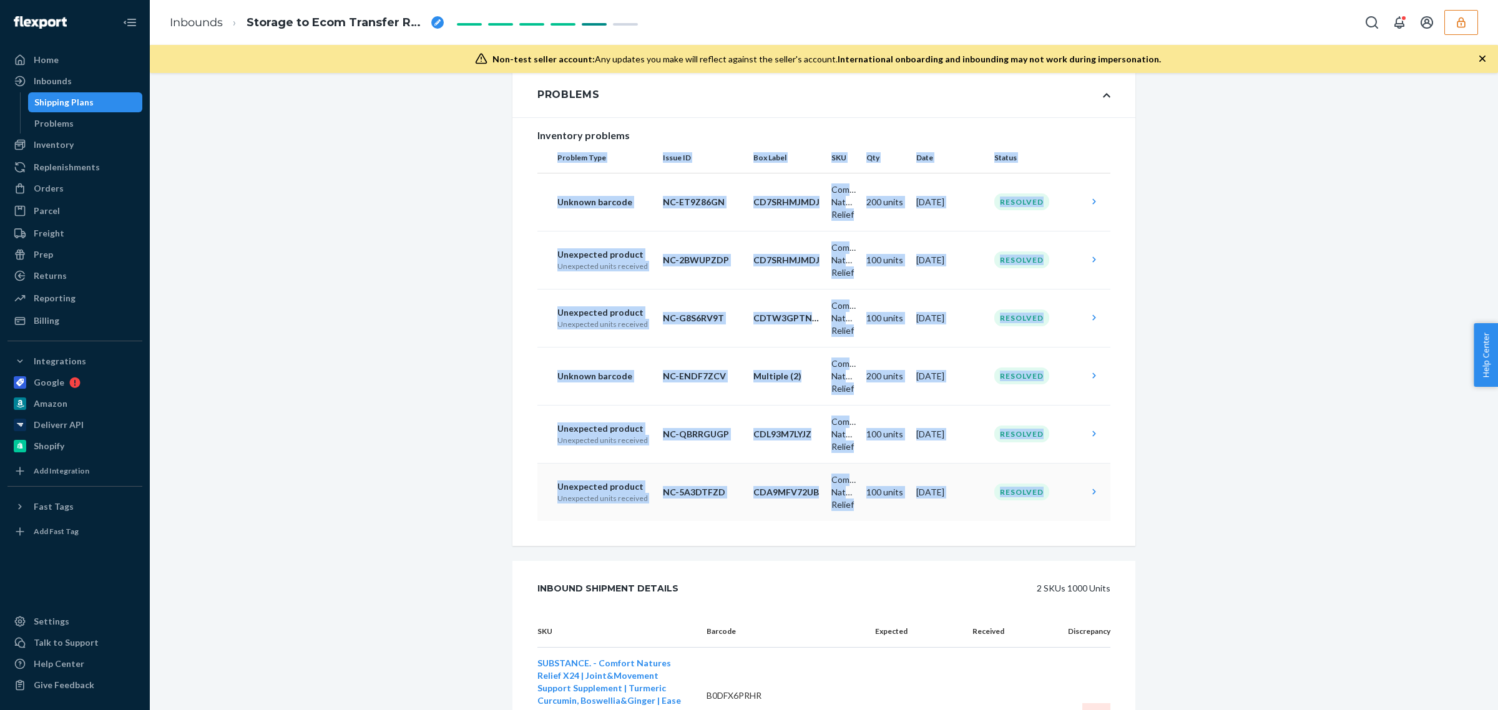
drag, startPoint x: 548, startPoint y: 175, endPoint x: 1059, endPoint y: 523, distance: 618.5
click at [1059, 521] on table "Problem Type Issue ID Box Label SKU Qty Date Status Unknown barcode NC-ET9Z86GN…" at bounding box center [823, 332] width 573 height 378
copy table "Problem Type Issue ID Box Label SKU Qty Date Status Unknown barcode NC-ET9Z86GN…"
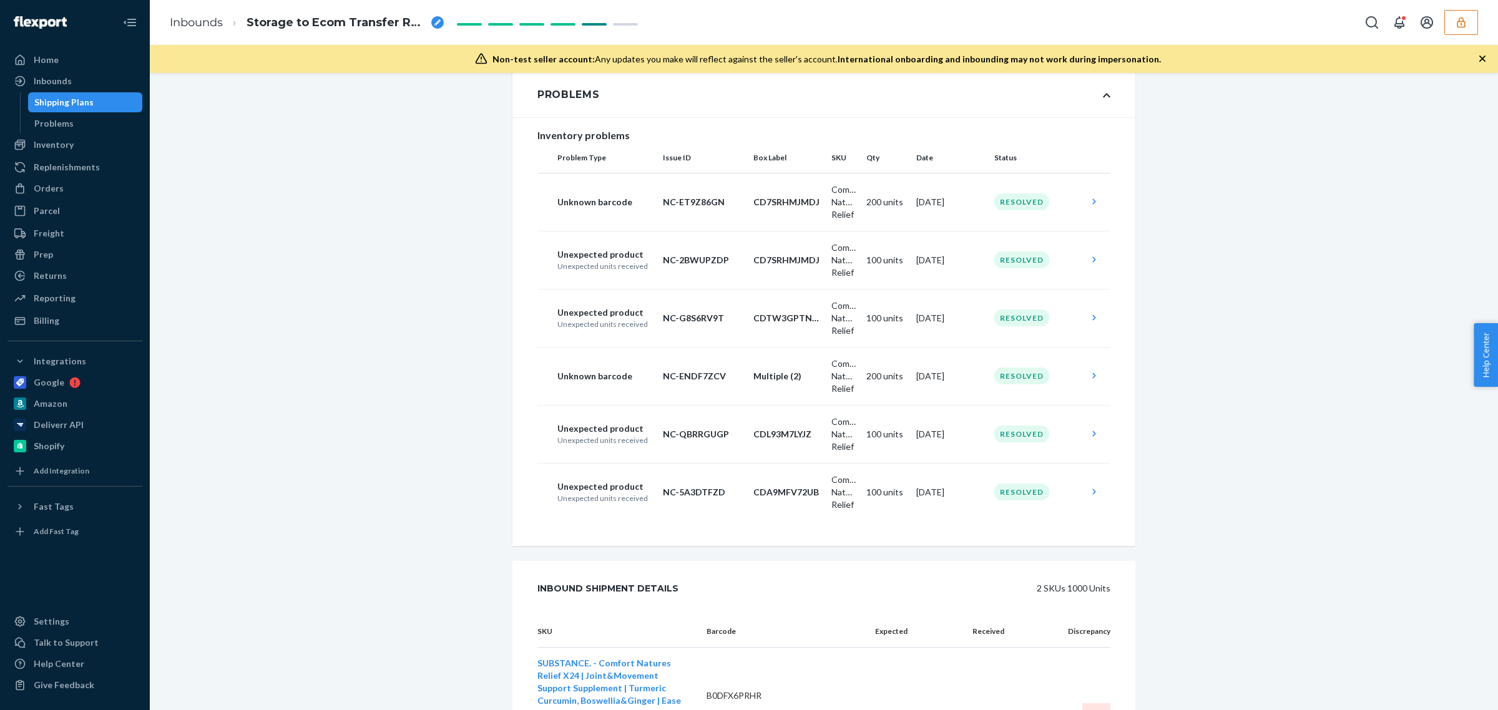
click at [361, 285] on div "Shipment Completed Download Shipment ID 1046045 Flexport PO# 9462763 Inbounded …" at bounding box center [823, 409] width 1329 height 1067
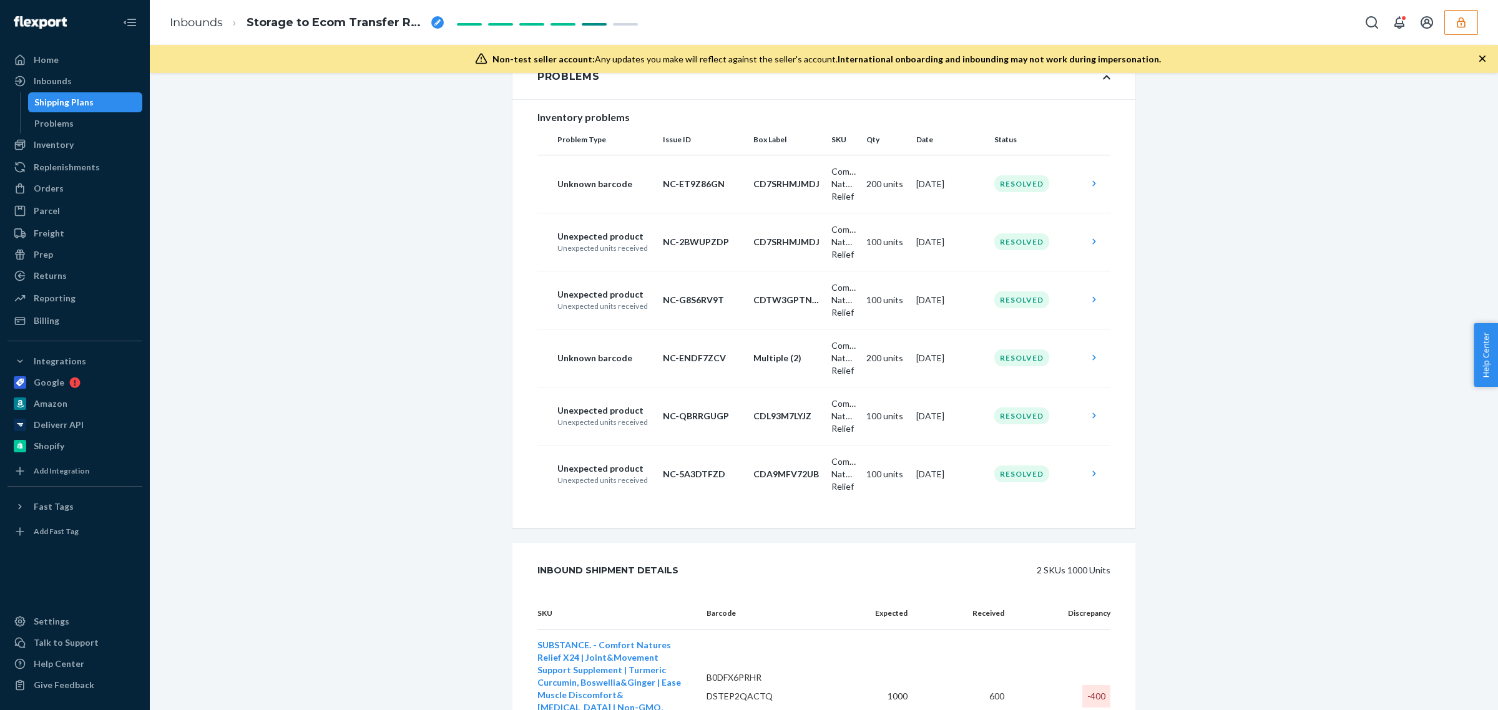
scroll to position [450, 0]
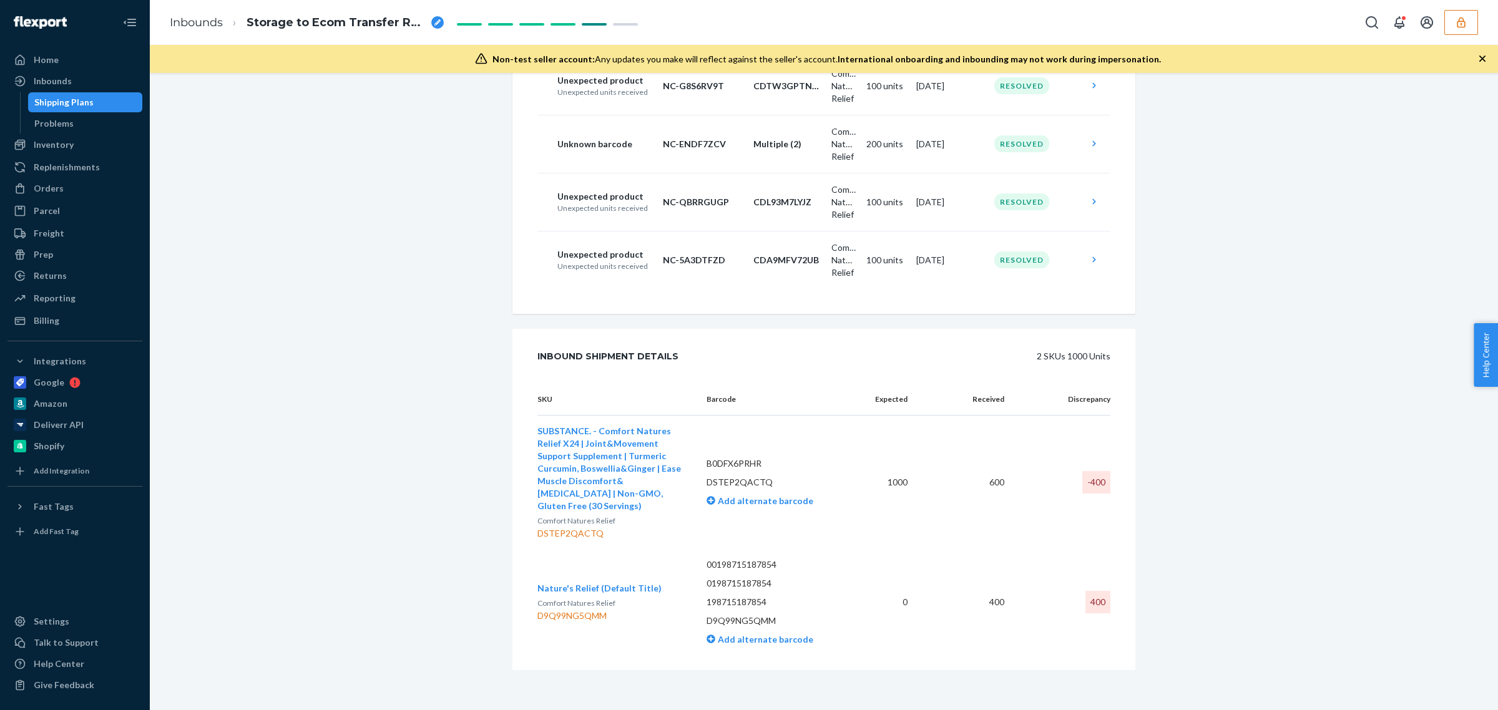
click at [543, 615] on div "D9Q99NG5QMM" at bounding box center [599, 616] width 124 height 12
copy div "D9Q99NG5QMM"
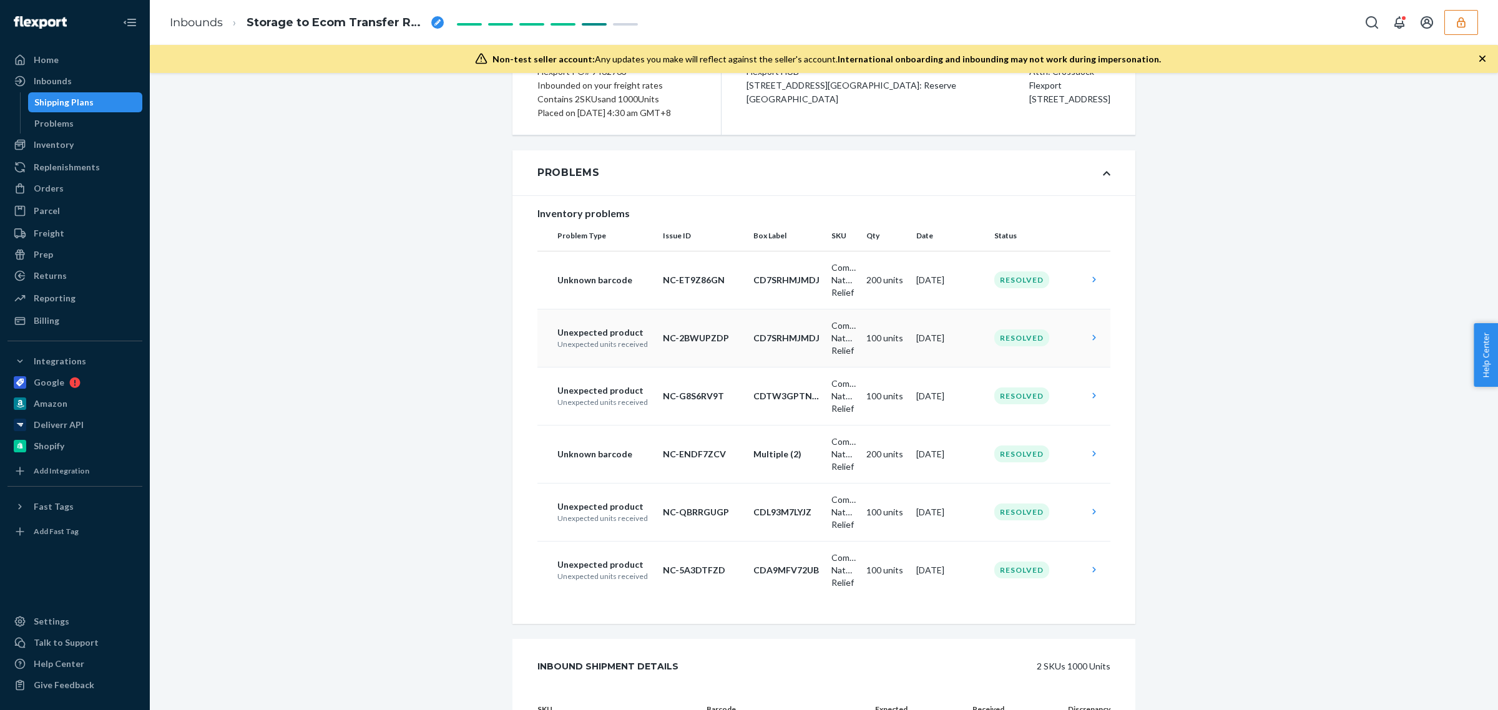
click at [962, 367] on td "[DATE]" at bounding box center [950, 338] width 78 height 58
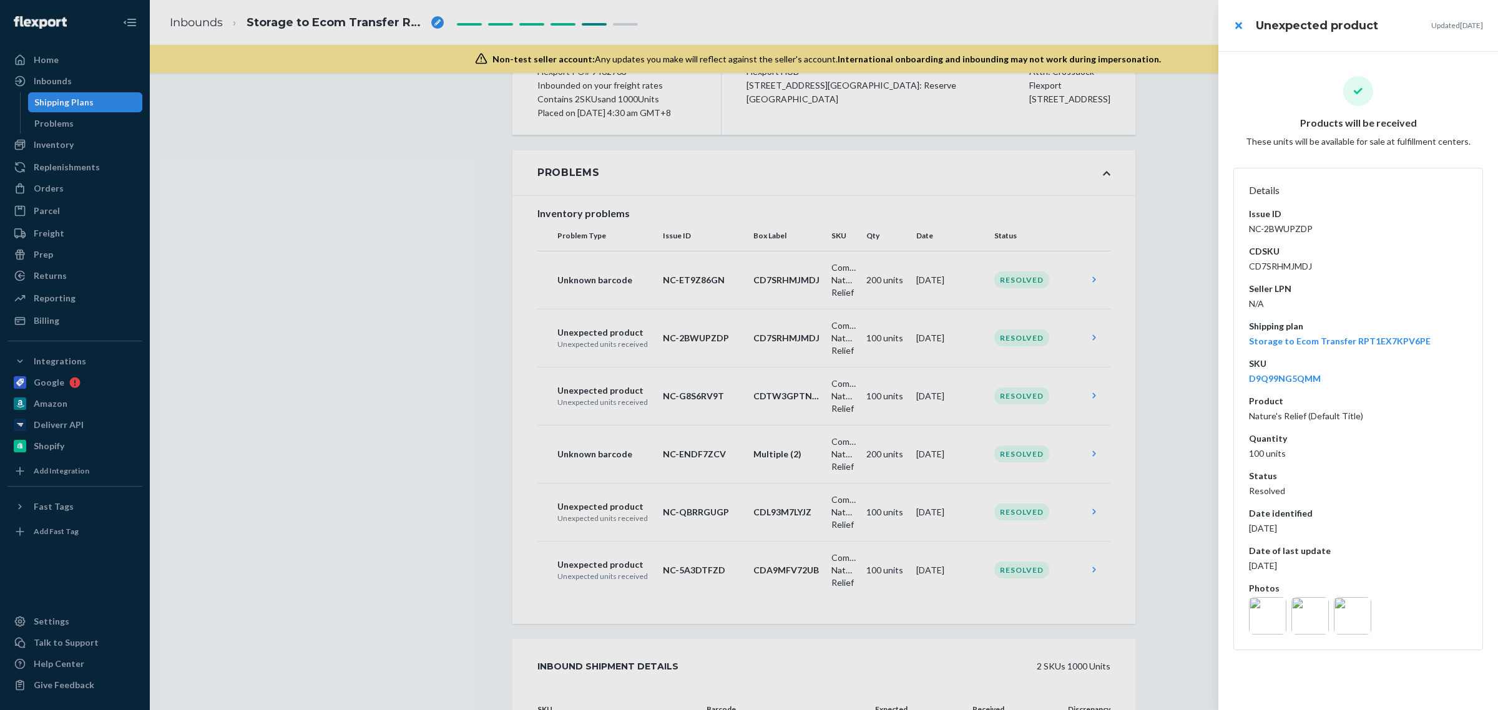
click at [1329, 638] on div "Details Issue ID NC-2BWUPZDP CDSKU CD7SRHMJMDJ Seller LPN N/A Shipping plan Sto…" at bounding box center [1358, 408] width 218 height 461
click at [1350, 628] on img at bounding box center [1352, 615] width 37 height 37
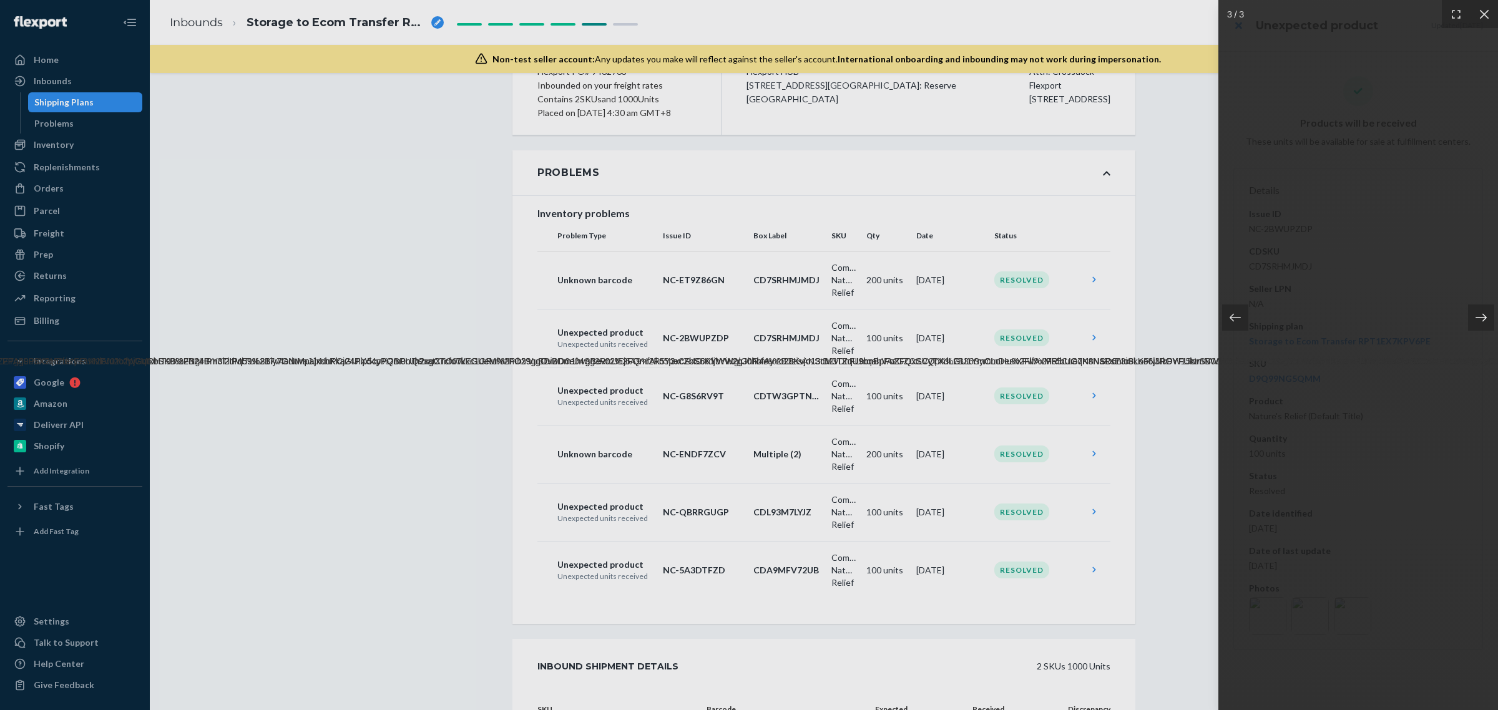
click at [1485, 307] on div at bounding box center [1473, 318] width 49 height 64
click at [1174, 454] on div at bounding box center [749, 355] width 1498 height 710
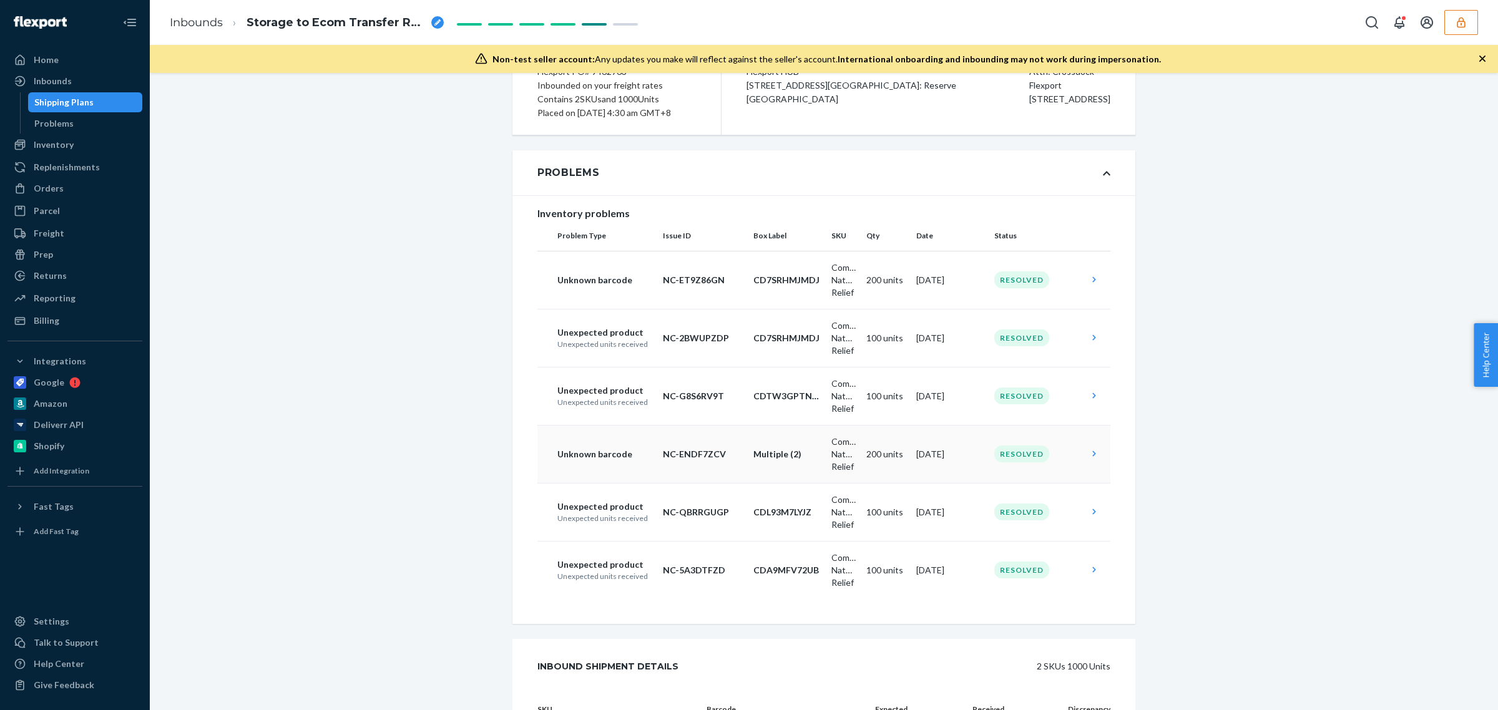
click at [1027, 477] on td "Resolved" at bounding box center [1036, 454] width 94 height 58
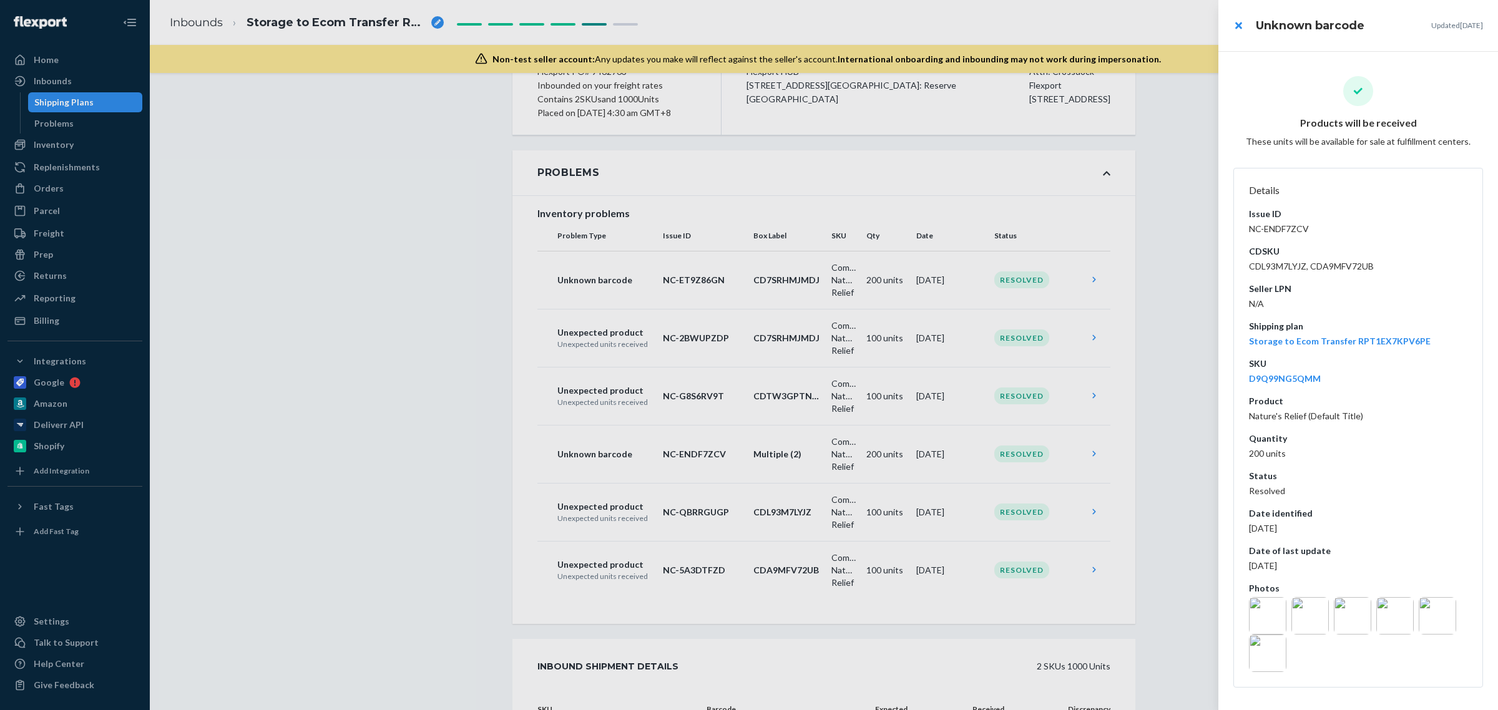
click at [1352, 620] on img at bounding box center [1352, 615] width 37 height 37
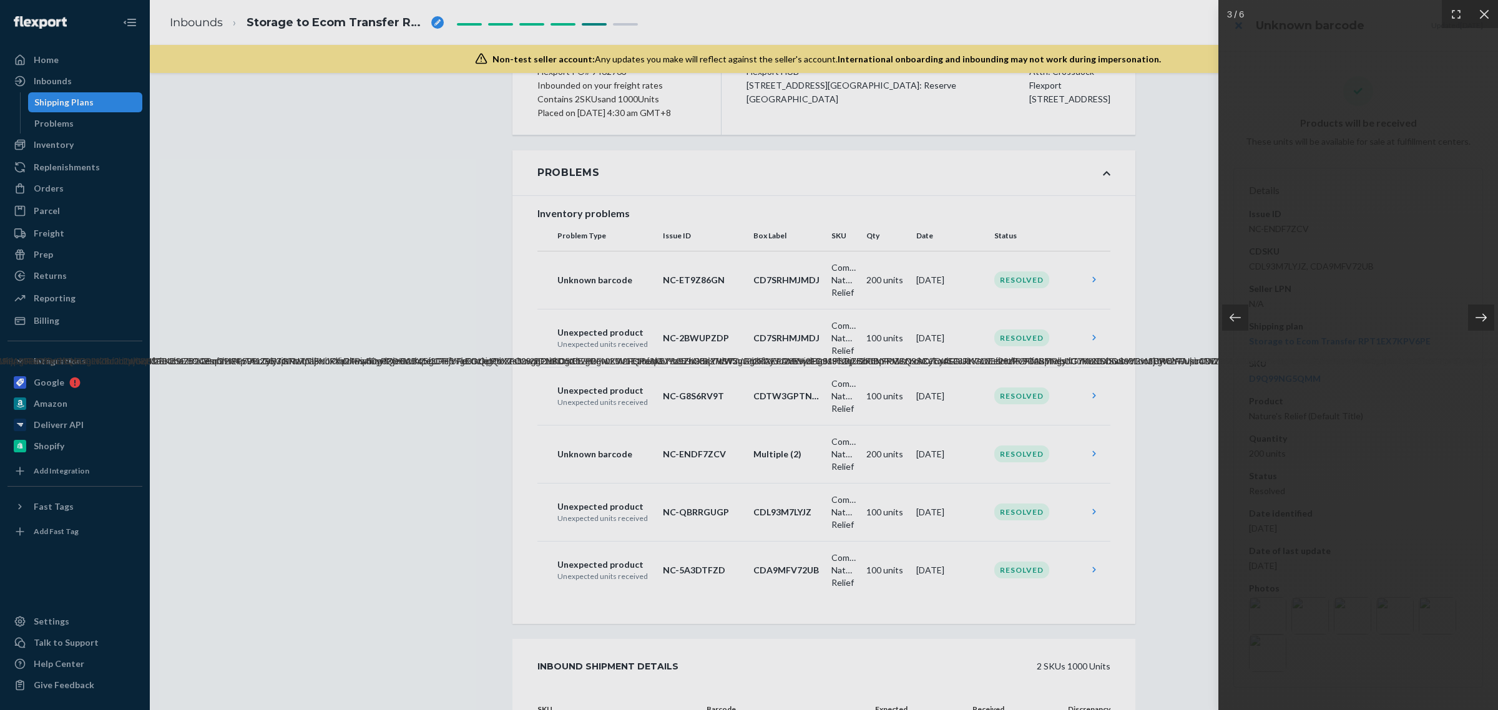
click at [1482, 316] on icon at bounding box center [1481, 317] width 12 height 12
click at [431, 503] on div at bounding box center [749, 355] width 1498 height 710
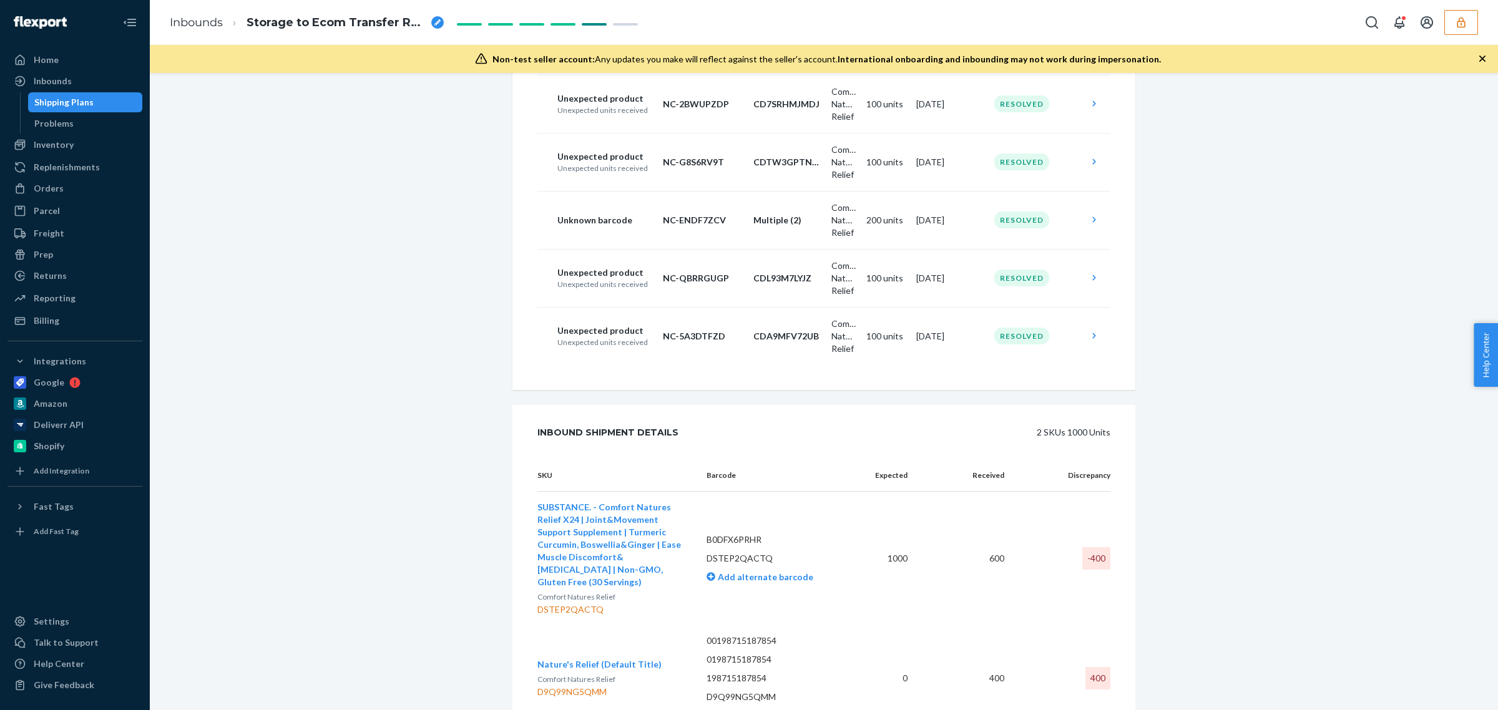
scroll to position [450, 0]
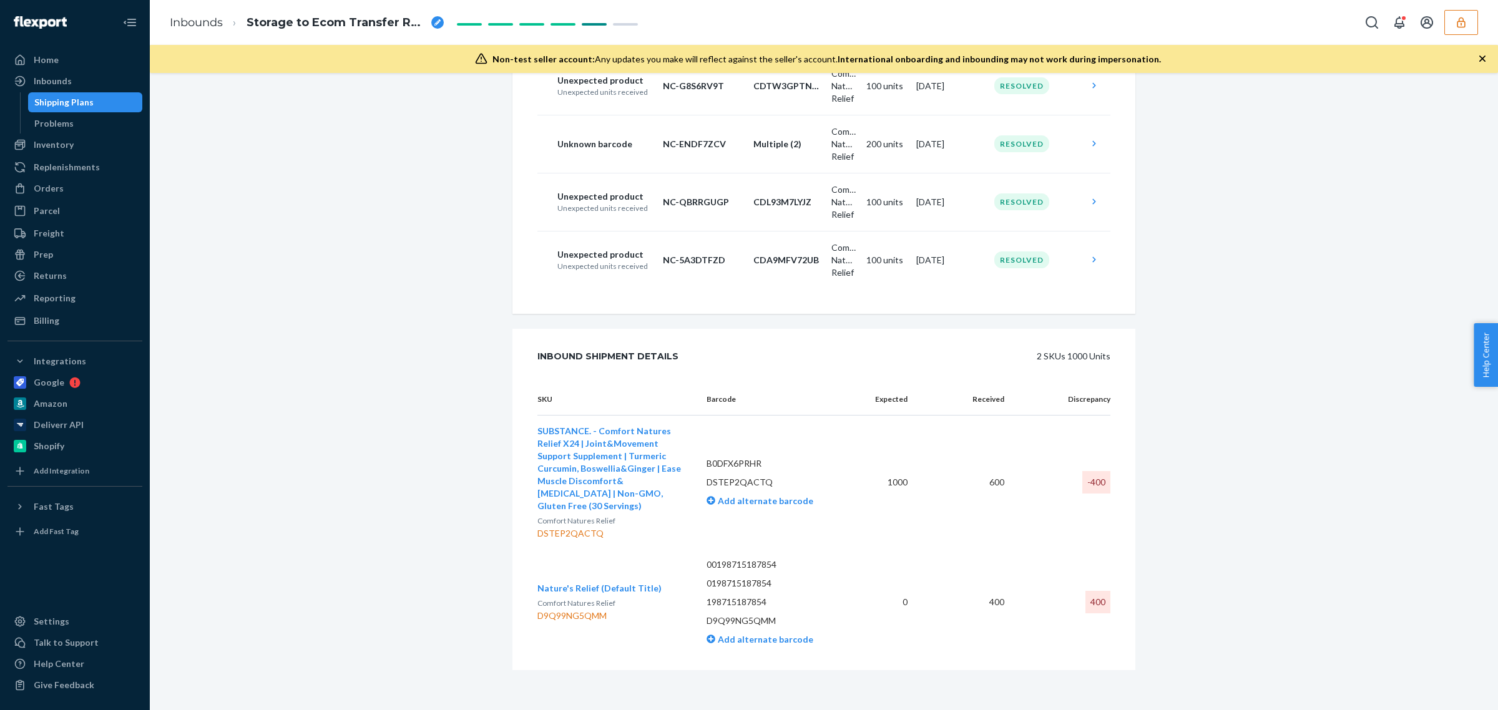
click at [1170, 344] on div "Shipment Completed Download Shipment ID 1046045 Flexport PO# 9462763 Inbounded …" at bounding box center [823, 177] width 1329 height 1067
click at [995, 283] on td "Resolved" at bounding box center [1036, 260] width 94 height 58
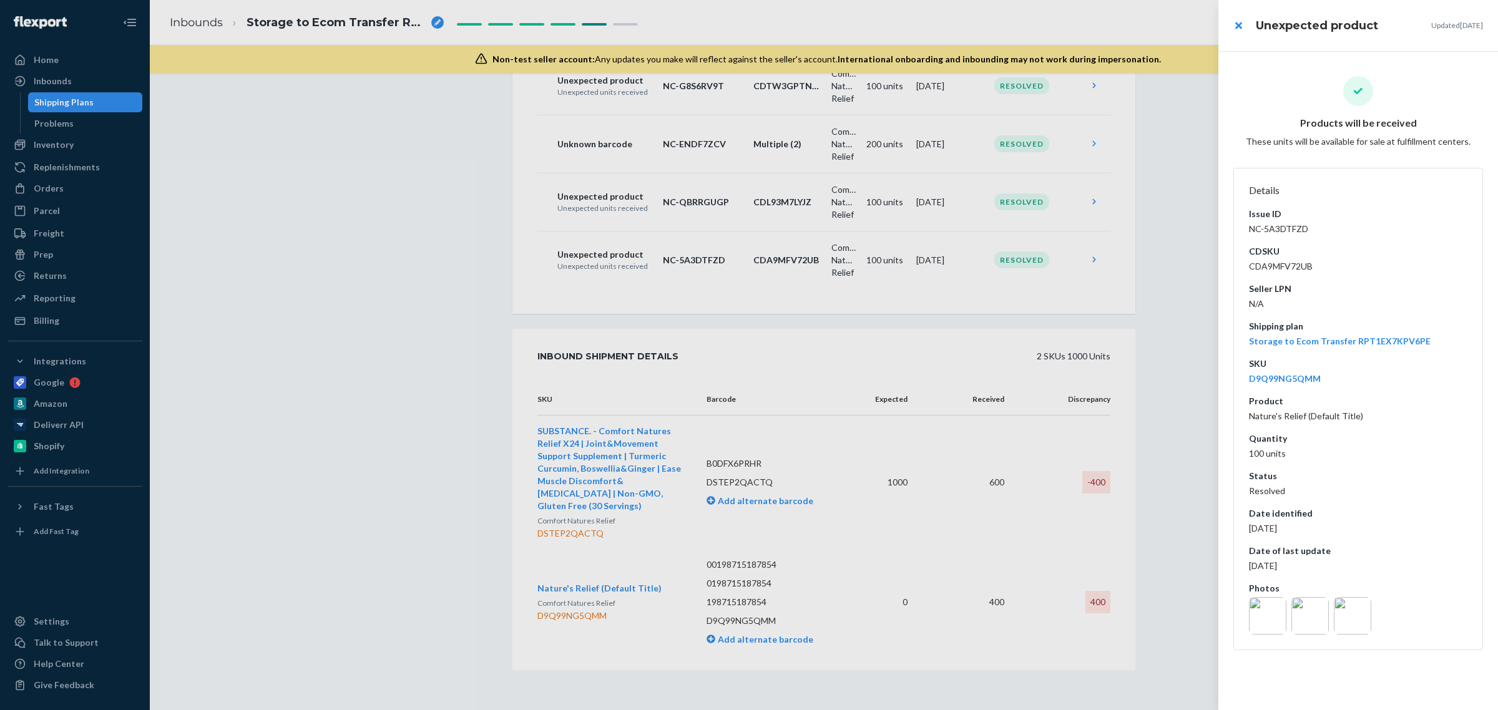
click at [1312, 618] on img at bounding box center [1309, 615] width 37 height 37
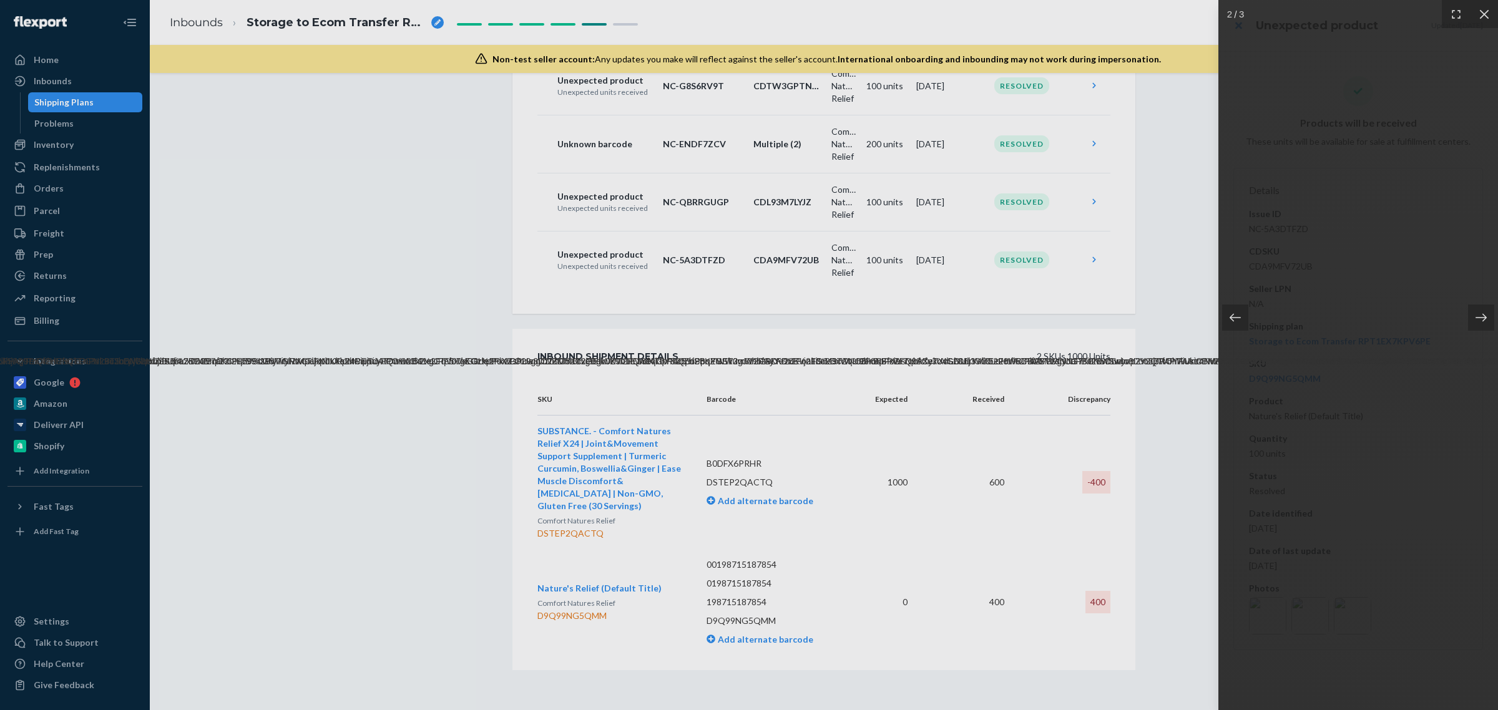
click at [1046, 215] on div at bounding box center [749, 355] width 1498 height 710
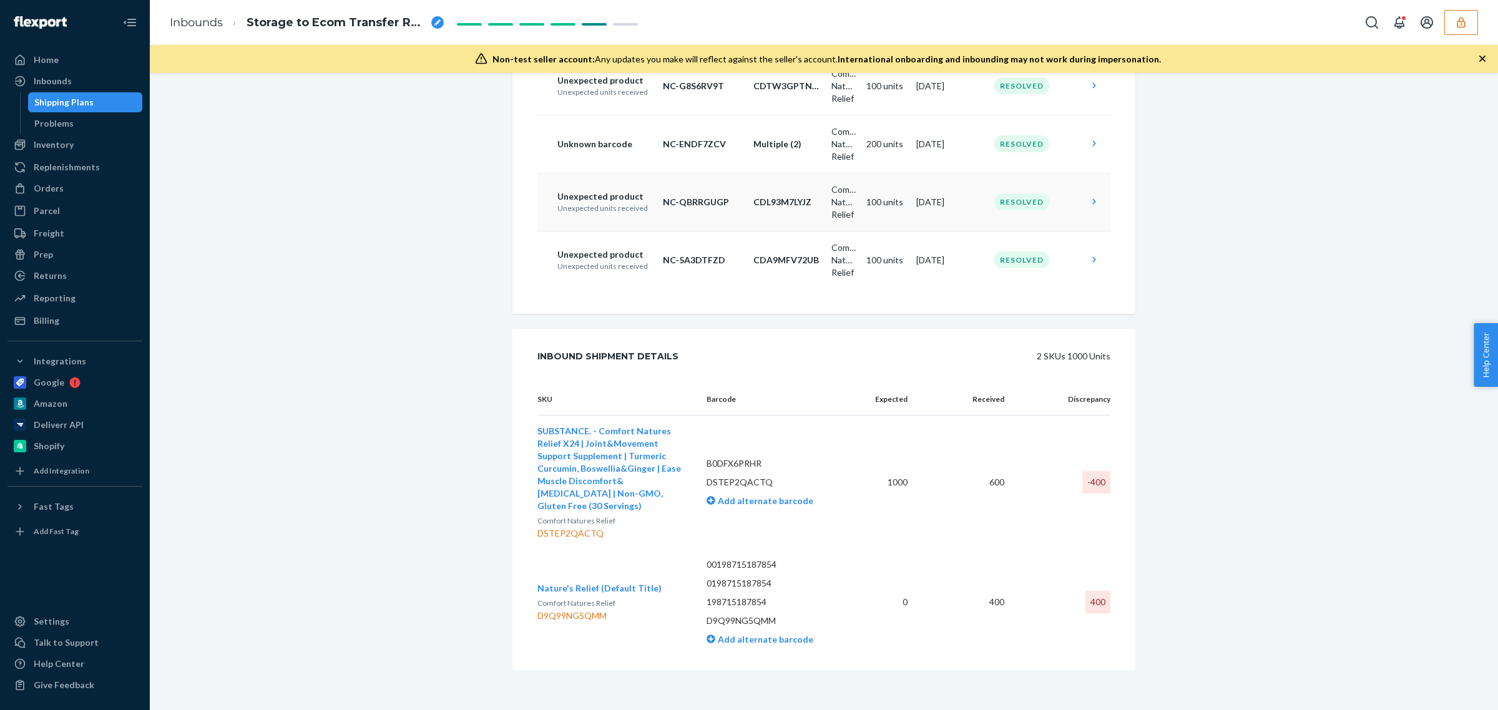
click at [1012, 210] on div "Resolved" at bounding box center [1021, 201] width 55 height 17
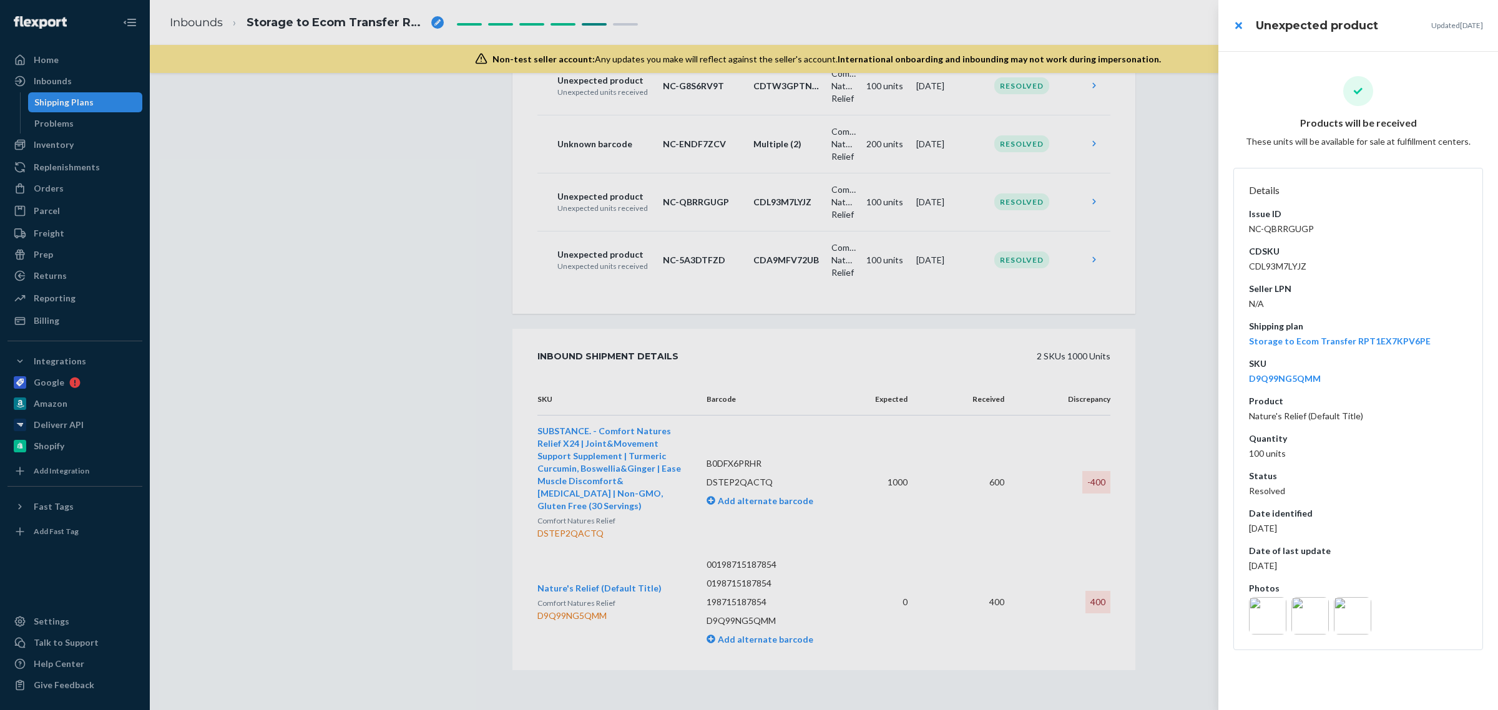
click at [997, 157] on div at bounding box center [749, 355] width 1498 height 710
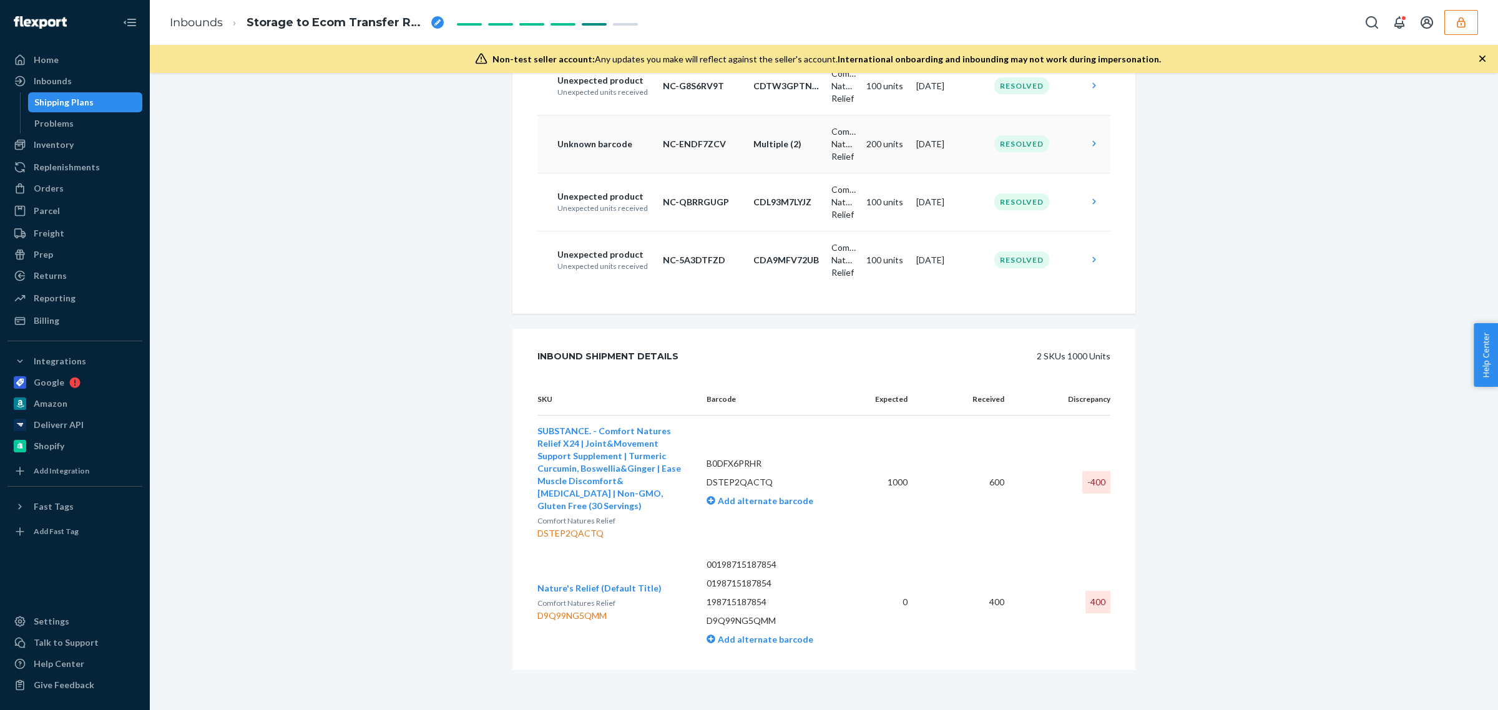
click at [869, 145] on td "200 units" at bounding box center [886, 144] width 50 height 58
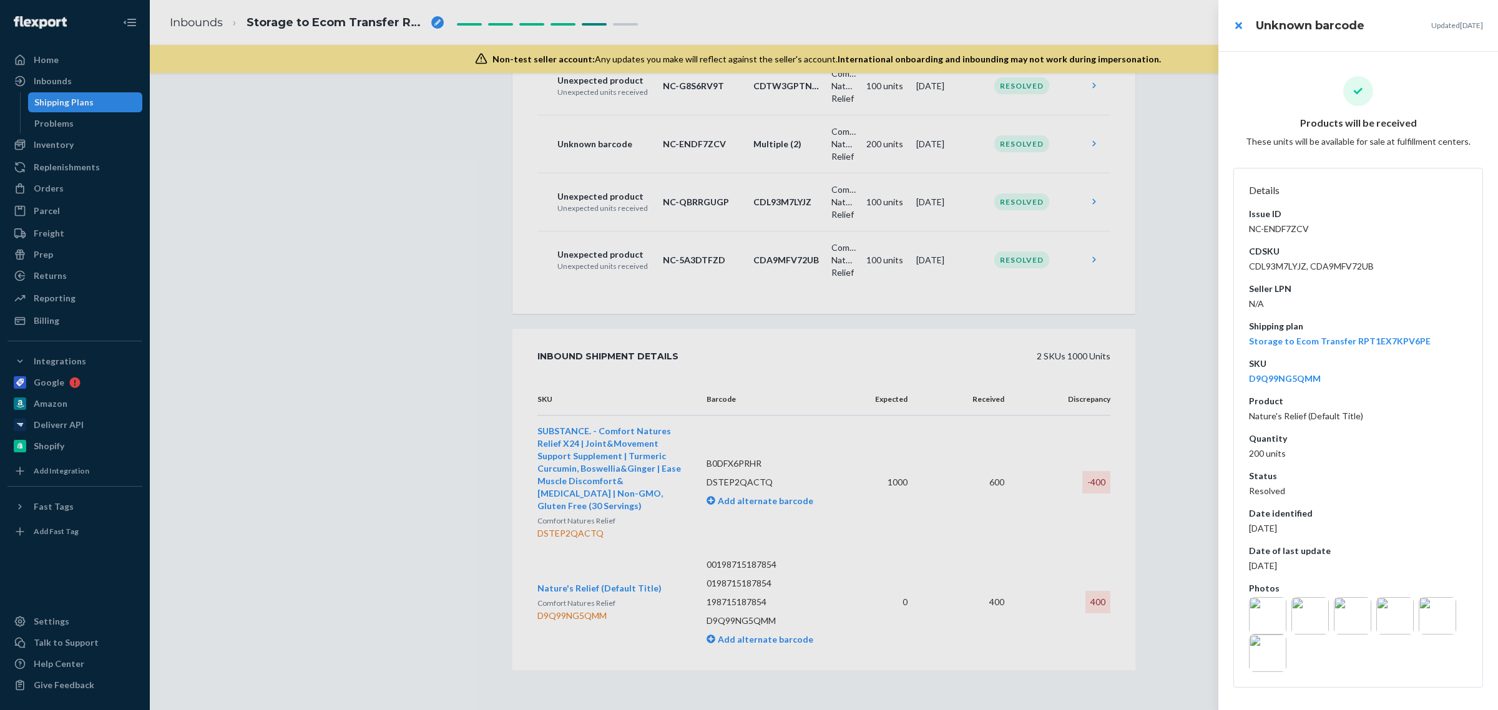
click at [1390, 623] on img at bounding box center [1394, 615] width 37 height 37
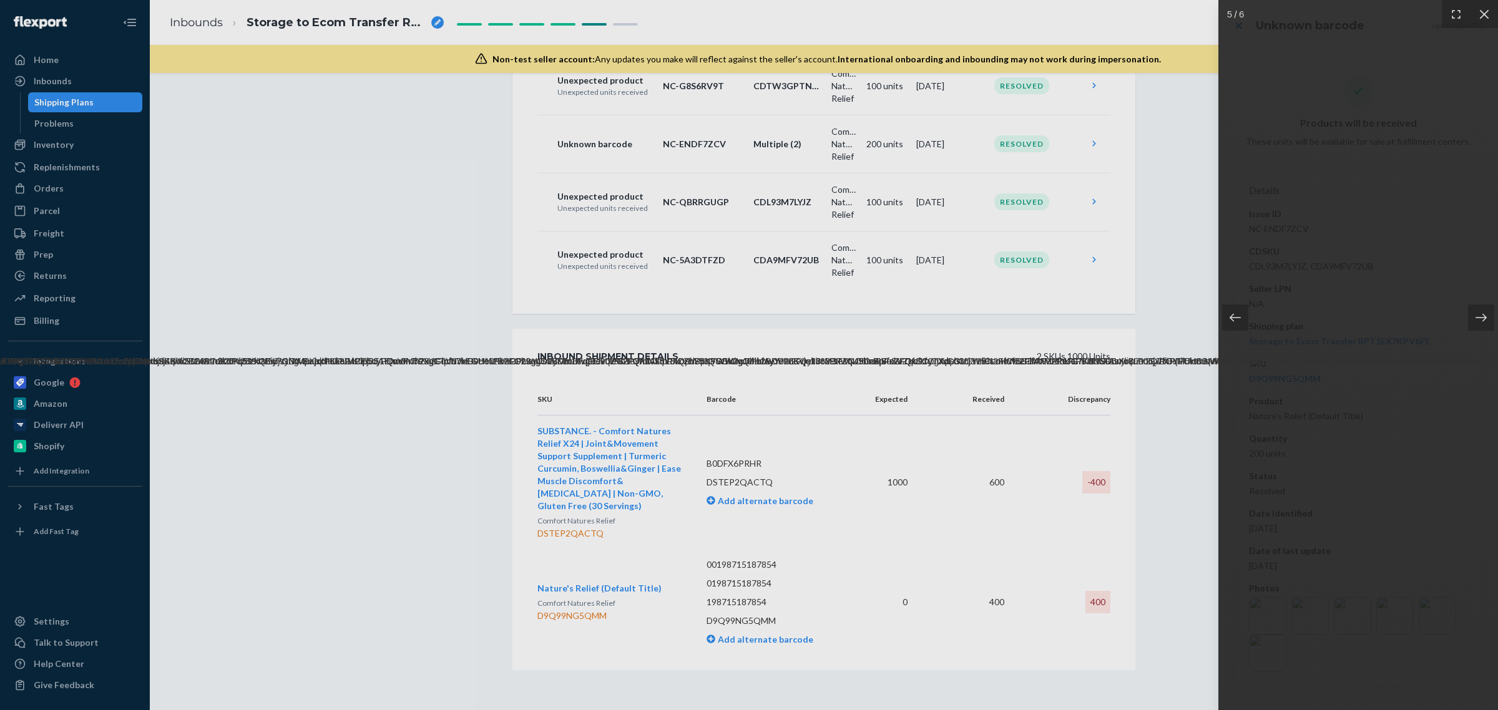
click at [1432, 607] on div at bounding box center [1358, 355] width 280 height 710
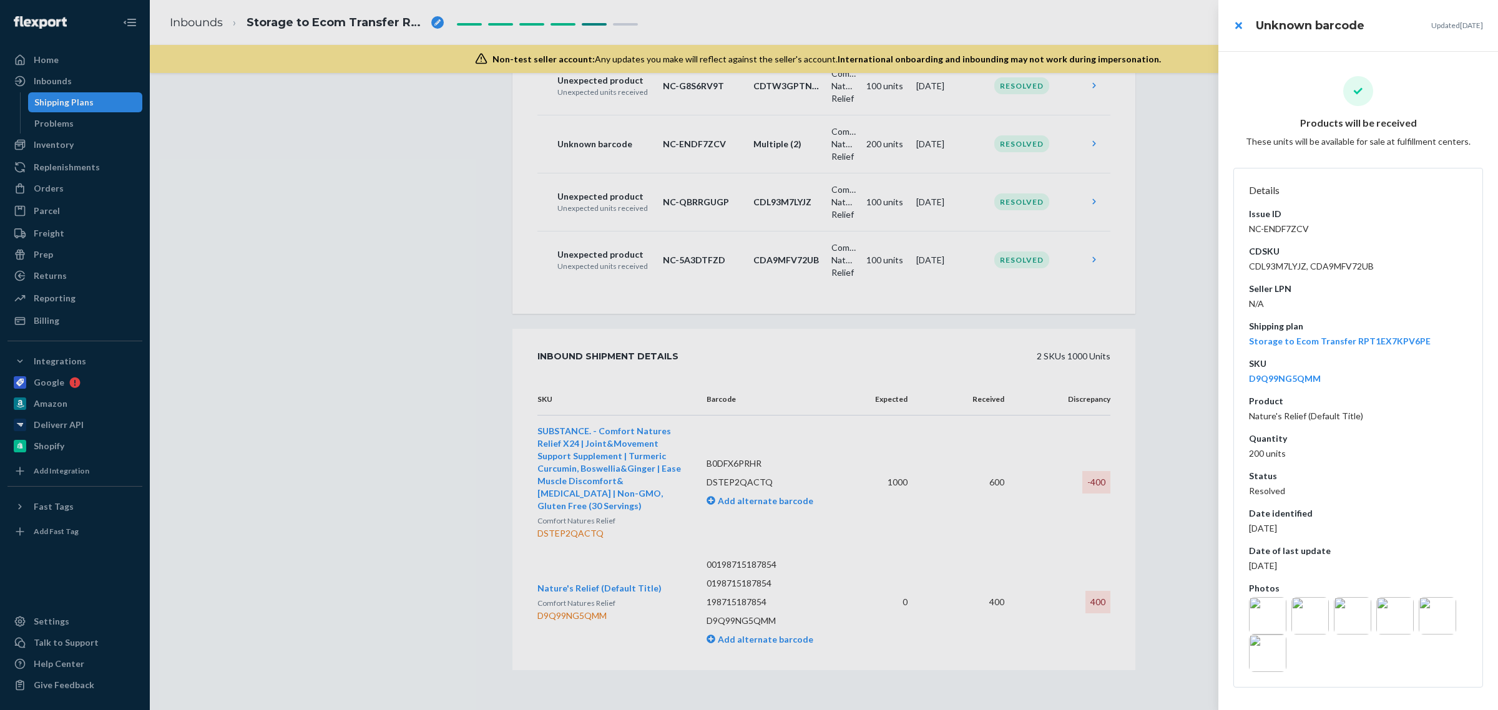
click at [1397, 618] on img at bounding box center [1394, 615] width 37 height 37
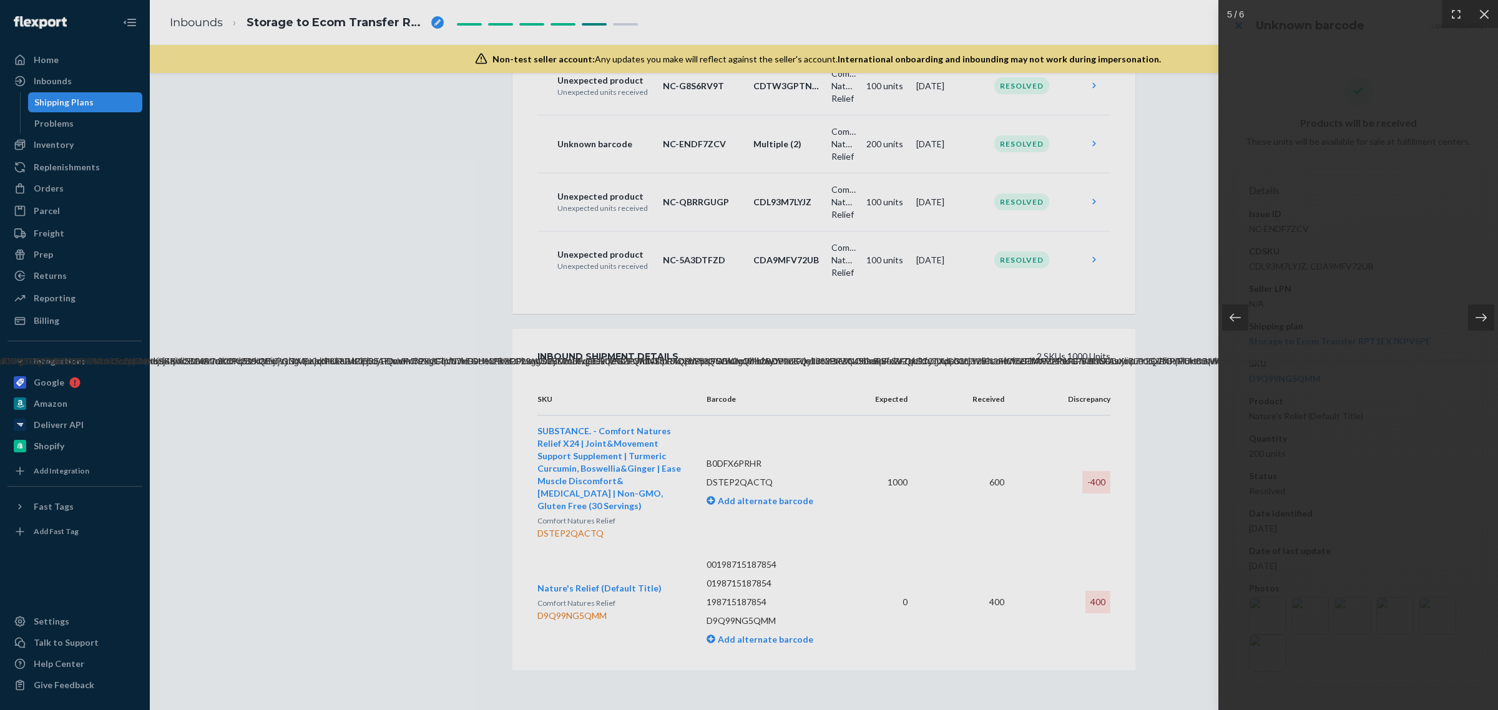
click at [1440, 620] on div at bounding box center [1358, 355] width 280 height 710
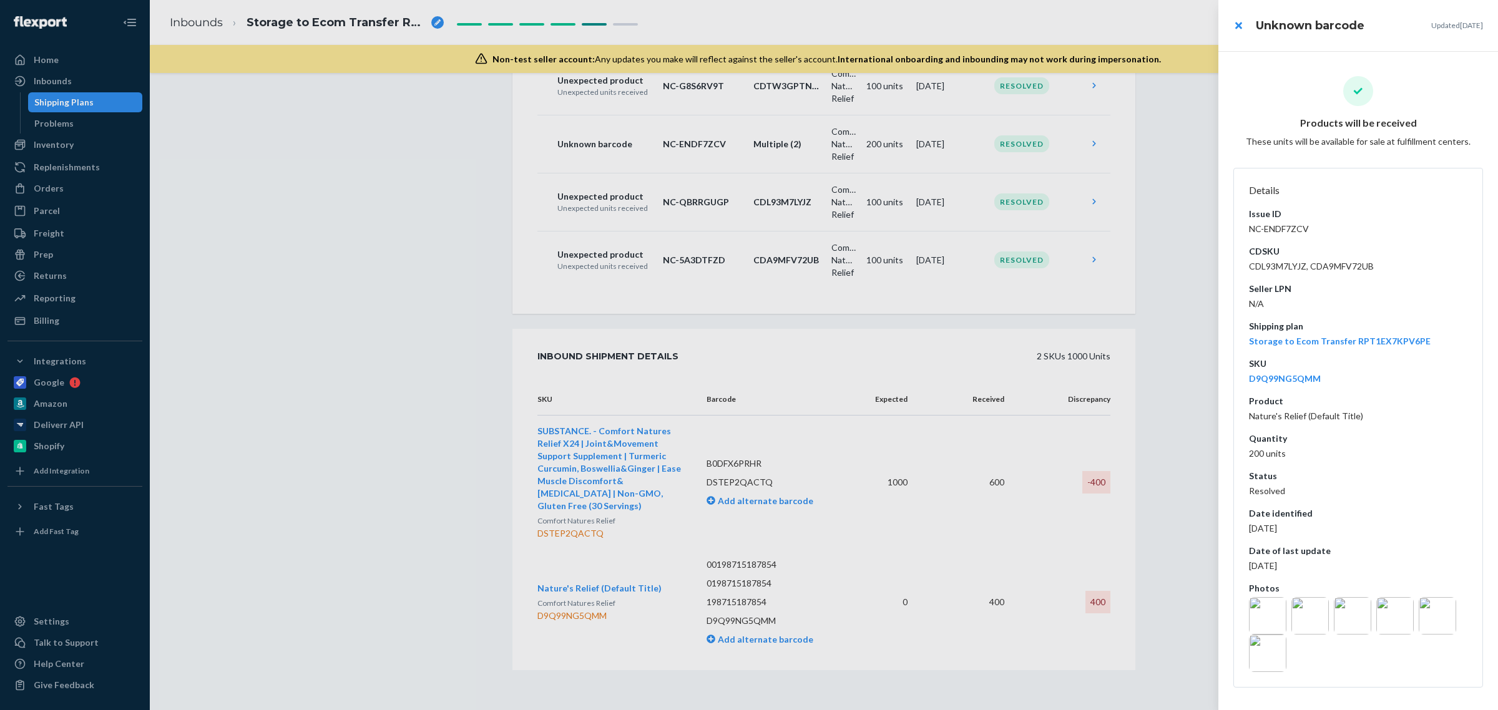
click at [1452, 620] on img at bounding box center [1437, 615] width 37 height 37
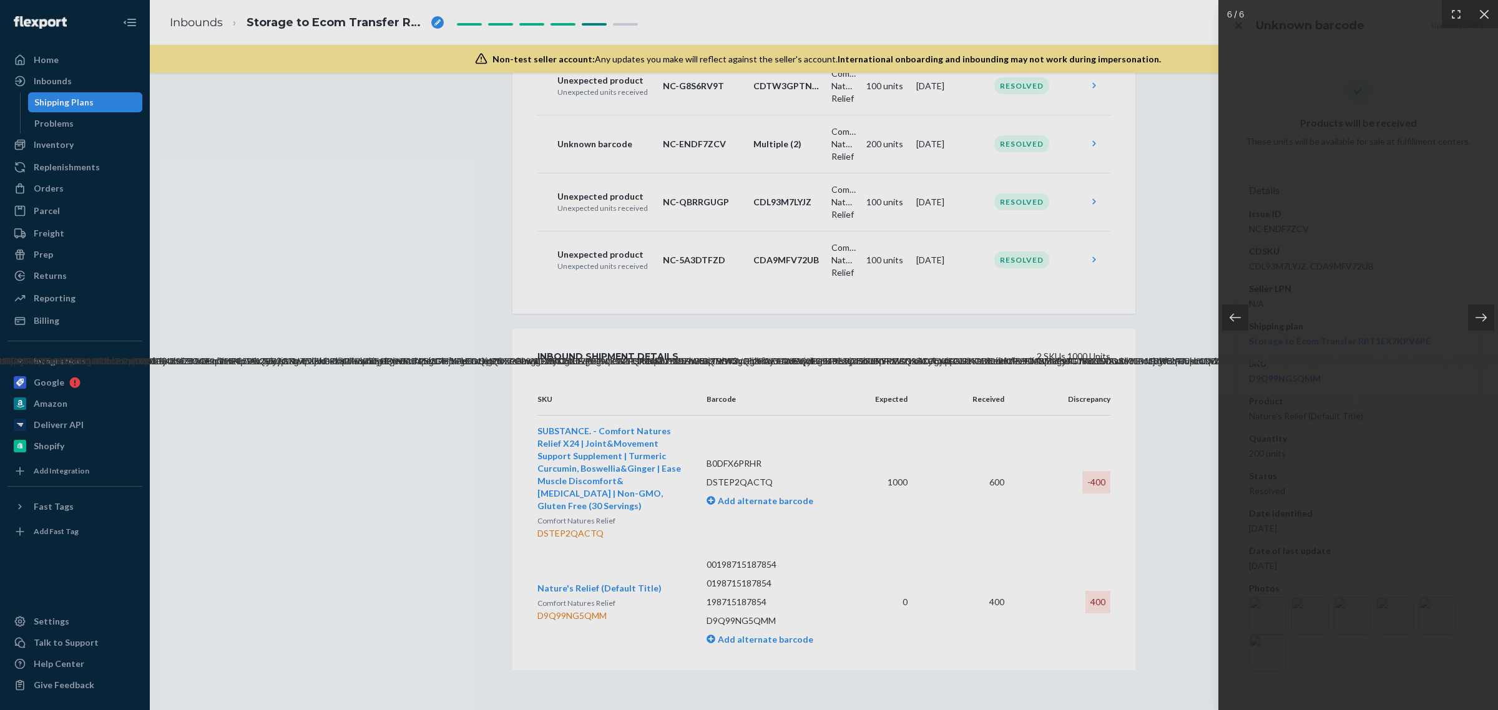
drag, startPoint x: 1374, startPoint y: 394, endPoint x: 977, endPoint y: 385, distance: 396.4
click at [977, 385] on div at bounding box center [749, 355] width 1498 height 710
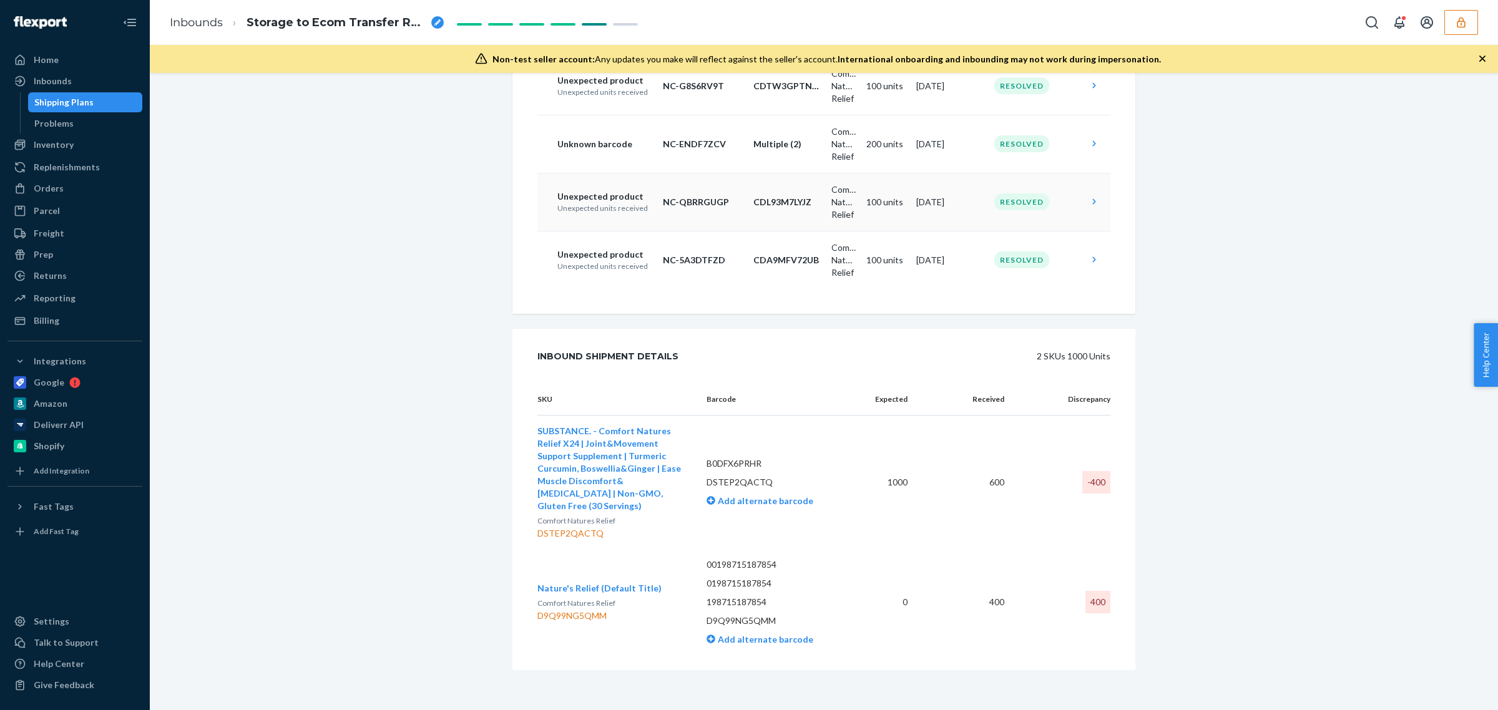
scroll to position [294, 0]
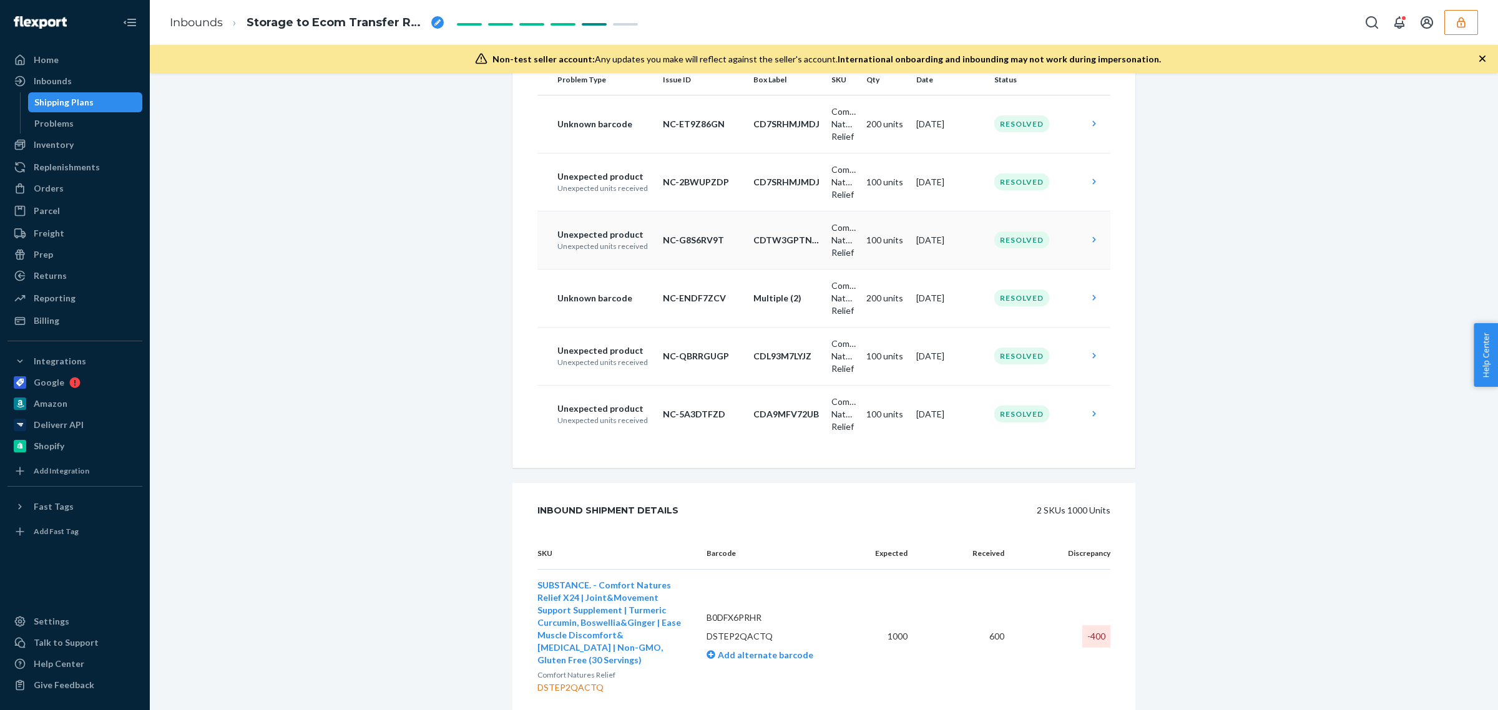
click at [989, 227] on td "Resolved" at bounding box center [1036, 240] width 94 height 58
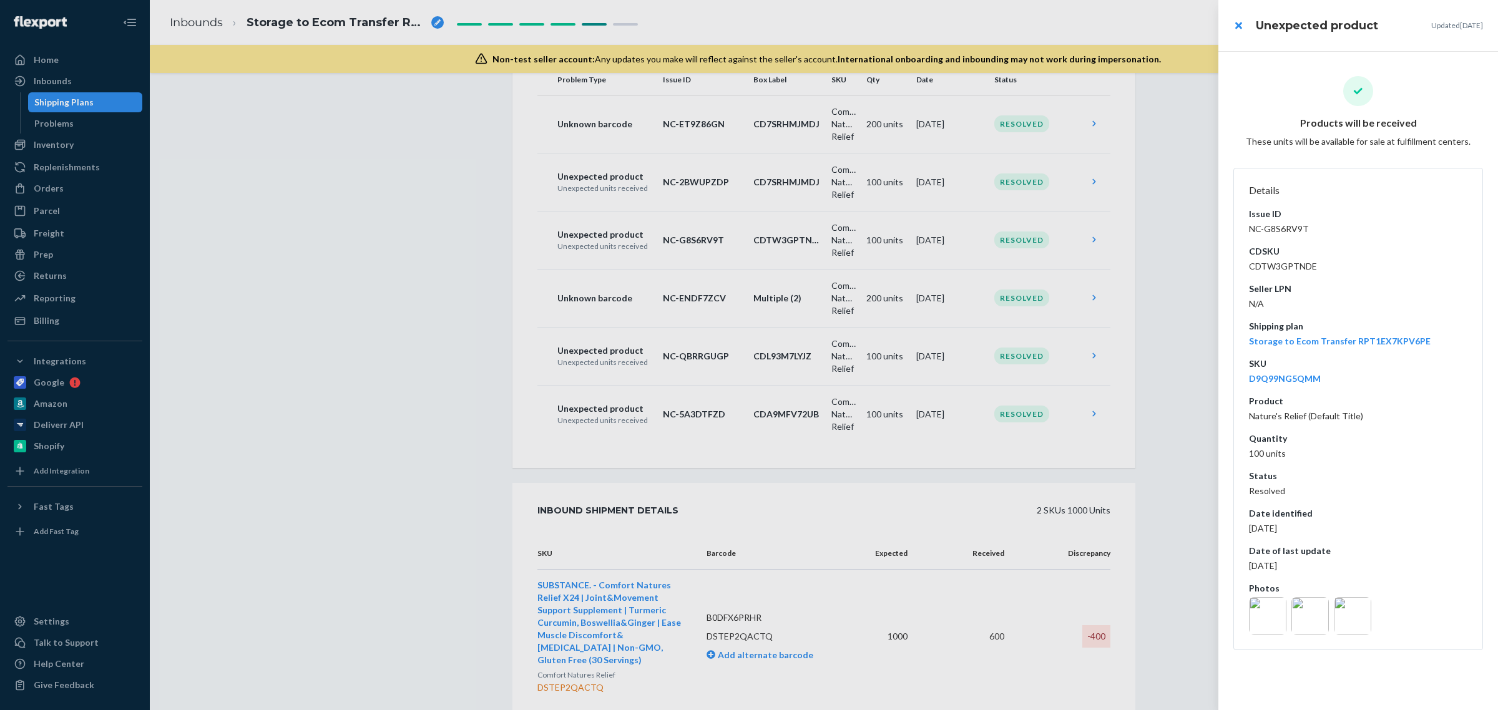
click at [1306, 610] on img at bounding box center [1309, 615] width 37 height 37
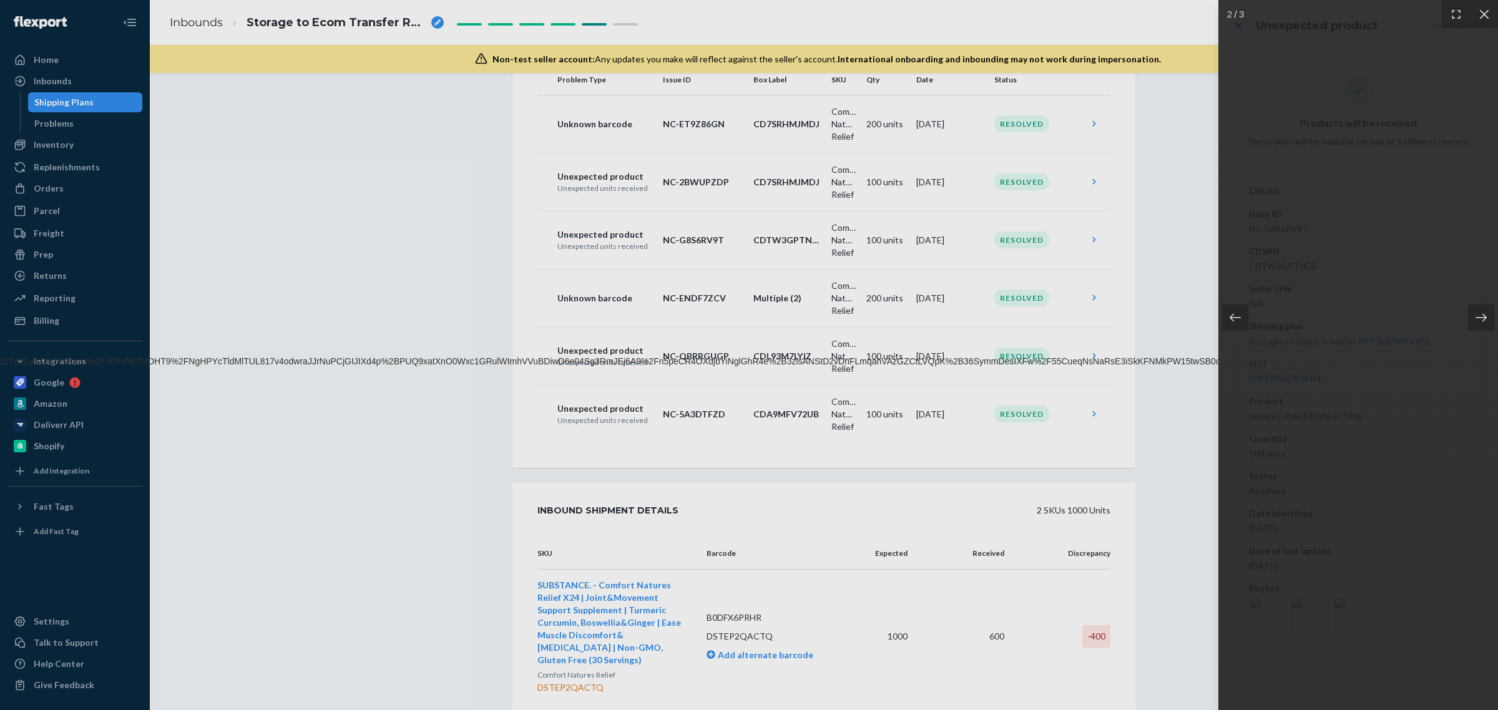
click at [813, 572] on div at bounding box center [749, 355] width 1498 height 710
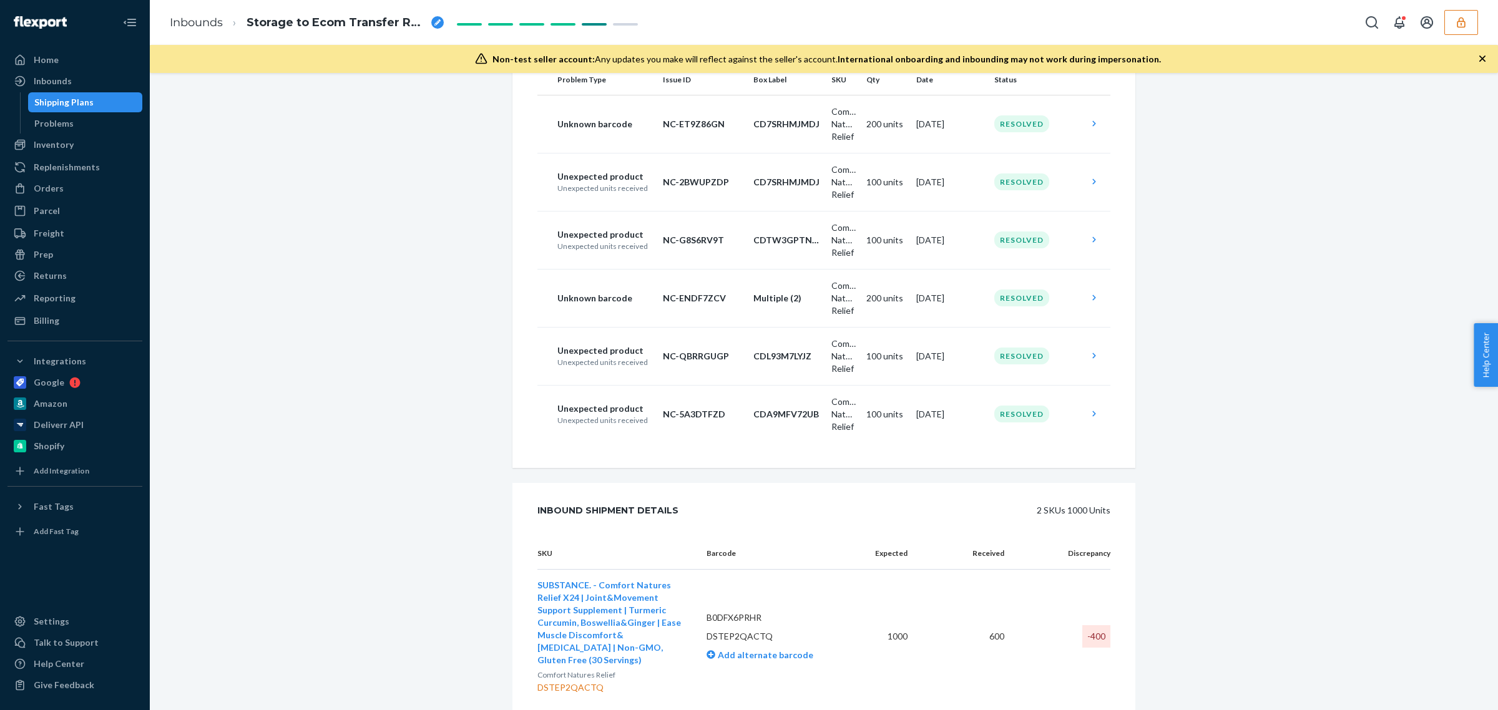
scroll to position [450, 0]
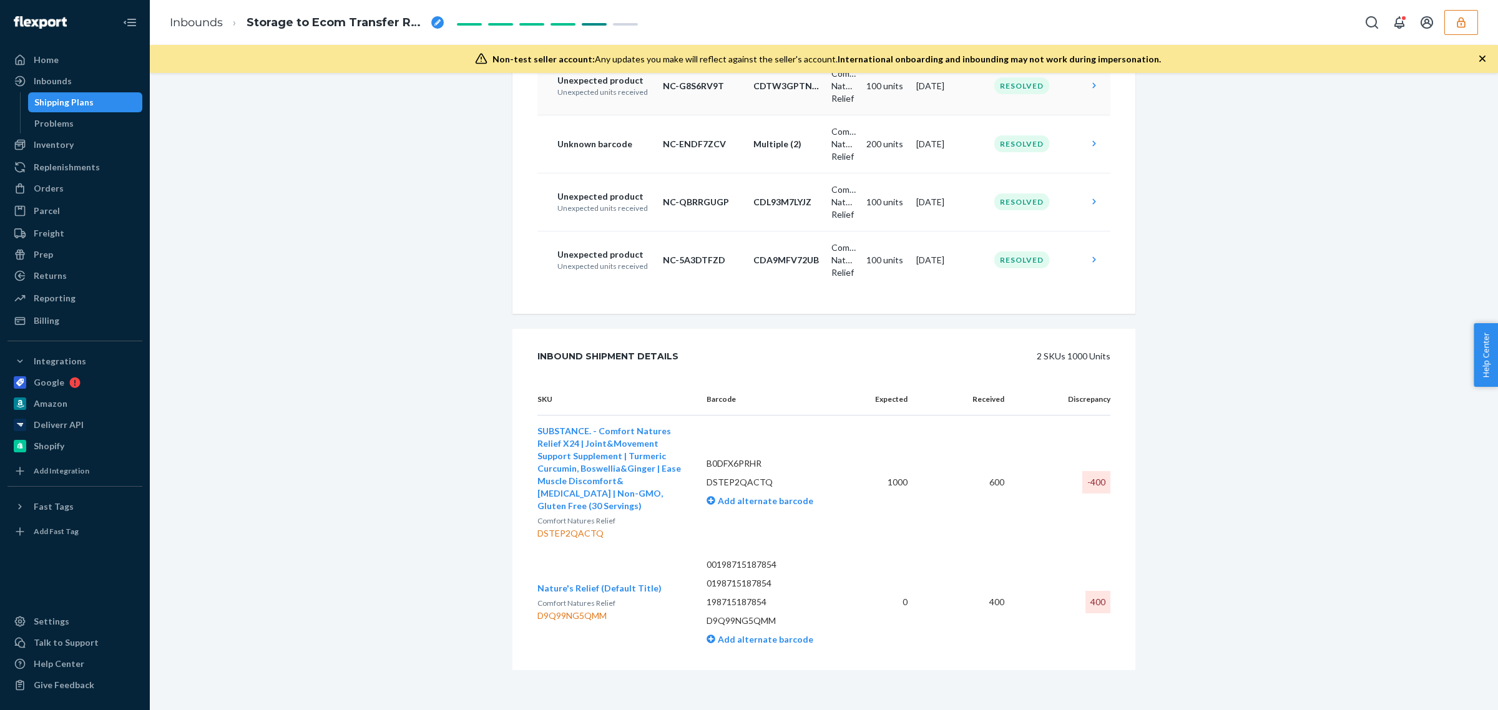
click at [897, 94] on td "100 units" at bounding box center [886, 86] width 50 height 58
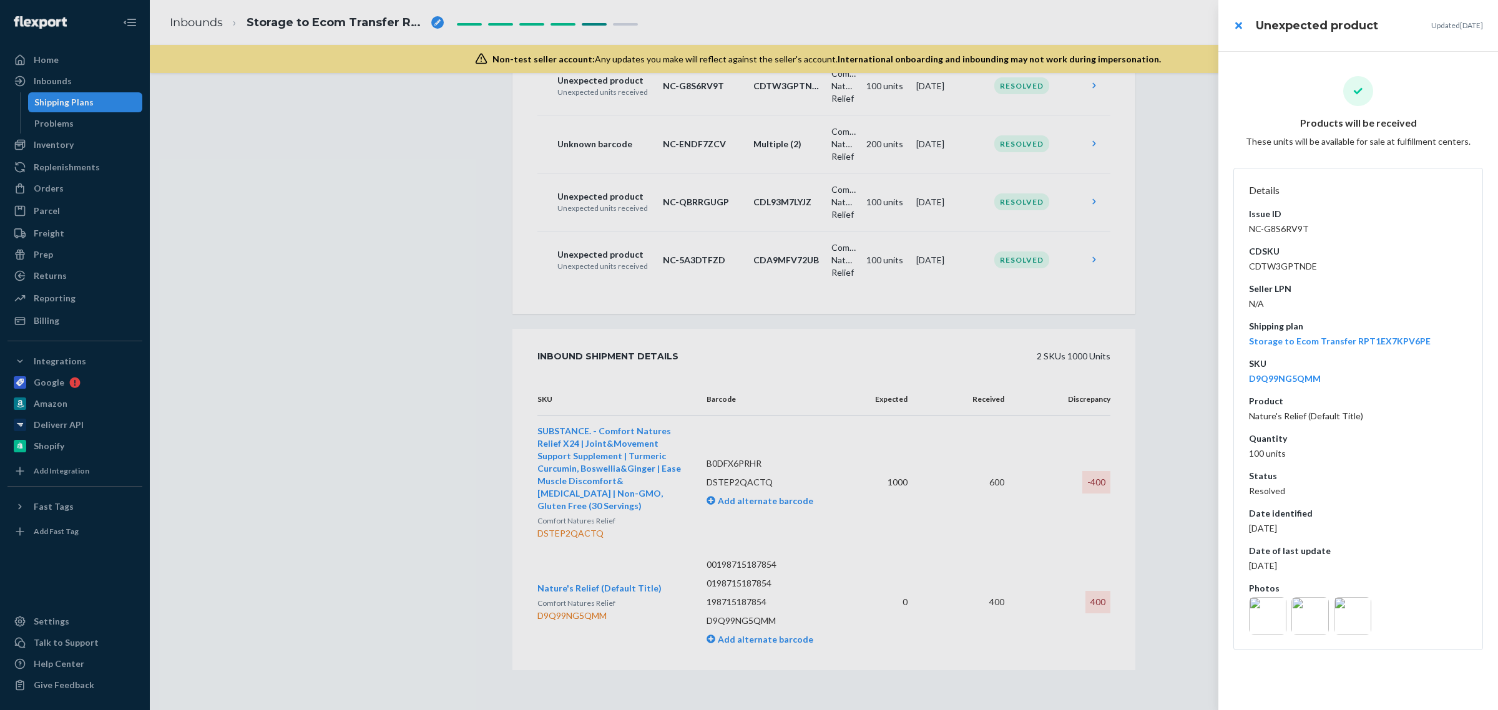
click at [1303, 618] on img at bounding box center [1309, 615] width 37 height 37
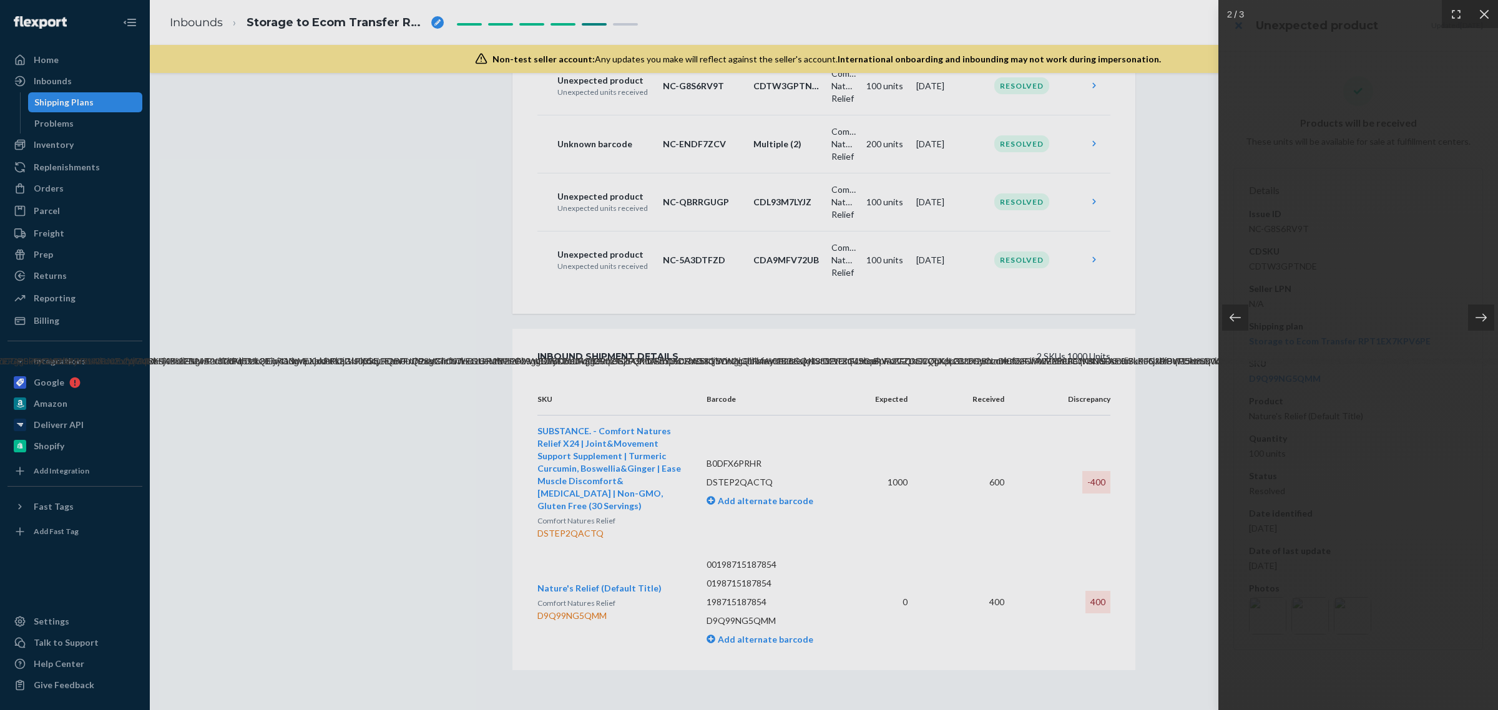
click at [1139, 501] on div at bounding box center [749, 355] width 1498 height 710
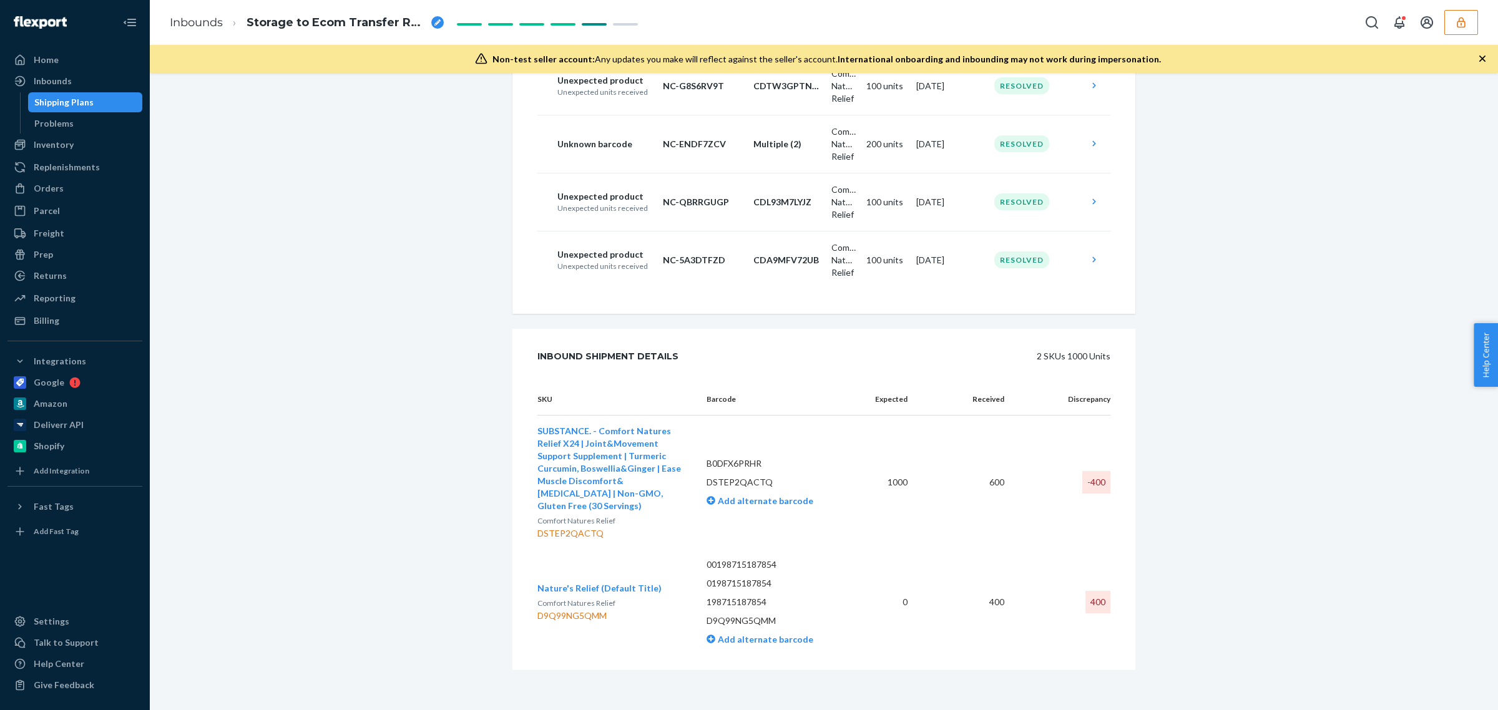
scroll to position [294, 0]
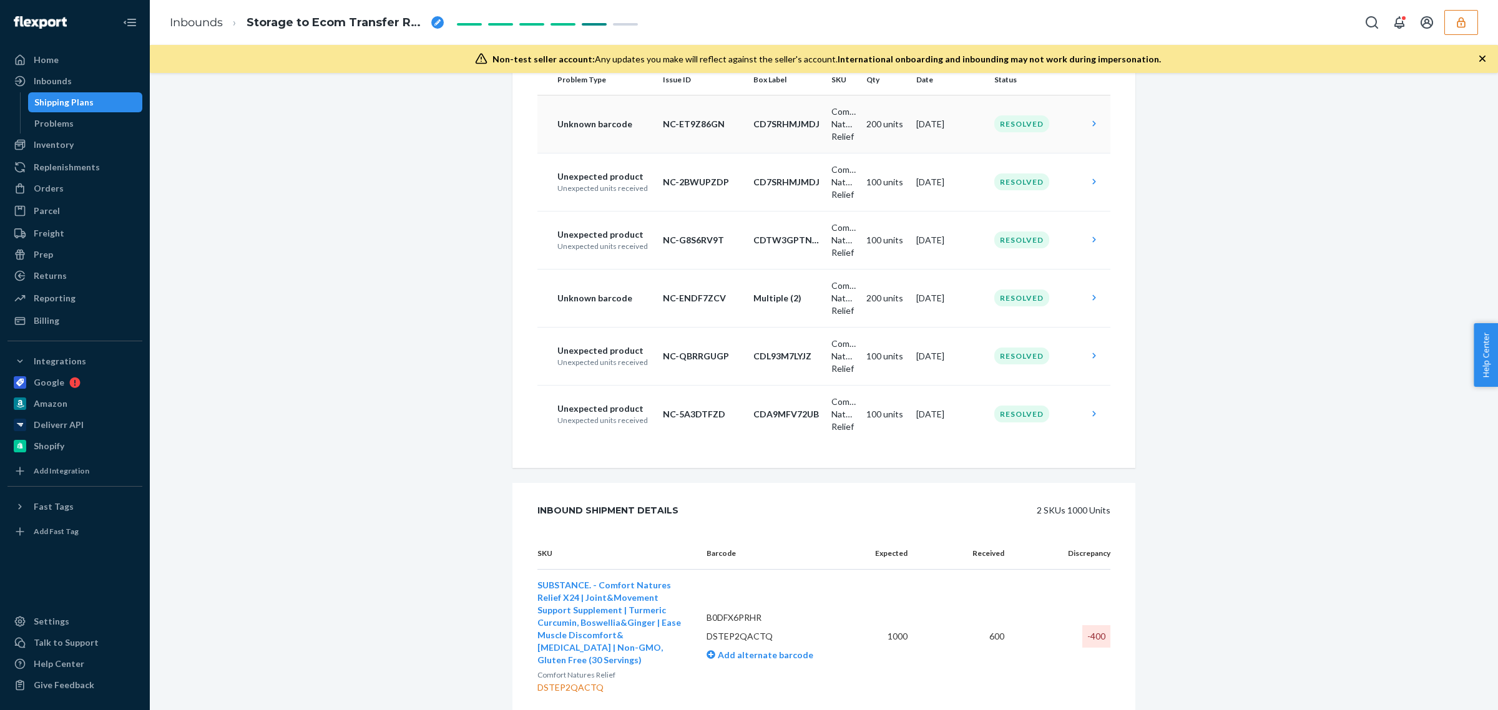
click at [917, 145] on td "[DATE]" at bounding box center [950, 124] width 78 height 58
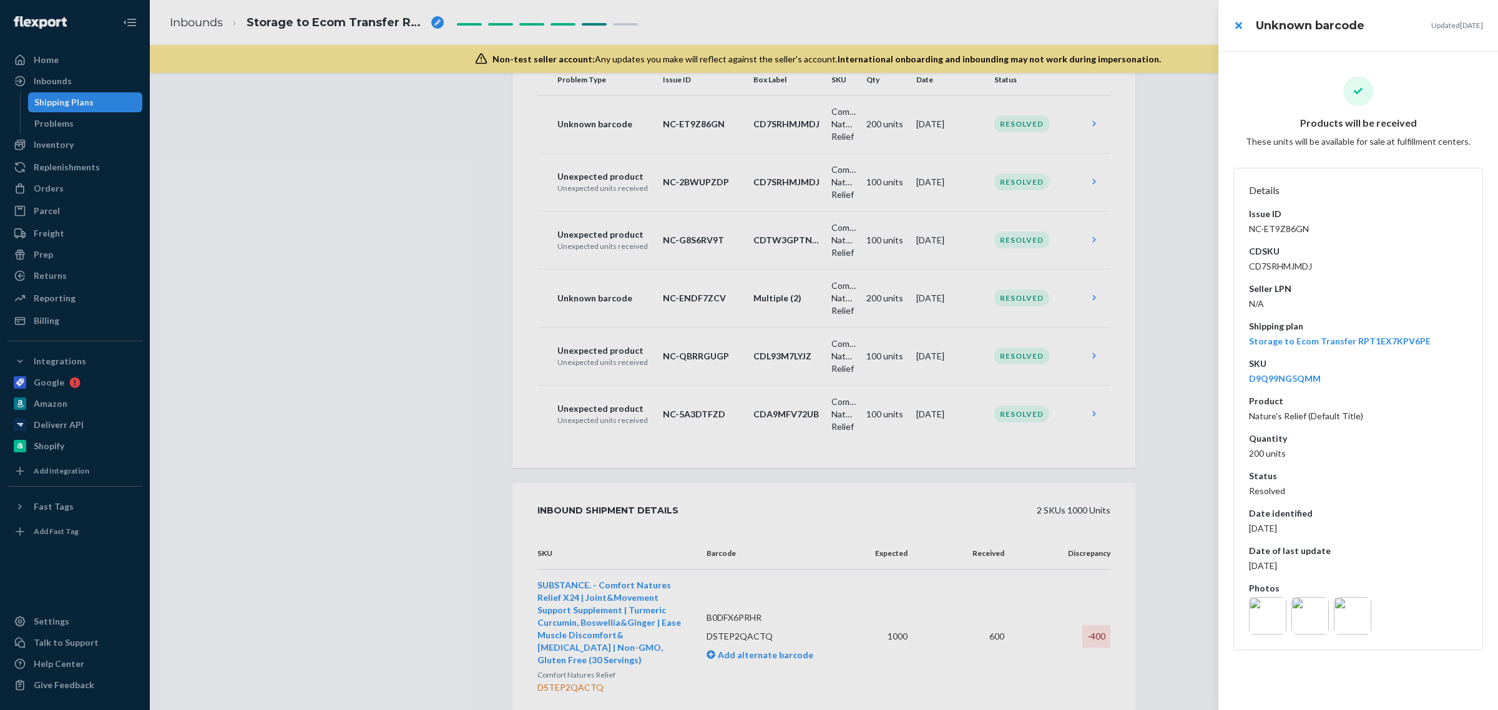
click at [1012, 200] on div at bounding box center [749, 355] width 1498 height 710
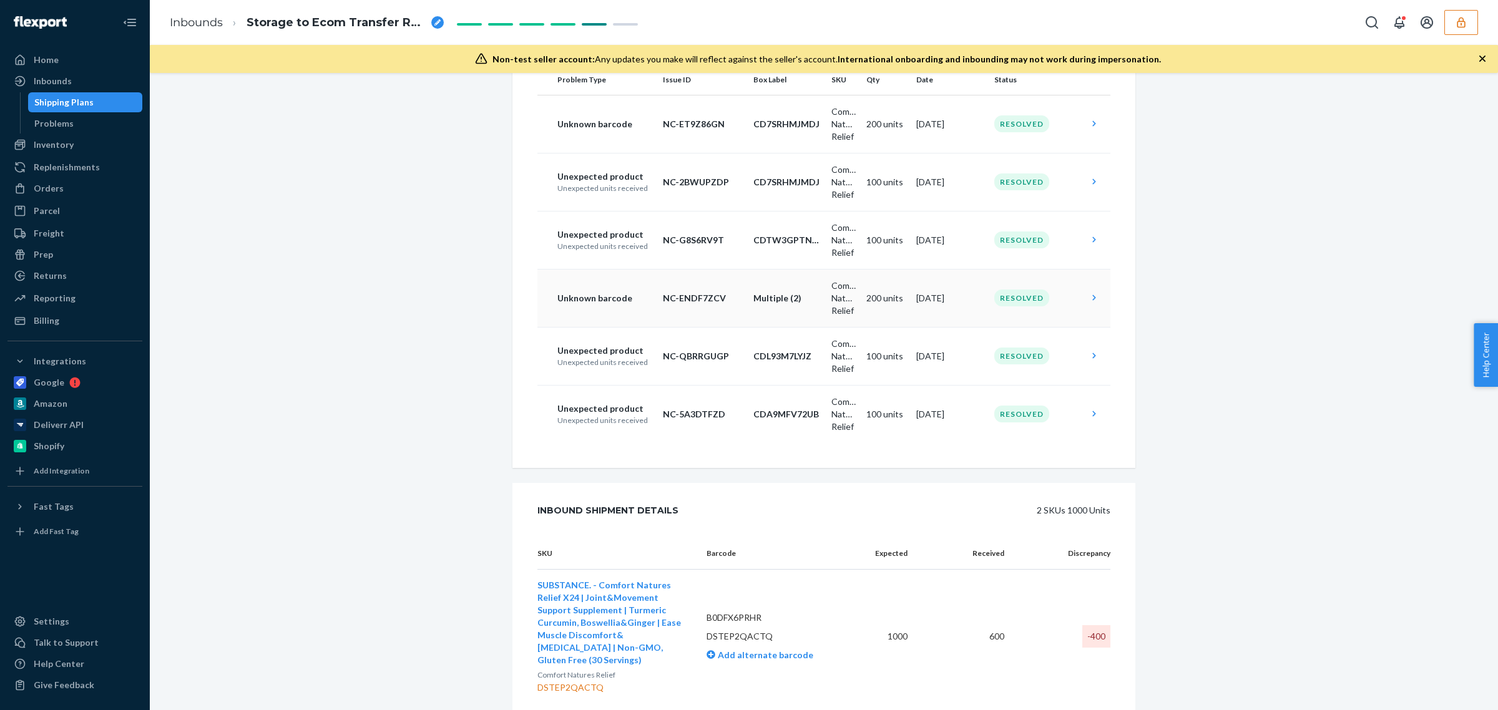
click at [877, 310] on td "200 units" at bounding box center [886, 298] width 50 height 58
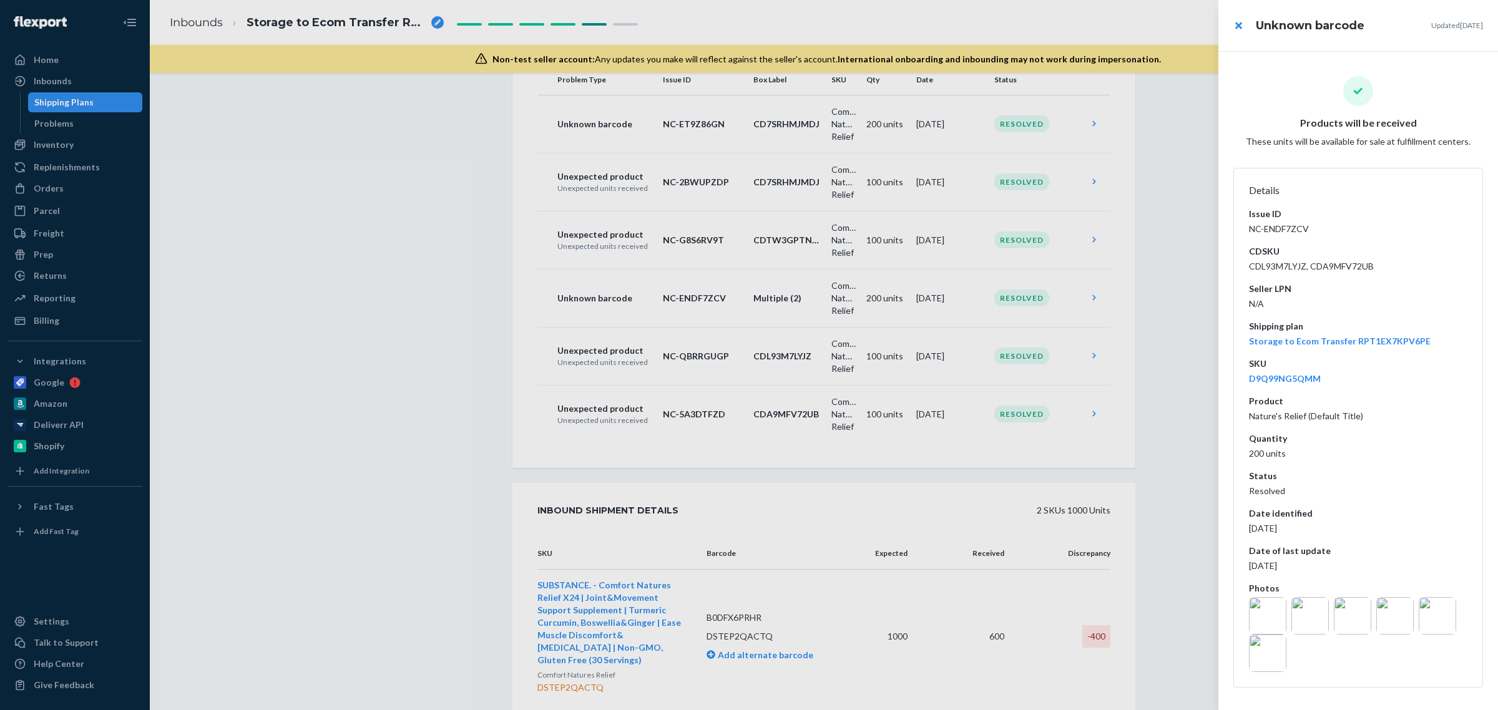
click at [1303, 623] on img at bounding box center [1309, 615] width 37 height 37
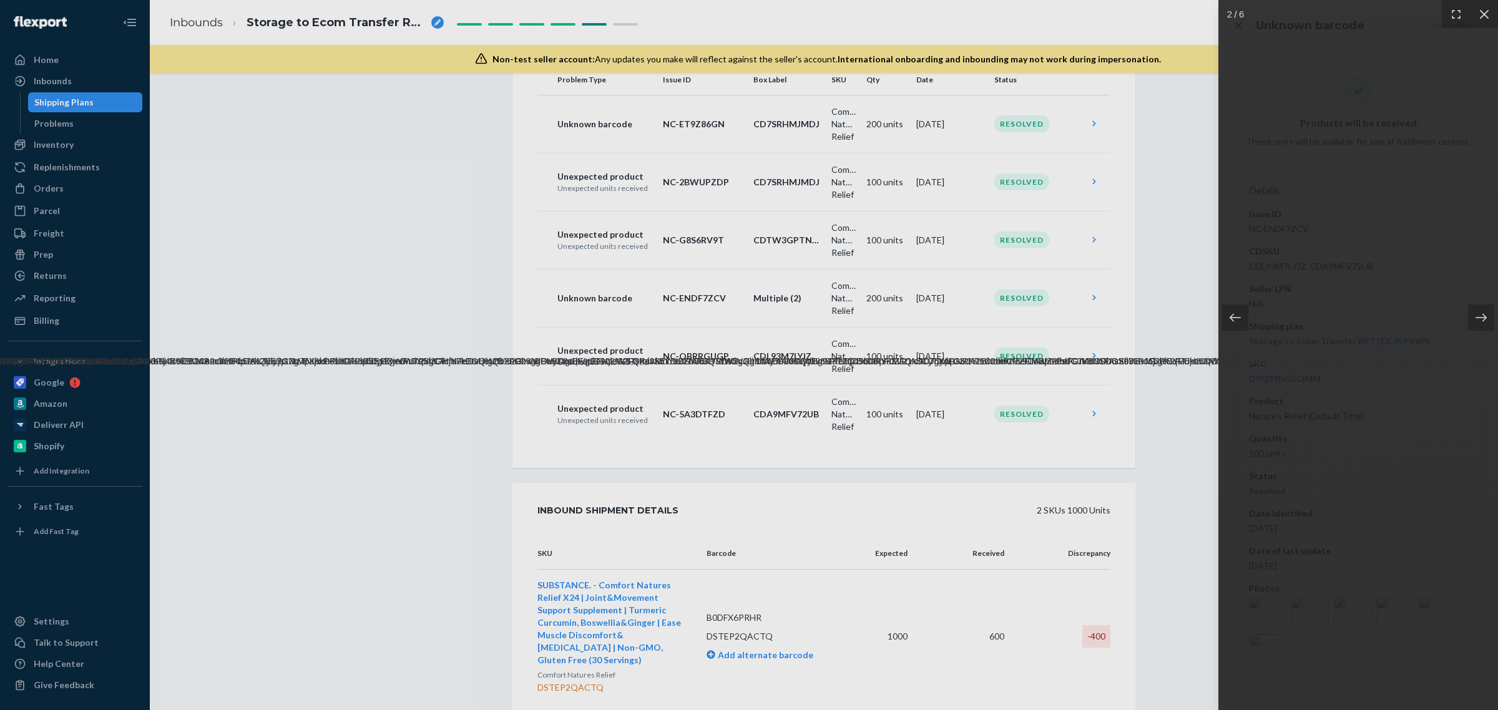
click at [242, 506] on div at bounding box center [749, 355] width 1498 height 710
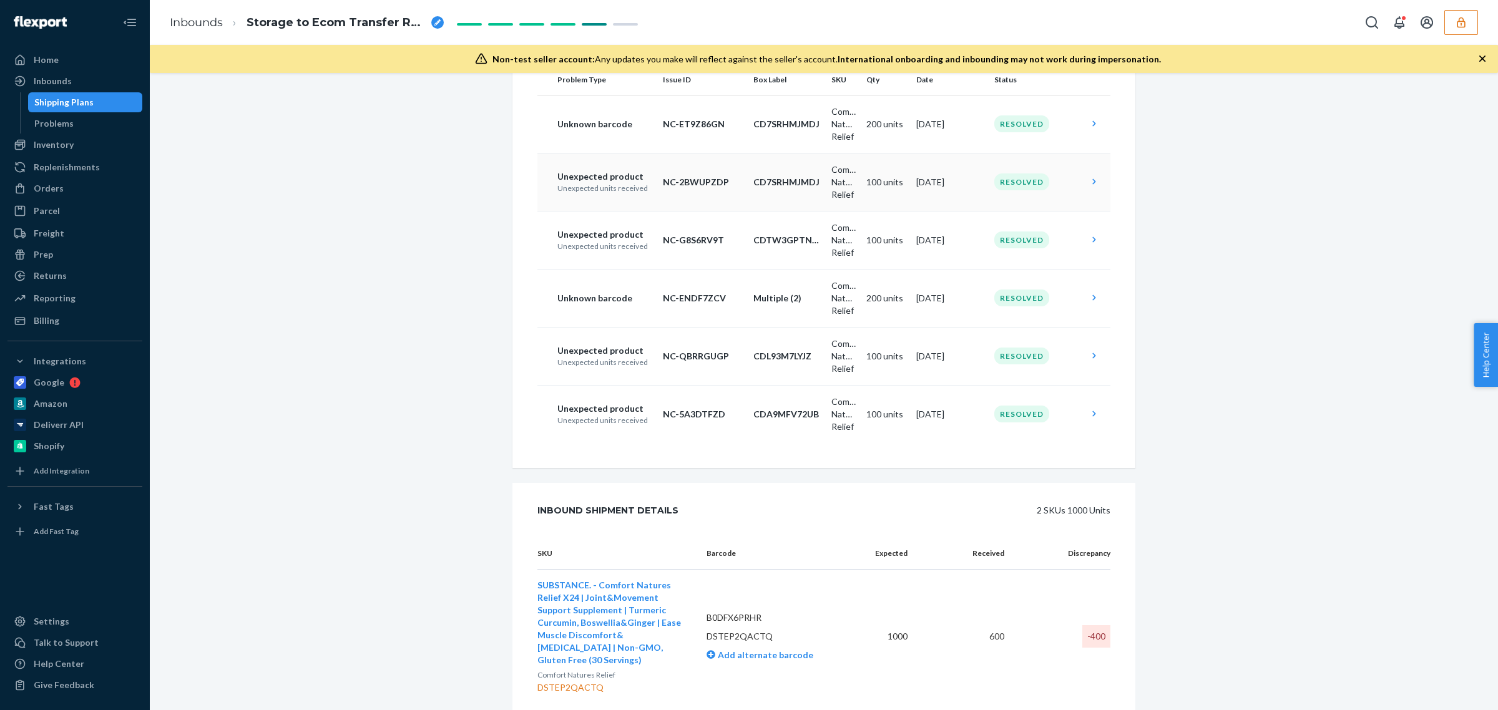
scroll to position [0, 0]
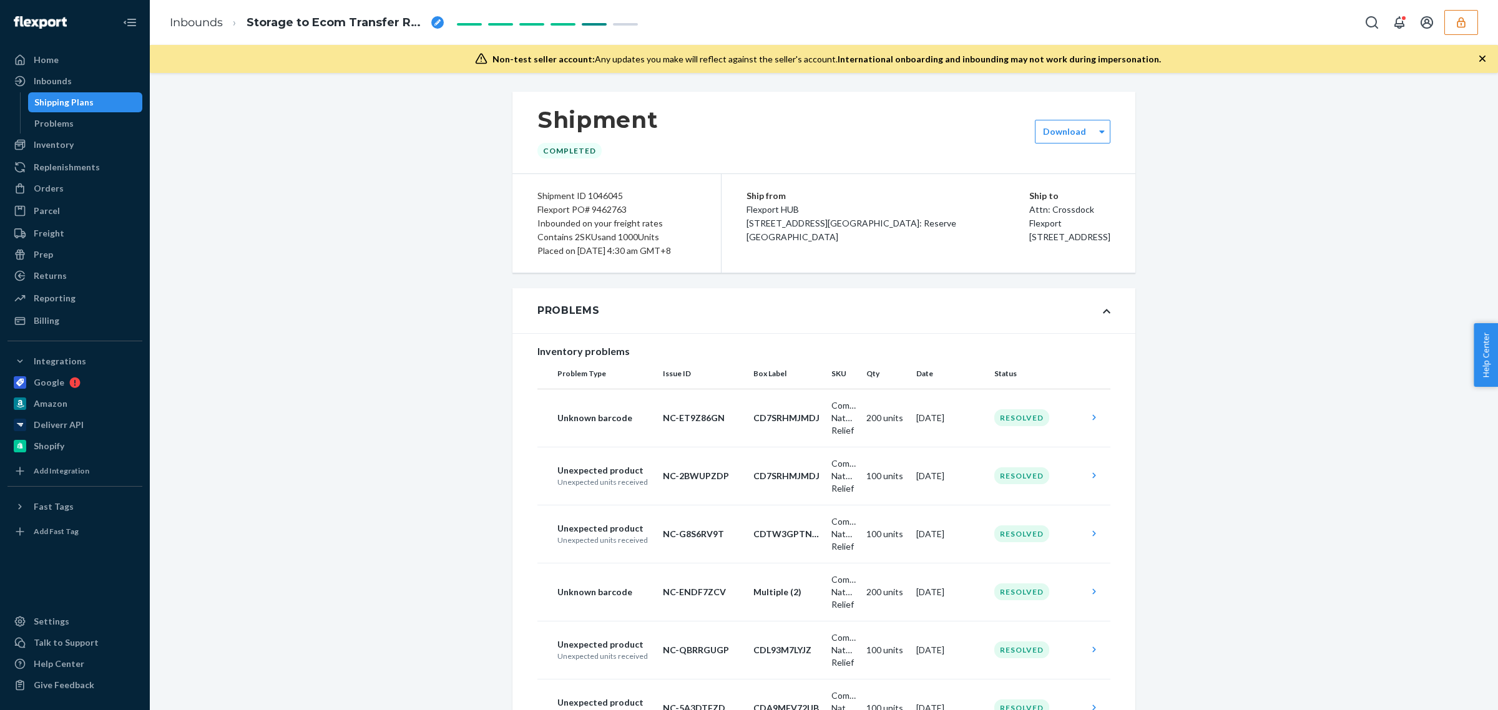
click at [1275, 493] on div "Shipment Completed Download Shipment ID 1046045 Flexport PO# 9462763 Inbounded …" at bounding box center [823, 625] width 1329 height 1067
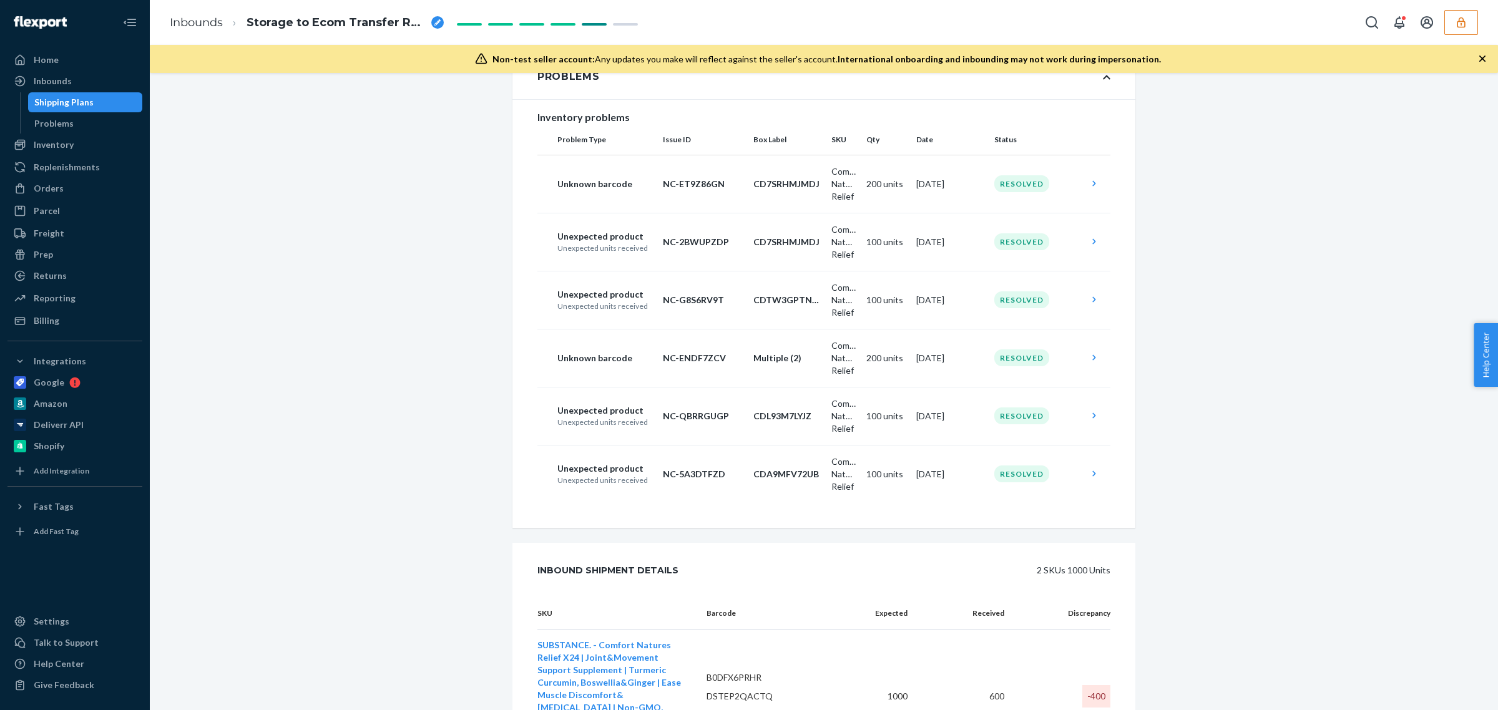
scroll to position [450, 0]
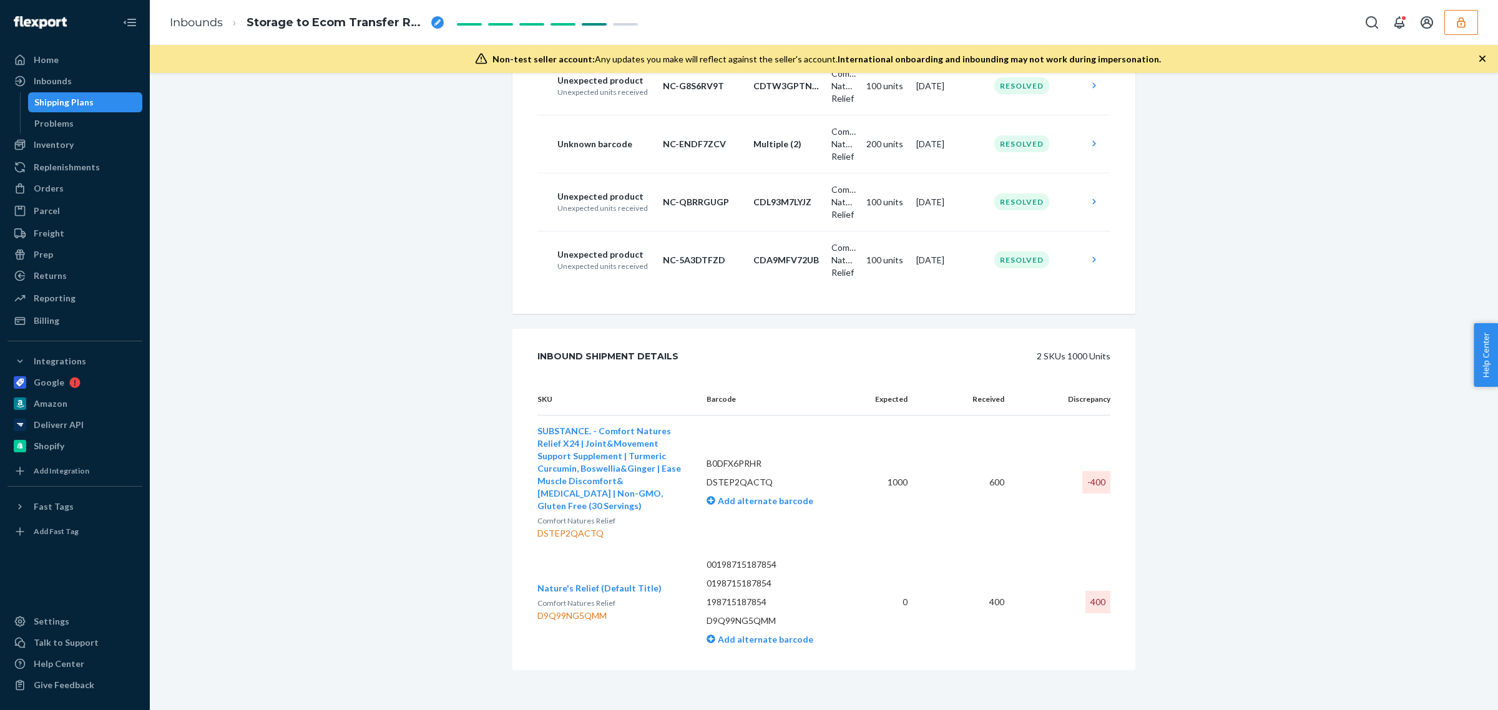
click at [1331, 581] on div "Shipment Completed Download Shipment ID 1046045 Flexport PO# 9462763 Inbounded …" at bounding box center [823, 177] width 1329 height 1067
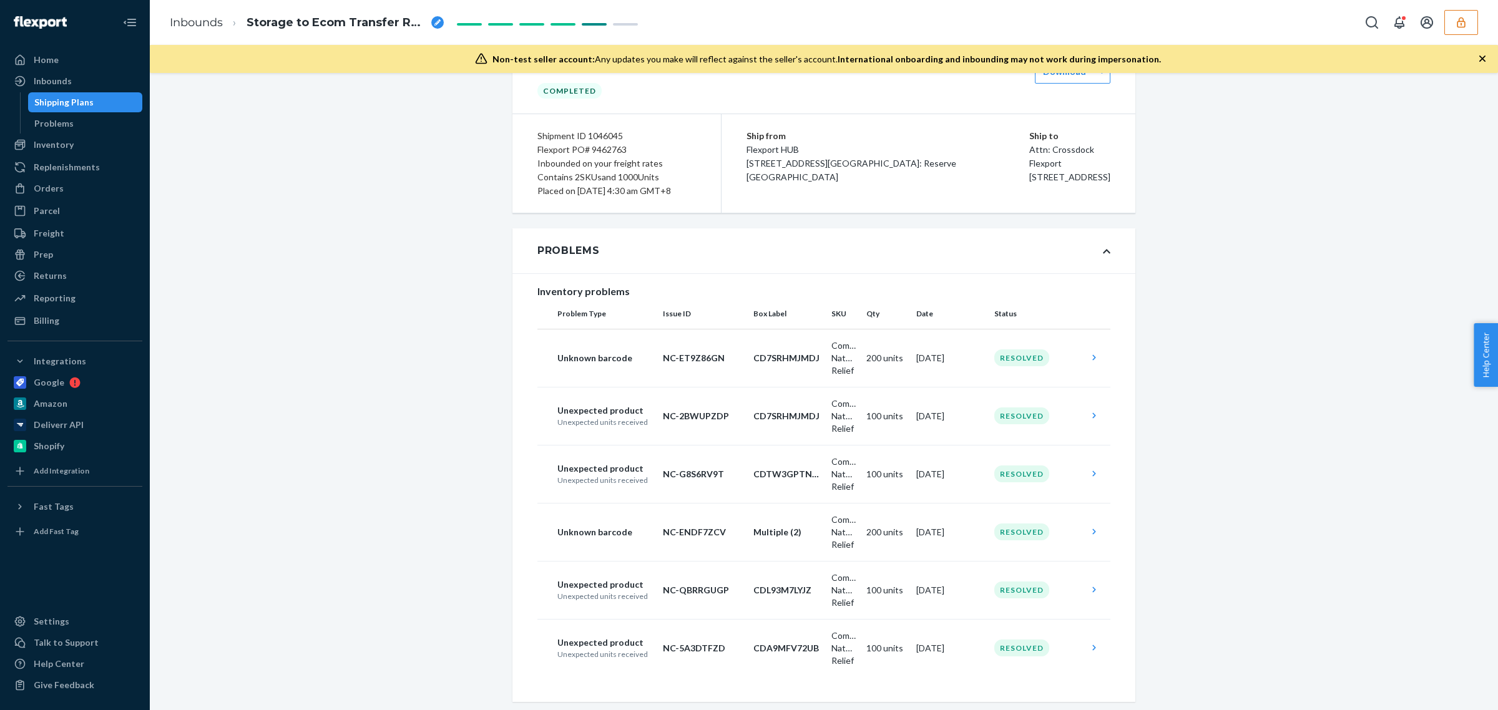
scroll to position [0, 0]
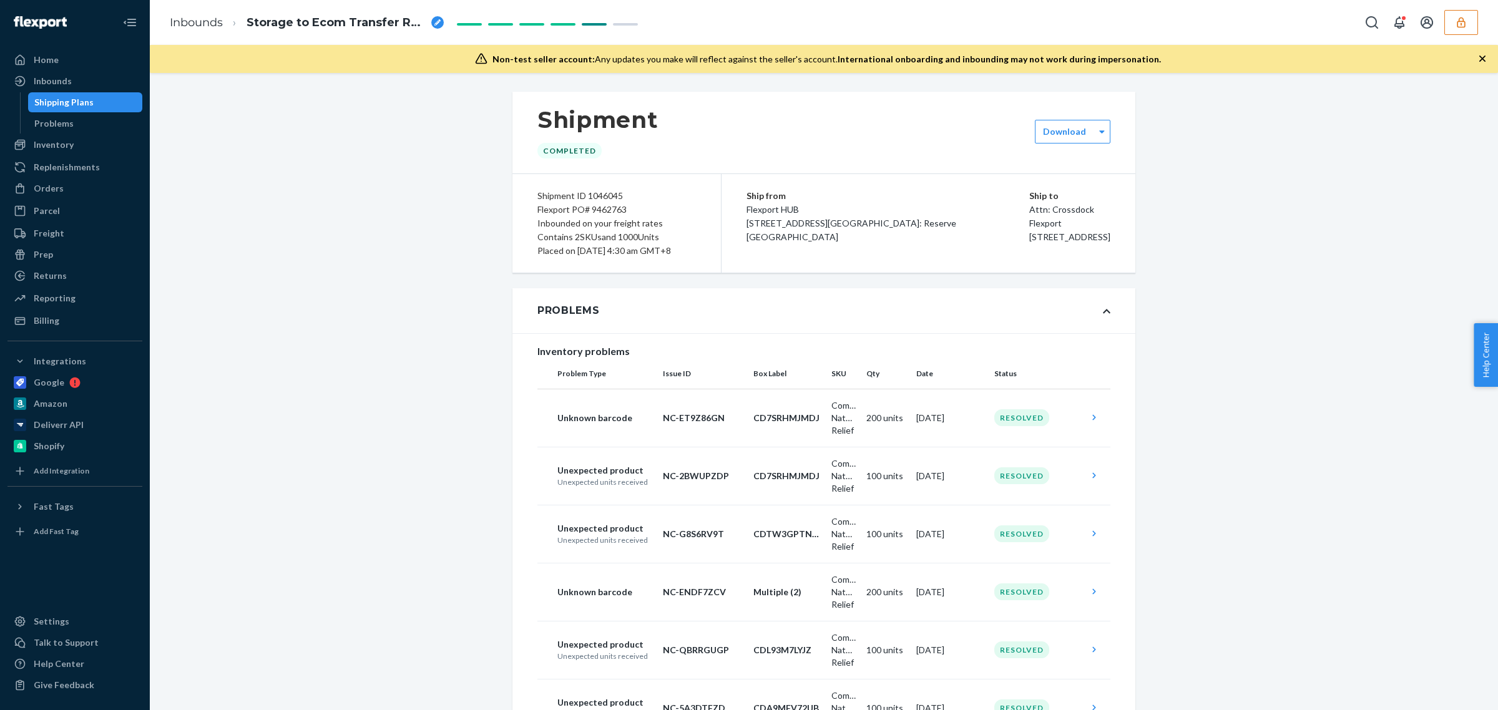
click at [600, 210] on div "Flexport PO# 9462763" at bounding box center [616, 210] width 159 height 14
copy div "9462763"
click at [846, 497] on td "Comfort Natures Relief" at bounding box center [843, 476] width 35 height 58
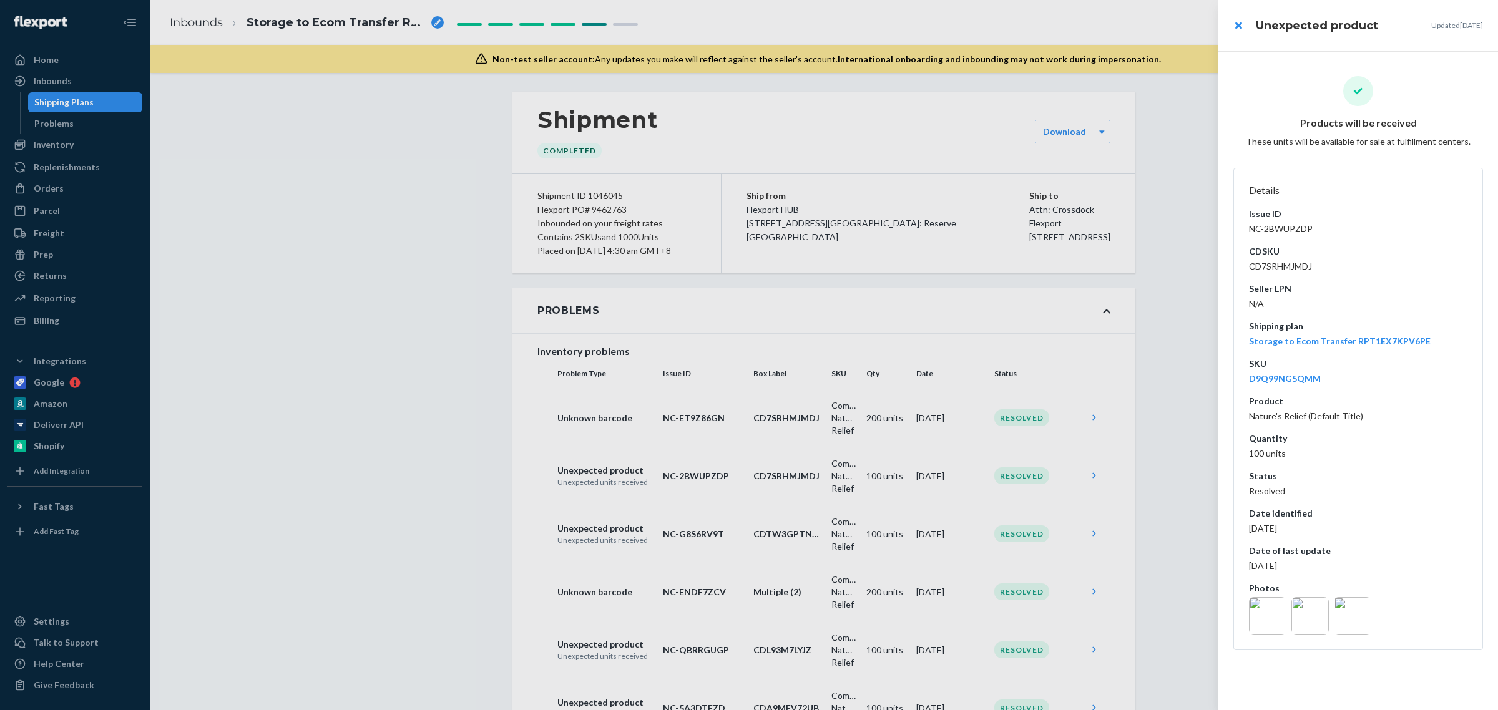
click at [220, 473] on div at bounding box center [749, 355] width 1498 height 710
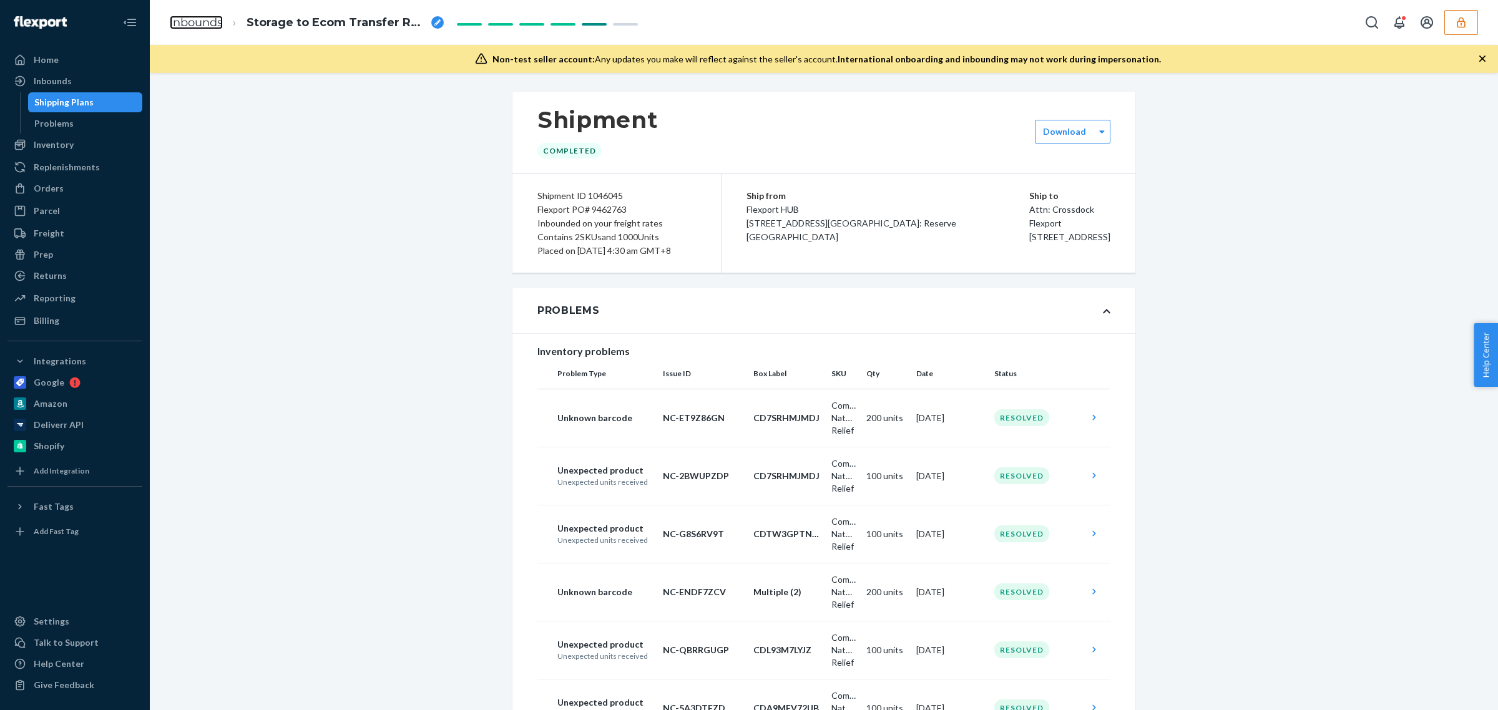
drag, startPoint x: 197, startPoint y: 26, endPoint x: 232, endPoint y: 78, distance: 62.5
click at [197, 26] on link "Inbounds" at bounding box center [196, 23] width 53 height 14
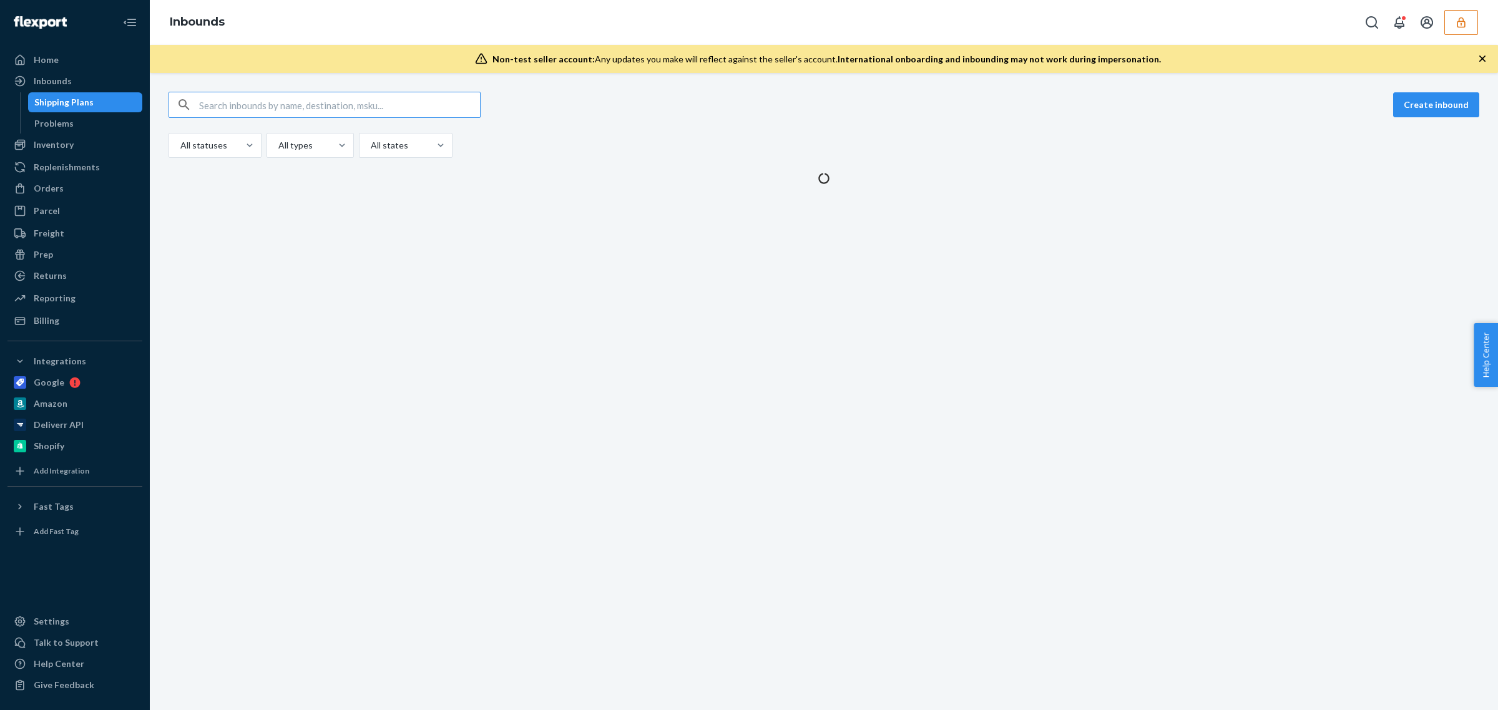
click at [263, 105] on input "text" at bounding box center [339, 104] width 281 height 25
type input "1237467"
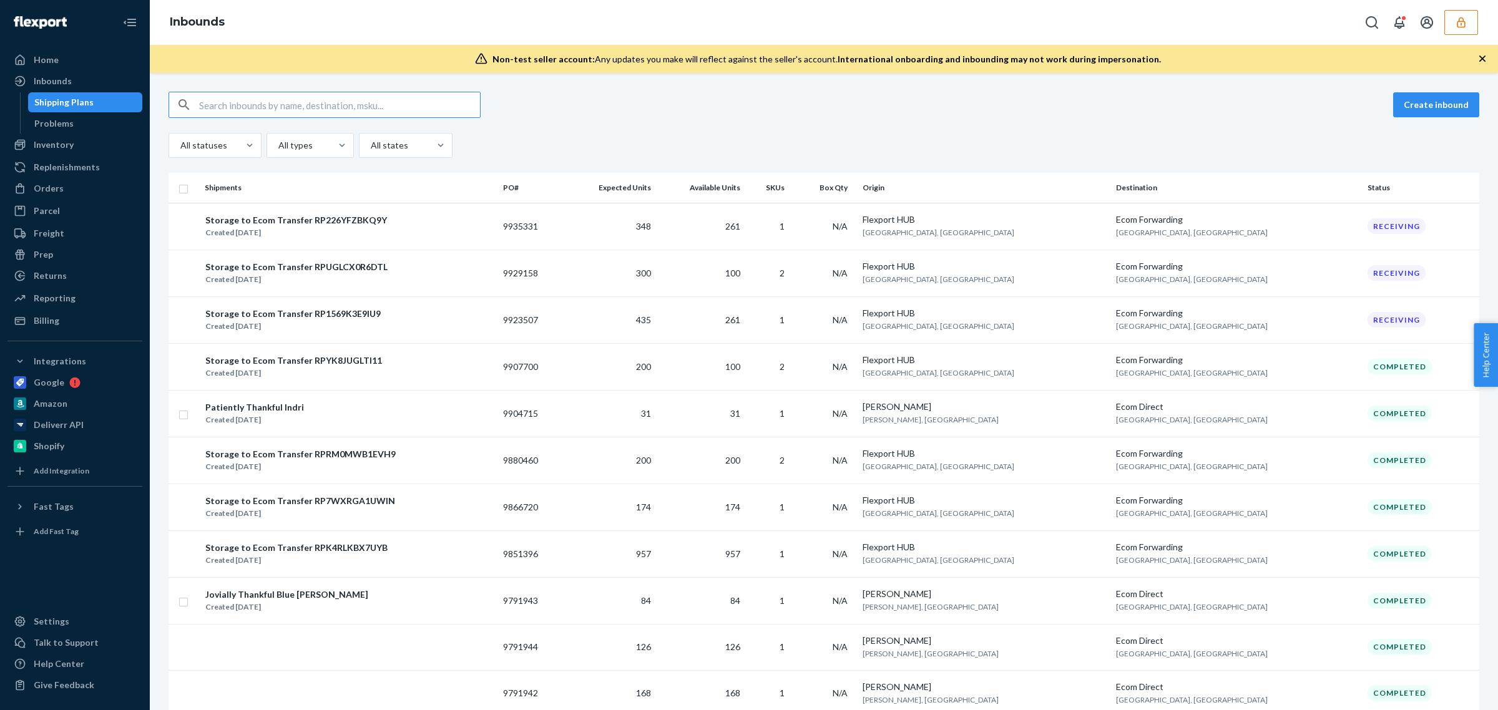
click at [263, 105] on input "text" at bounding box center [339, 104] width 281 height 25
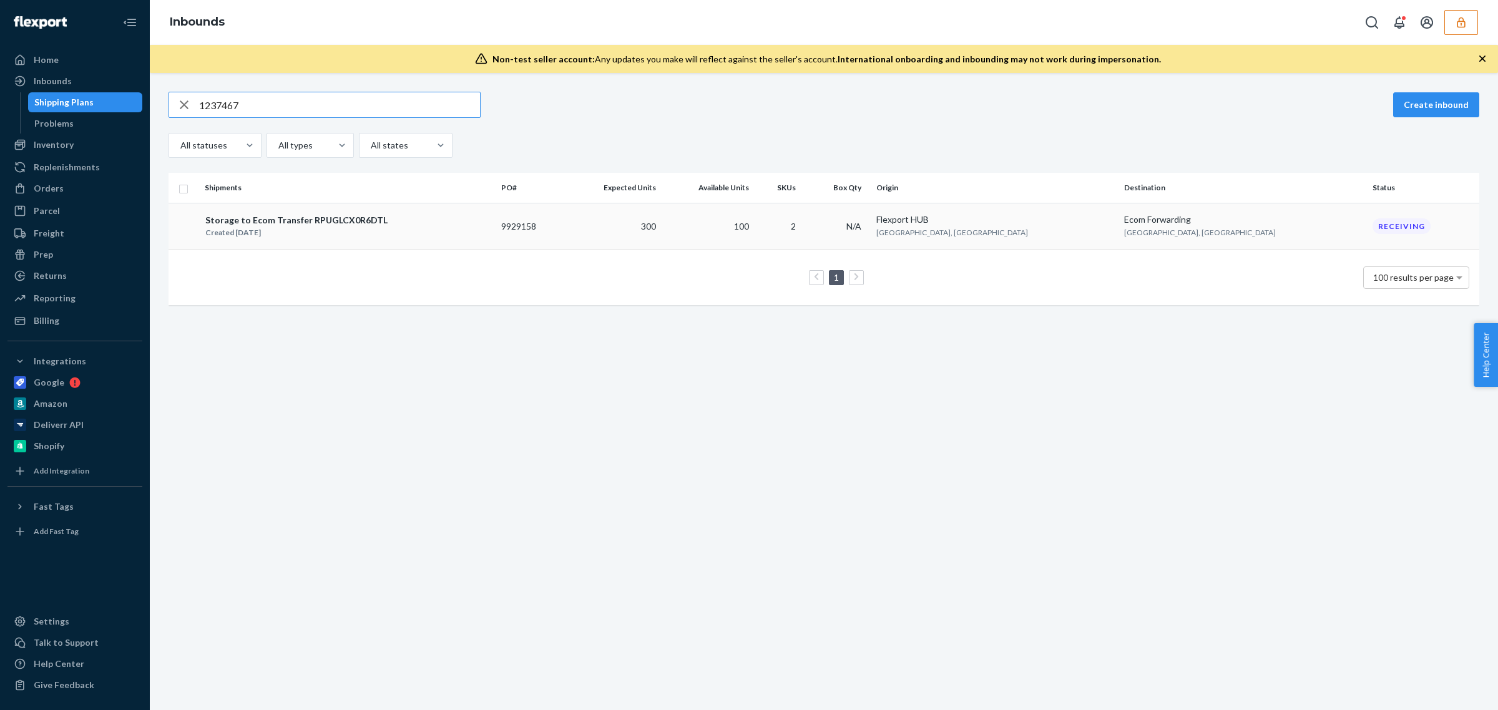
type input "1237467"
click at [491, 232] on div "Storage to Ecom Transfer RPUGLCX0R6DTL Created [DATE]" at bounding box center [348, 226] width 286 height 26
